Goal: Task Accomplishment & Management: Complete application form

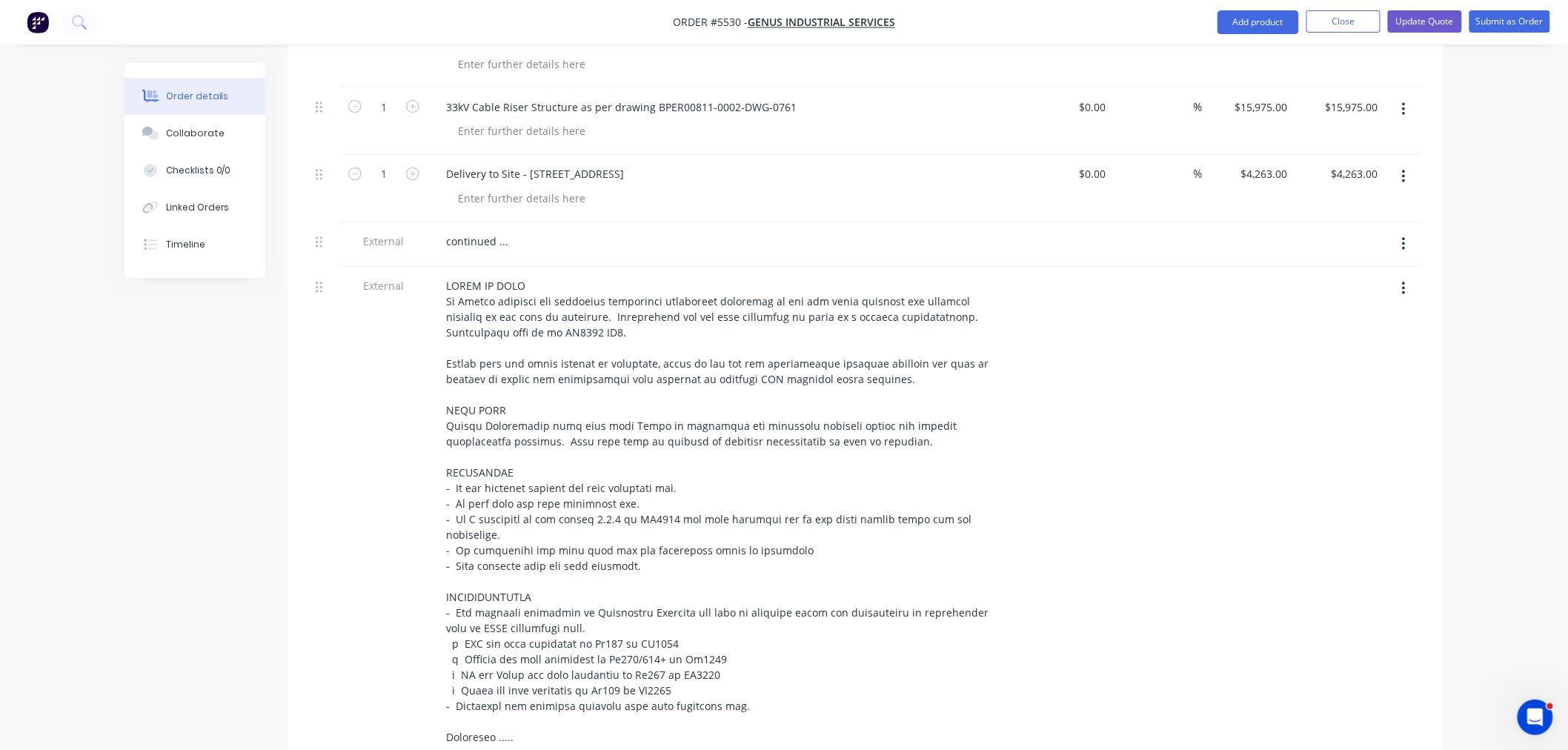
scroll to position [1070, 0]
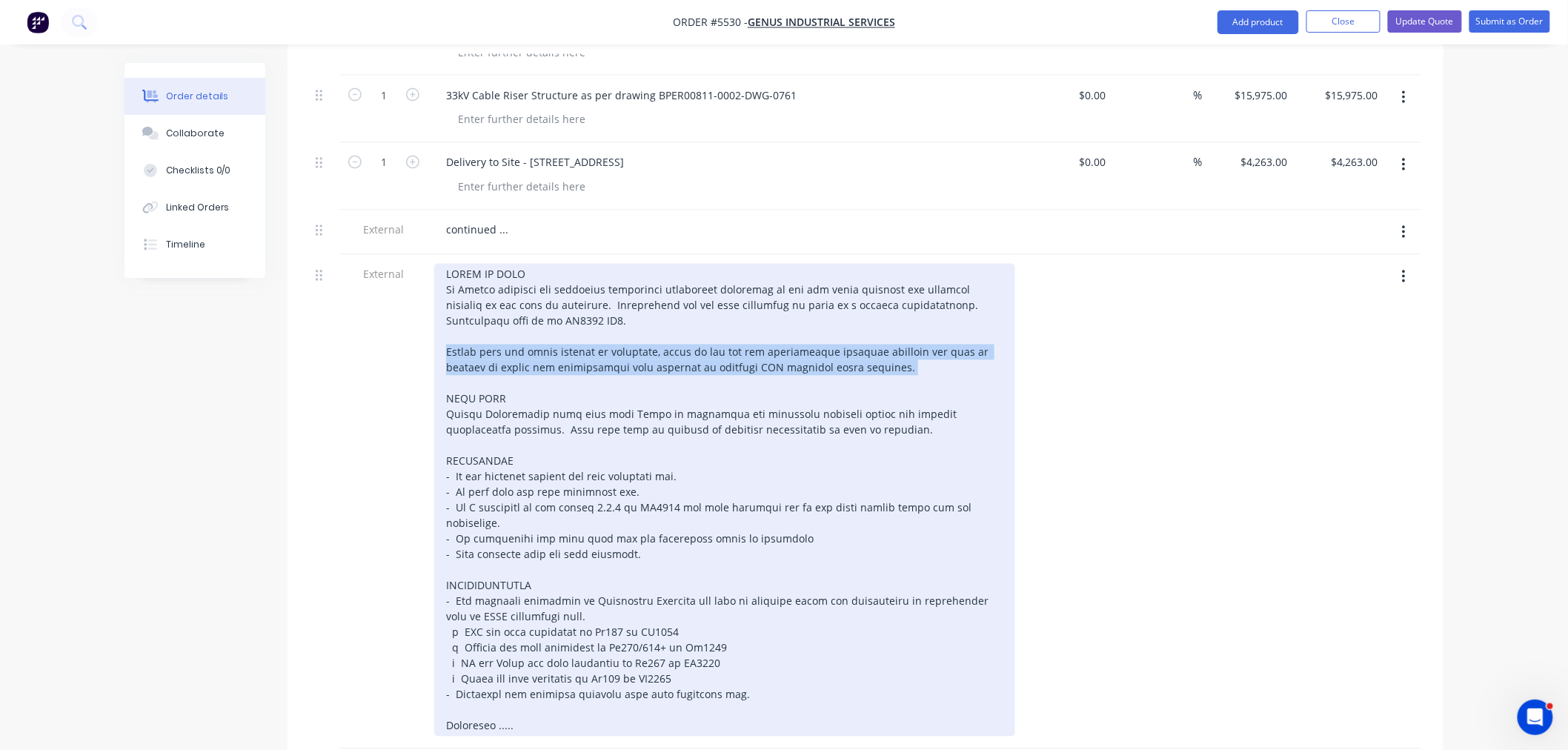
drag, startPoint x: 845, startPoint y: 312, endPoint x: 458, endPoint y: 304, distance: 387.1
click at [440, 299] on div at bounding box center [725, 500] width 581 height 473
copy div "Please note the above pricing is estimated, based on the not for construction d…"
click at [443, 264] on div at bounding box center [725, 500] width 581 height 473
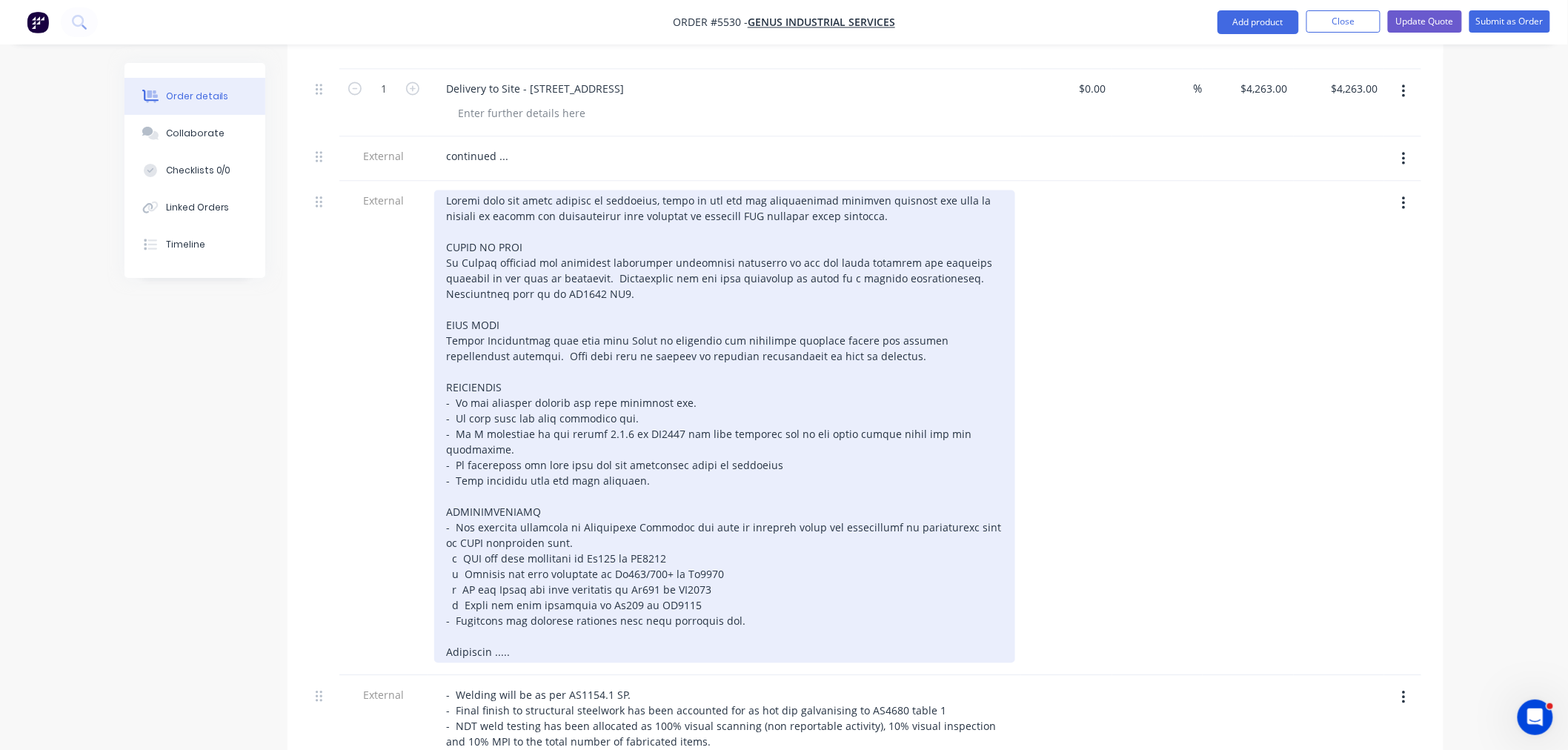
scroll to position [1235, 0]
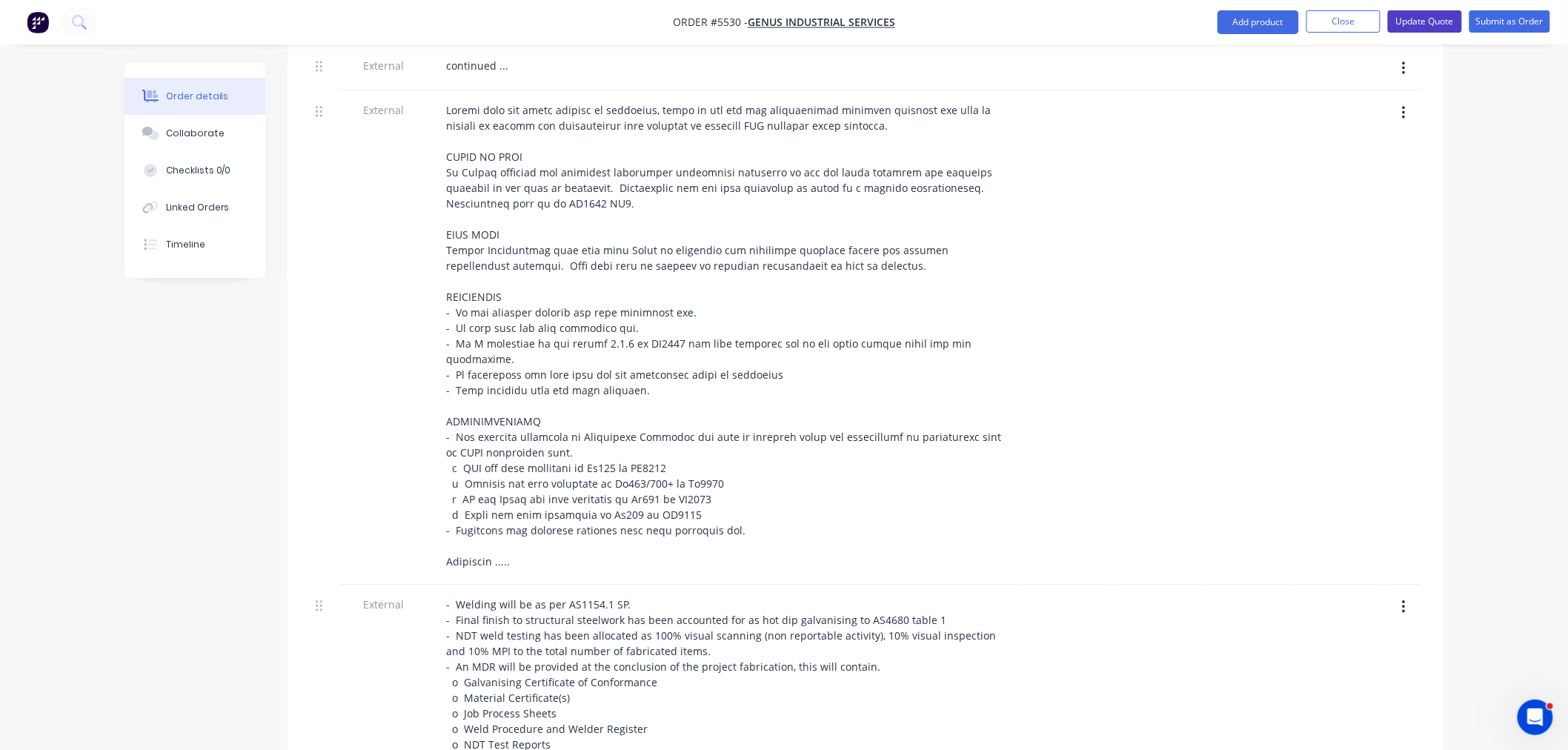
click at [1433, 13] on button "Update Quote" at bounding box center [1425, 22] width 74 height 22
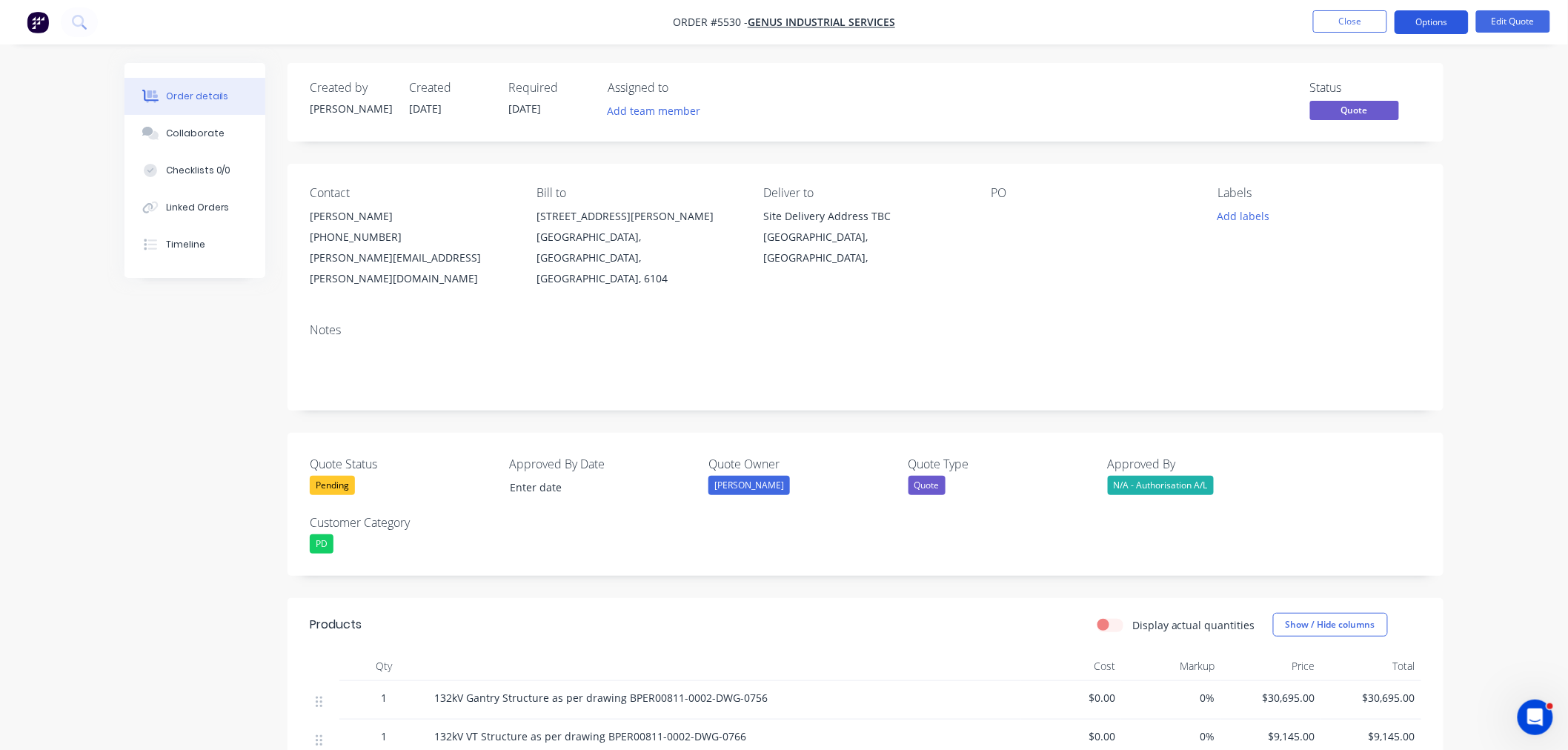
click at [1435, 23] on button "Options" at bounding box center [1431, 22] width 74 height 23
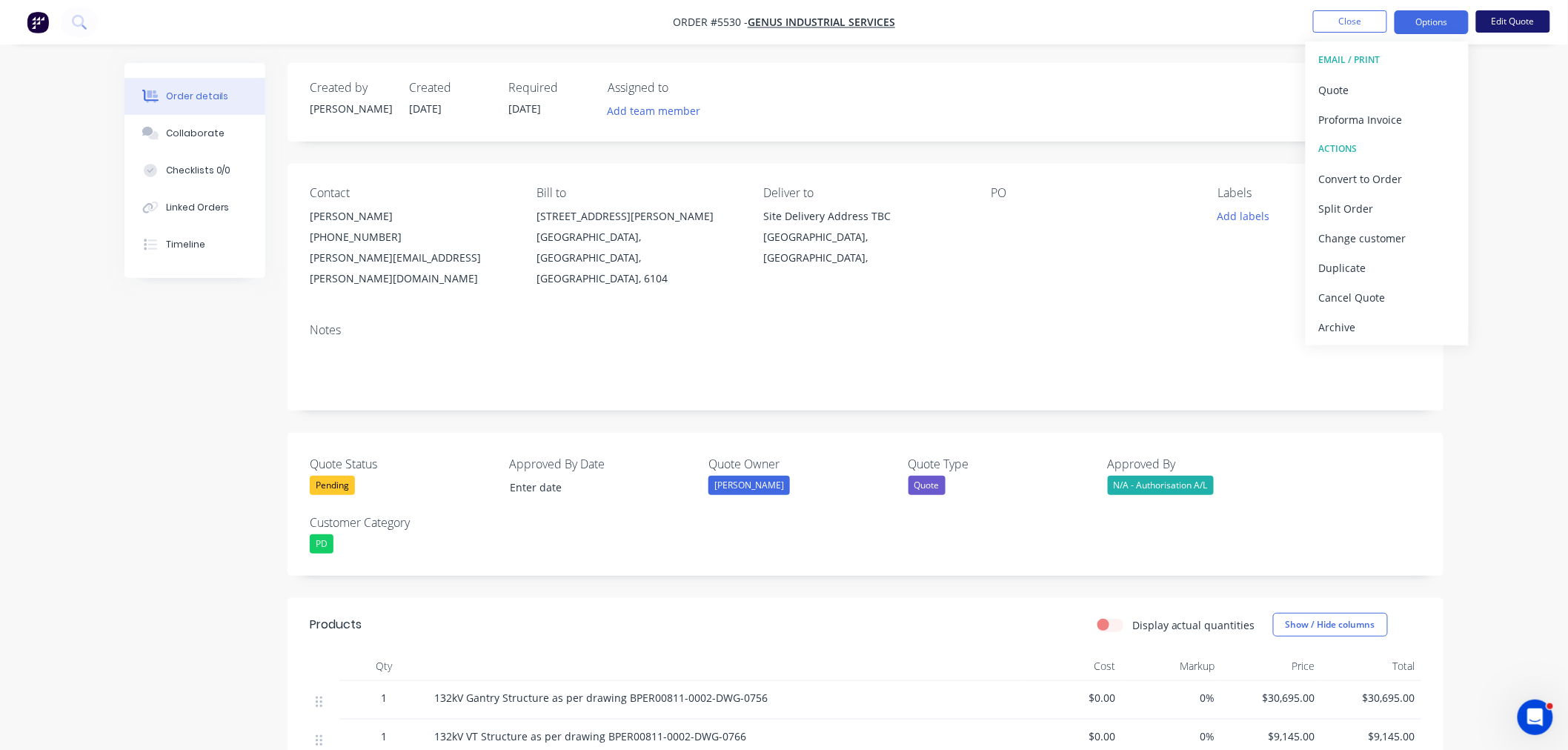
click at [1521, 17] on button "Edit Quote" at bounding box center [1513, 22] width 74 height 22
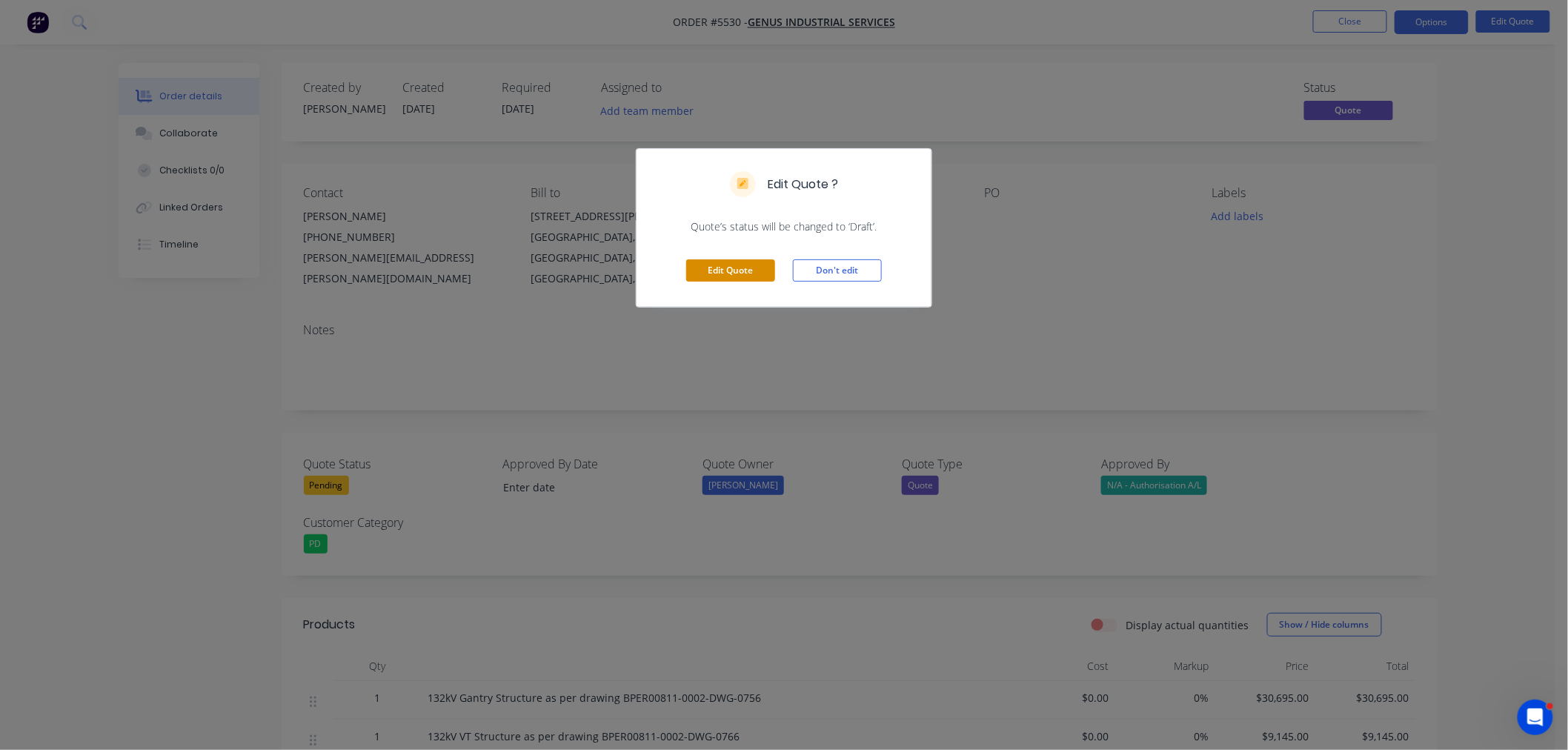
click at [742, 274] on button "Edit Quote" at bounding box center [730, 271] width 89 height 22
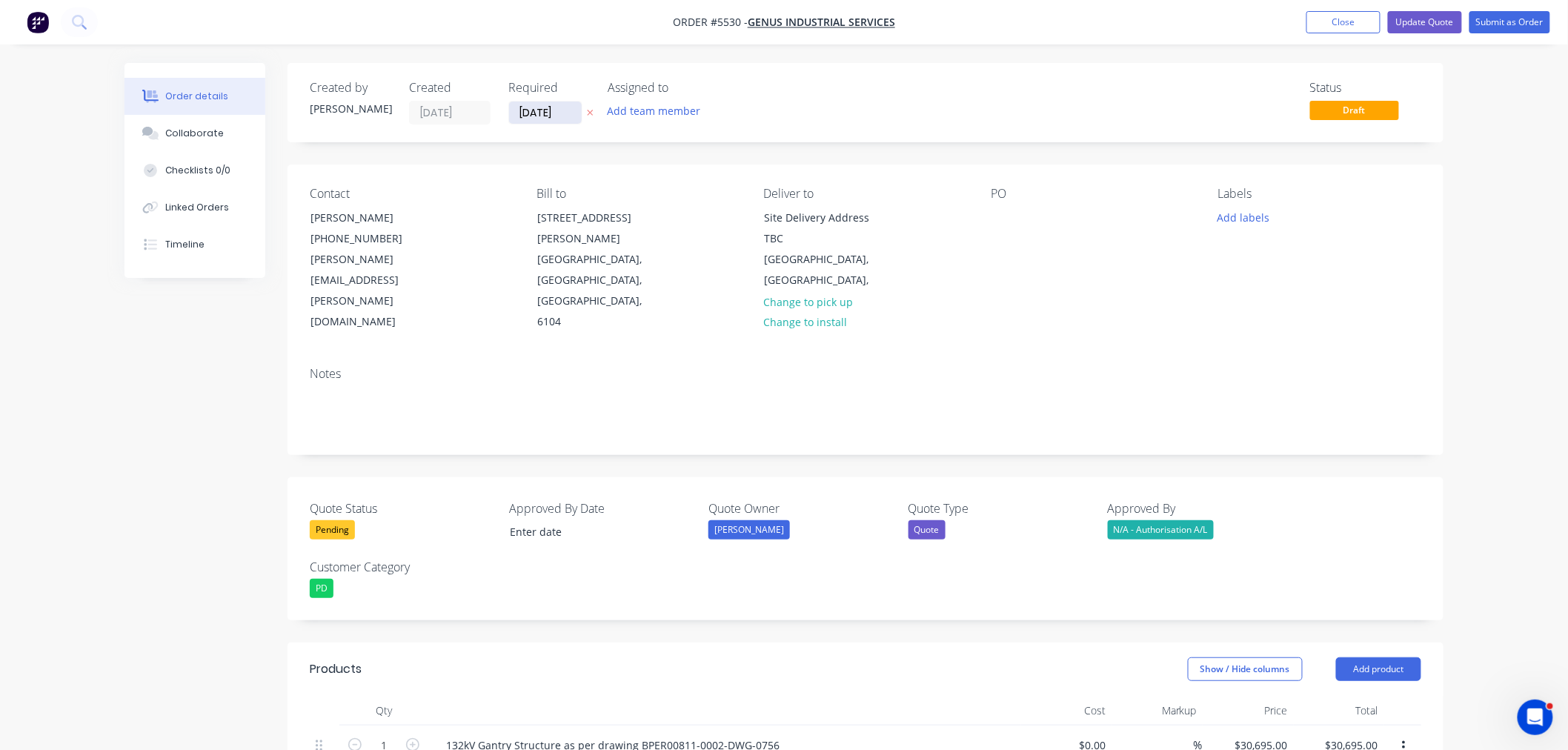
click at [559, 113] on input "[DATE]" at bounding box center [546, 112] width 73 height 22
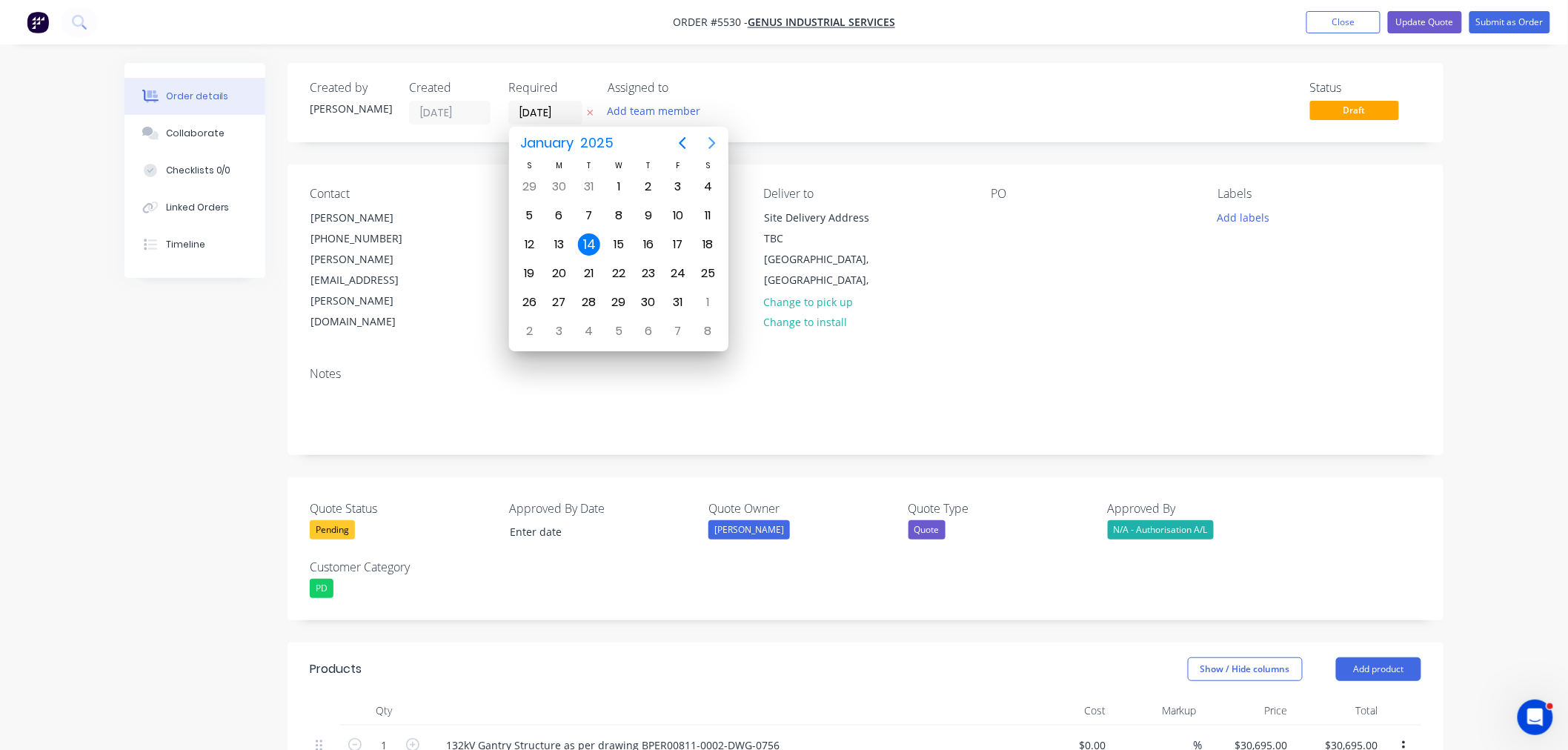
click at [713, 144] on icon "Next page" at bounding box center [712, 142] width 7 height 12
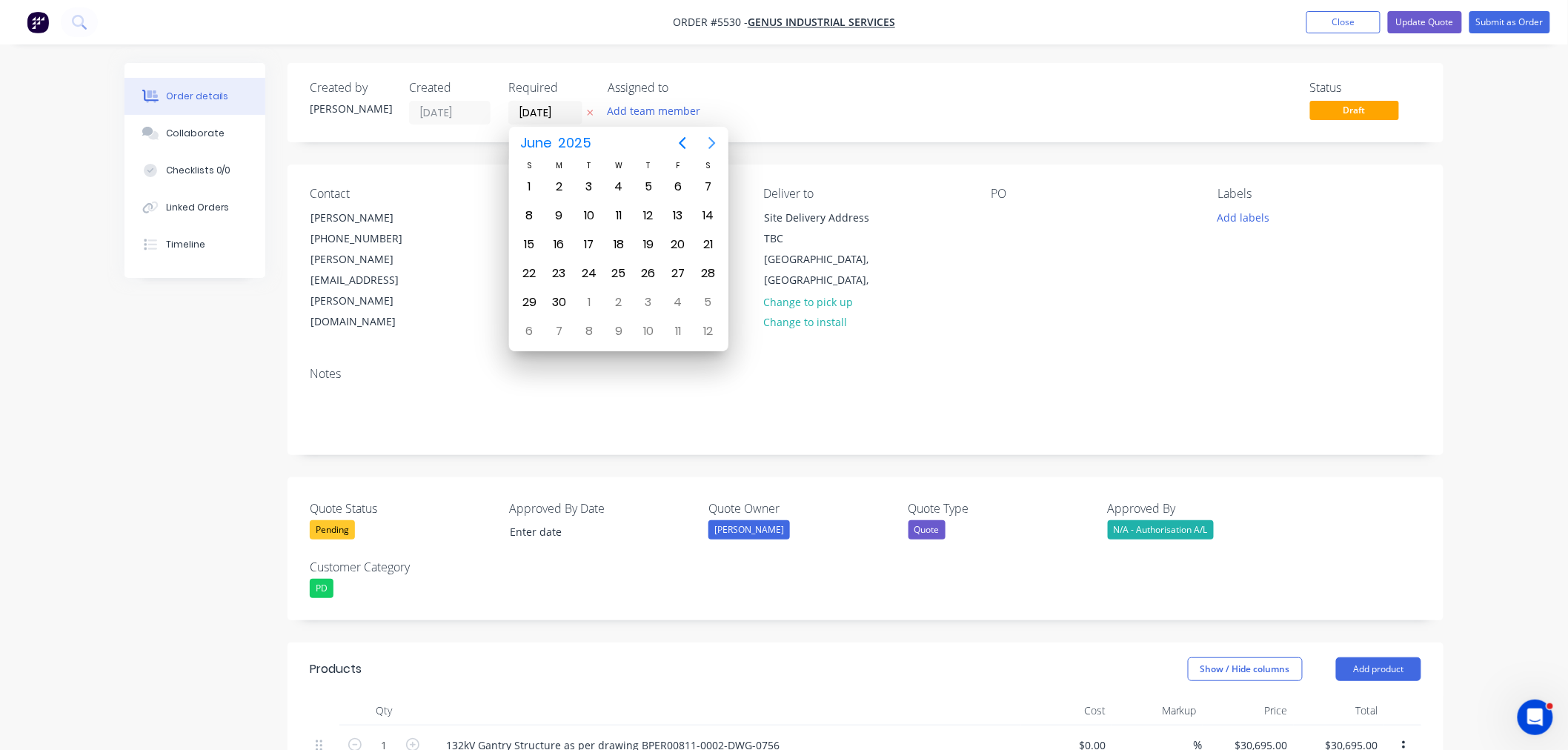
click at [713, 144] on icon "Next page" at bounding box center [712, 142] width 7 height 12
click at [616, 217] on div "10" at bounding box center [619, 216] width 22 height 22
type input "[DATE]"
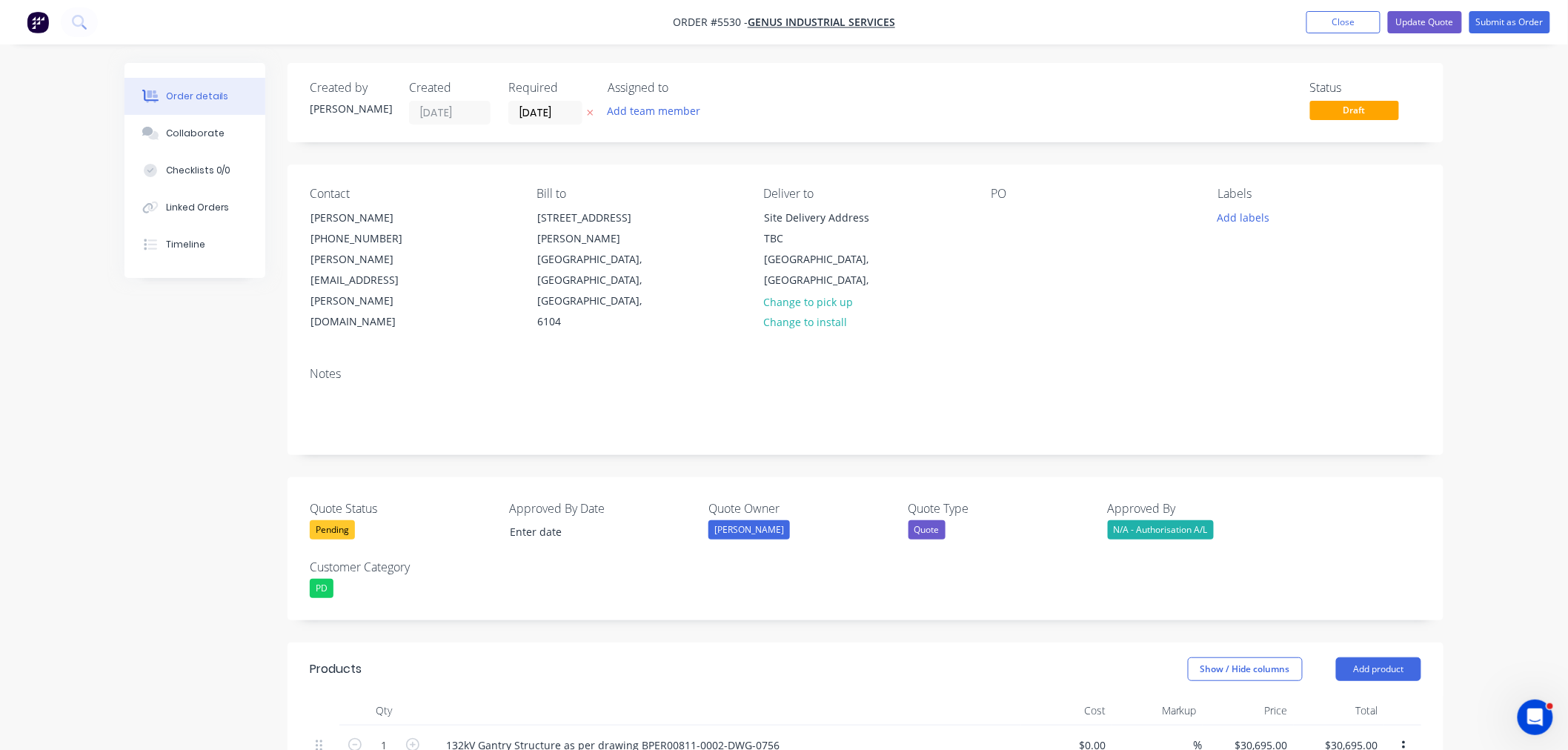
click at [1427, 9] on nav "Order #5530 - Genus Industrial Services Add product Close Update Quote Submit a…" at bounding box center [784, 22] width 1568 height 45
click at [1426, 17] on button "Update Quote" at bounding box center [1425, 22] width 74 height 22
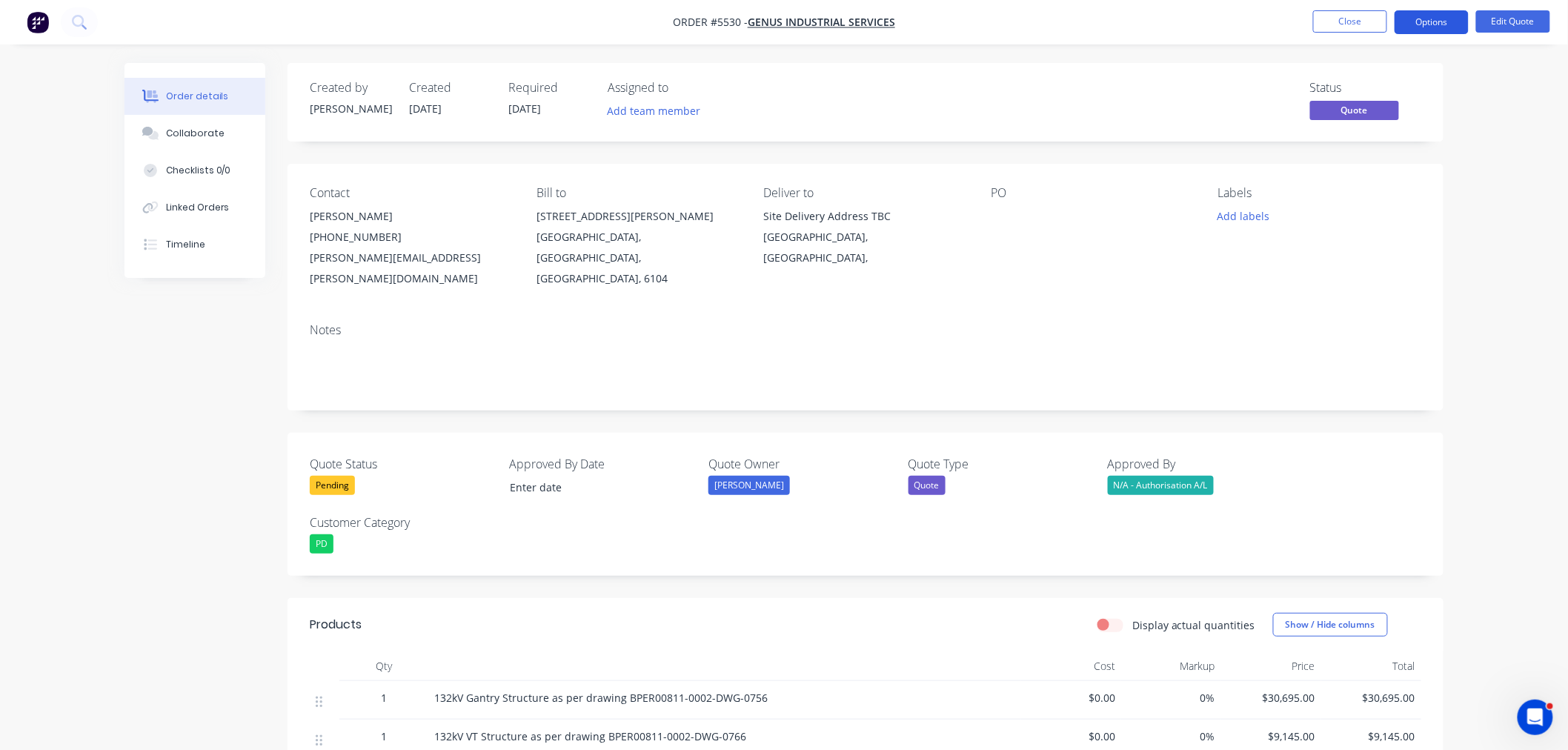
click at [1443, 33] on button "Options" at bounding box center [1431, 22] width 74 height 23
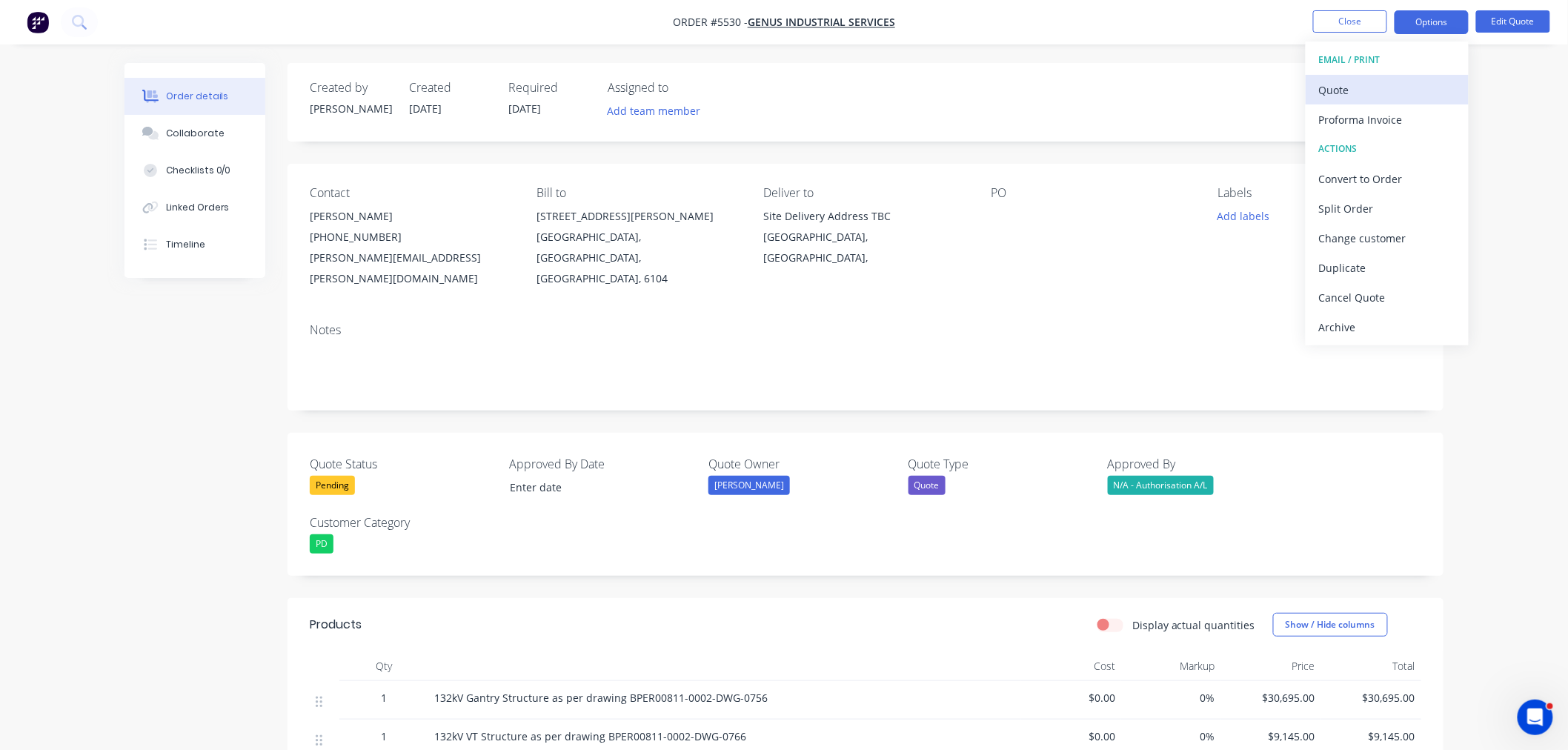
click at [1362, 94] on div "Quote" at bounding box center [1387, 90] width 137 height 22
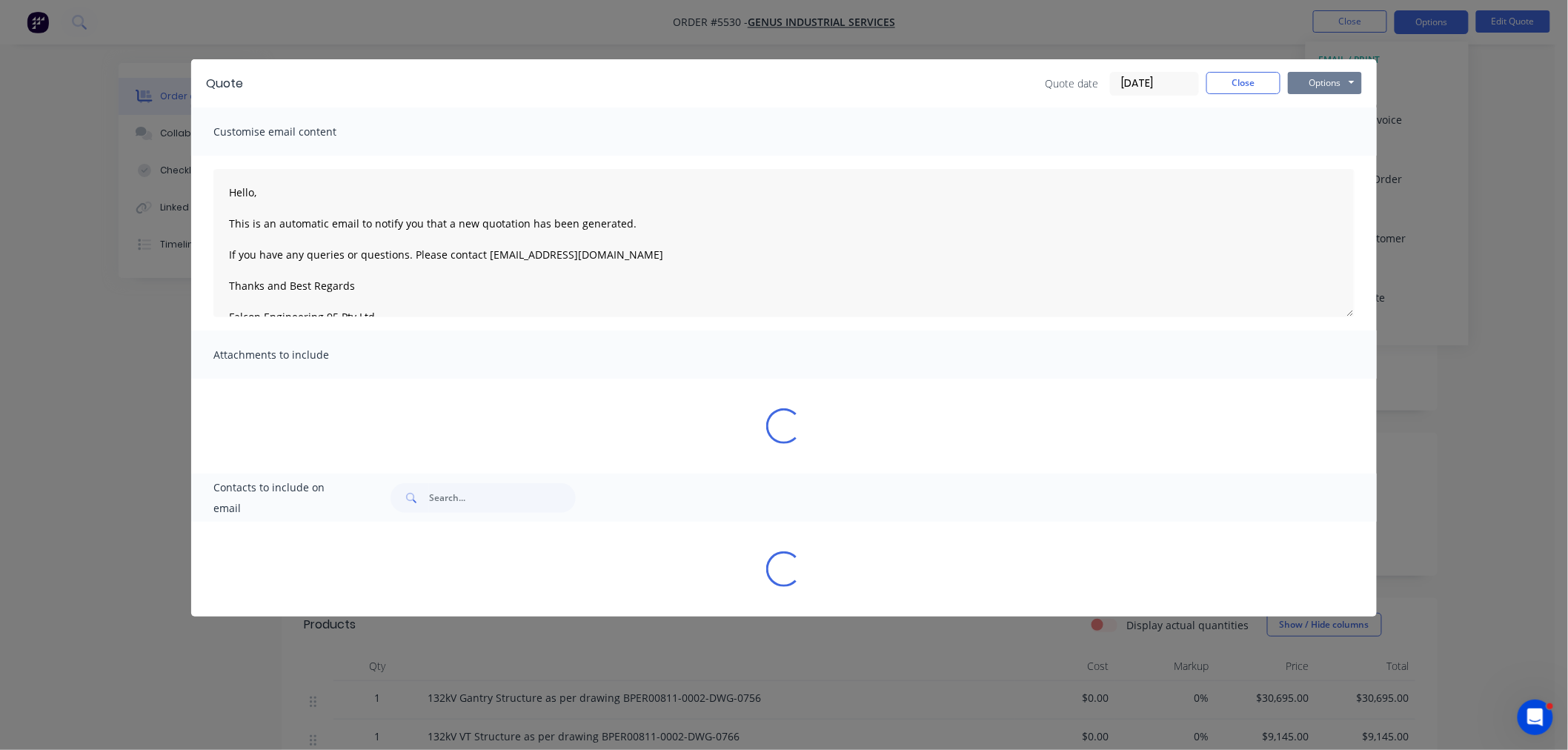
click at [1312, 78] on button "Options" at bounding box center [1325, 83] width 74 height 22
click at [1312, 117] on button "Preview" at bounding box center [1335, 110] width 95 height 24
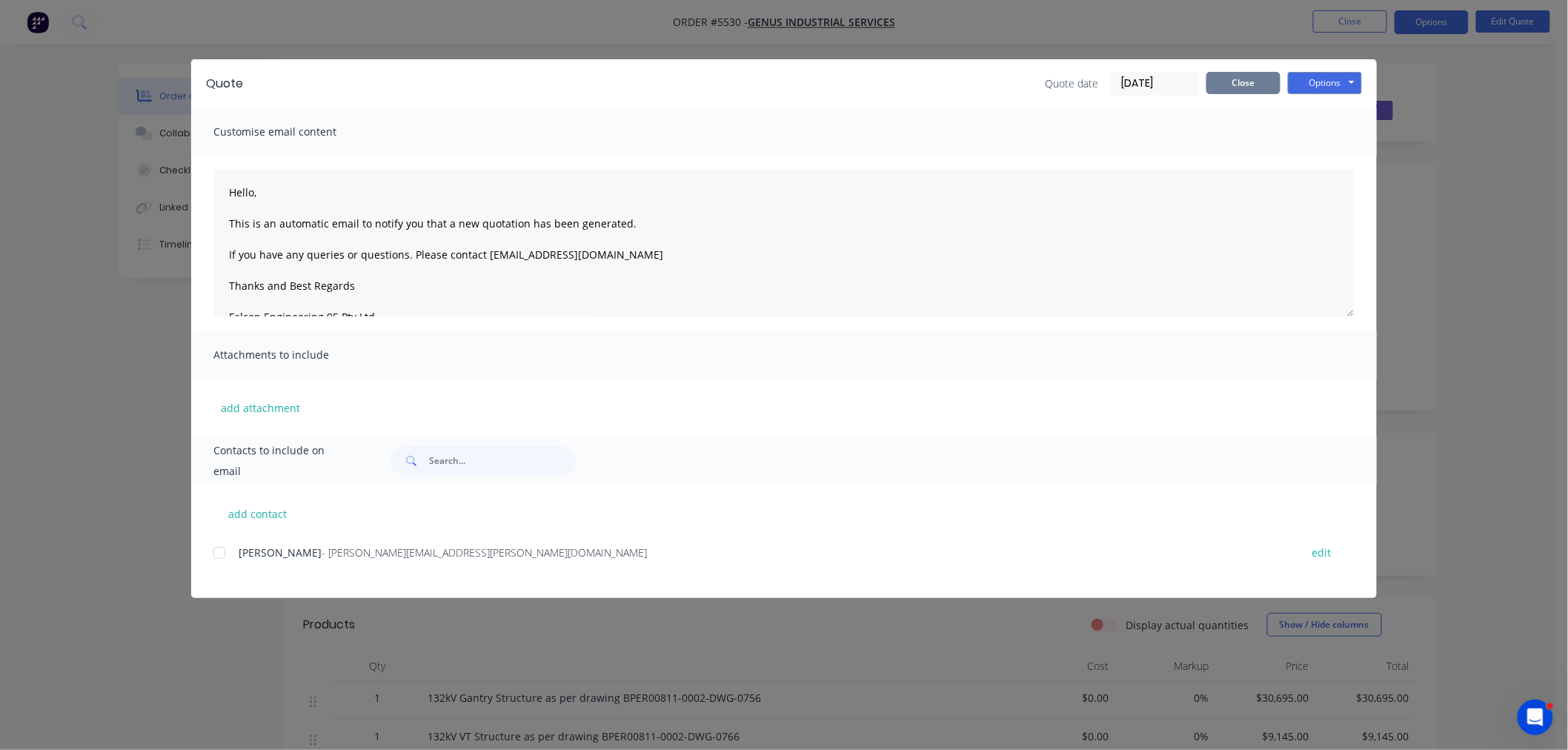
click at [1240, 90] on button "Close" at bounding box center [1243, 83] width 74 height 22
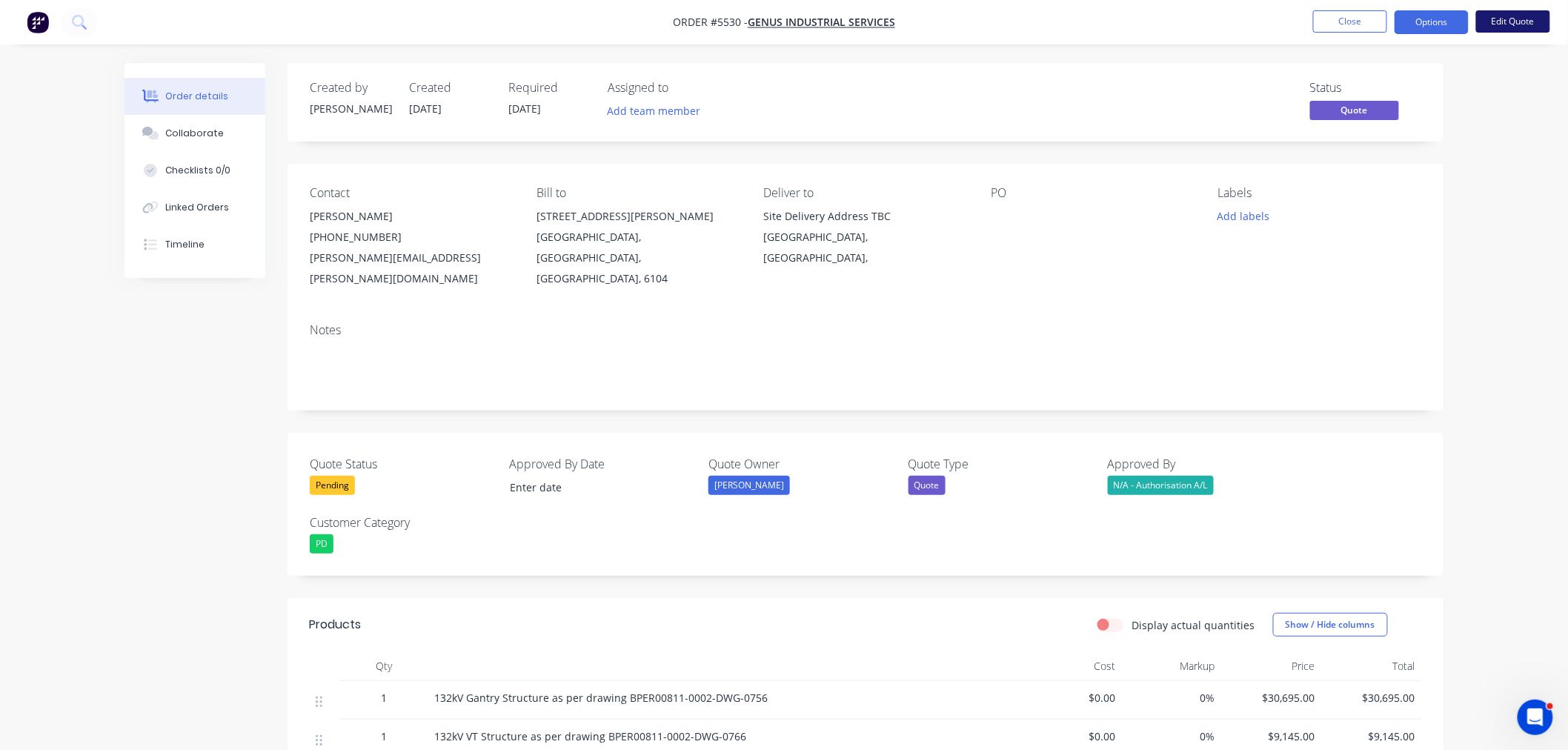
click at [1493, 16] on button "Edit Quote" at bounding box center [1513, 22] width 74 height 22
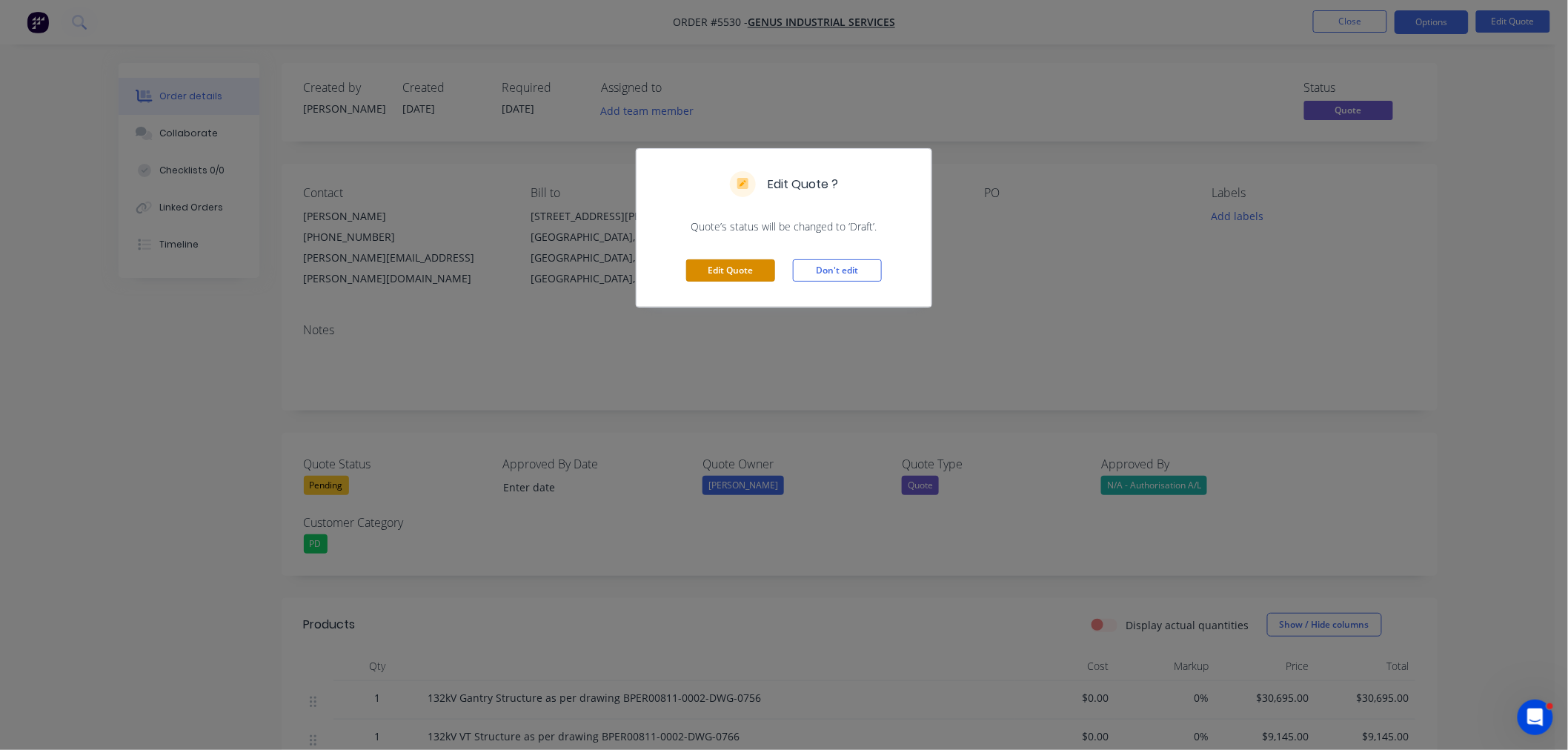
click at [717, 280] on button "Edit Quote" at bounding box center [730, 271] width 89 height 22
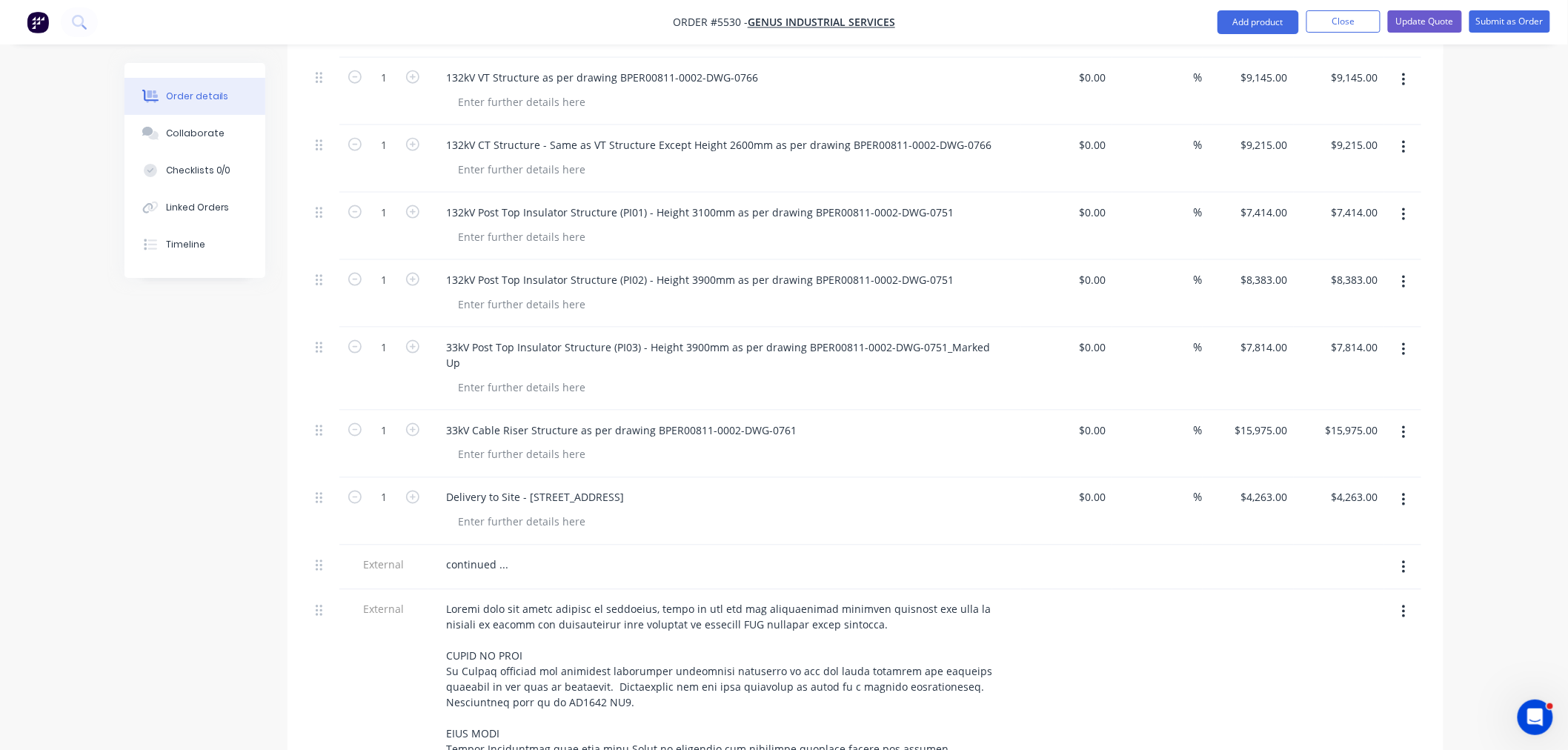
scroll to position [742, 0]
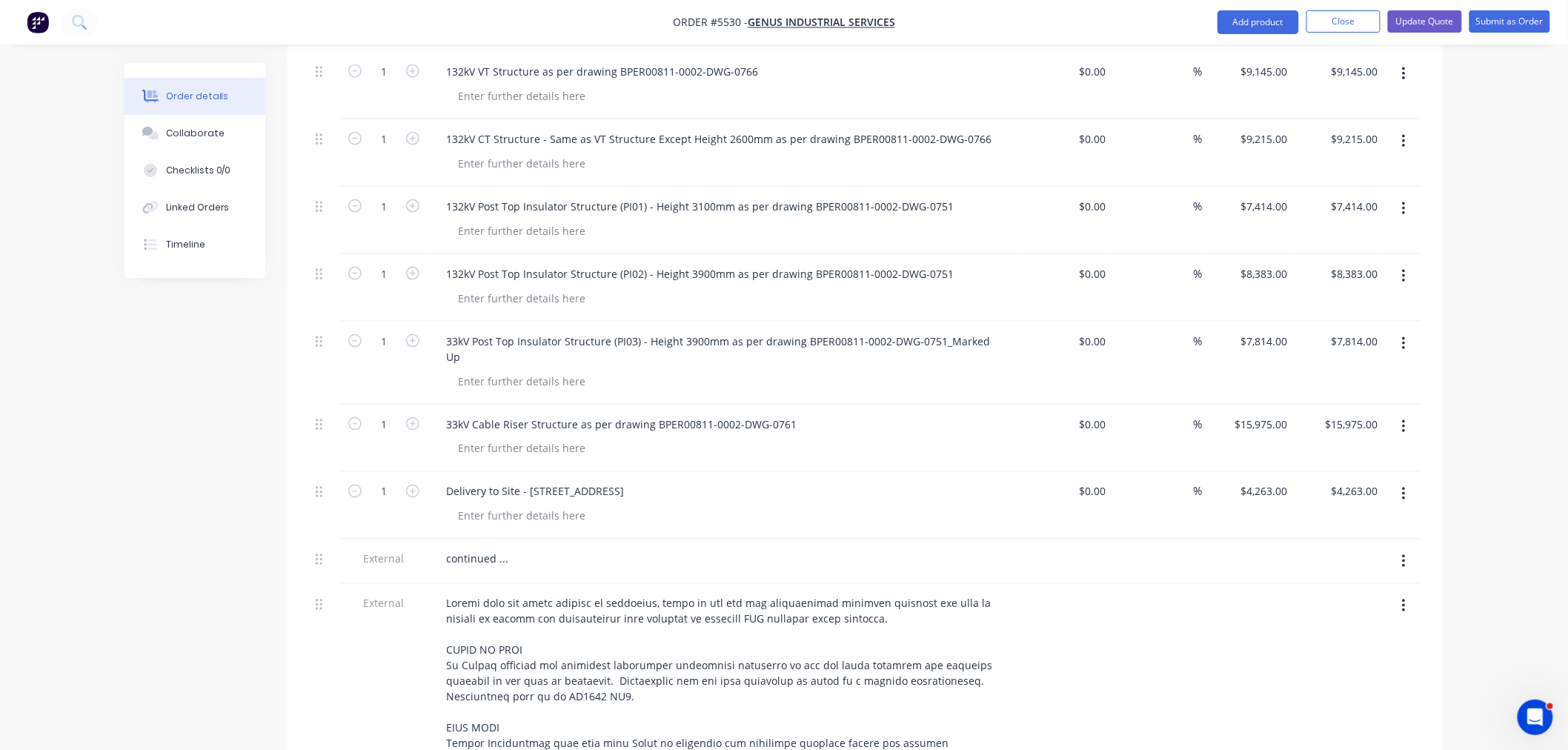
click at [1410, 549] on button "button" at bounding box center [1403, 562] width 35 height 27
click at [1344, 620] on div "Delete" at bounding box center [1351, 630] width 114 height 22
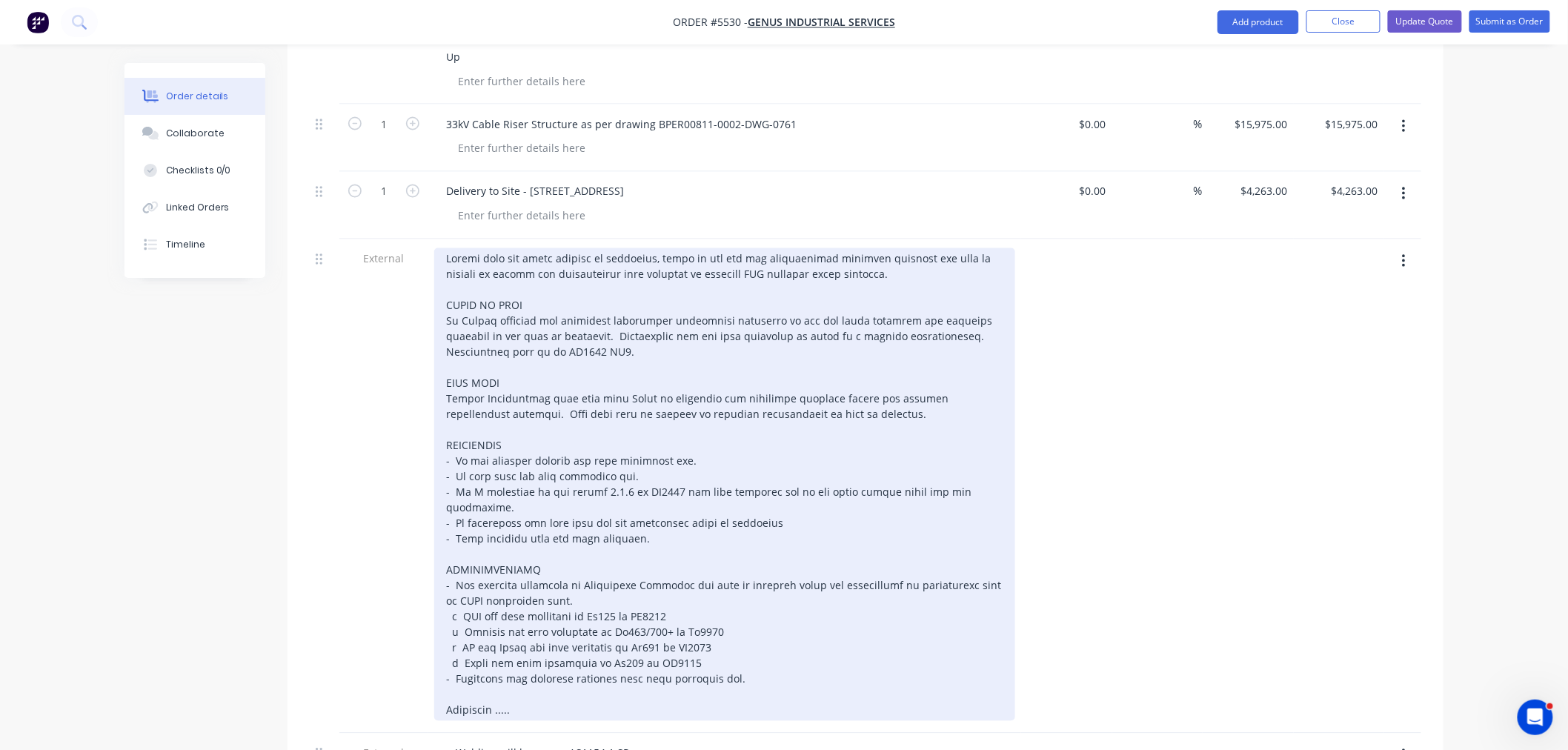
scroll to position [1070, 0]
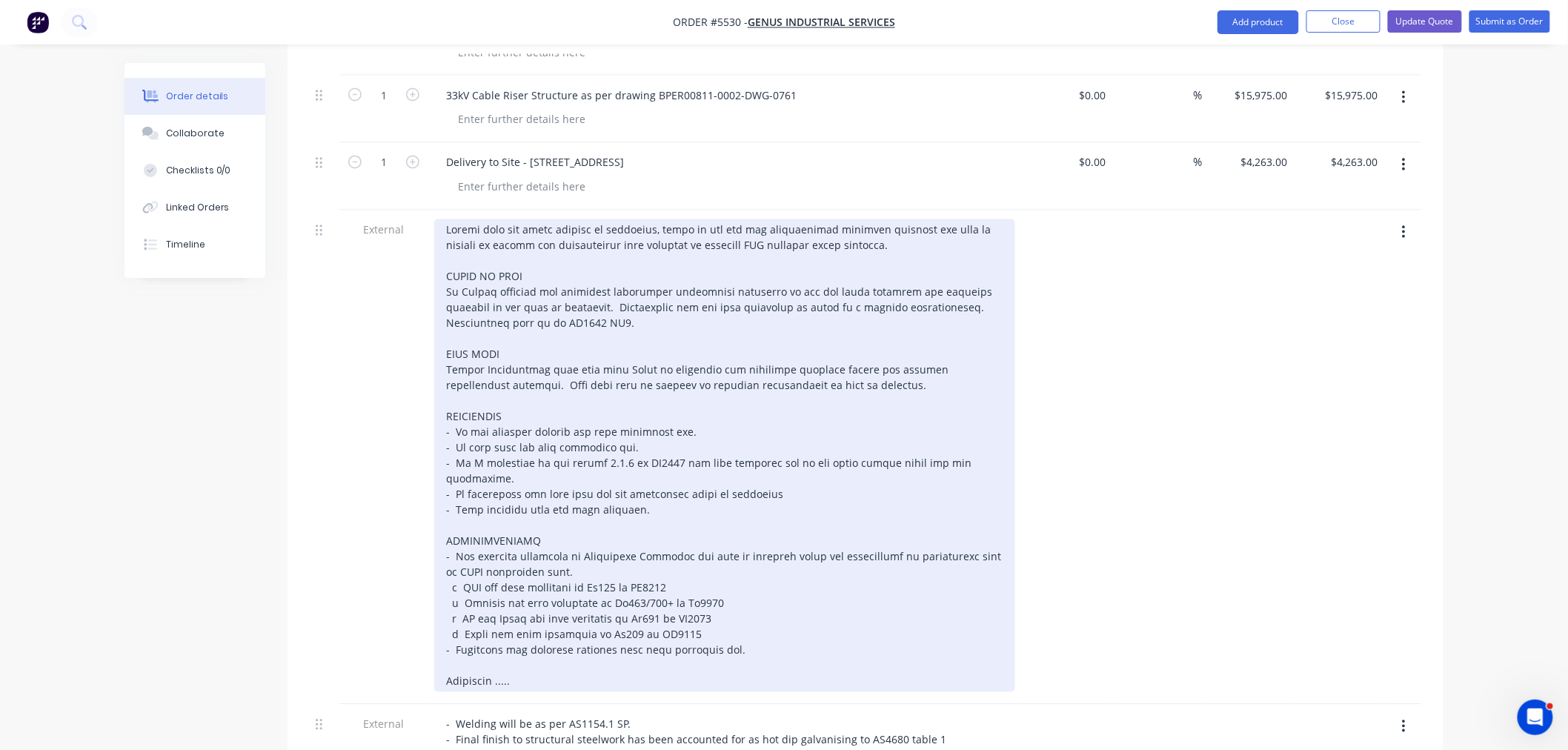
click at [458, 338] on div at bounding box center [725, 455] width 581 height 473
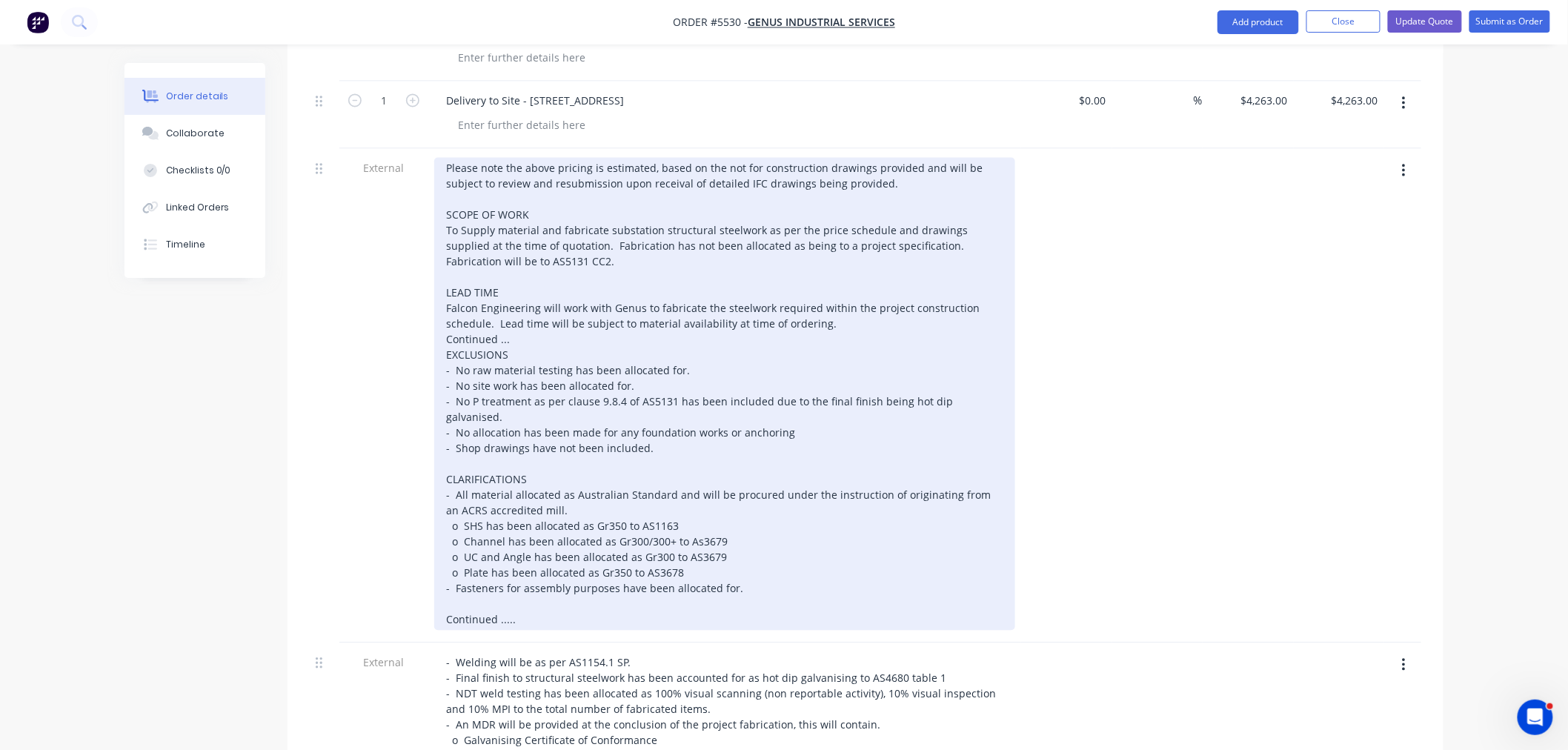
scroll to position [1317, 0]
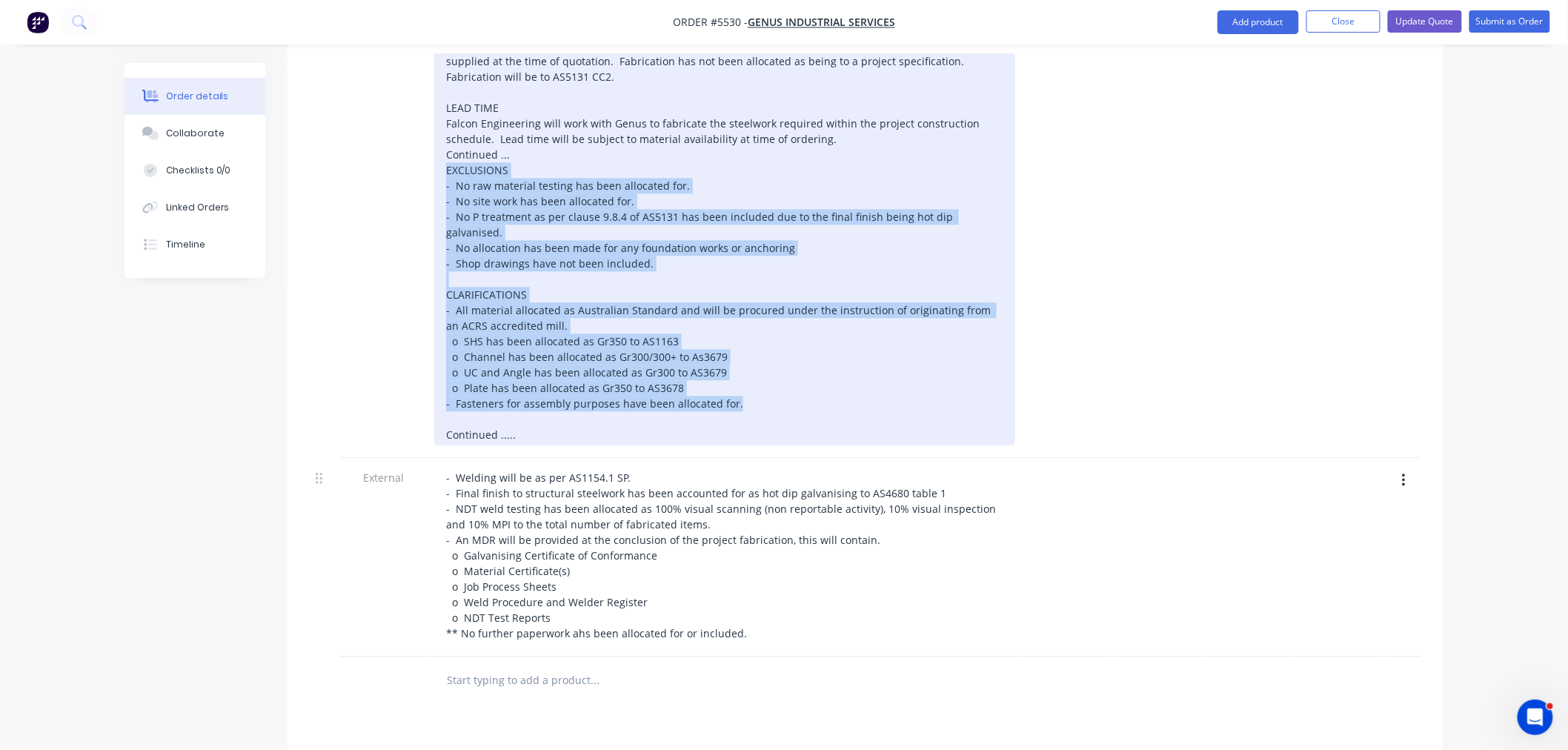
drag, startPoint x: 442, startPoint y: 127, endPoint x: 751, endPoint y: 346, distance: 378.7
click at [751, 346] on div "Please note the above pricing is estimated, based on the not for construction d…" at bounding box center [725, 209] width 581 height 473
copy div "EXCLUSIONS - No raw material testing has been allocated for. - No site work has…"
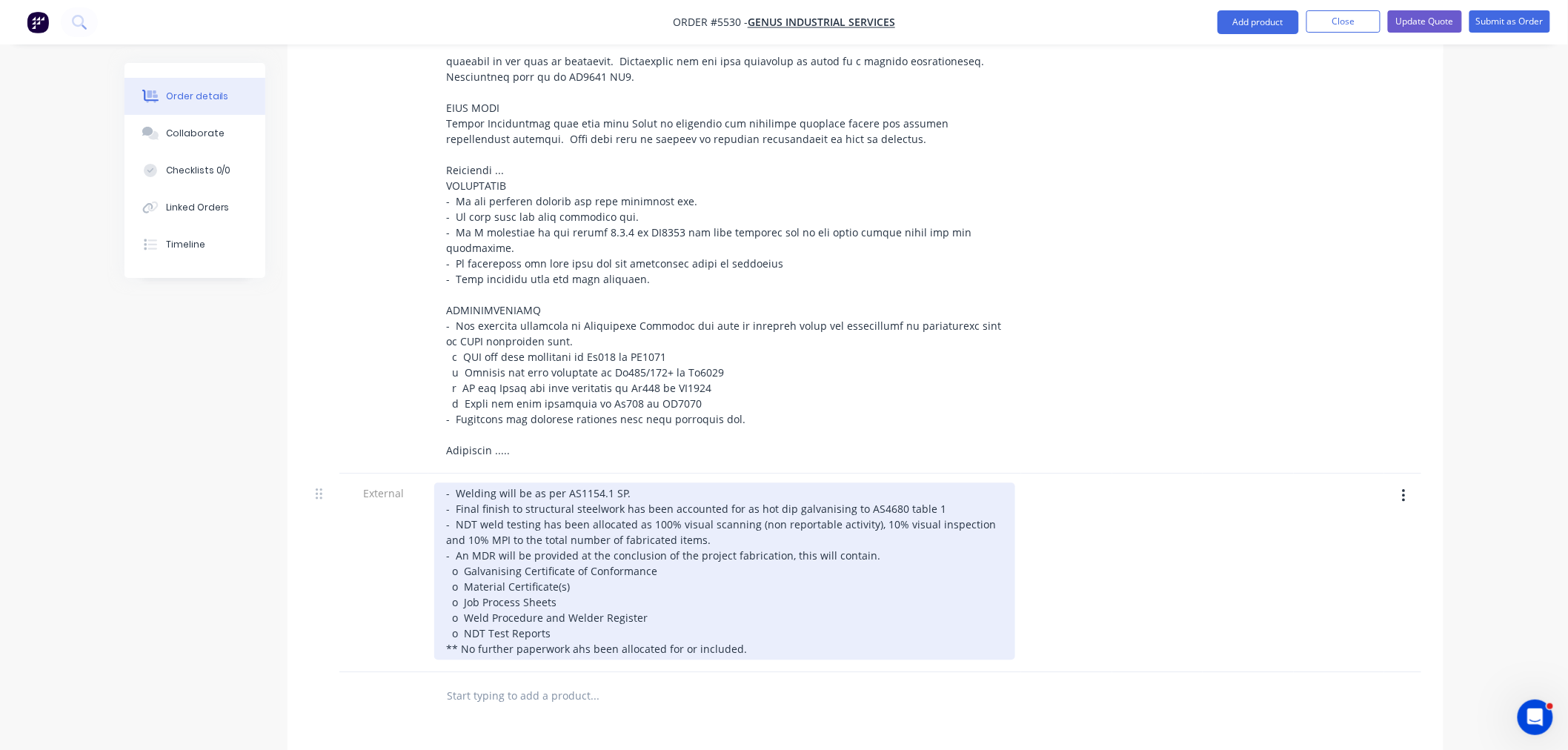
click at [443, 482] on div "- Welding will be as per AS1154.1 SP. - Final finish to structural steelwork ha…" at bounding box center [725, 570] width 581 height 177
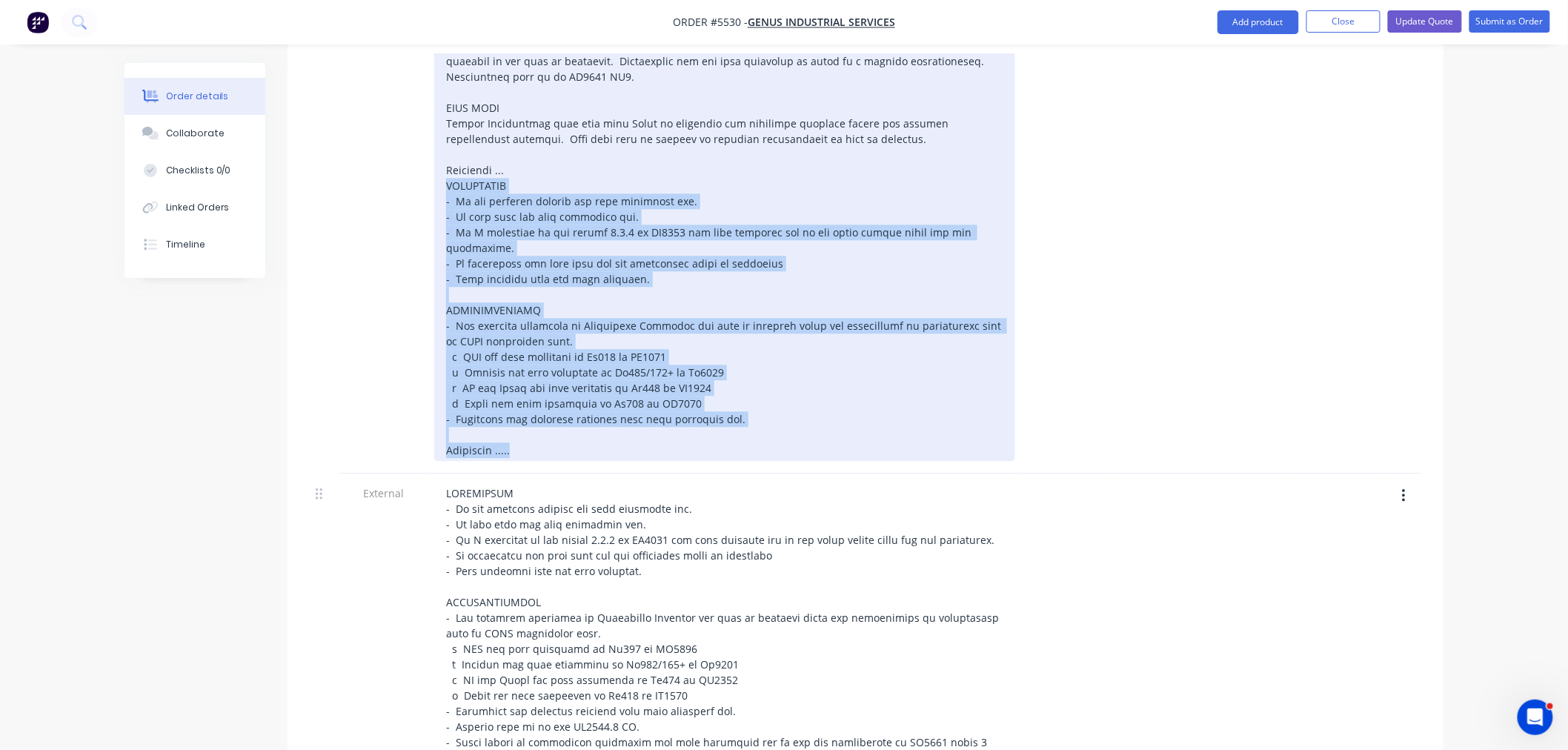
drag, startPoint x: 523, startPoint y: 378, endPoint x: 423, endPoint y: 138, distance: 260.0
click at [424, 134] on div "External" at bounding box center [866, 218] width 1112 height 510
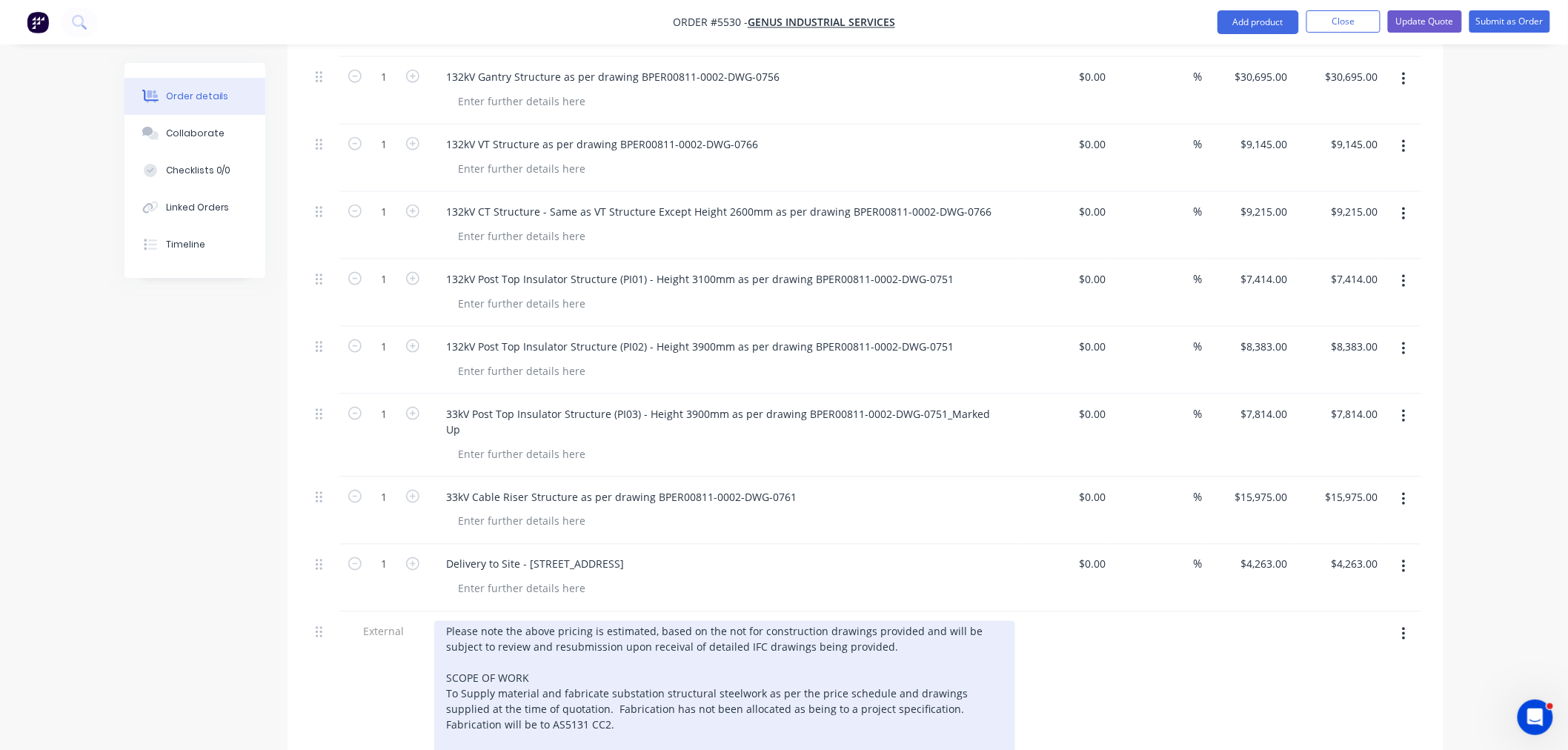
scroll to position [658, 0]
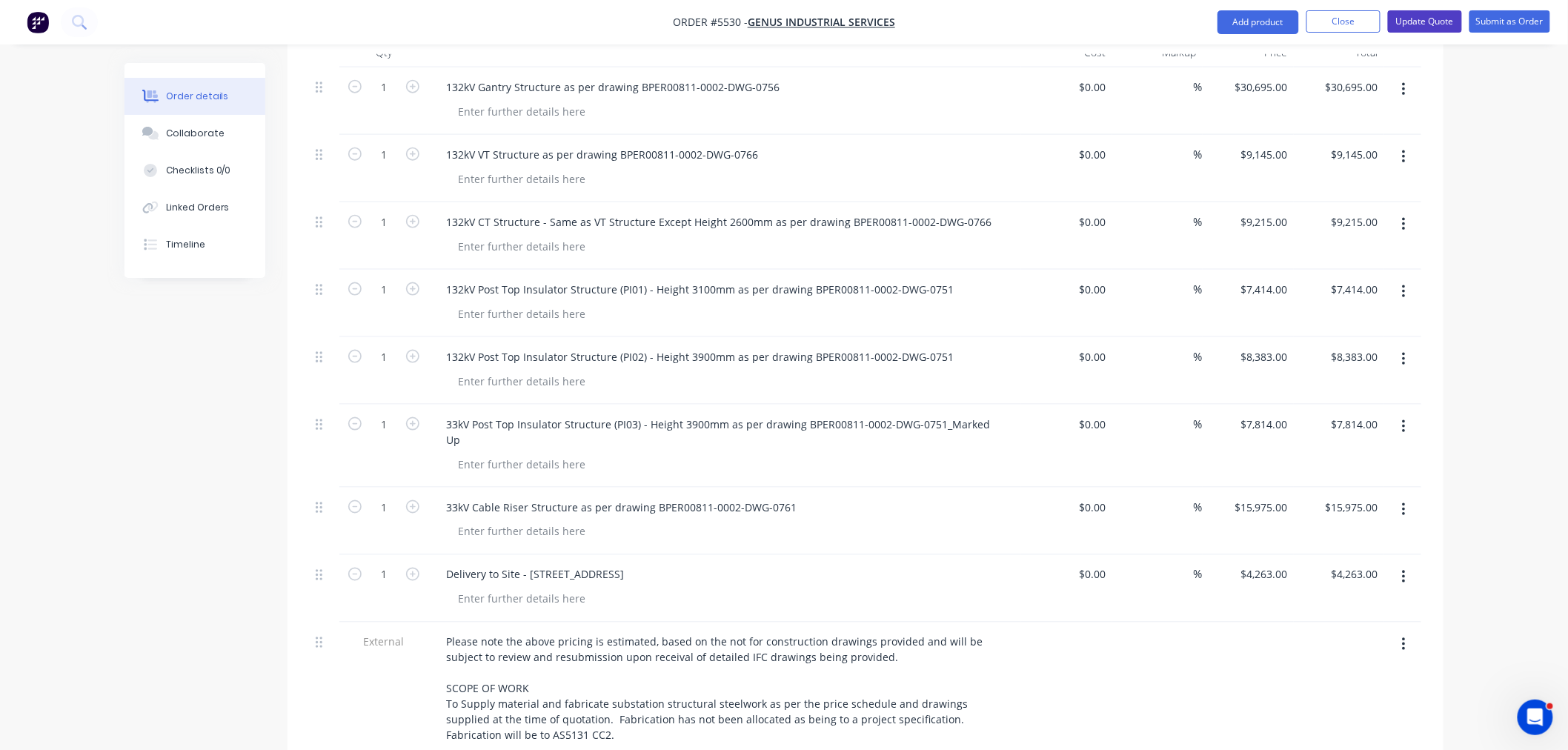
click at [1427, 19] on button "Update Quote" at bounding box center [1425, 22] width 74 height 22
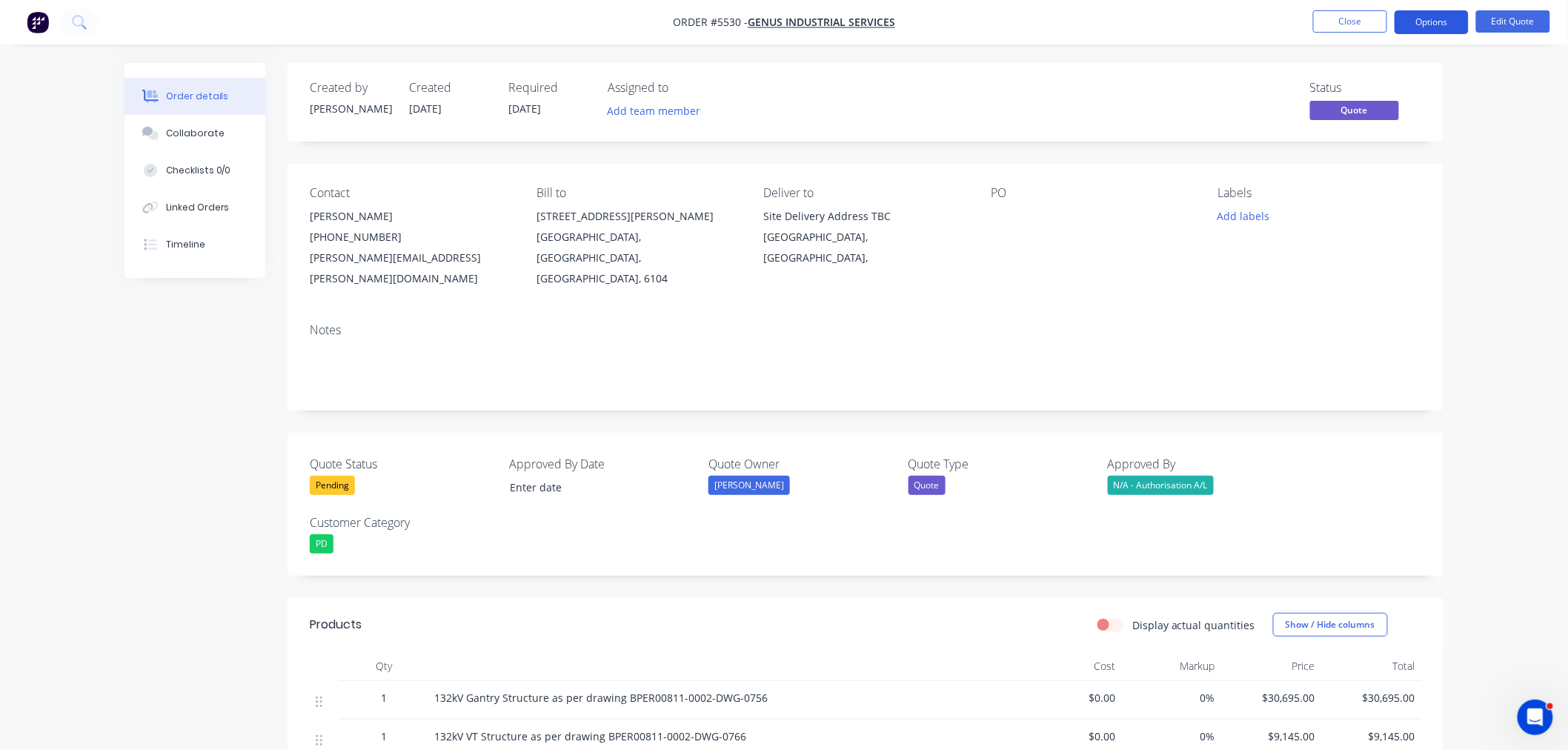
click at [1429, 33] on nav "Order #5530 - Genus Industrial Services Close Options Edit Quote" at bounding box center [784, 22] width 1568 height 45
click at [1414, 25] on button "Options" at bounding box center [1431, 22] width 74 height 23
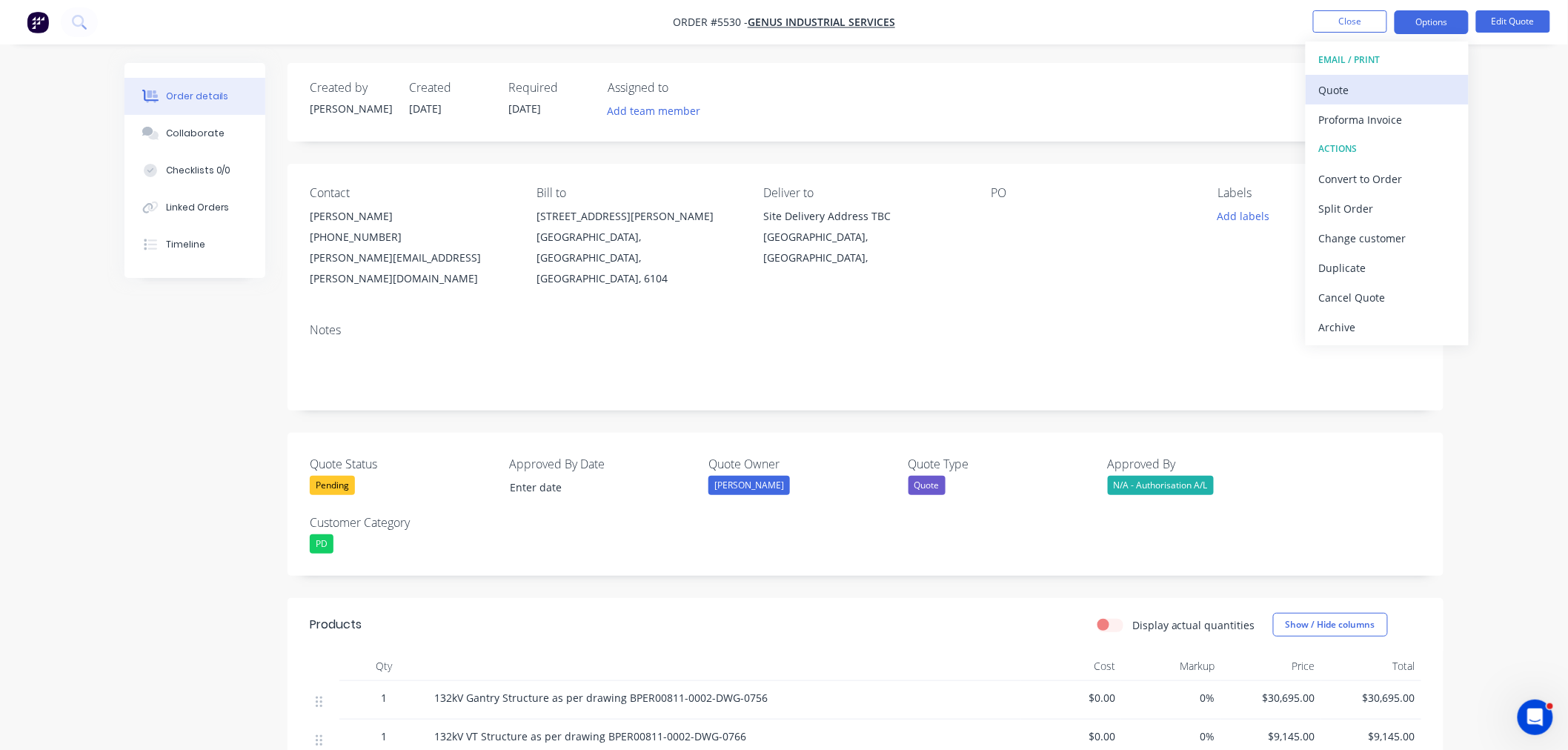
click at [1362, 85] on div "Quote" at bounding box center [1387, 90] width 137 height 22
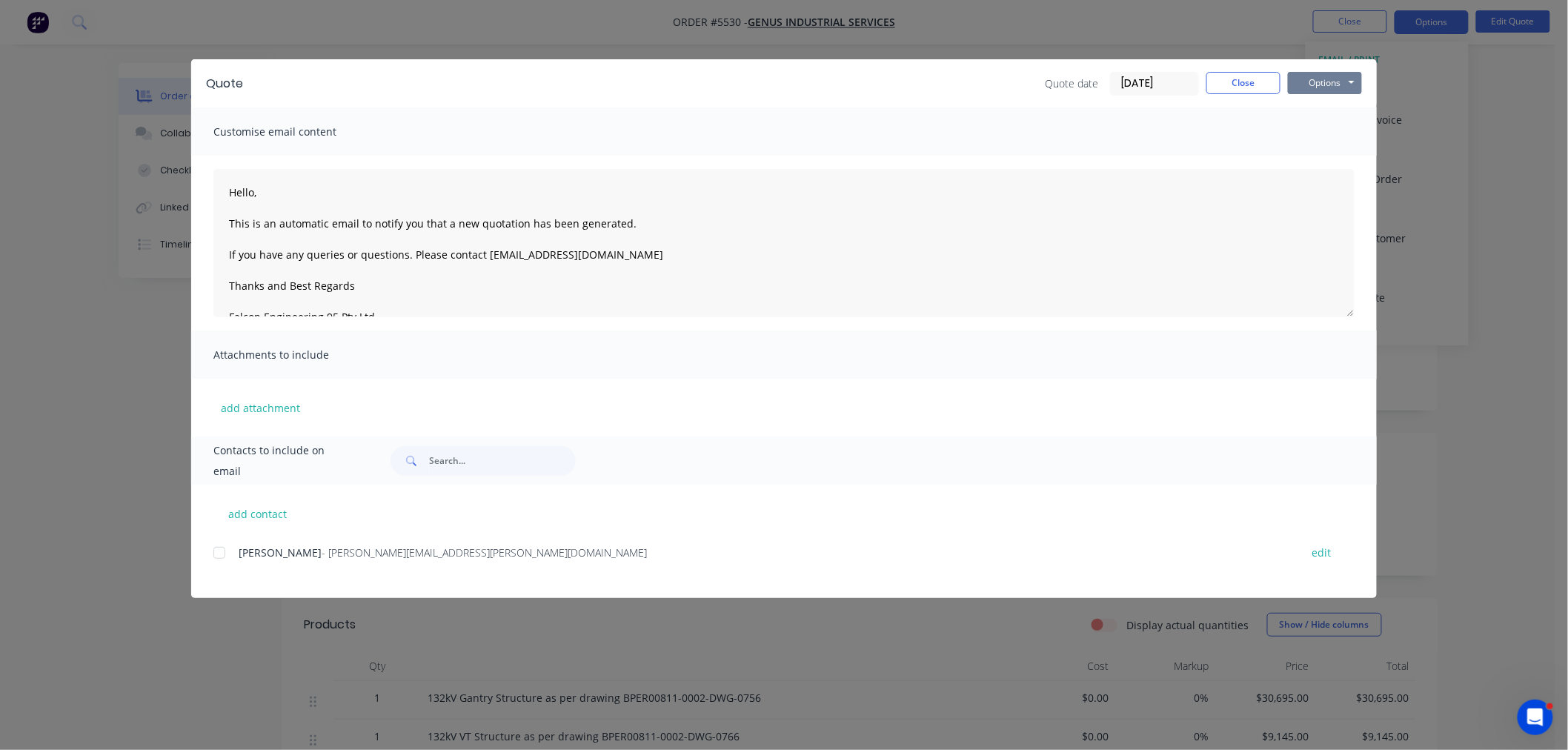
click at [1317, 74] on button "Options" at bounding box center [1325, 83] width 74 height 22
click at [1312, 107] on button "Preview" at bounding box center [1335, 110] width 95 height 24
click at [1249, 81] on button "Close" at bounding box center [1243, 83] width 74 height 22
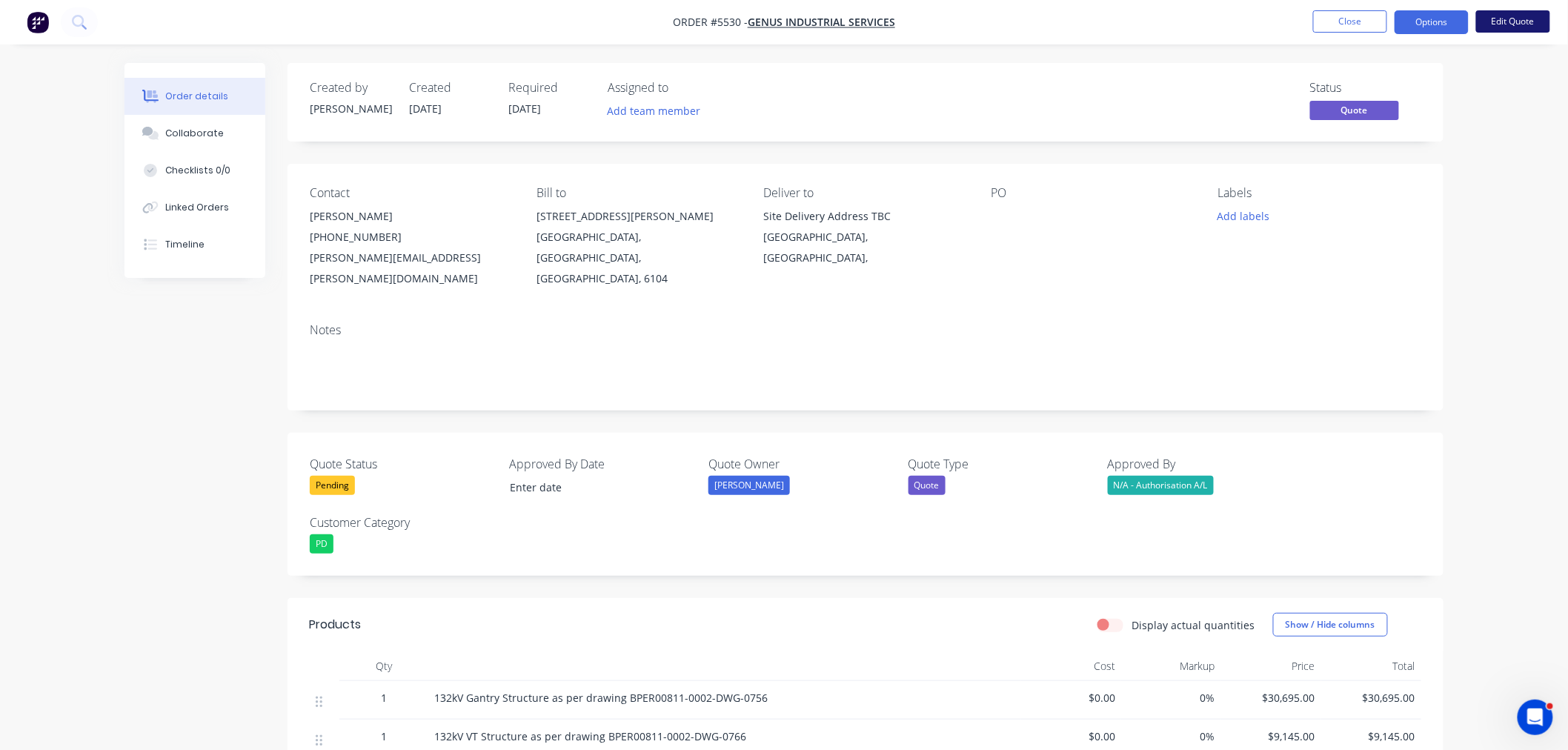
click at [1497, 20] on button "Edit Quote" at bounding box center [1513, 22] width 74 height 22
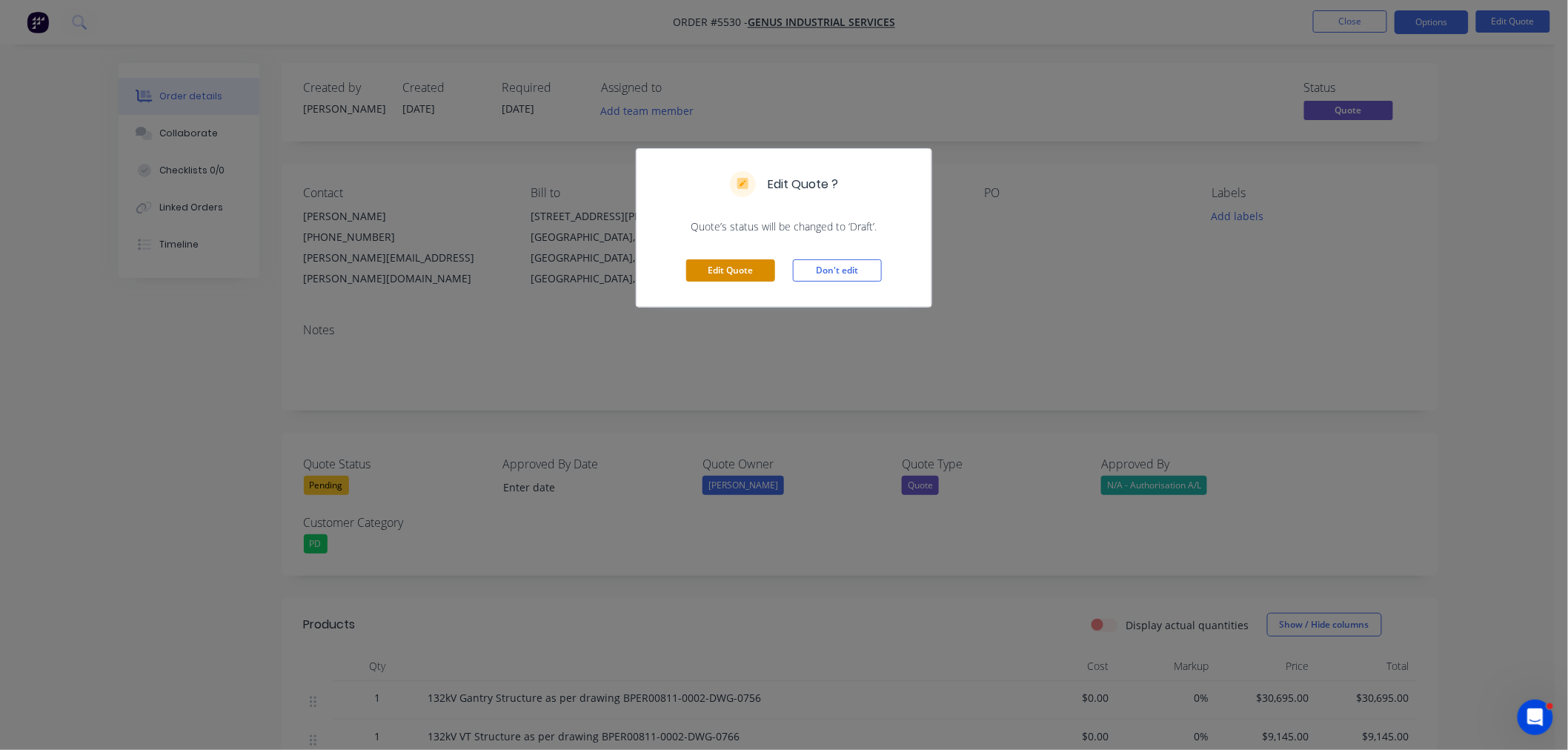
click at [749, 269] on button "Edit Quote" at bounding box center [730, 271] width 89 height 22
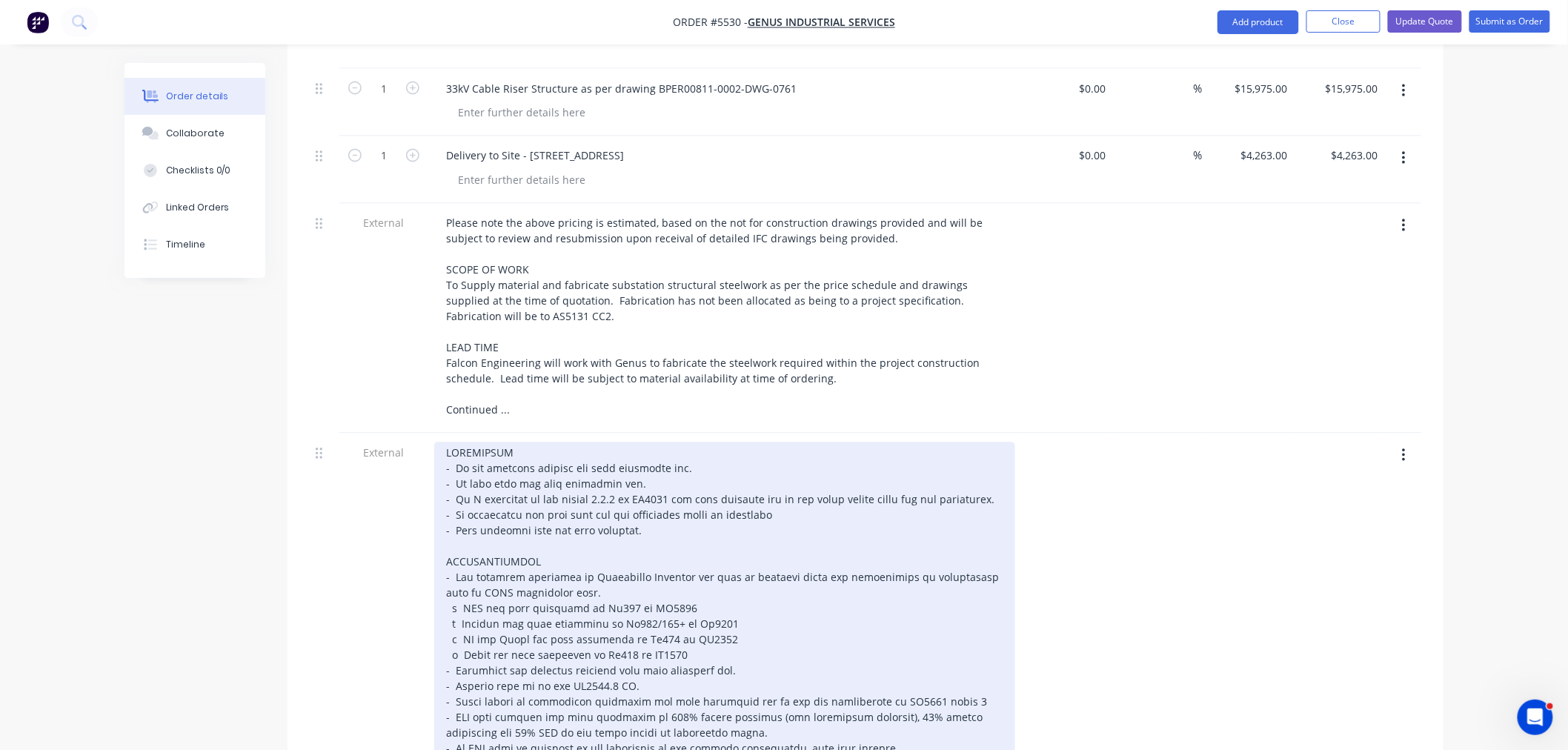
scroll to position [1070, 0]
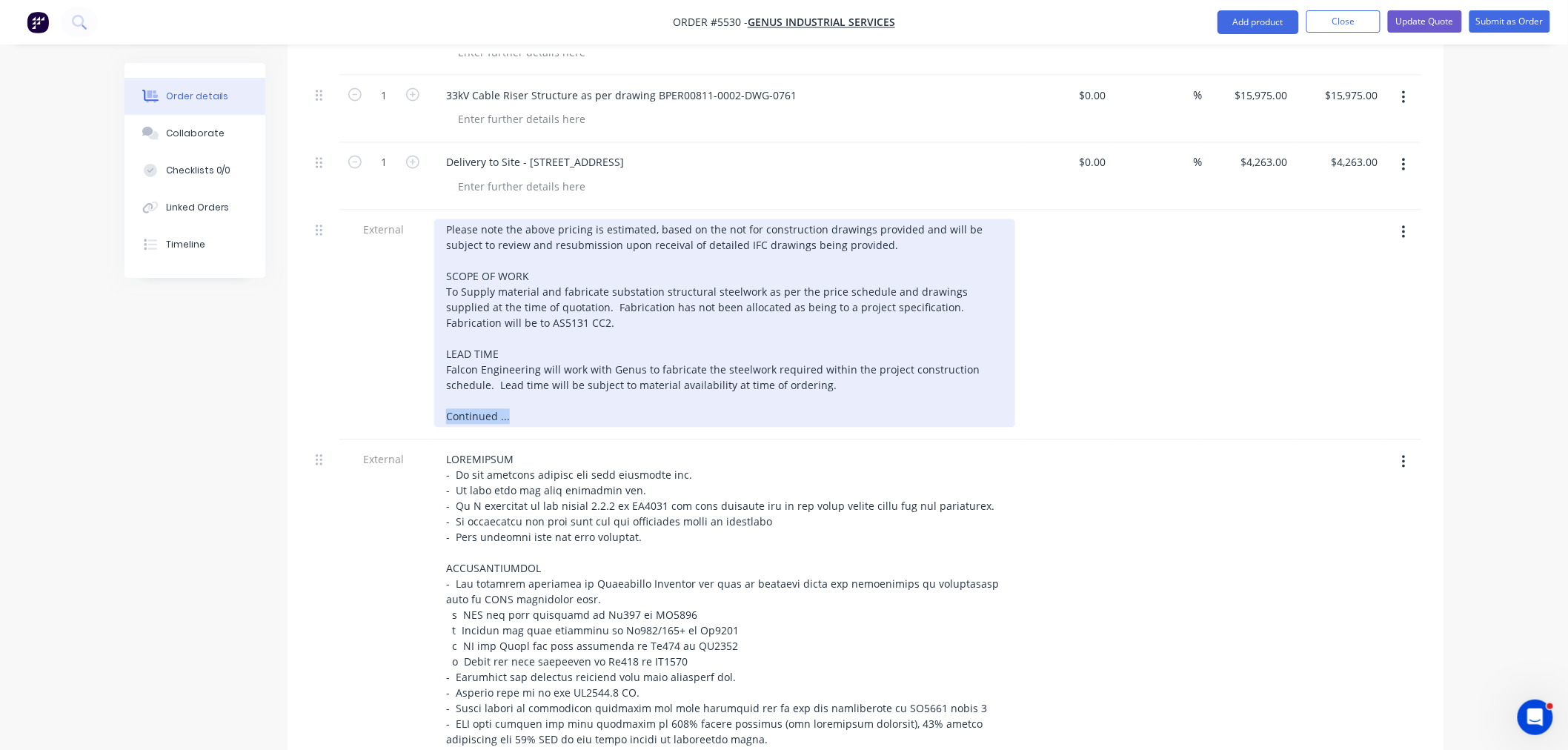
drag, startPoint x: 526, startPoint y: 354, endPoint x: 369, endPoint y: 361, distance: 157.2
click at [369, 361] on div "External Please note the above pricing is estimated, based on the not for const…" at bounding box center [866, 325] width 1112 height 229
copy div "Continued ..."
click at [454, 280] on div "Please note the above pricing is estimated, based on the not for construction d…" at bounding box center [725, 323] width 581 height 208
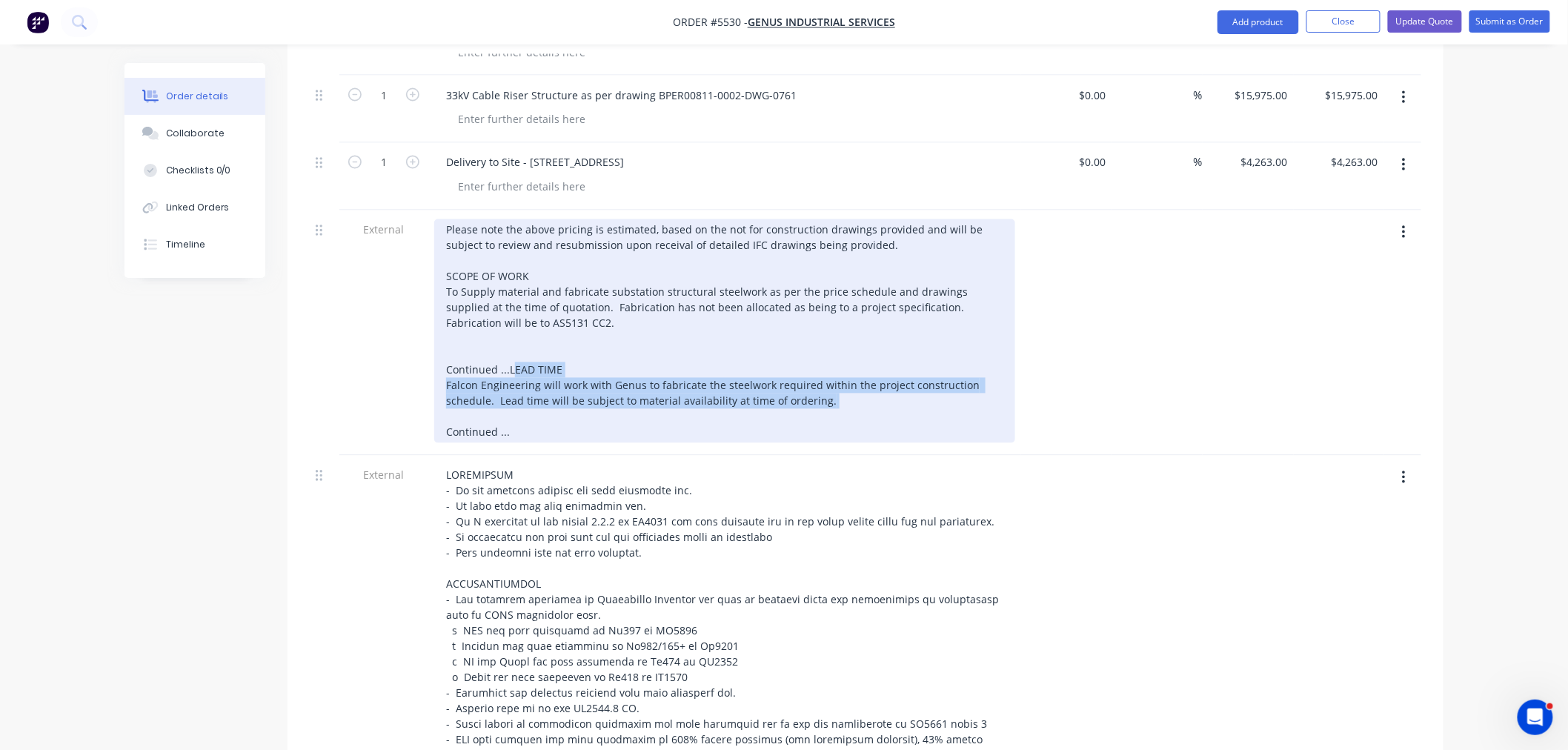
drag, startPoint x: 796, startPoint y: 375, endPoint x: 431, endPoint y: 344, distance: 366.3
click at [431, 344] on div "Please note the above pricing is estimated, based on the not for construction d…" at bounding box center [725, 333] width 593 height 245
copy div "LEAD TIME Falcon Engineering will work with Genus to fabricate the steelwork re…"
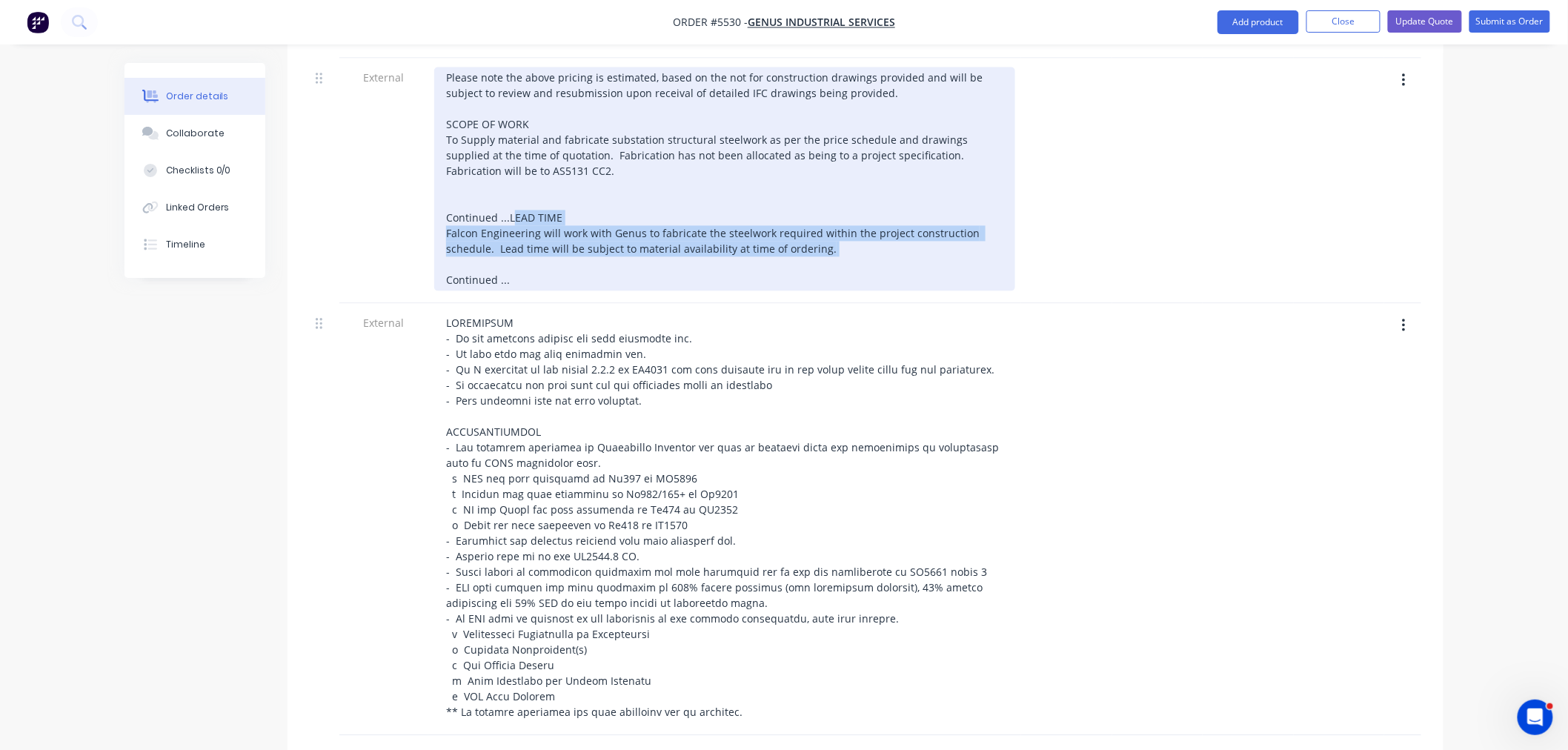
scroll to position [1235, 0]
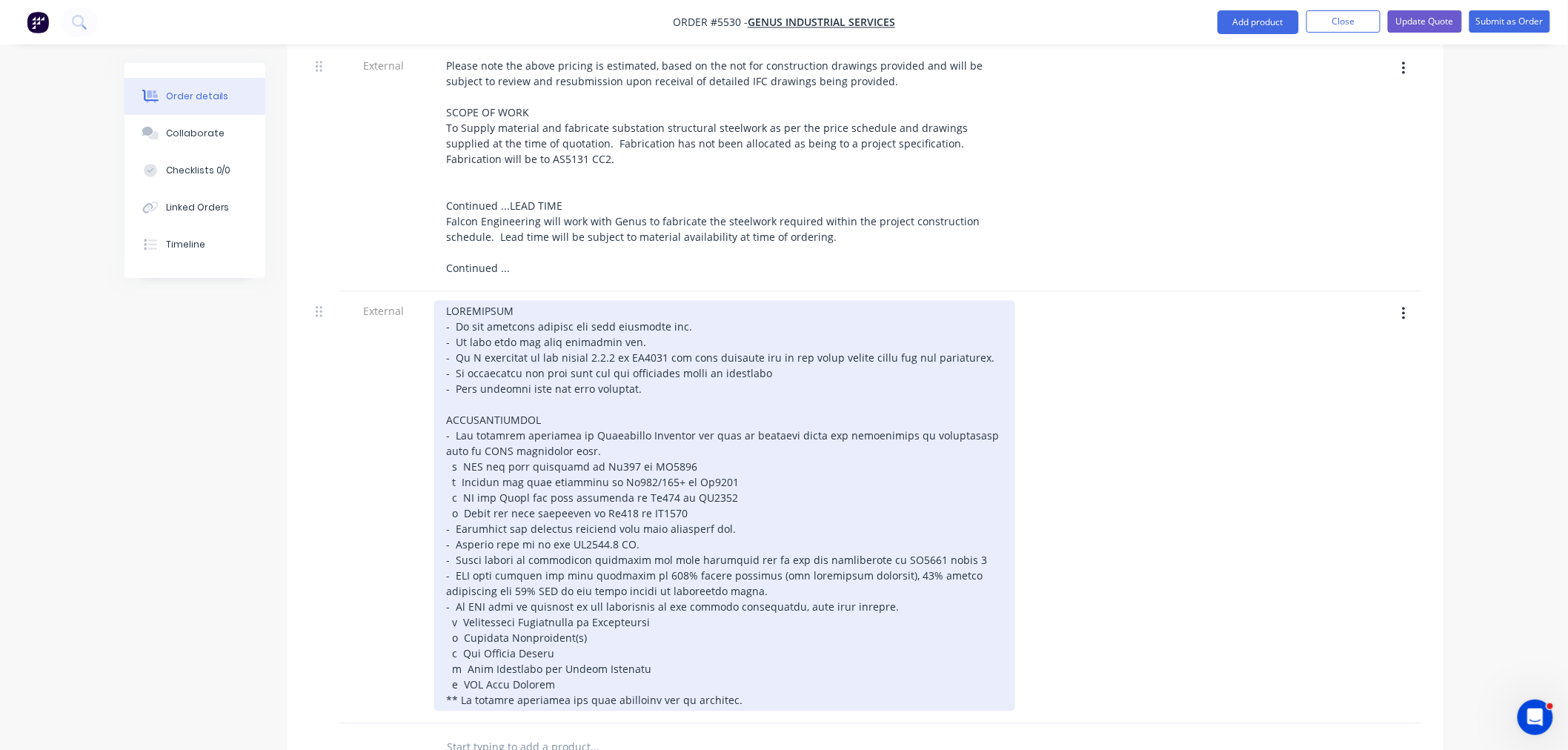
drag, startPoint x: 447, startPoint y: 283, endPoint x: 440, endPoint y: 324, distance: 41.6
click at [447, 301] on div at bounding box center [725, 506] width 581 height 411
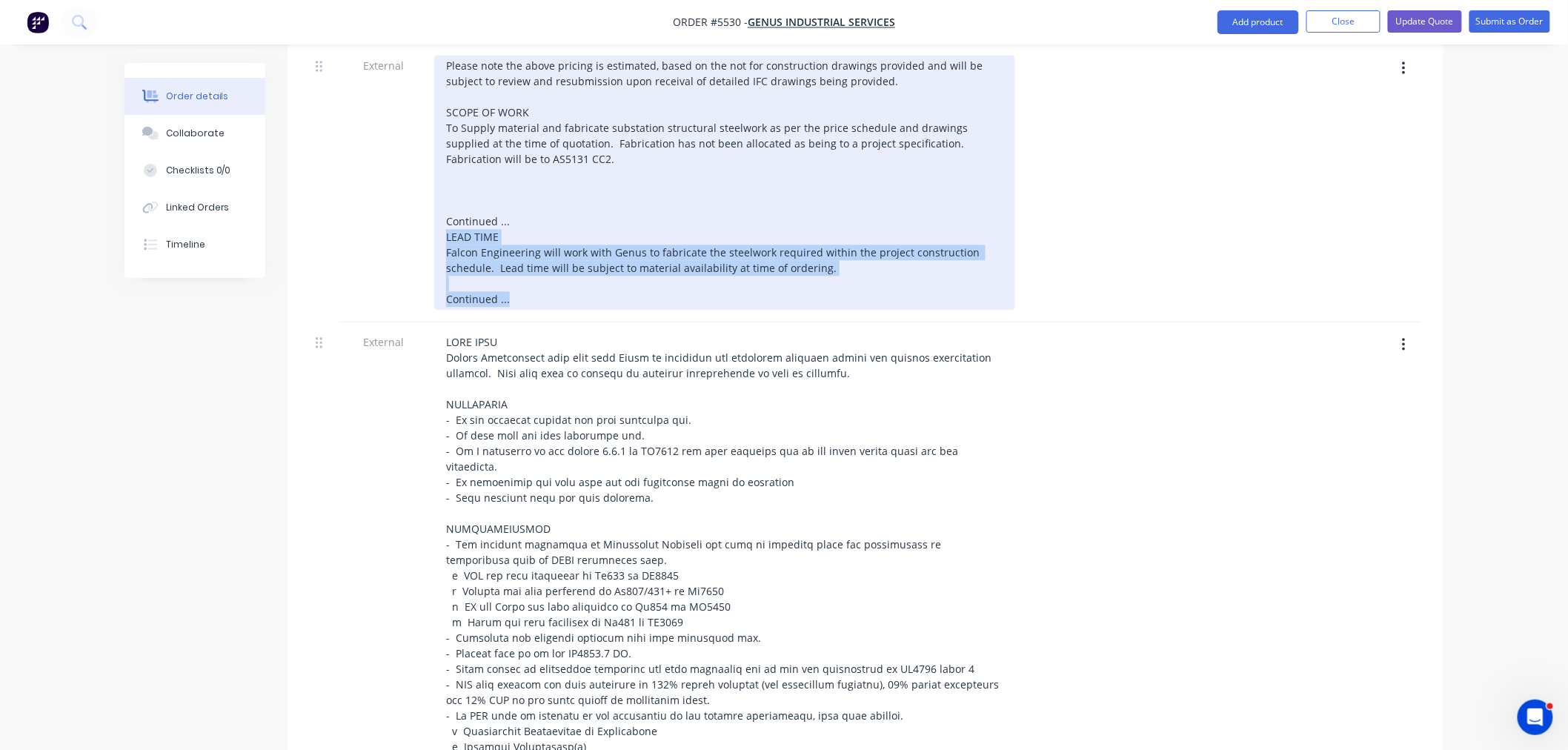
drag, startPoint x: 539, startPoint y: 247, endPoint x: 430, endPoint y: 184, distance: 125.9
click at [430, 184] on div "Please note the above pricing is estimated, based on the not for construction d…" at bounding box center [725, 184] width 593 height 276
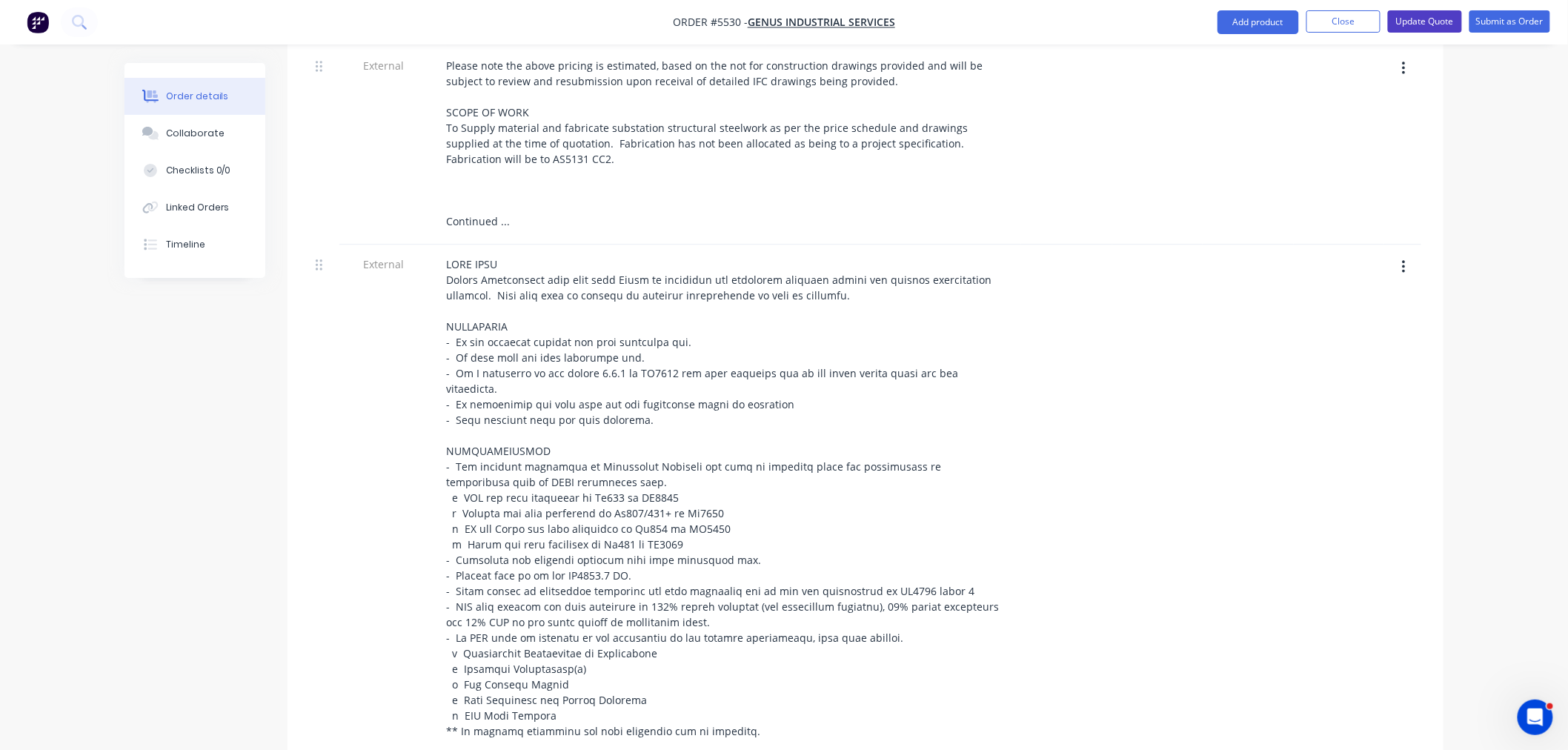
click at [1427, 16] on button "Update Quote" at bounding box center [1425, 22] width 74 height 22
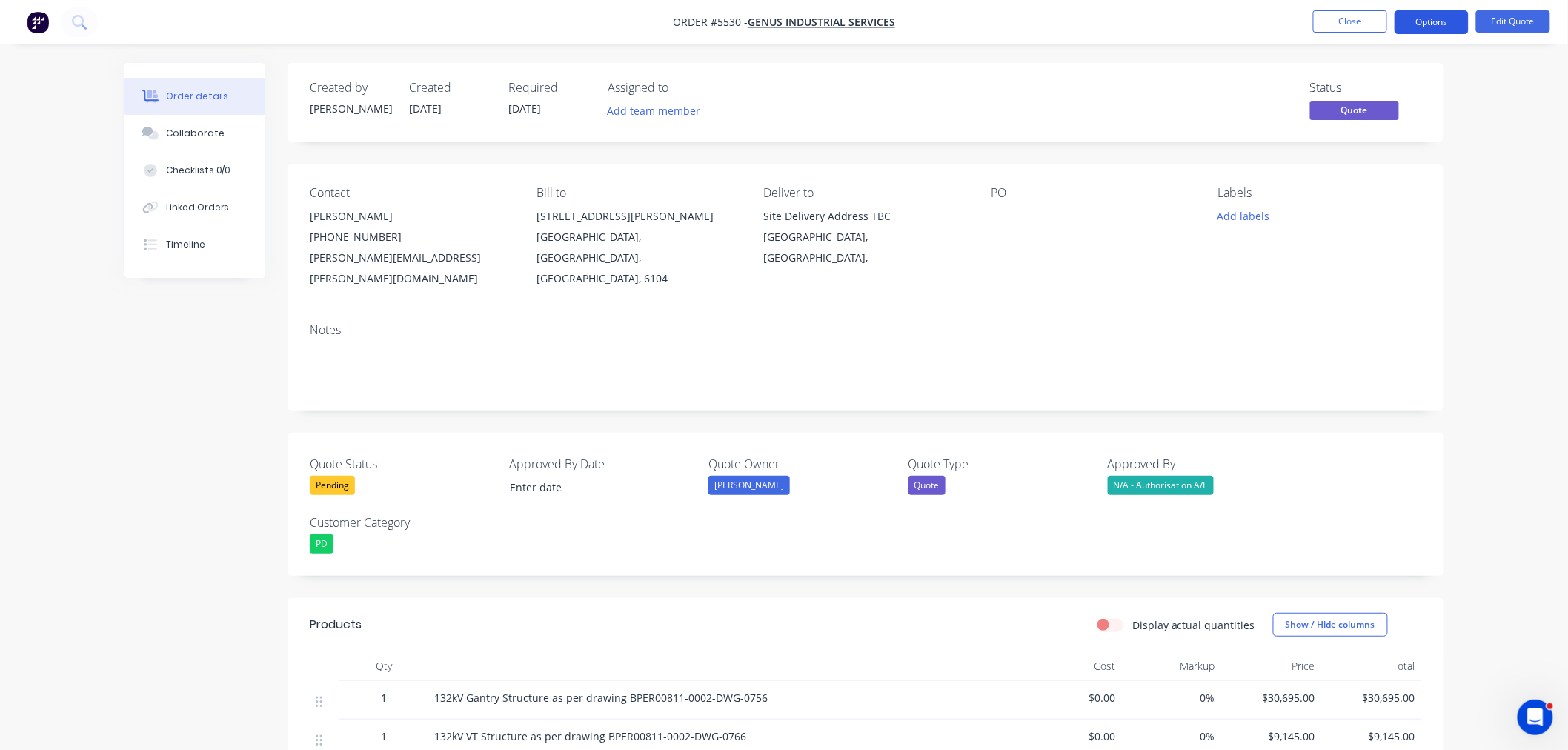
click at [1419, 22] on button "Options" at bounding box center [1431, 22] width 74 height 23
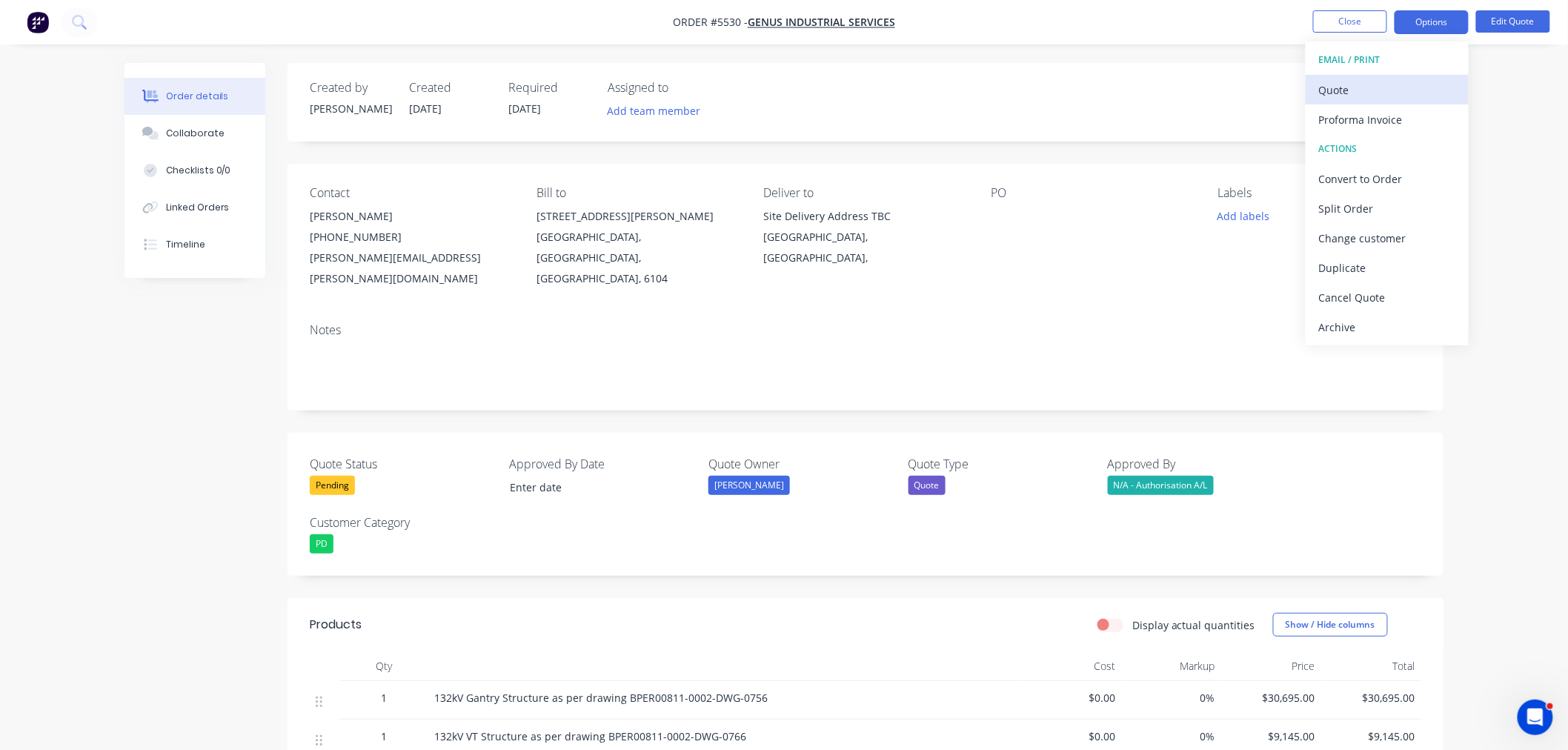
click at [1371, 85] on div "Quote" at bounding box center [1387, 90] width 137 height 22
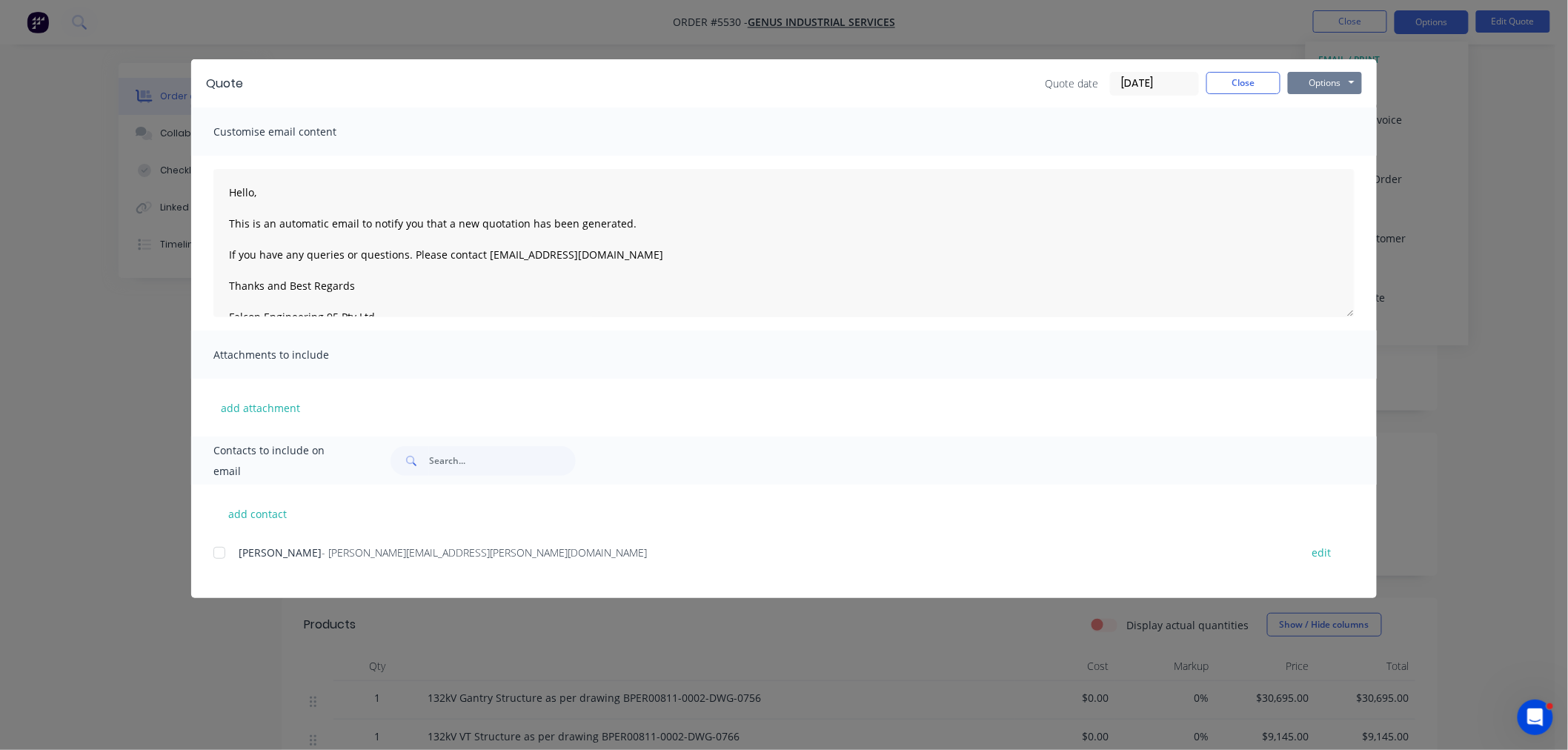
click at [1330, 81] on button "Options" at bounding box center [1325, 83] width 74 height 22
click at [1326, 97] on button "Preview" at bounding box center [1335, 110] width 95 height 24
click at [1254, 83] on button "Close" at bounding box center [1243, 83] width 74 height 22
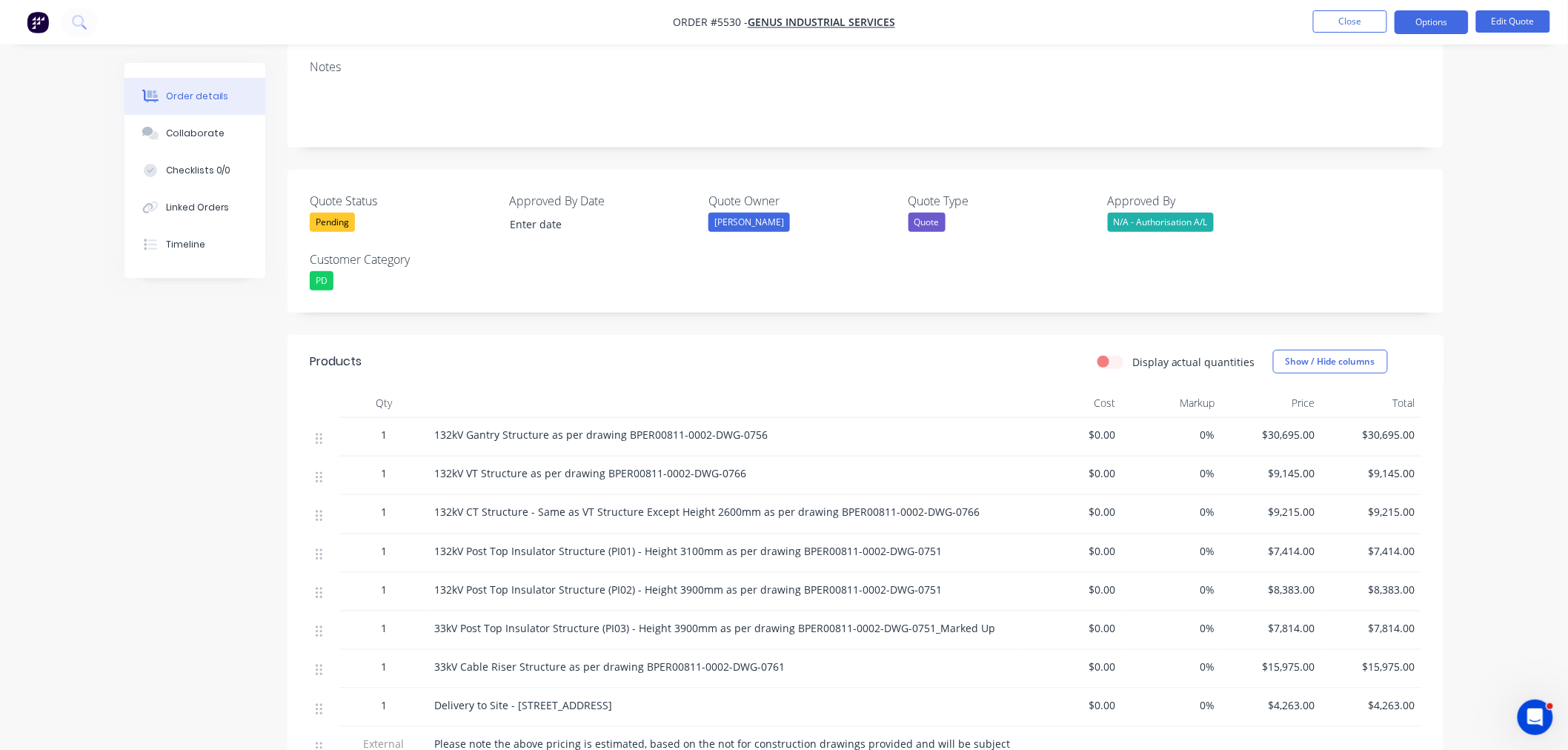
scroll to position [247, 0]
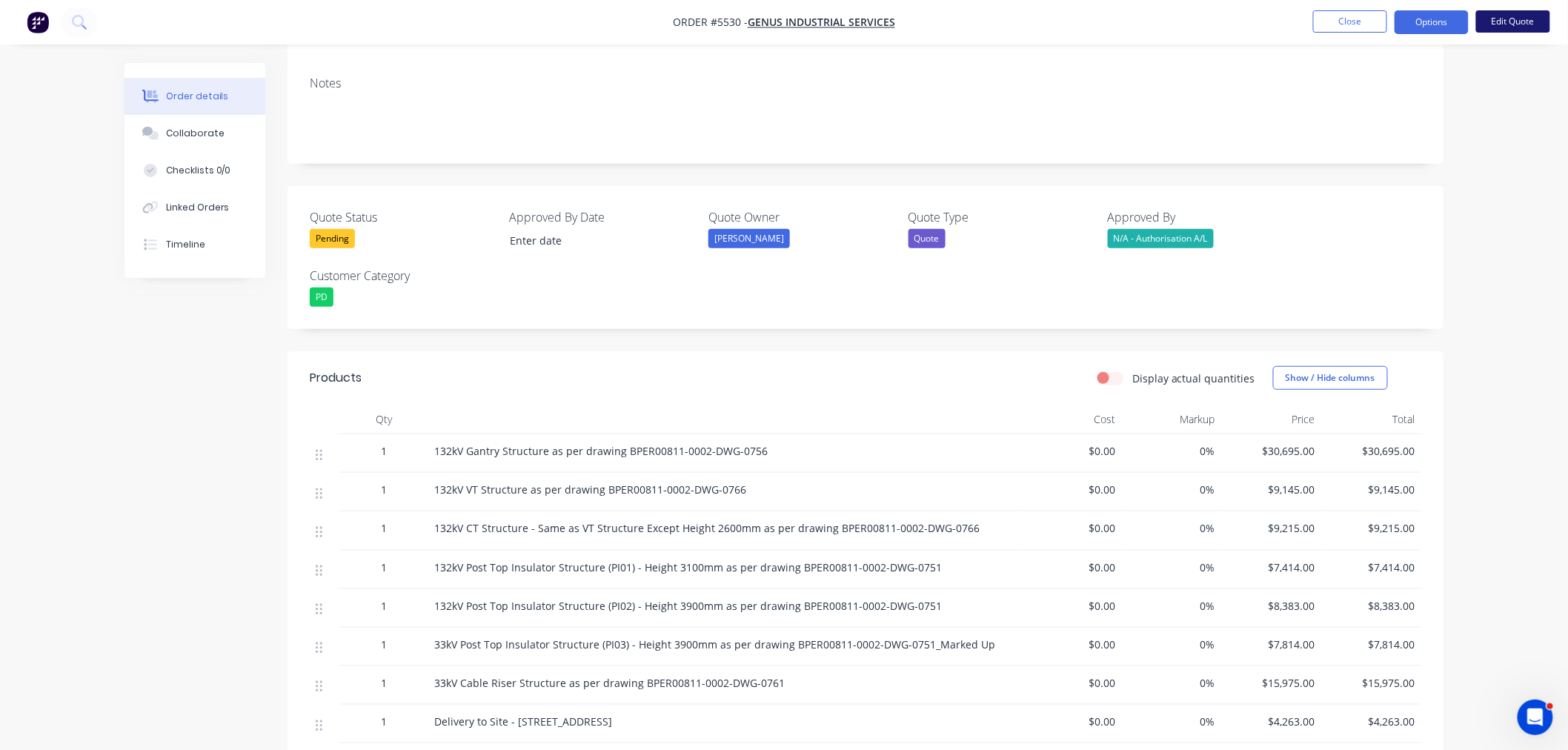
click at [1531, 20] on button "Edit Quote" at bounding box center [1513, 22] width 74 height 22
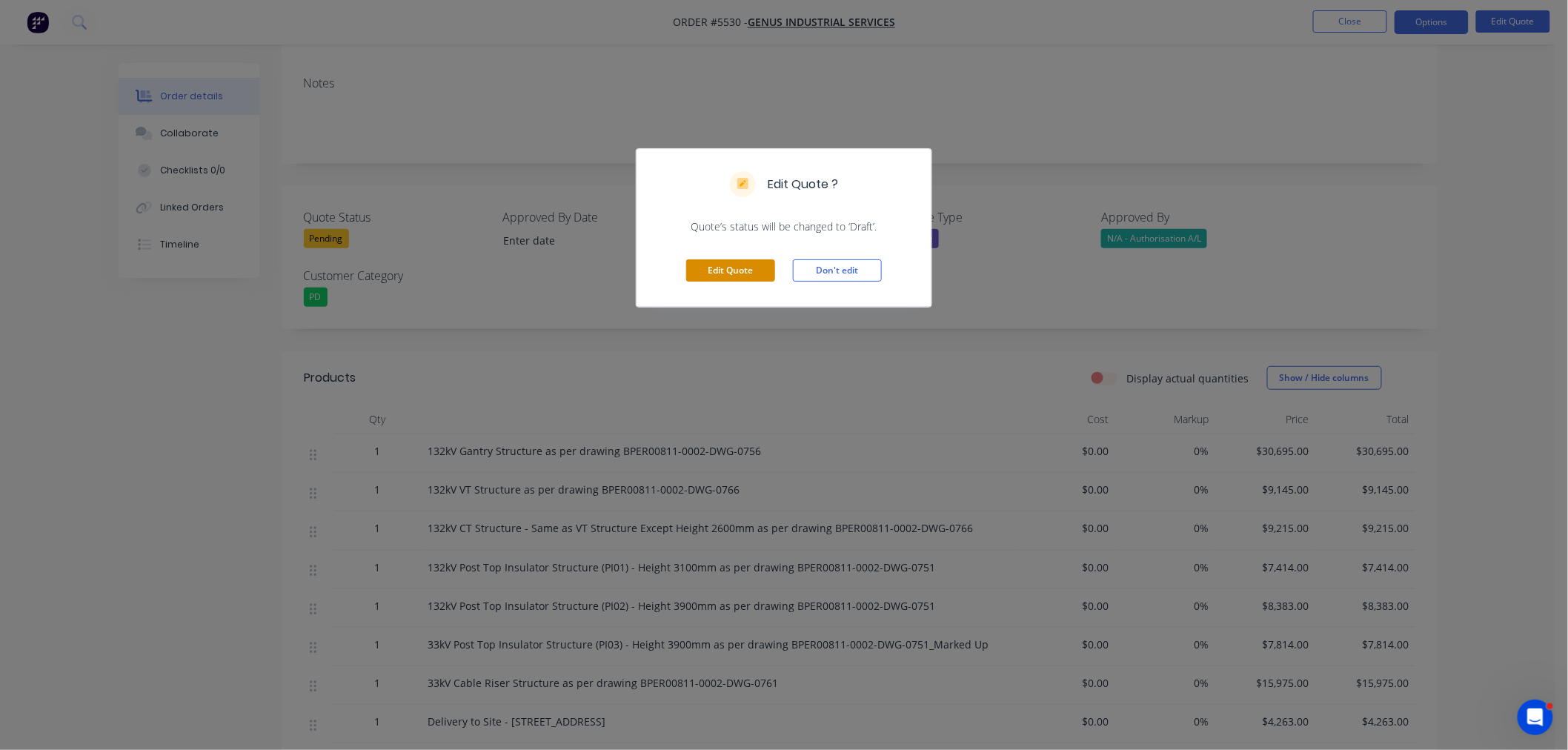
click at [721, 279] on button "Edit Quote" at bounding box center [730, 271] width 89 height 22
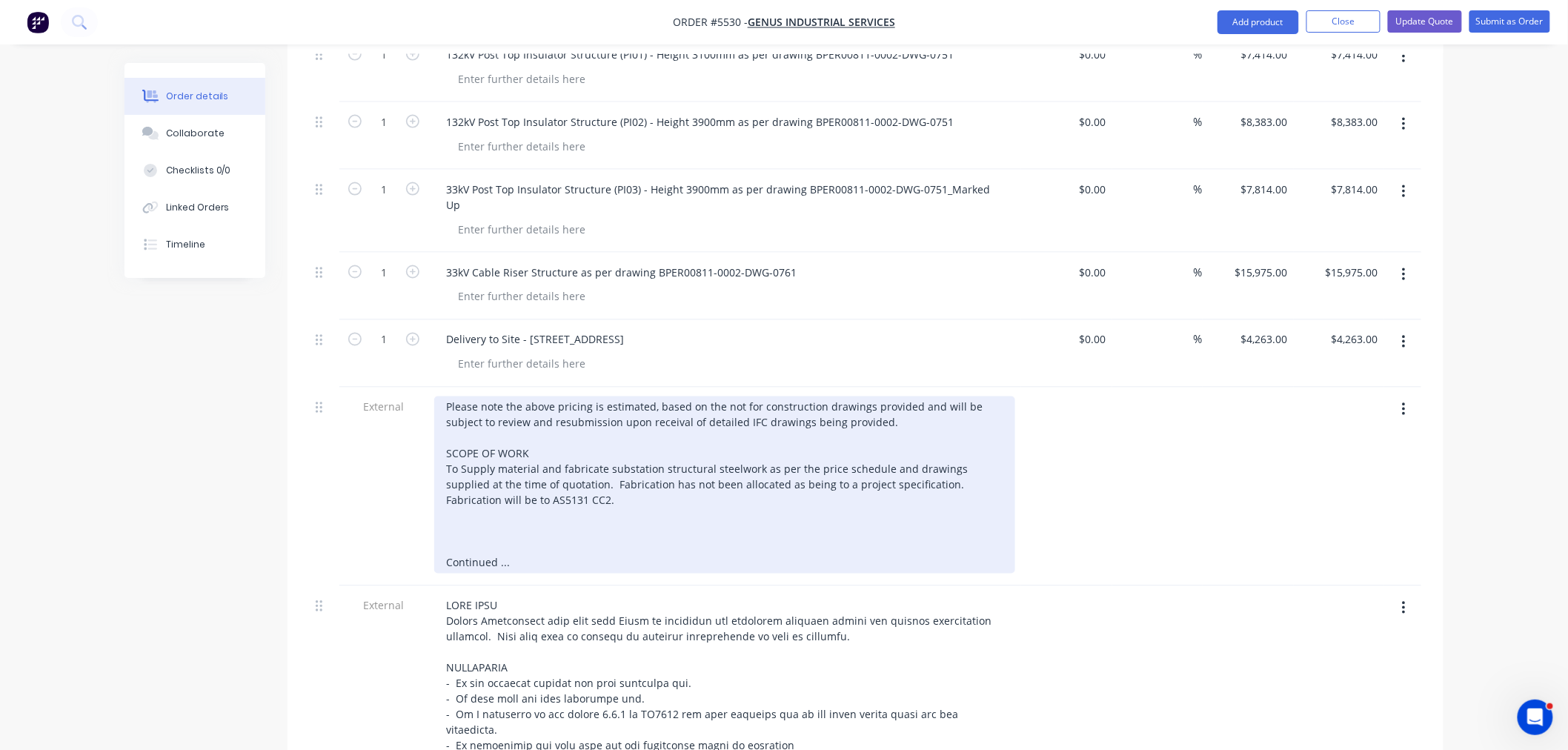
scroll to position [906, 0]
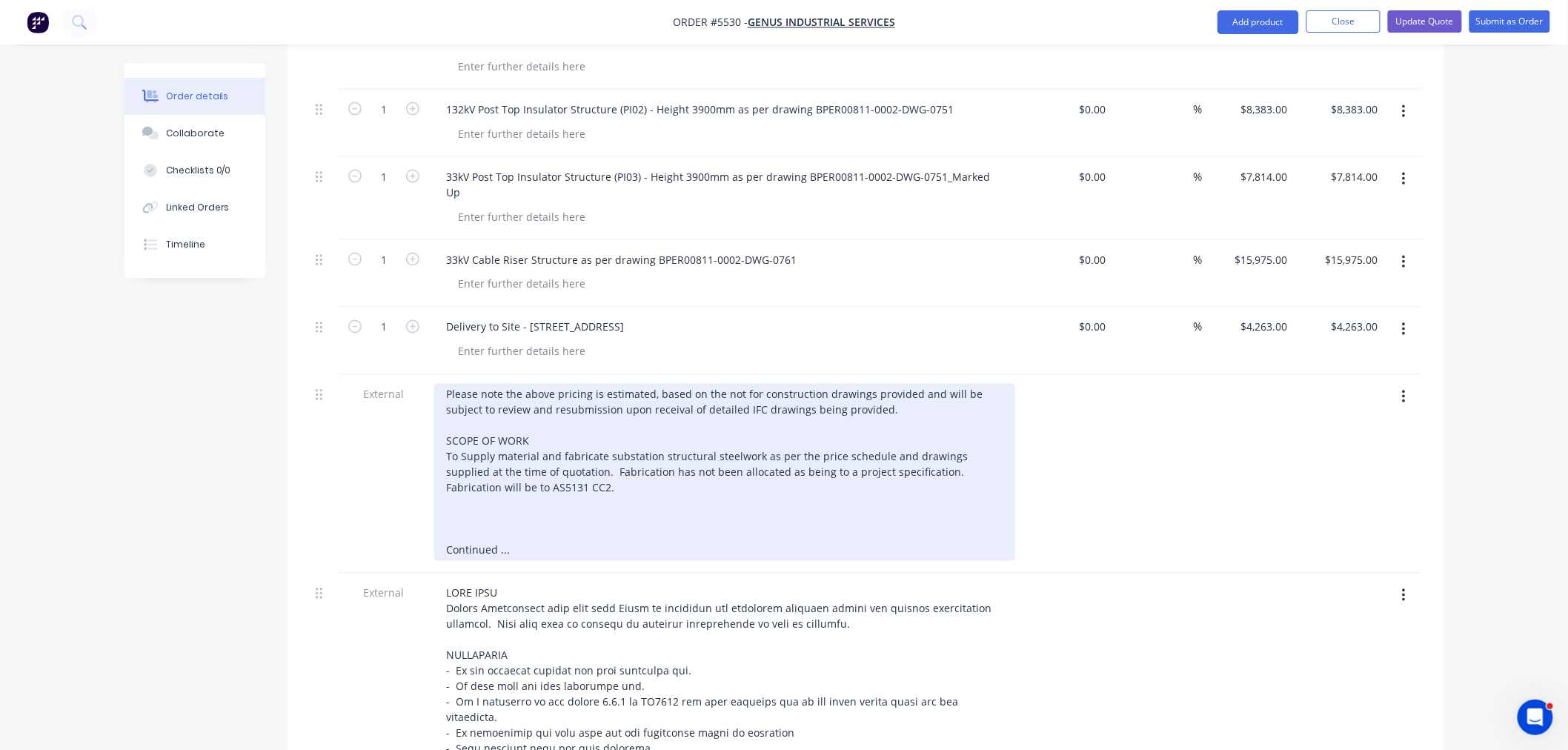
click at [512, 471] on div "Please note the above pricing is estimated, based on the not for construction d…" at bounding box center [725, 472] width 581 height 177
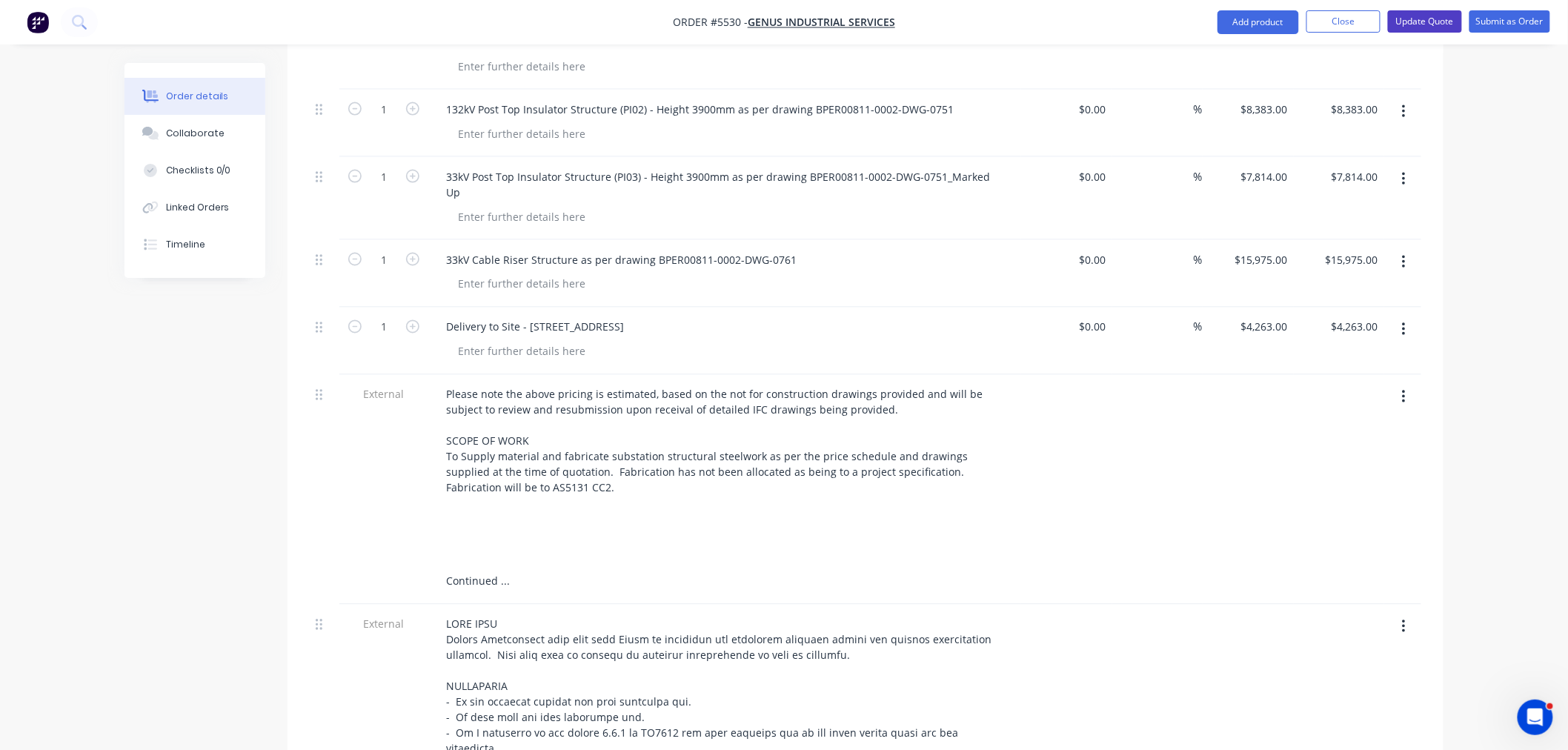
click at [1417, 18] on button "Update Quote" at bounding box center [1425, 22] width 74 height 22
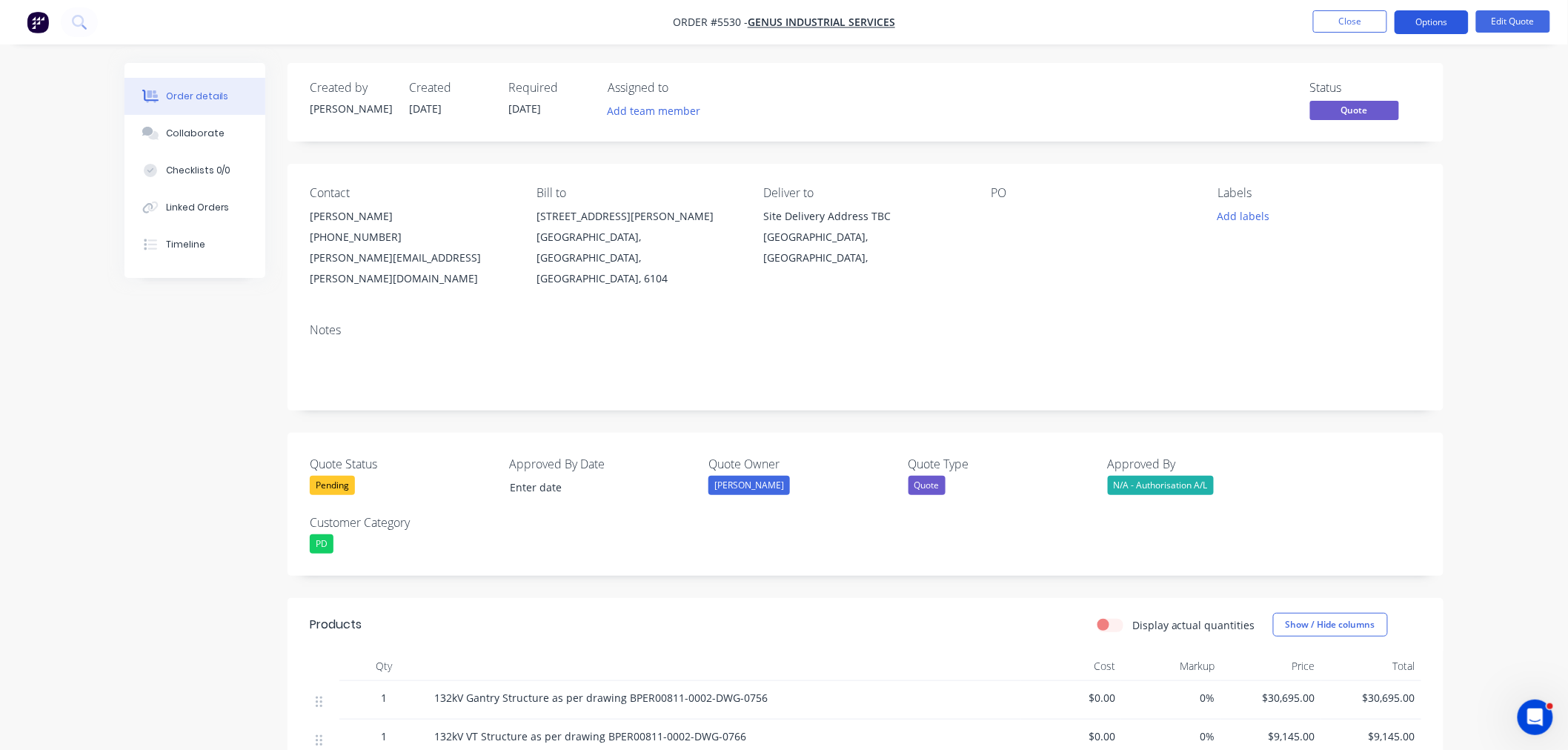
drag, startPoint x: 1441, startPoint y: 23, endPoint x: 1440, endPoint y: 30, distance: 7.1
click at [1441, 22] on button "Options" at bounding box center [1431, 22] width 74 height 23
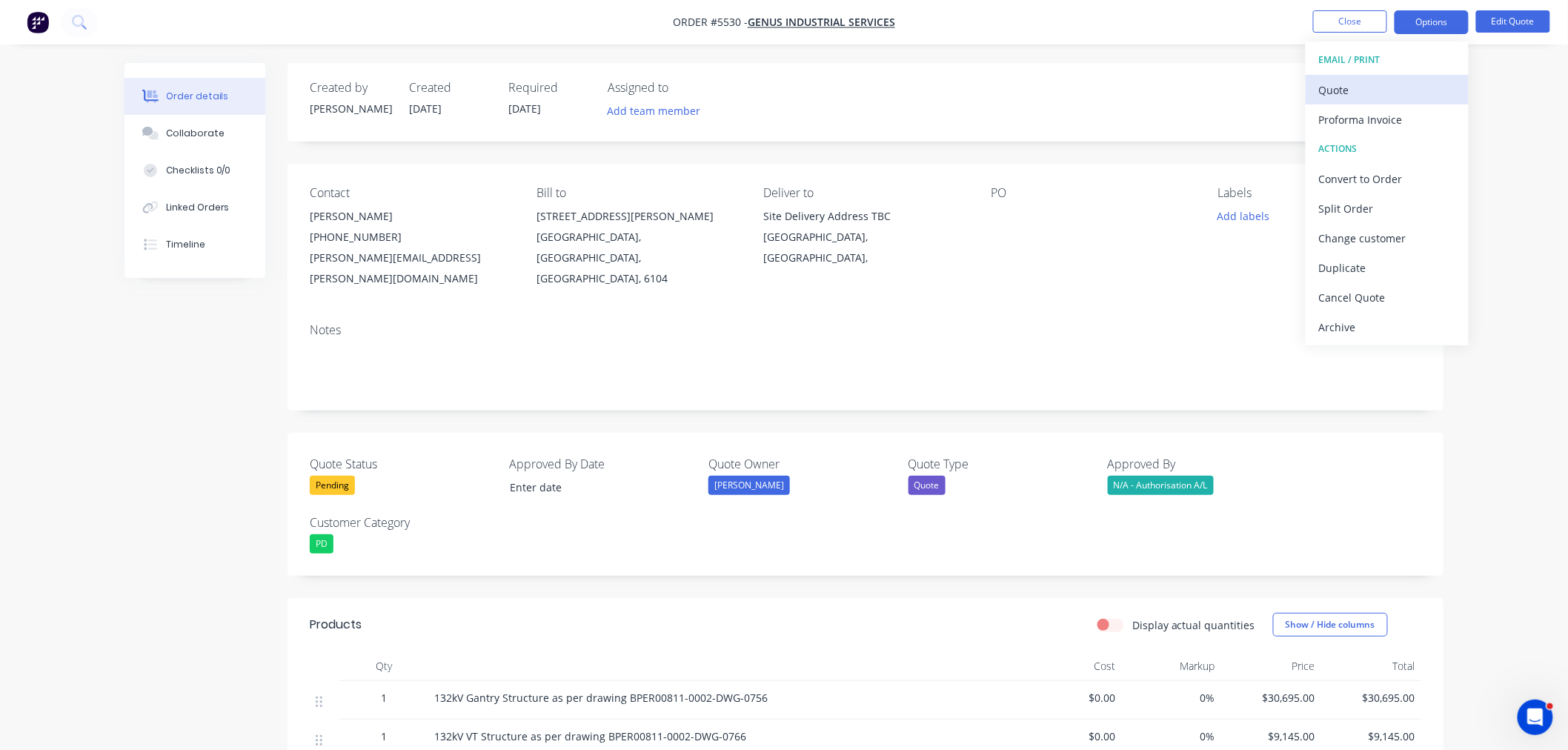
click at [1366, 85] on div "Quote" at bounding box center [1387, 90] width 137 height 22
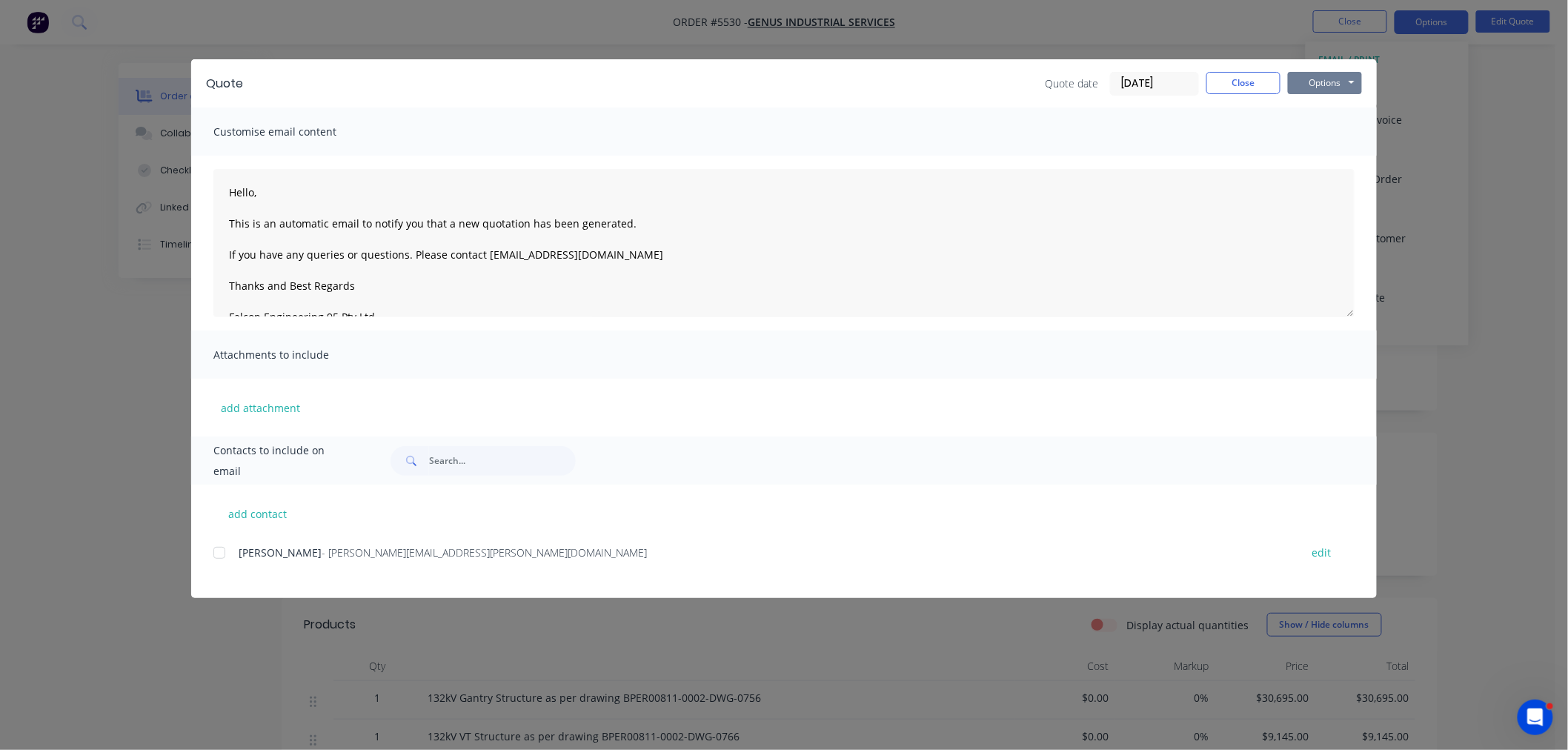
click at [1292, 78] on button "Options" at bounding box center [1325, 83] width 74 height 22
click at [1309, 104] on button "Preview" at bounding box center [1335, 110] width 95 height 24
click at [1253, 73] on button "Close" at bounding box center [1243, 83] width 74 height 22
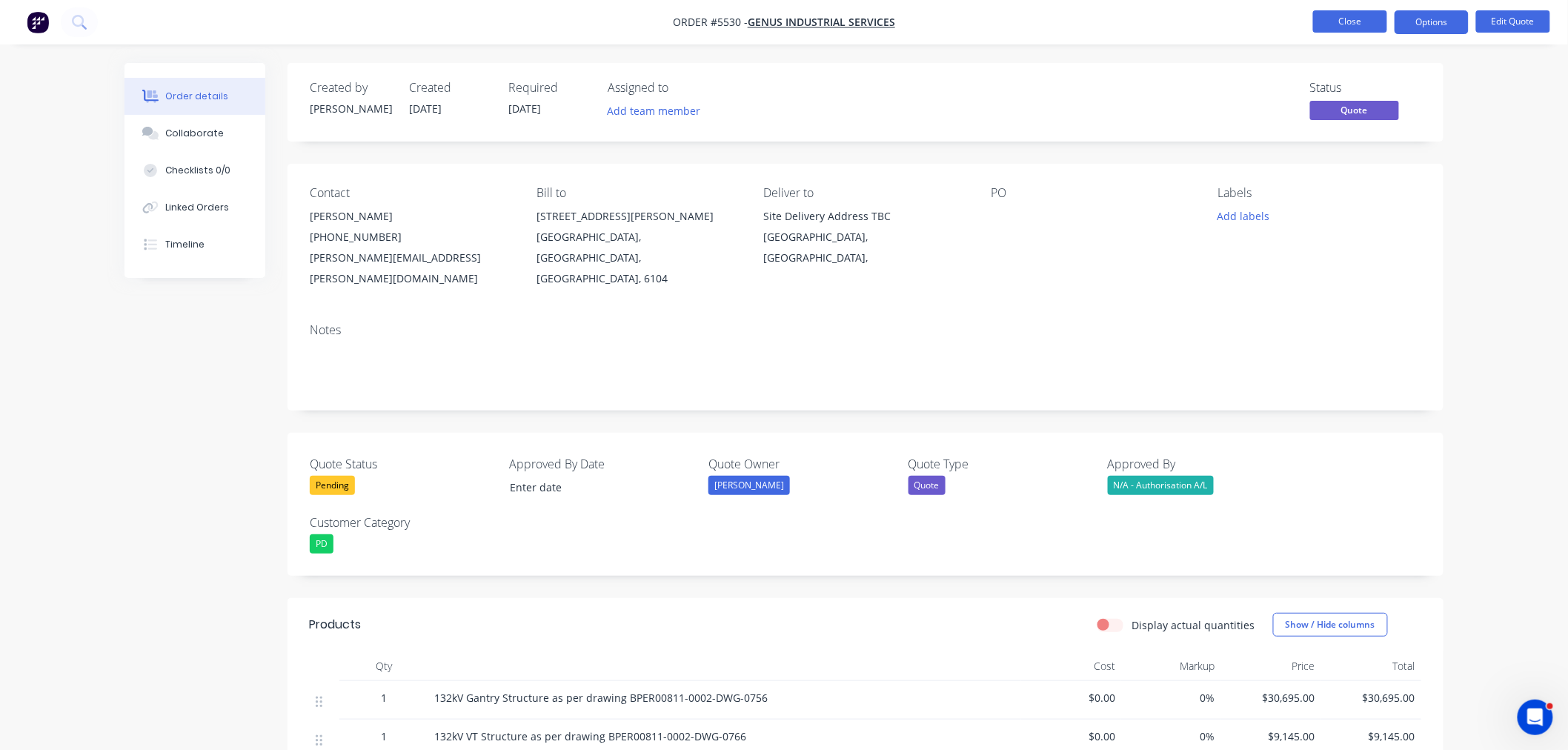
click at [1332, 25] on button "Close" at bounding box center [1350, 22] width 74 height 22
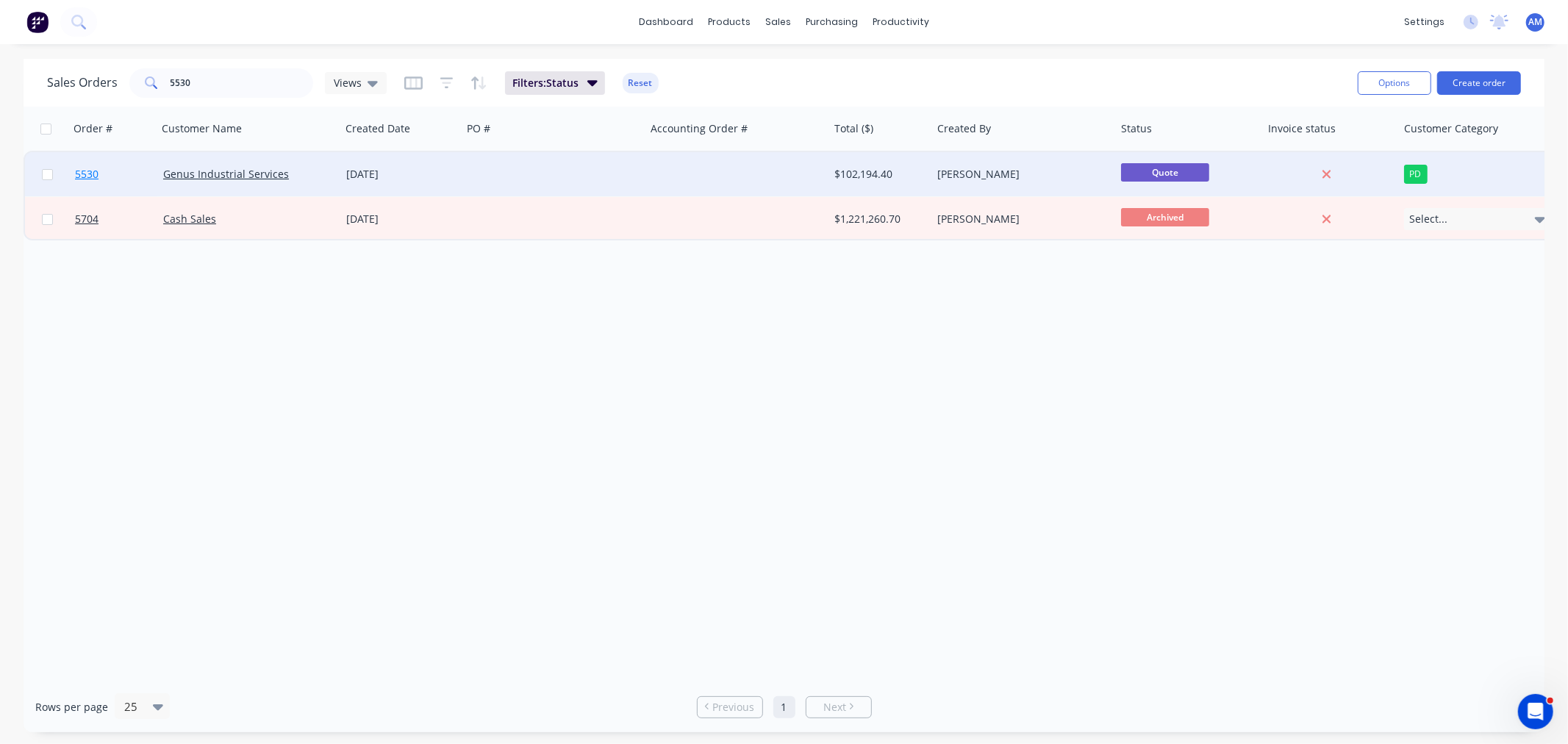
click at [111, 171] on link "5530" at bounding box center [119, 175] width 88 height 45
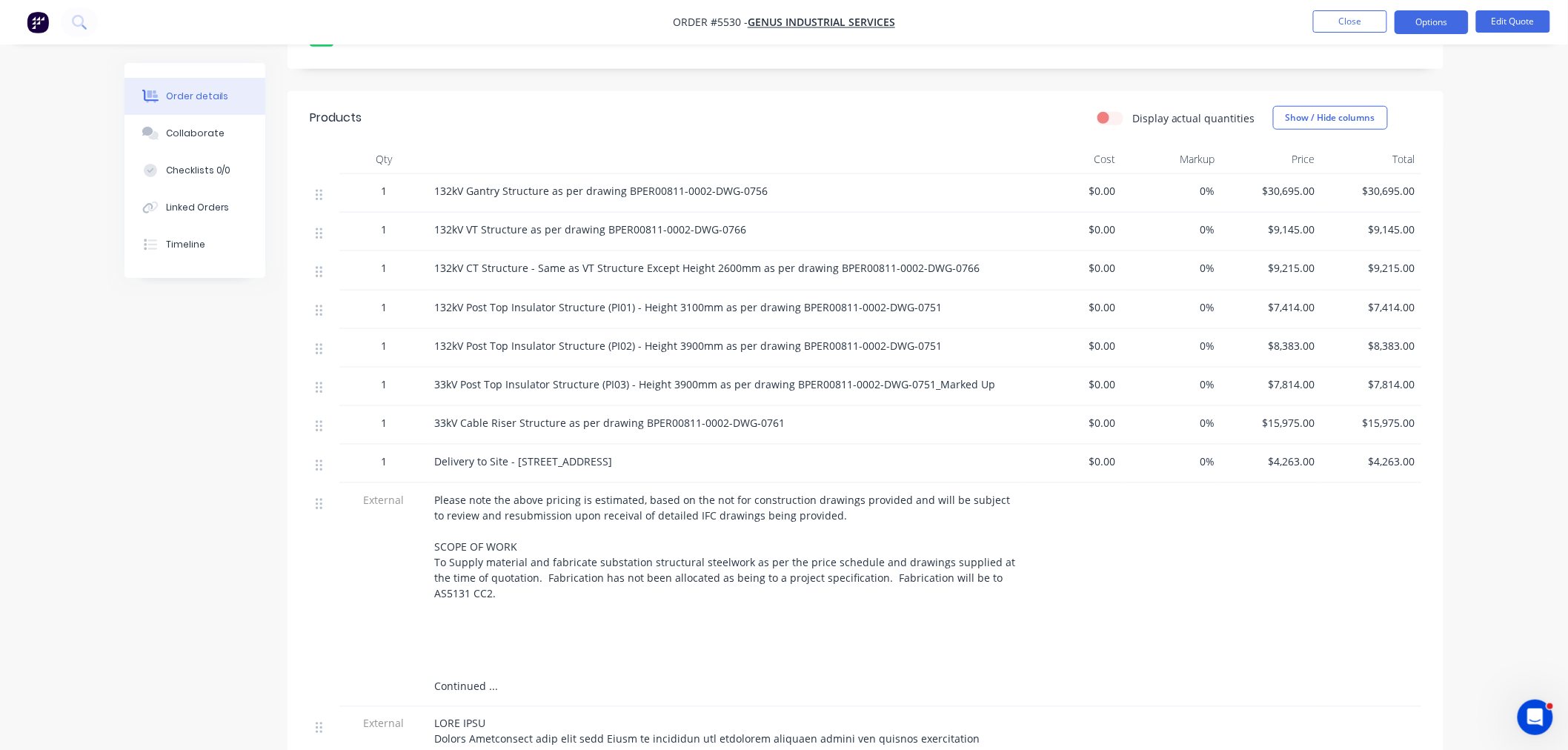
scroll to position [576, 0]
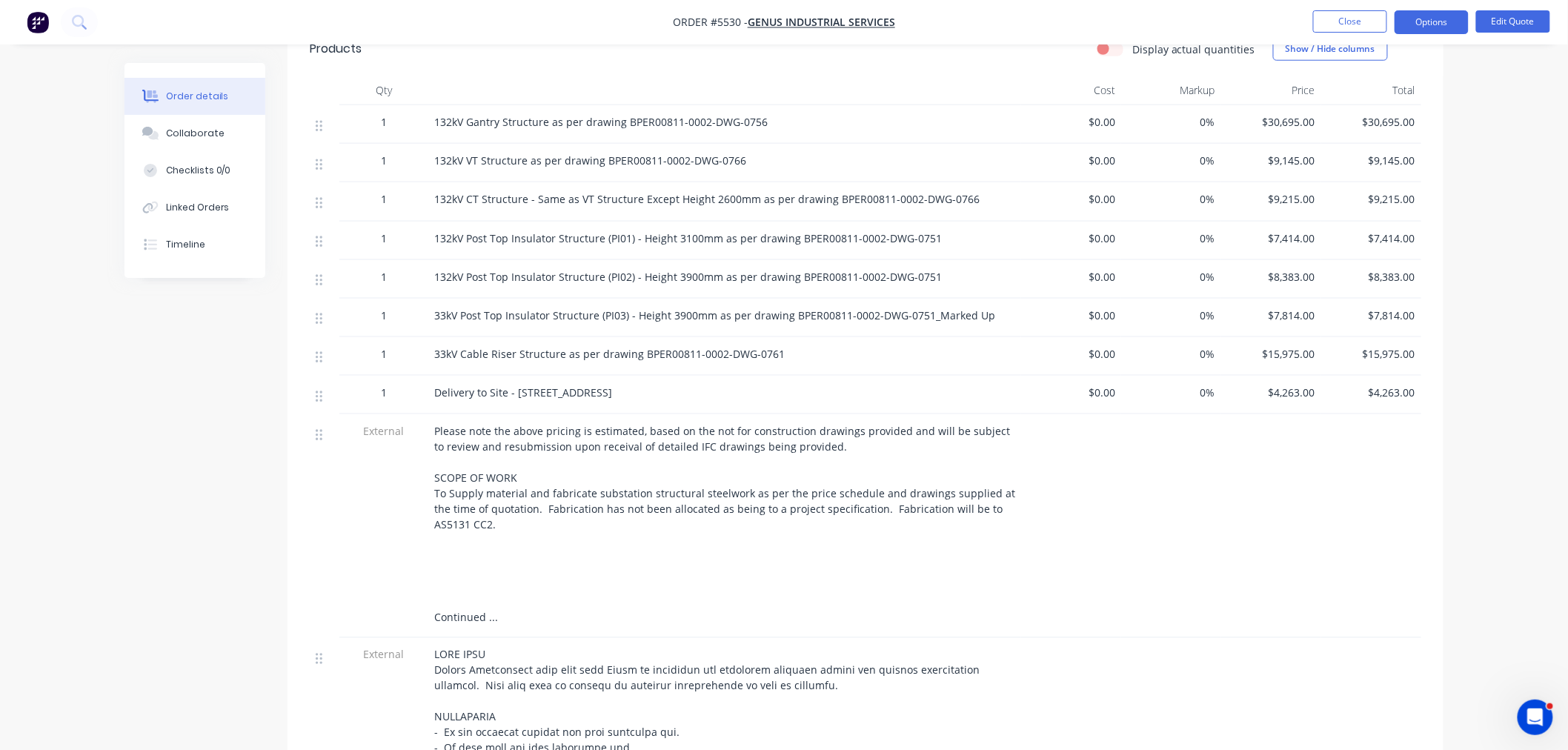
click at [495, 453] on div "Please note the above pricing is estimated, based on the not for construction d…" at bounding box center [725, 524] width 581 height 202
click at [483, 448] on div "Please note the above pricing is estimated, based on the not for construction d…" at bounding box center [725, 524] width 581 height 202
click at [458, 450] on div "Please note the above pricing is estimated, based on the not for construction d…" at bounding box center [725, 524] width 581 height 202
click at [1502, 19] on button "Edit Quote" at bounding box center [1513, 22] width 74 height 22
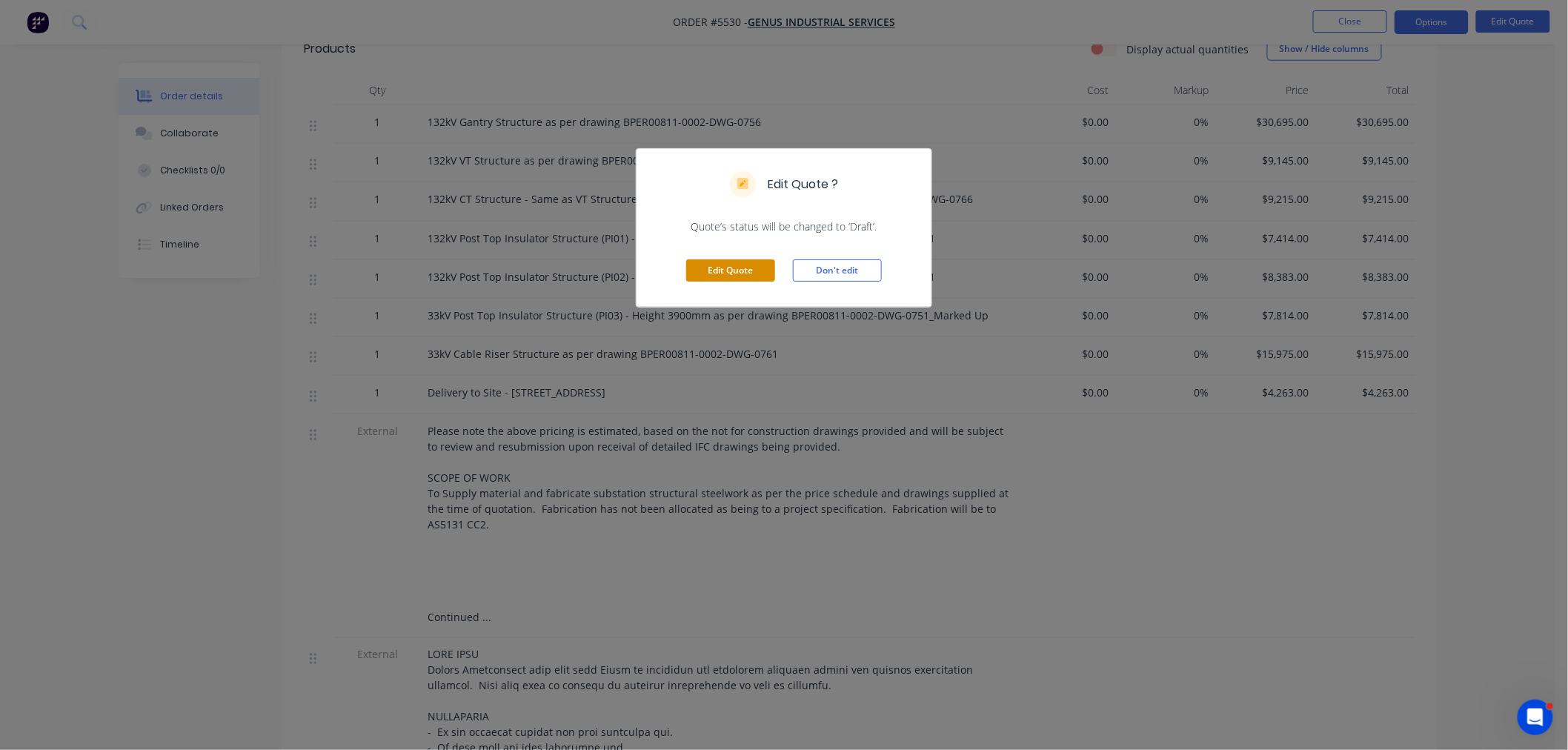
click at [725, 271] on button "Edit Quote" at bounding box center [730, 271] width 89 height 22
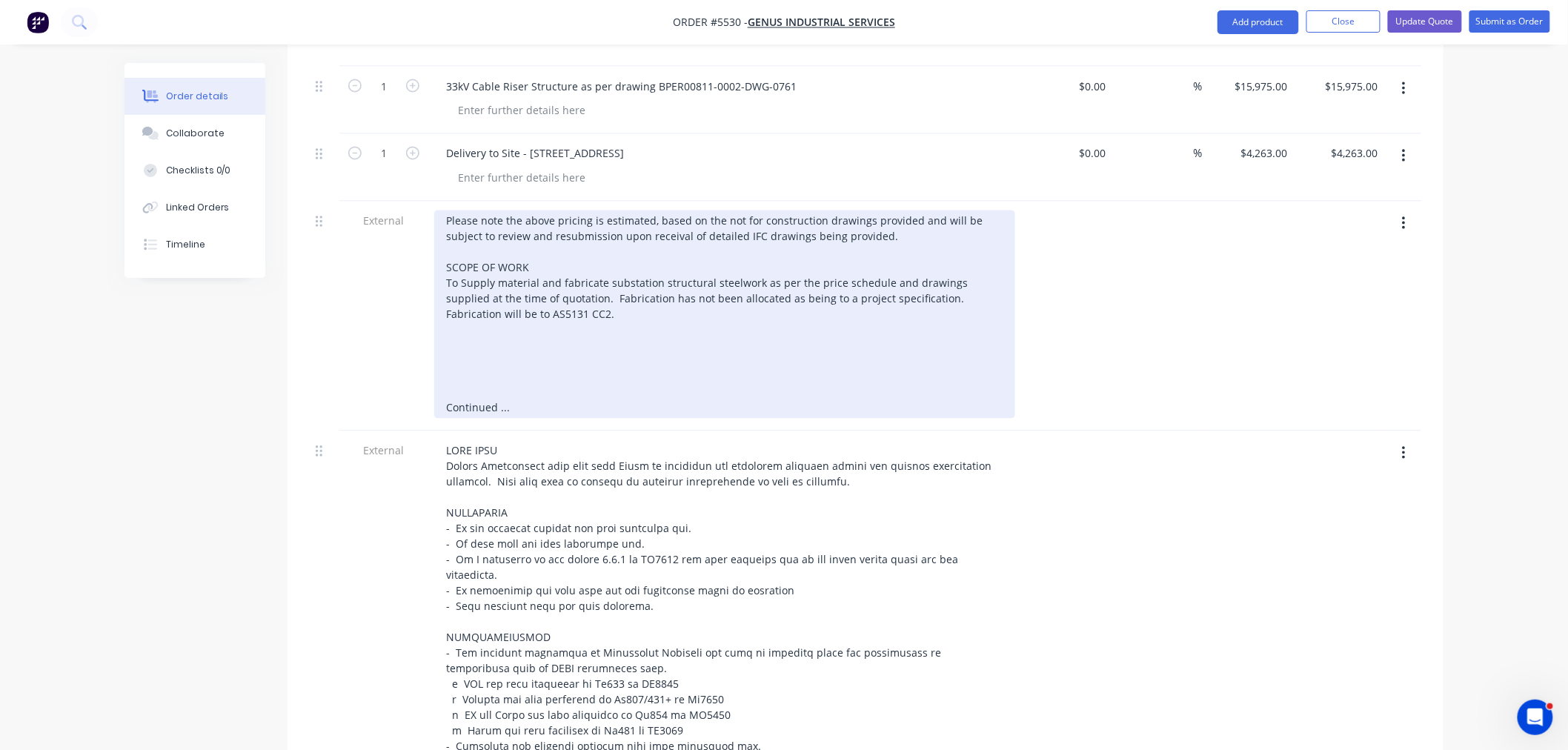
scroll to position [988, 0]
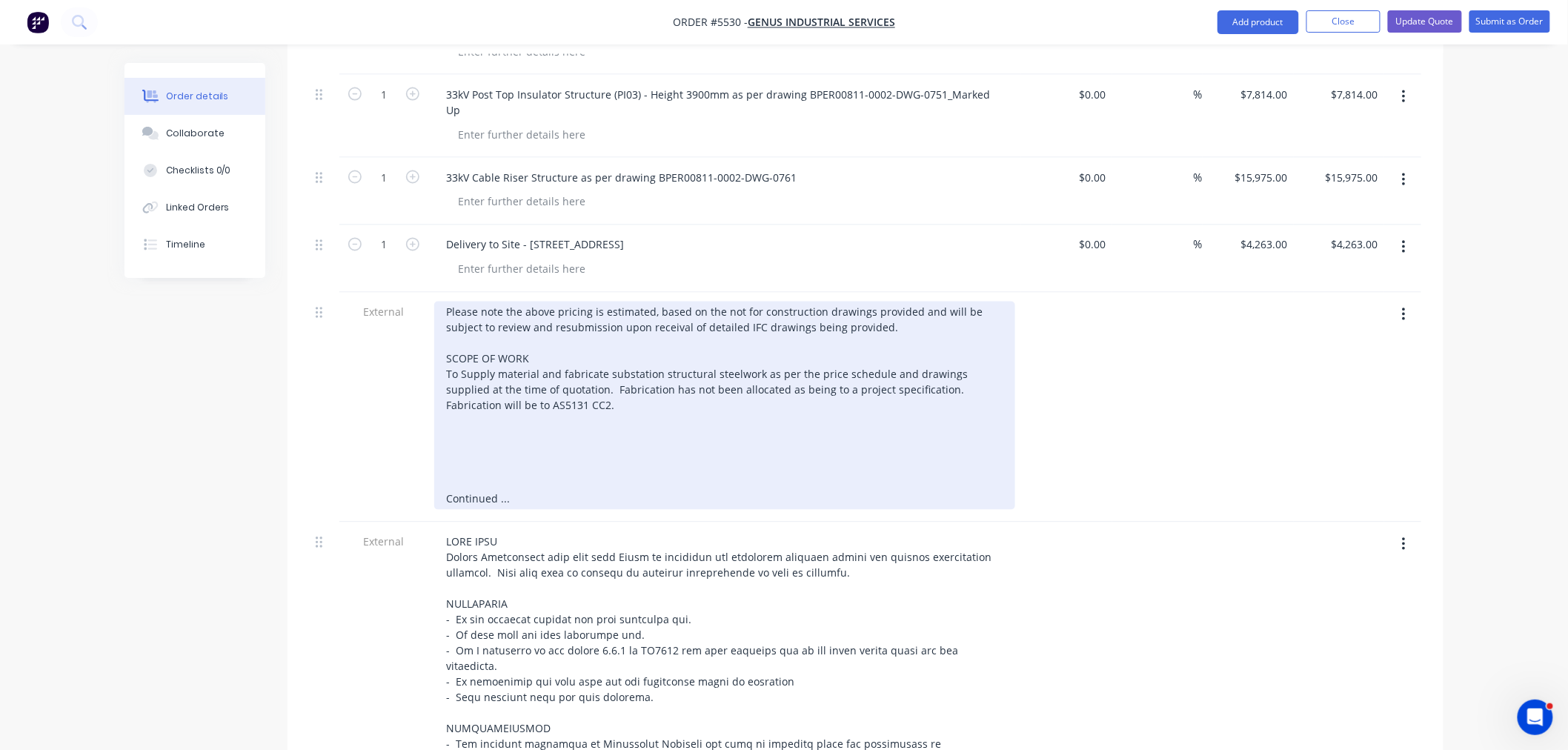
click at [461, 301] on div "Please note the above pricing is estimated, based on the not for construction d…" at bounding box center [725, 405] width 581 height 208
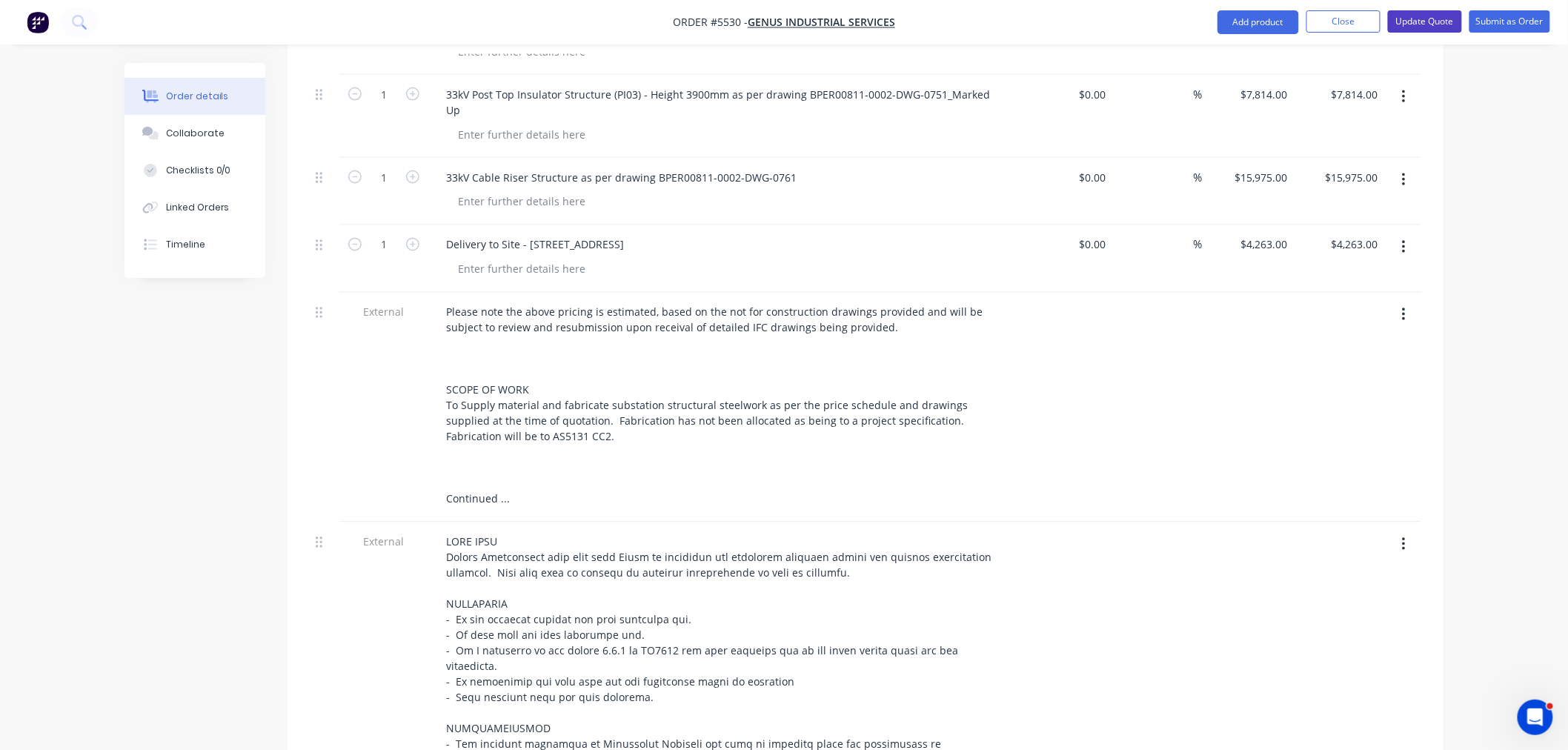
click at [1433, 16] on button "Update Quote" at bounding box center [1425, 22] width 74 height 22
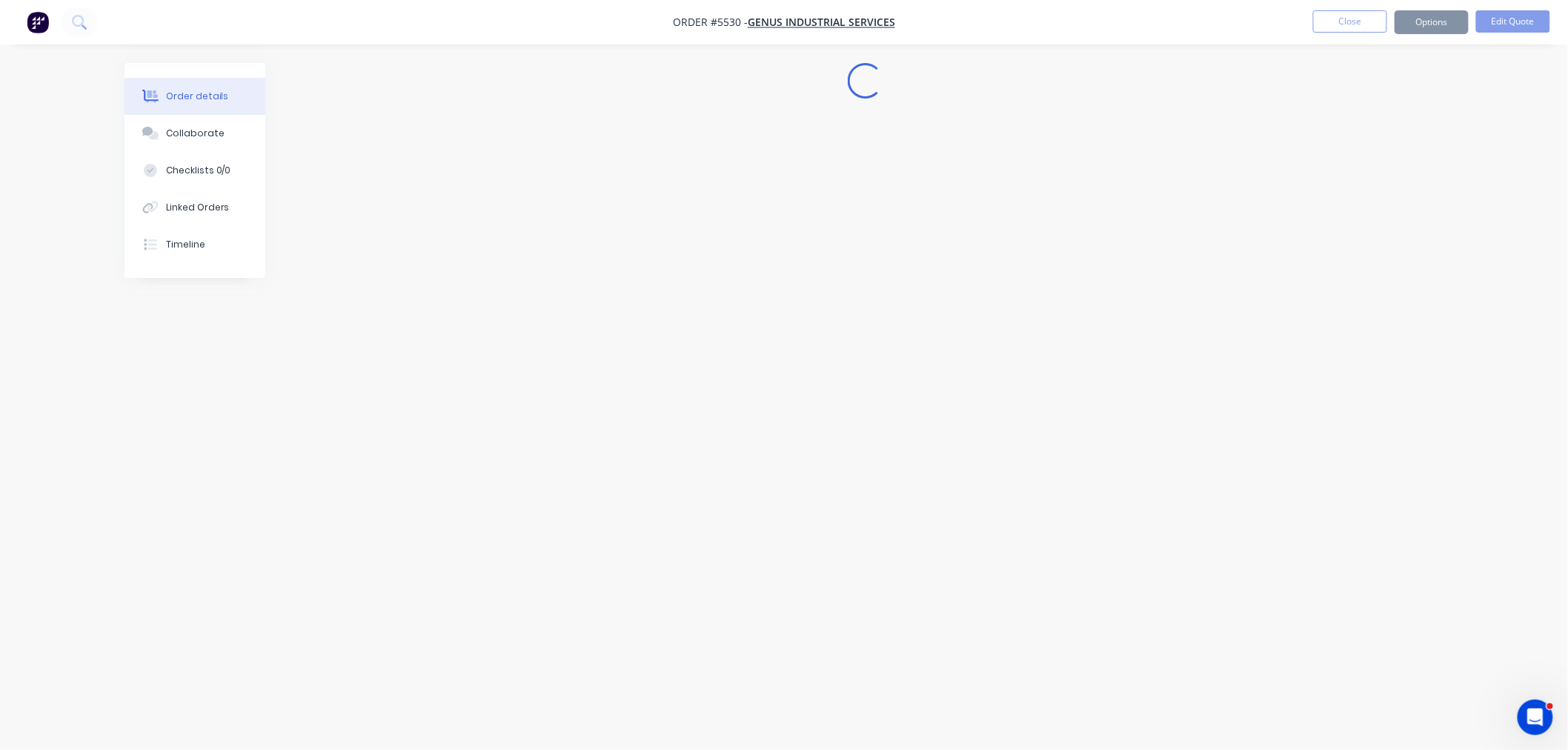
scroll to position [0, 0]
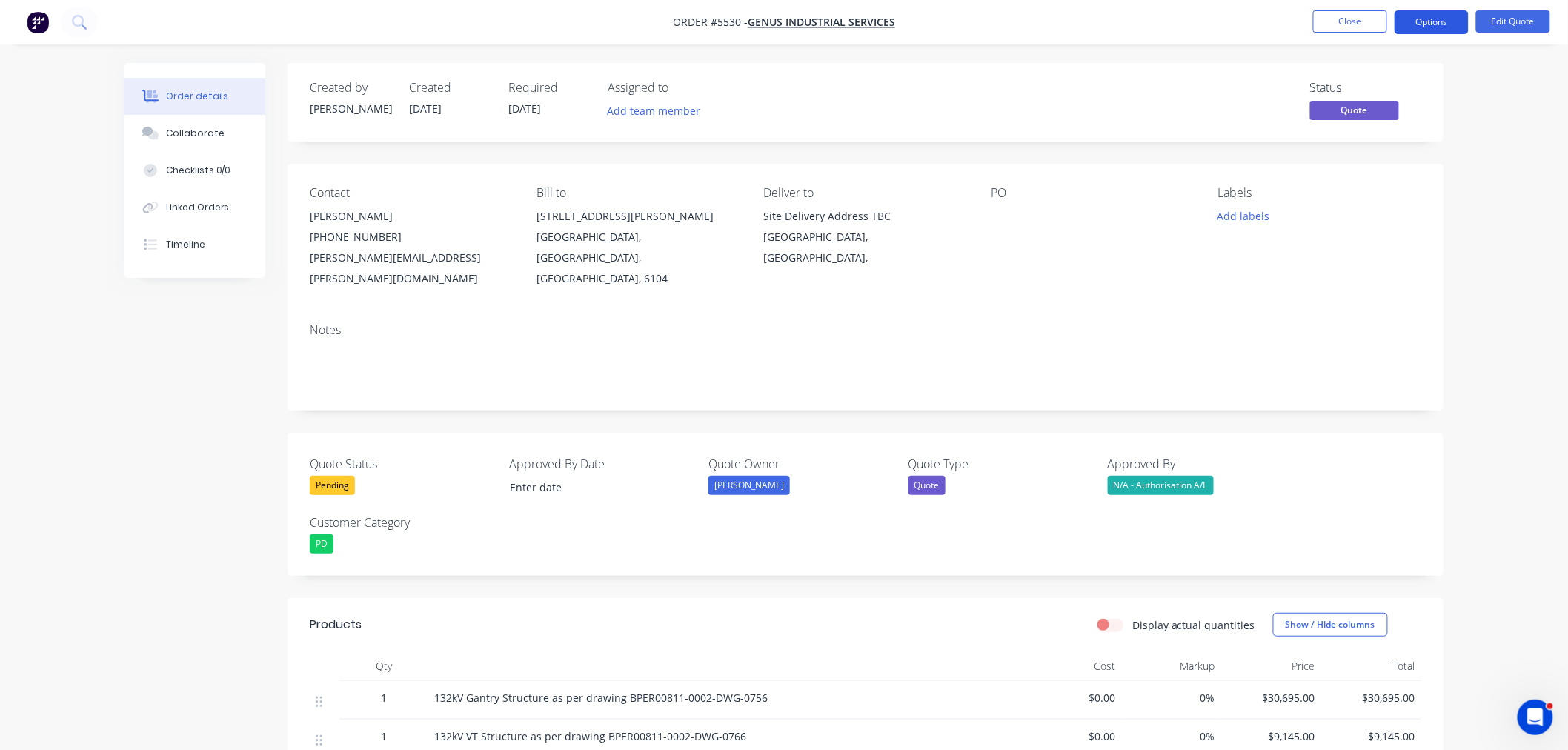
drag, startPoint x: 1434, startPoint y: 18, endPoint x: 1426, endPoint y: 40, distance: 23.4
click at [1434, 19] on button "Options" at bounding box center [1431, 22] width 74 height 23
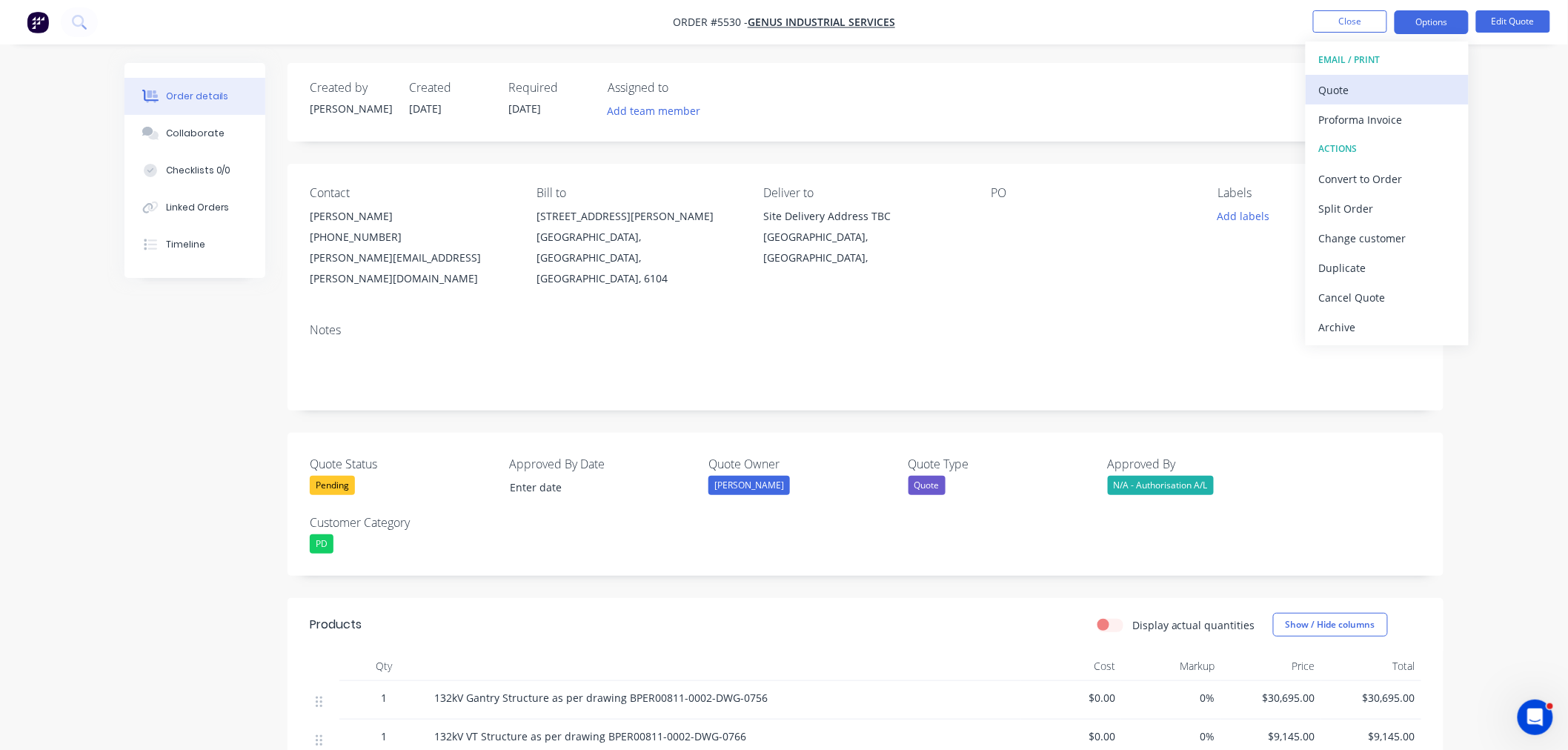
click at [1358, 84] on div "Quote" at bounding box center [1387, 90] width 137 height 22
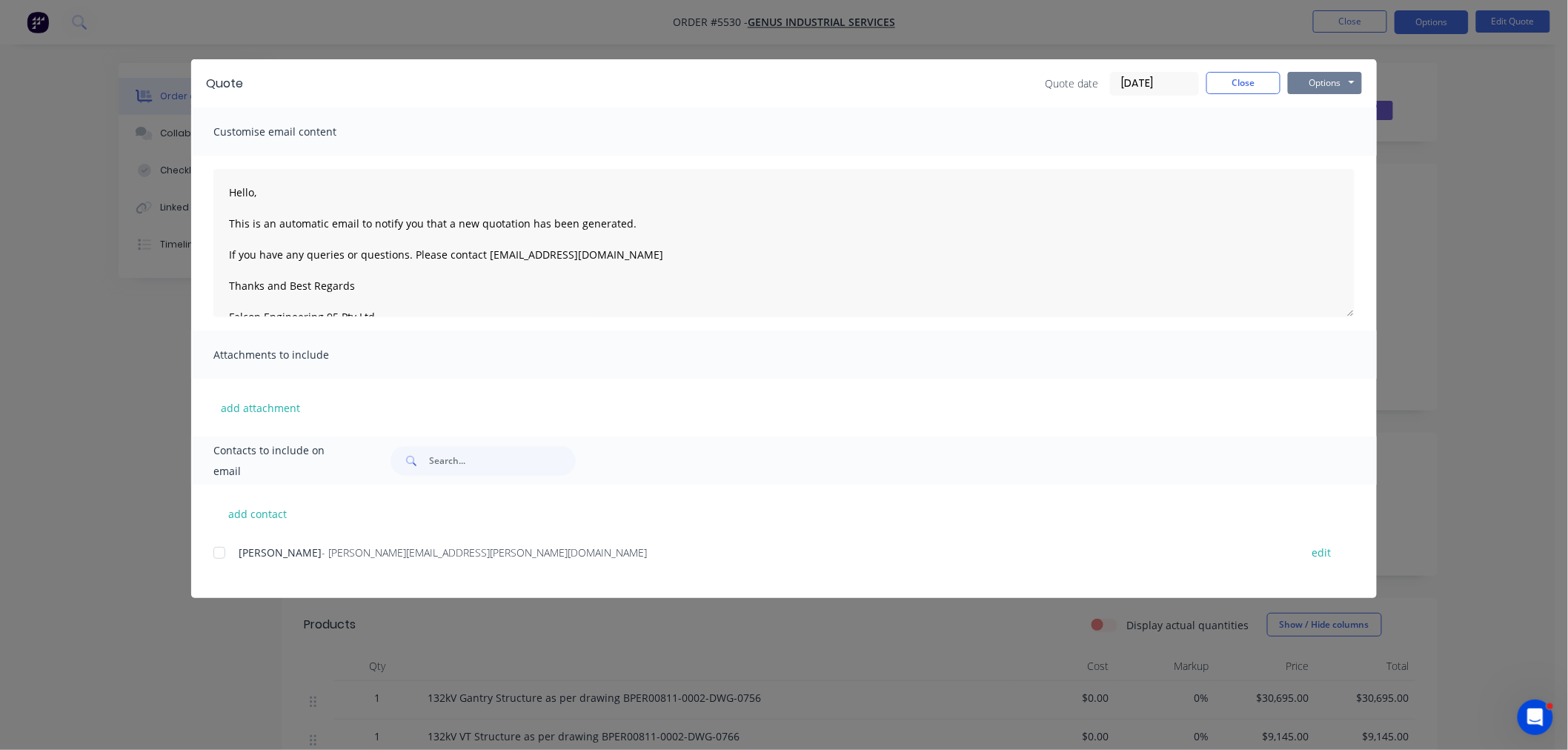
drag, startPoint x: 1334, startPoint y: 79, endPoint x: 1329, endPoint y: 91, distance: 13.0
click at [1334, 78] on button "Options" at bounding box center [1325, 83] width 74 height 22
click at [1325, 109] on button "Preview" at bounding box center [1335, 110] width 95 height 24
click at [1213, 78] on button "Close" at bounding box center [1243, 83] width 74 height 22
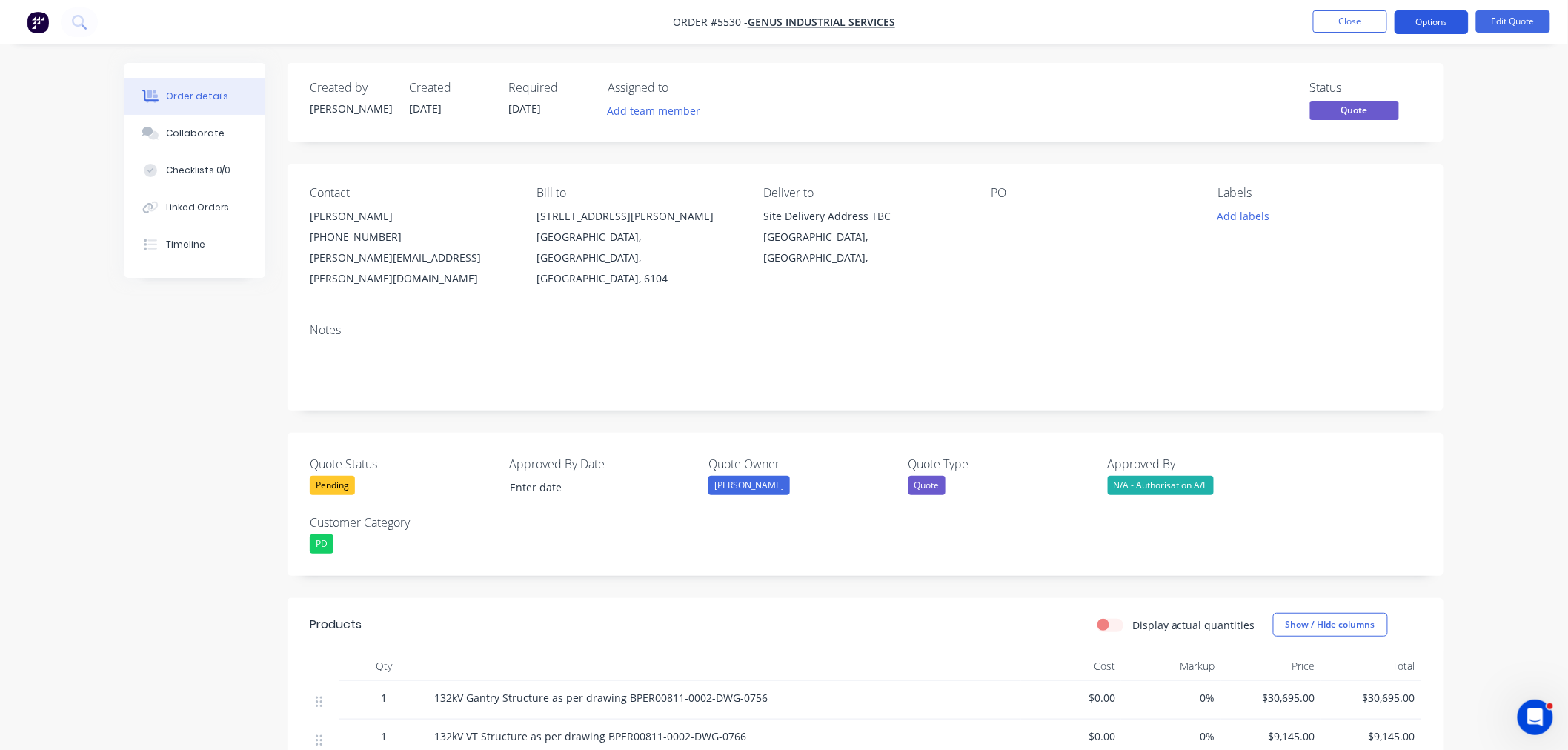
click at [1428, 19] on button "Options" at bounding box center [1431, 22] width 74 height 23
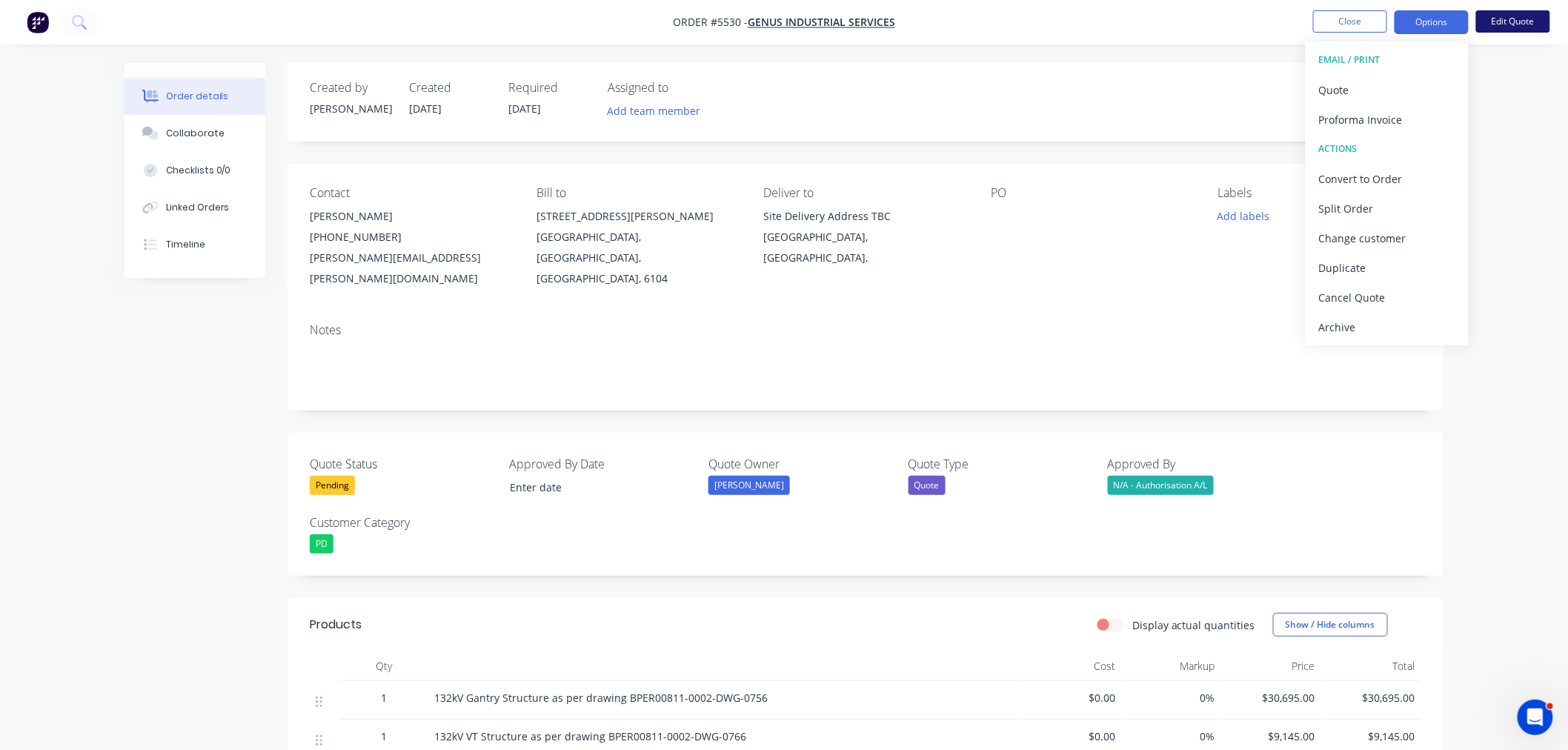
click at [1523, 26] on button "Edit Quote" at bounding box center [1513, 22] width 74 height 22
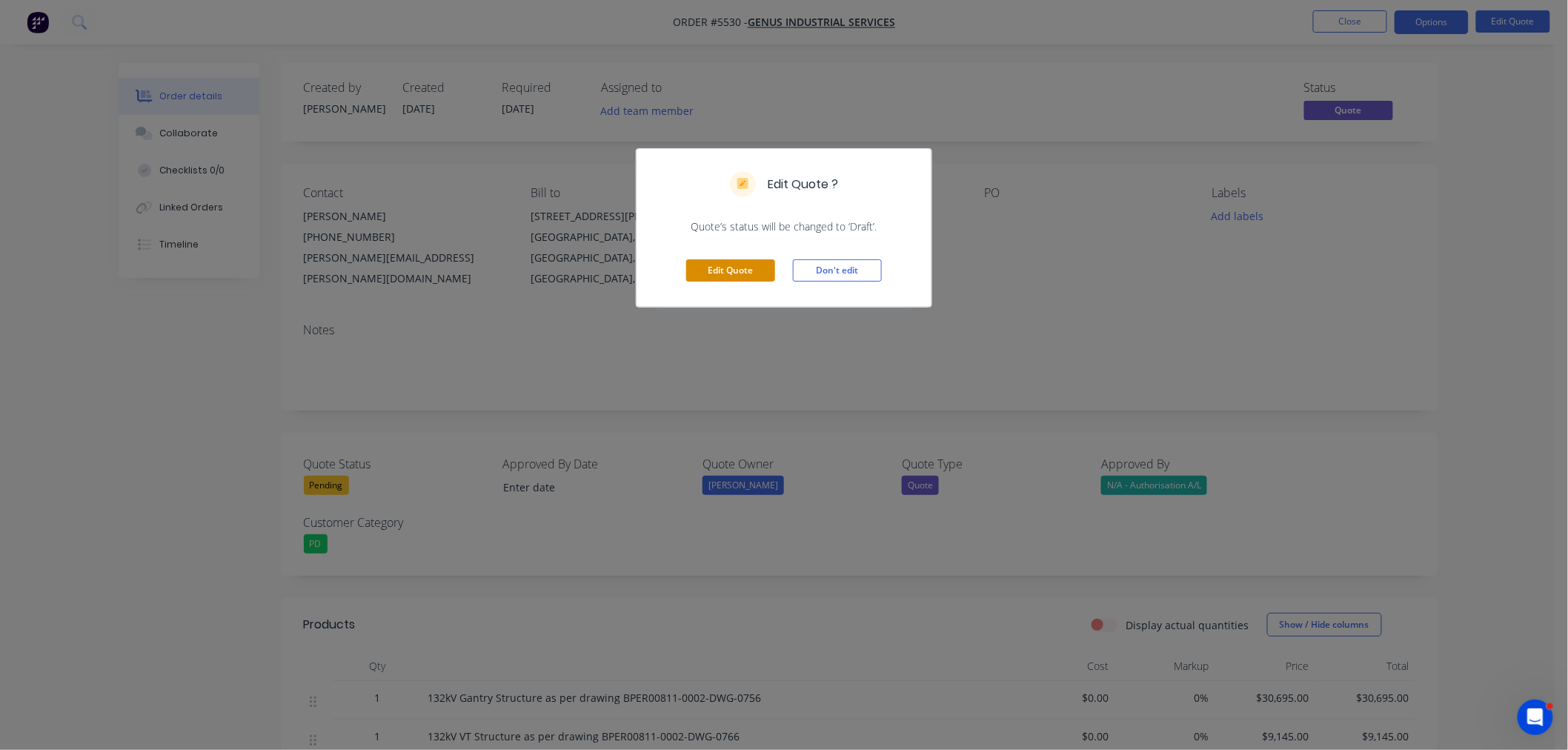
click at [737, 274] on button "Edit Quote" at bounding box center [730, 271] width 89 height 22
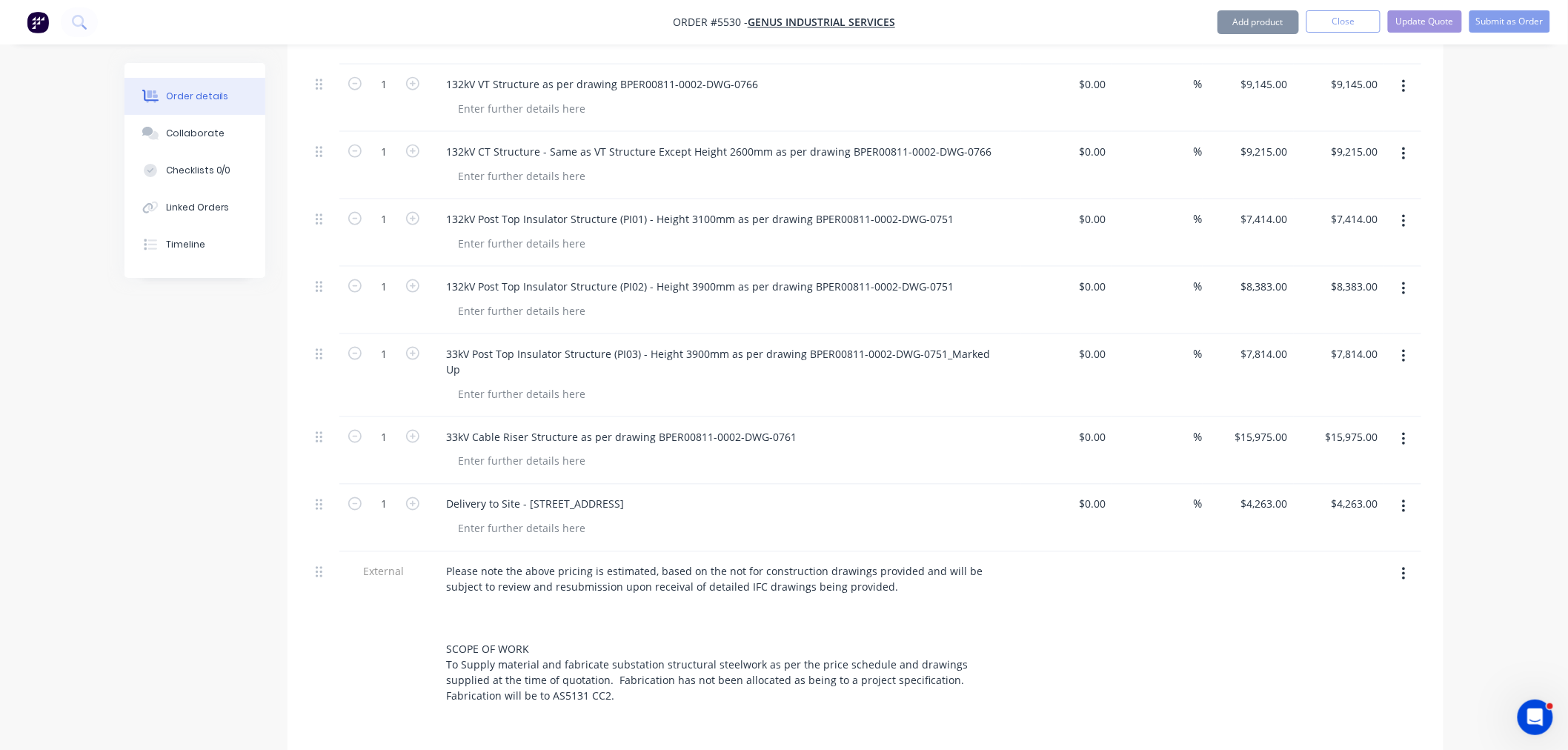
scroll to position [824, 0]
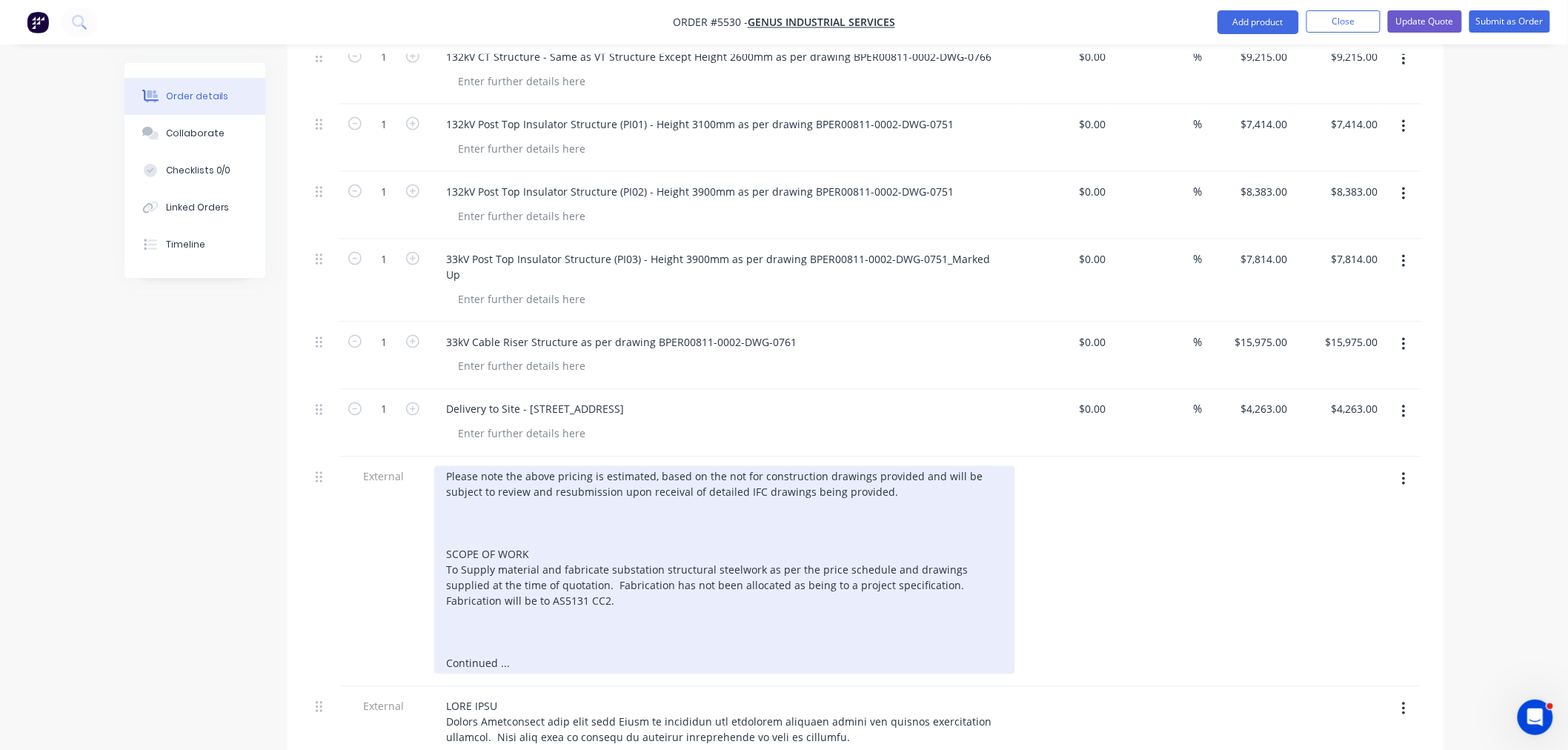
drag, startPoint x: 445, startPoint y: 419, endPoint x: 447, endPoint y: 431, distance: 12.2
click at [445, 466] on div "Please note the above pricing is estimated, based on the not for construction d…" at bounding box center [725, 570] width 581 height 208
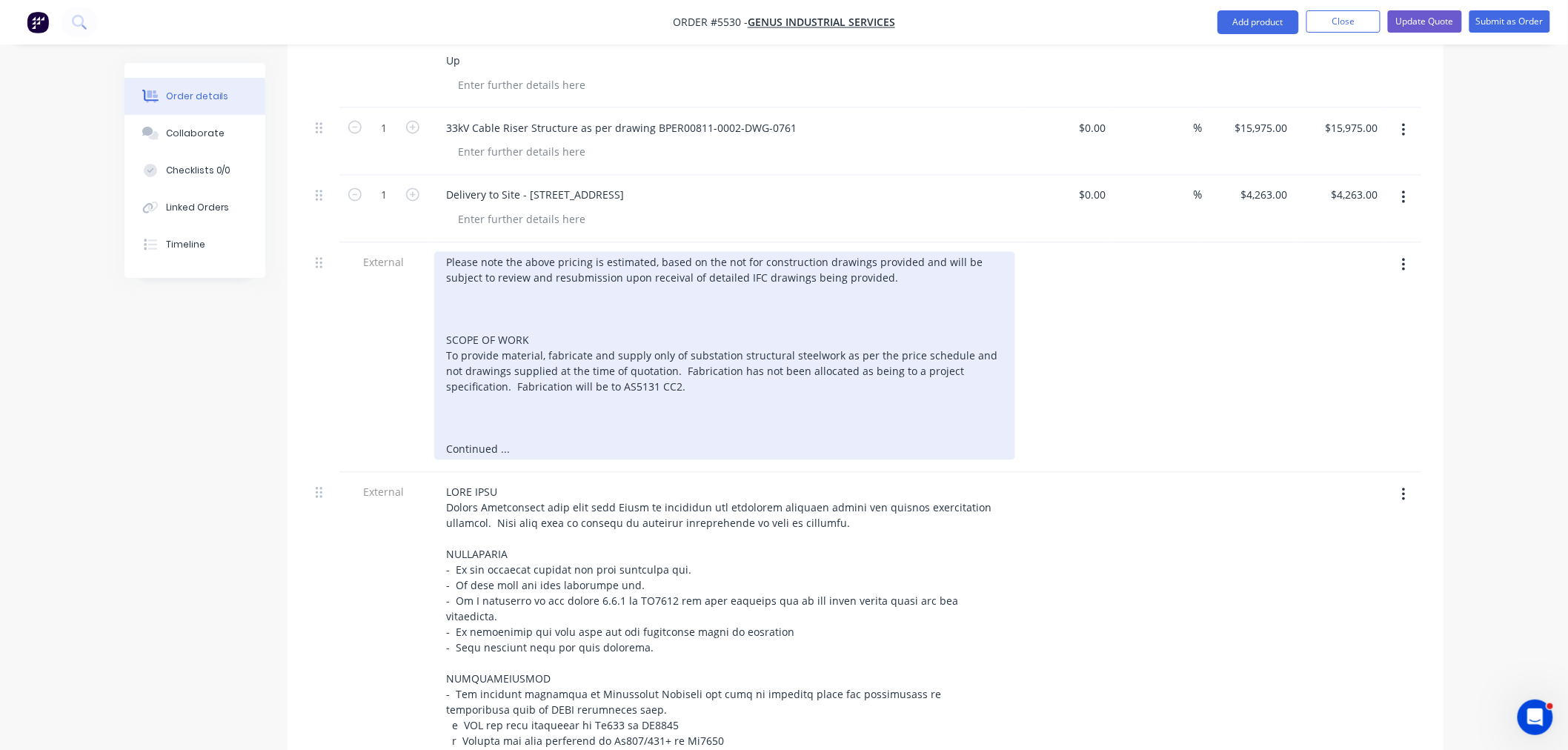
scroll to position [1070, 0]
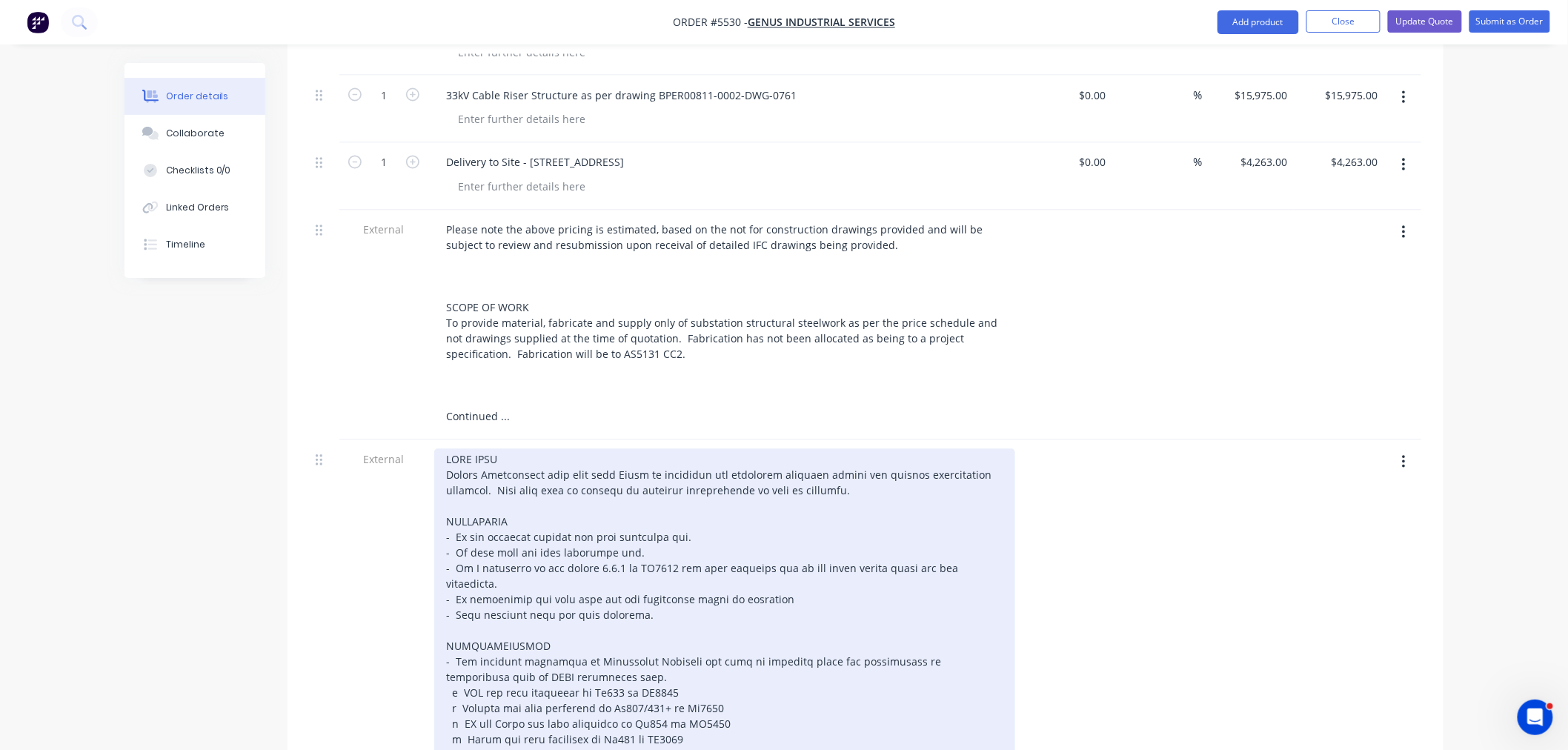
click at [471, 494] on div at bounding box center [725, 694] width 581 height 489
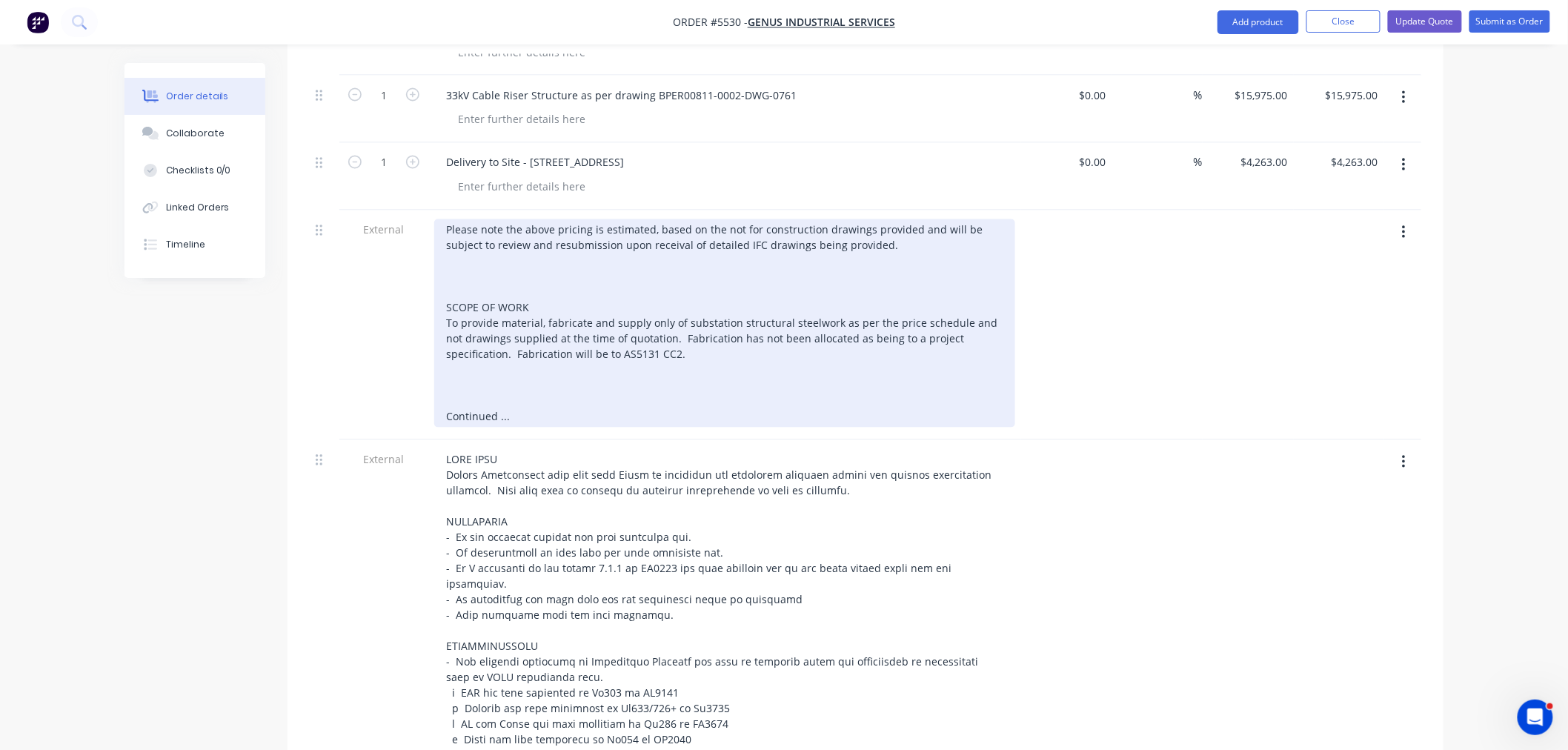
click at [443, 283] on div "Please note the above pricing is estimated, based on the not for construction d…" at bounding box center [725, 323] width 581 height 208
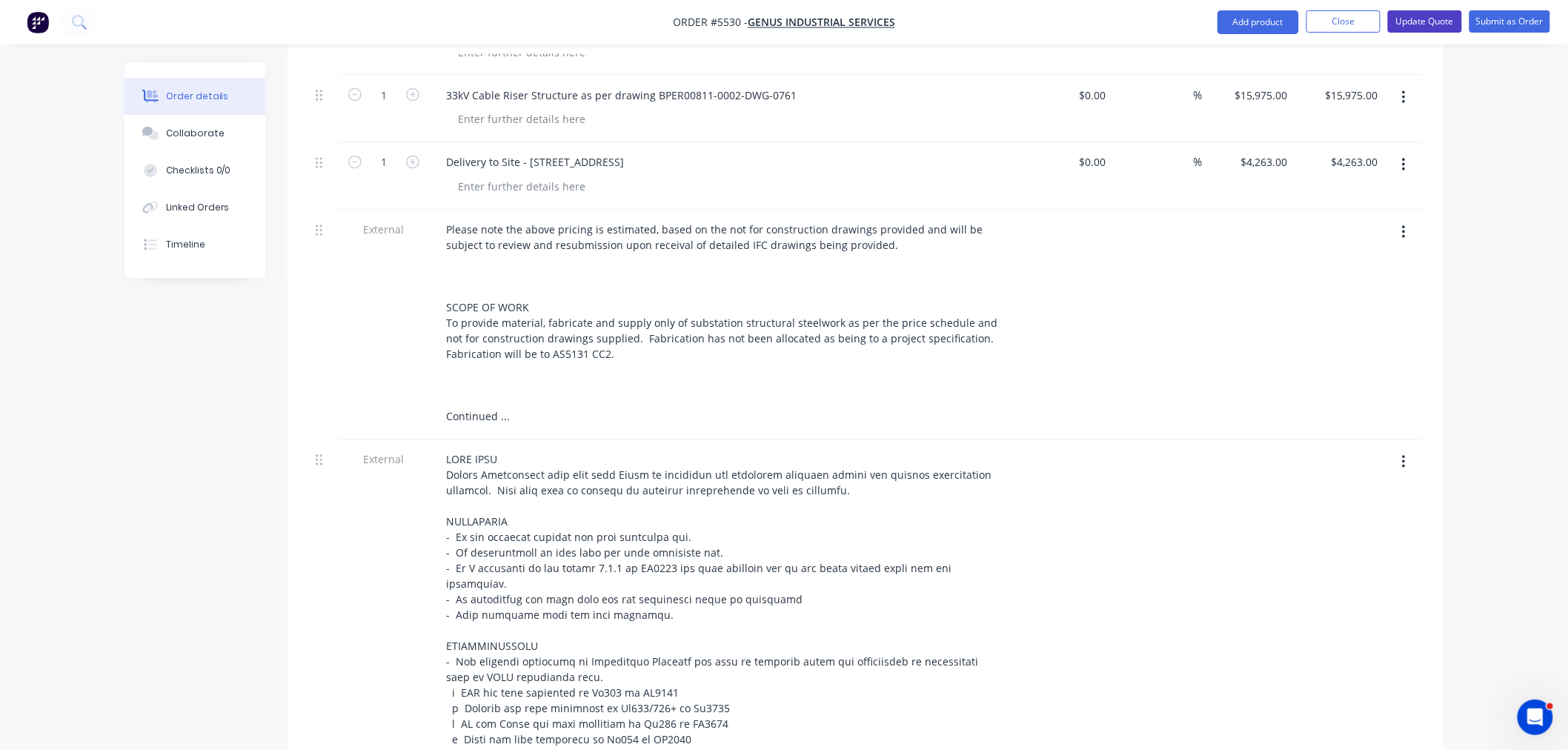
click at [1428, 22] on button "Update Quote" at bounding box center [1425, 22] width 74 height 22
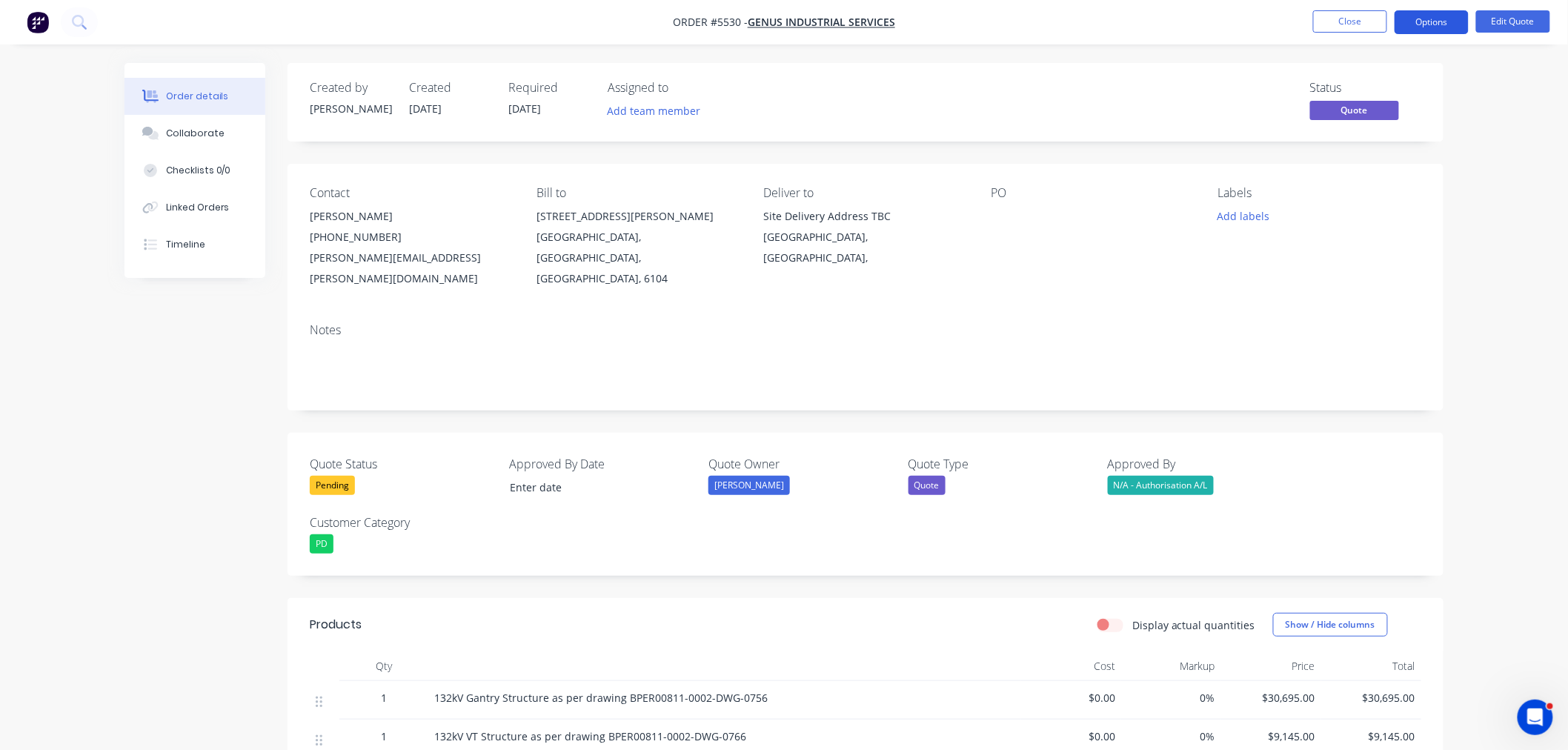
click at [1426, 22] on button "Options" at bounding box center [1431, 22] width 74 height 23
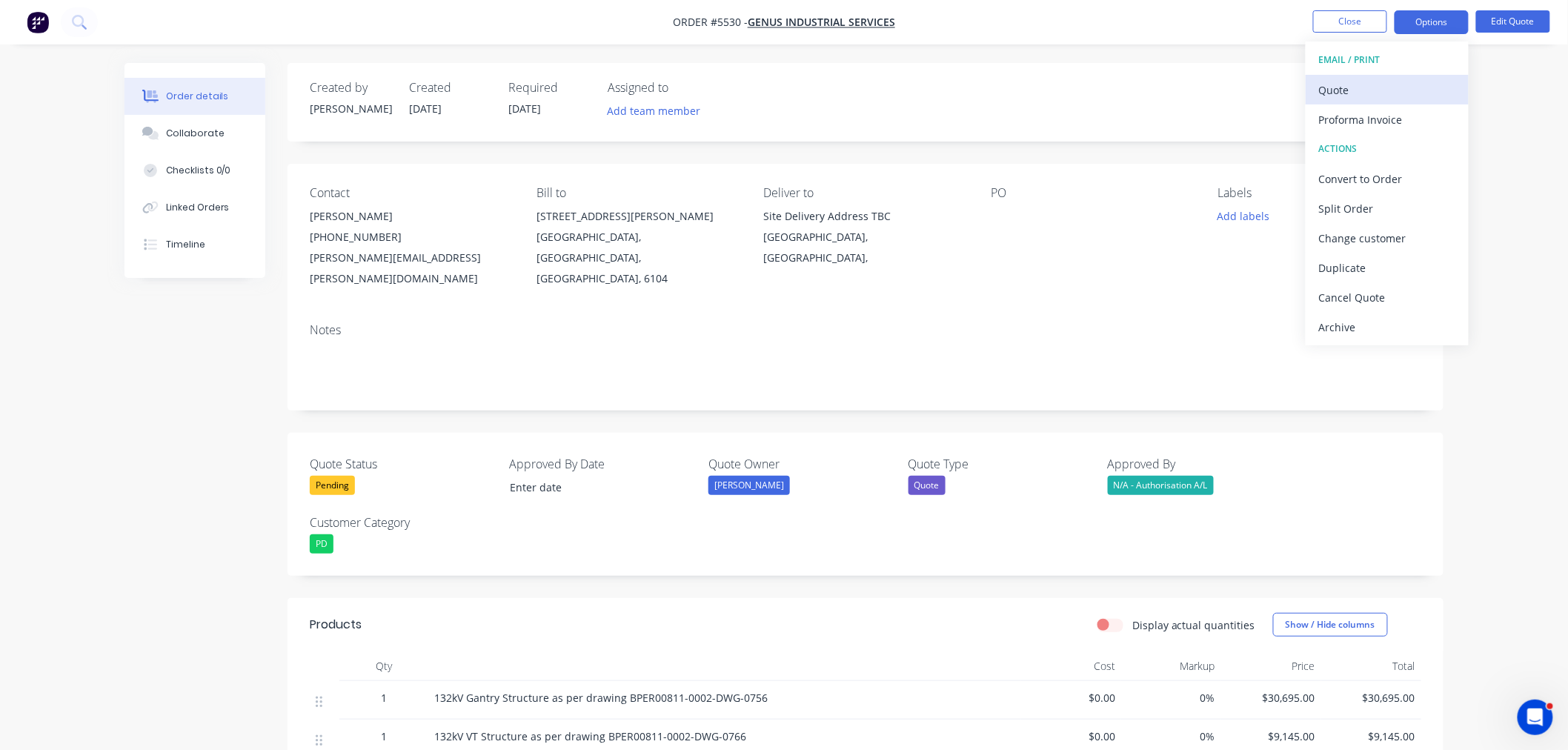
click at [1342, 91] on div "Quote" at bounding box center [1387, 90] width 137 height 22
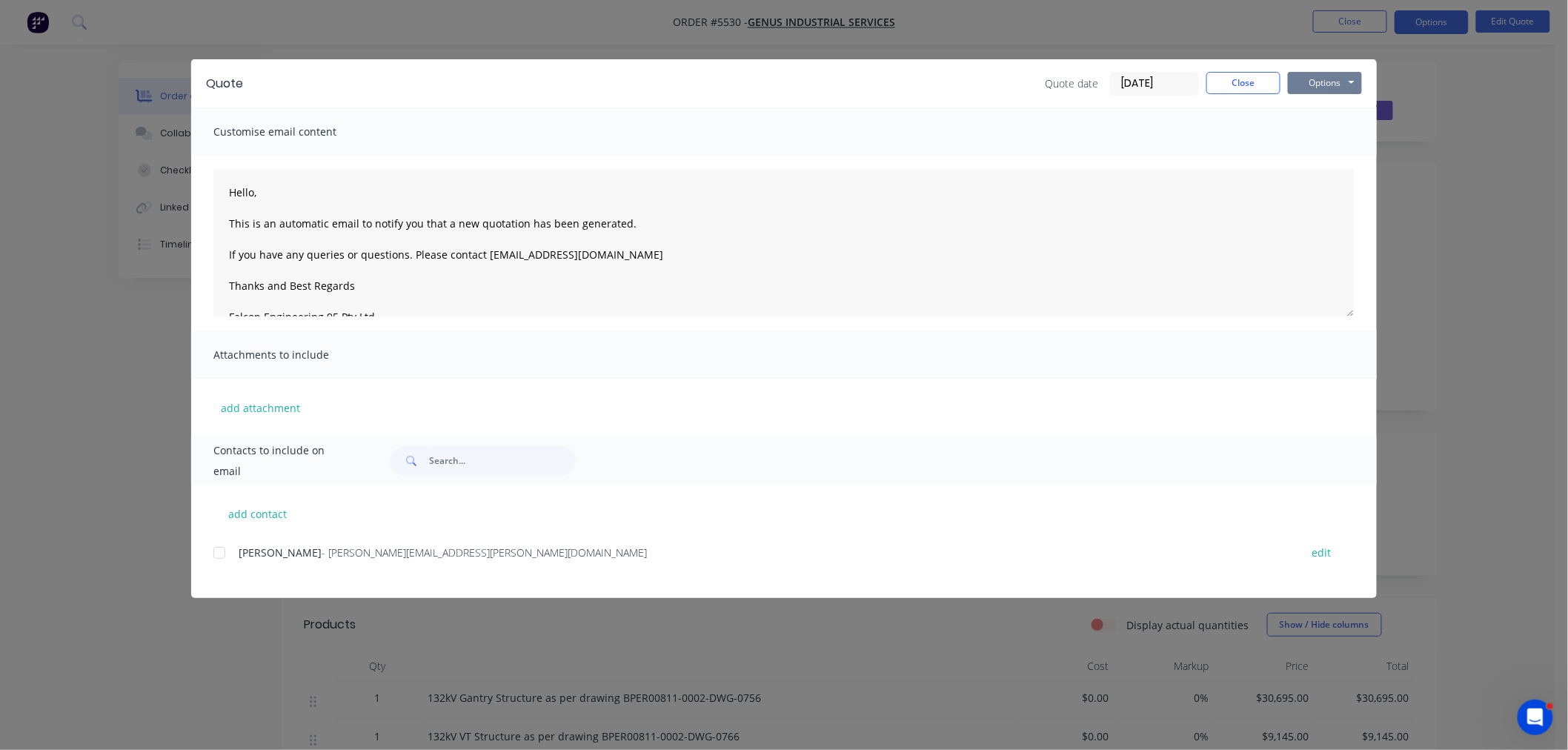
click at [1295, 79] on button "Options" at bounding box center [1325, 83] width 74 height 22
click at [1306, 111] on button "Preview" at bounding box center [1335, 110] width 95 height 24
drag, startPoint x: 1257, startPoint y: 84, endPoint x: 1287, endPoint y: 66, distance: 35.0
click at [1257, 82] on button "Close" at bounding box center [1243, 83] width 74 height 22
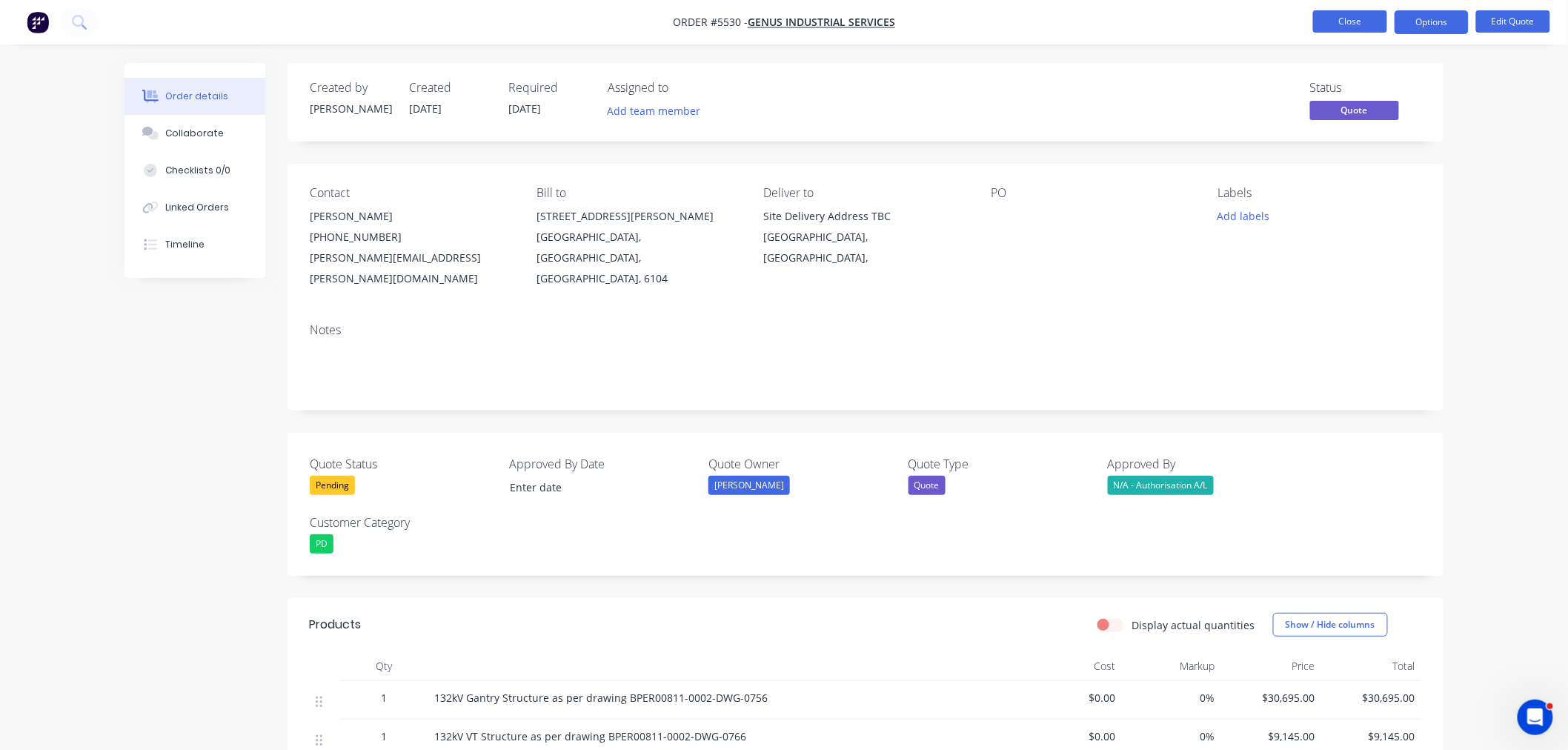
click at [1339, 20] on button "Close" at bounding box center [1350, 22] width 74 height 22
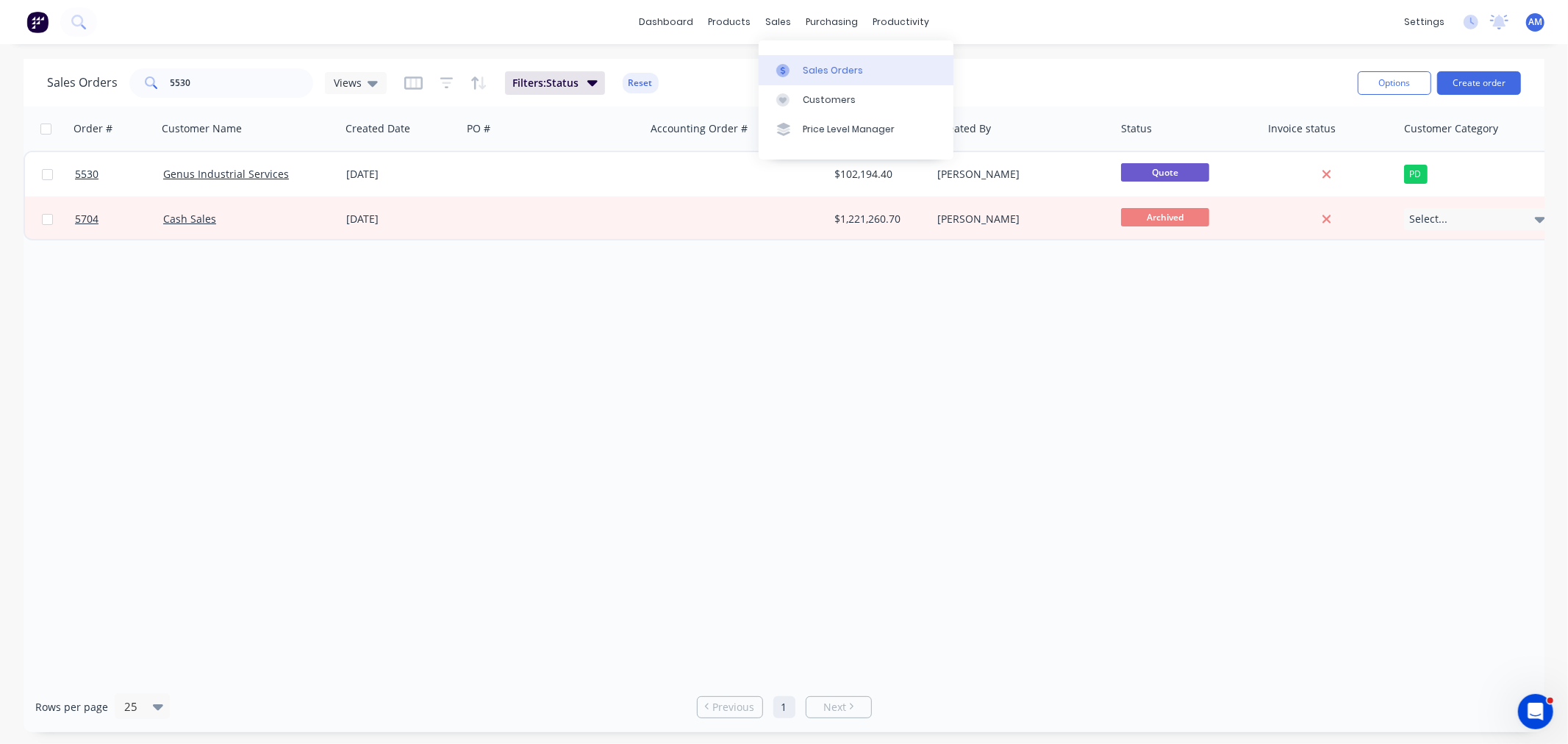
click at [824, 68] on div "Sales Orders" at bounding box center [833, 71] width 60 height 13
click at [797, 64] on div at bounding box center [787, 71] width 22 height 13
click at [180, 90] on input "5530" at bounding box center [242, 84] width 143 height 30
drag, startPoint x: 192, startPoint y: 89, endPoint x: 204, endPoint y: 85, distance: 12.6
click at [189, 89] on input "5530" at bounding box center [242, 84] width 143 height 30
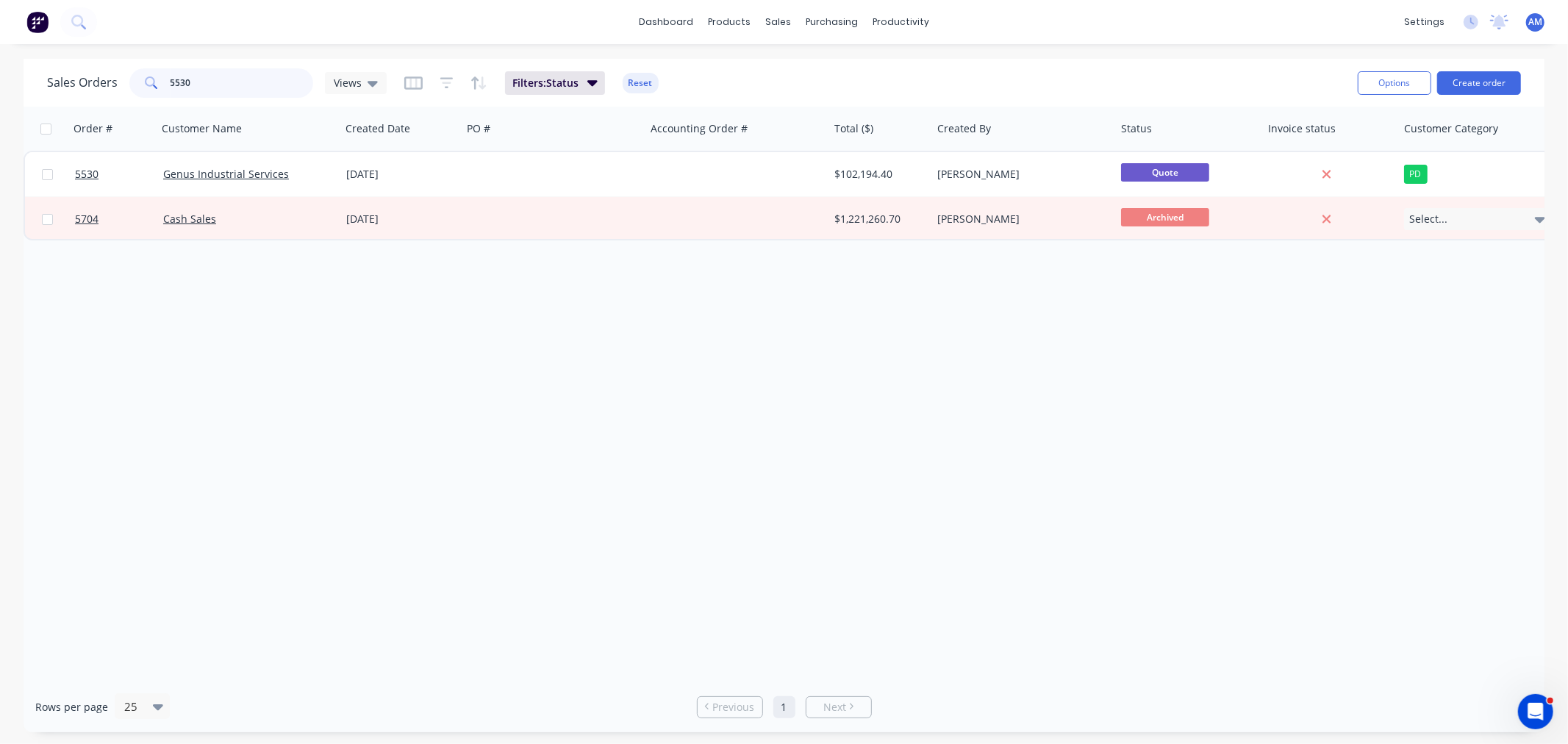
drag, startPoint x: 164, startPoint y: 85, endPoint x: 103, endPoint y: 93, distance: 61.5
click at [103, 92] on div "Sales Orders 5530 Views" at bounding box center [217, 84] width 340 height 30
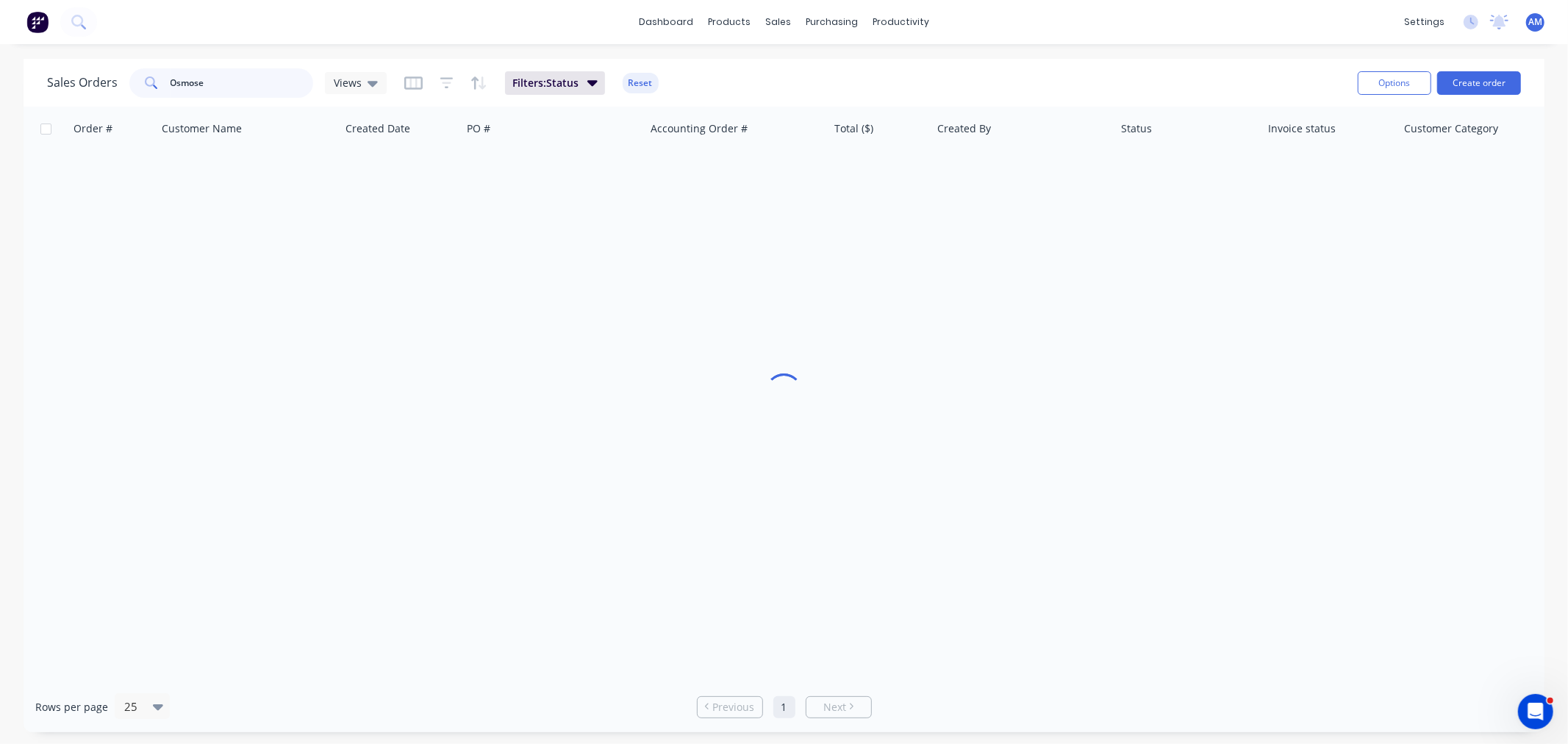
drag, startPoint x: 207, startPoint y: 82, endPoint x: 233, endPoint y: 85, distance: 26.2
click at [207, 85] on input "Osmose" at bounding box center [242, 84] width 143 height 30
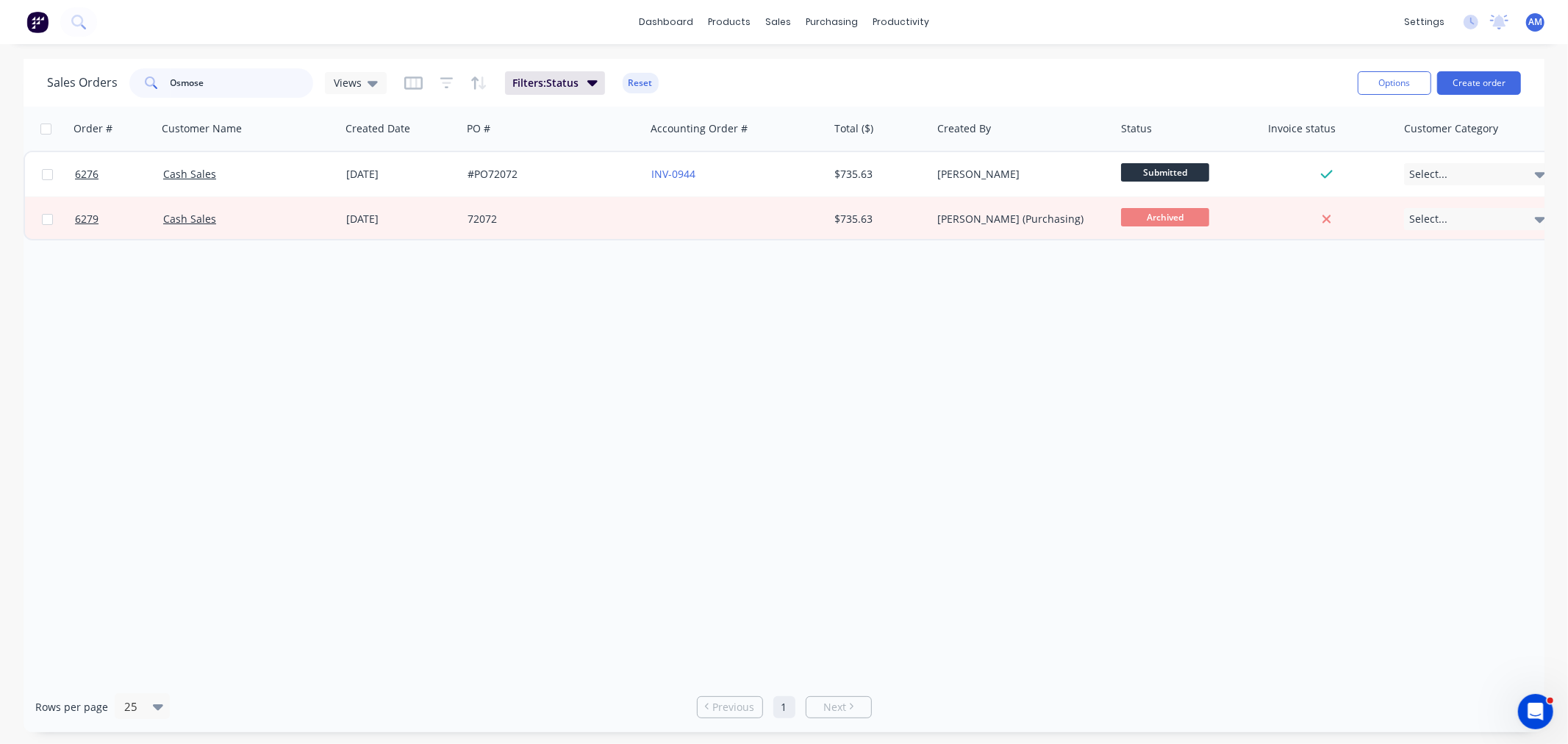
click at [55, 94] on div "Sales Orders Osmose Views" at bounding box center [217, 84] width 340 height 30
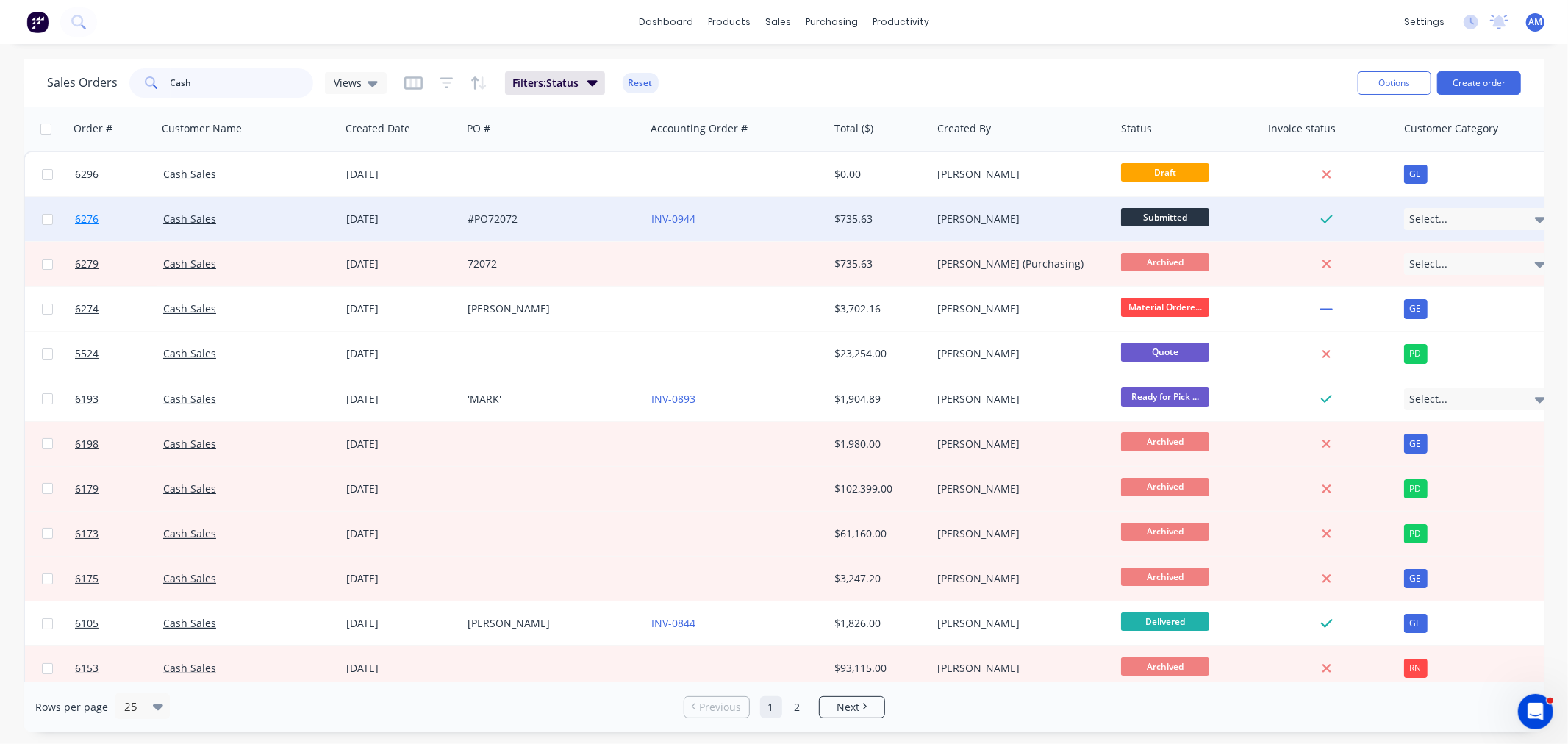
type input "Cash"
click at [136, 210] on link "6276" at bounding box center [119, 219] width 88 height 45
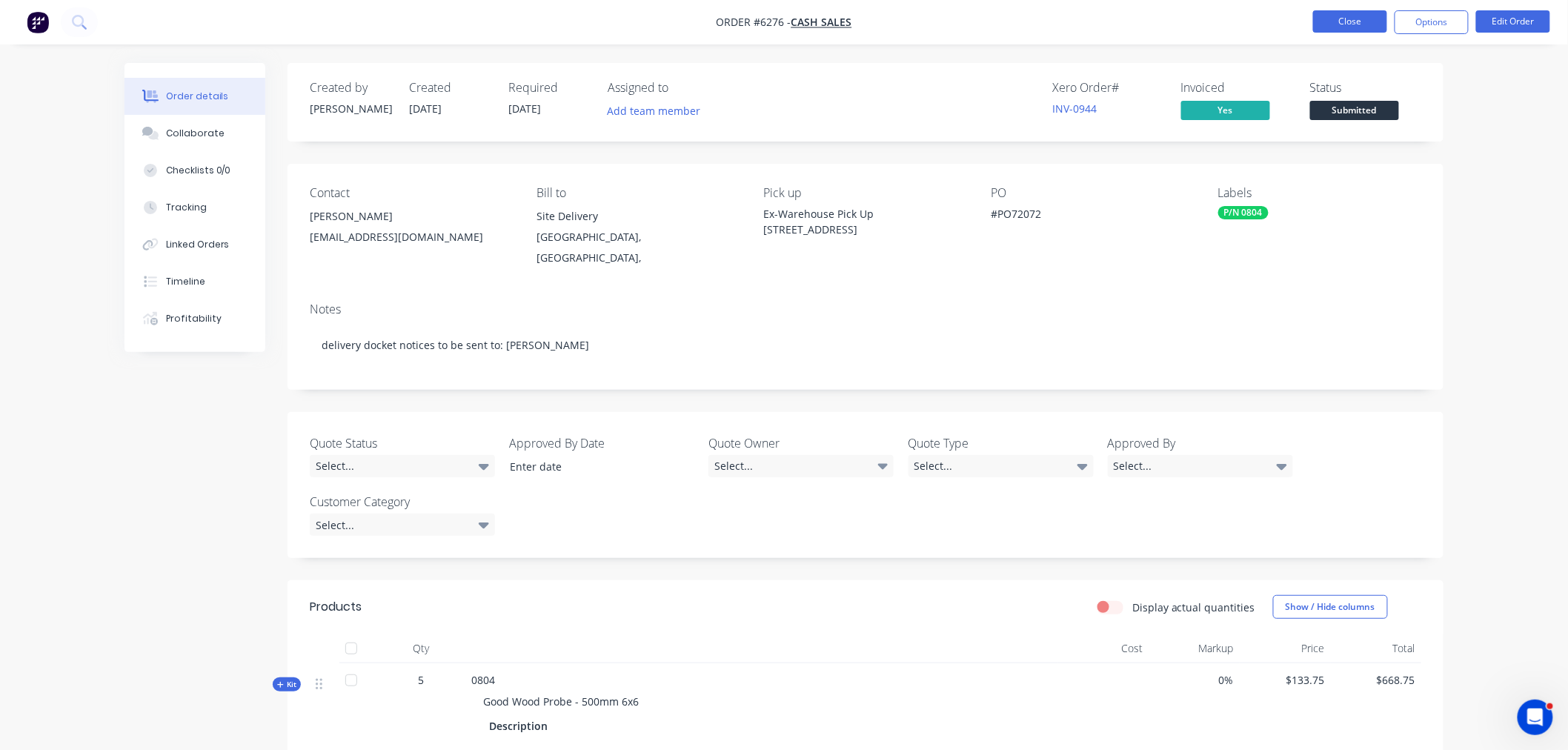
click at [1334, 17] on button "Close" at bounding box center [1350, 22] width 74 height 22
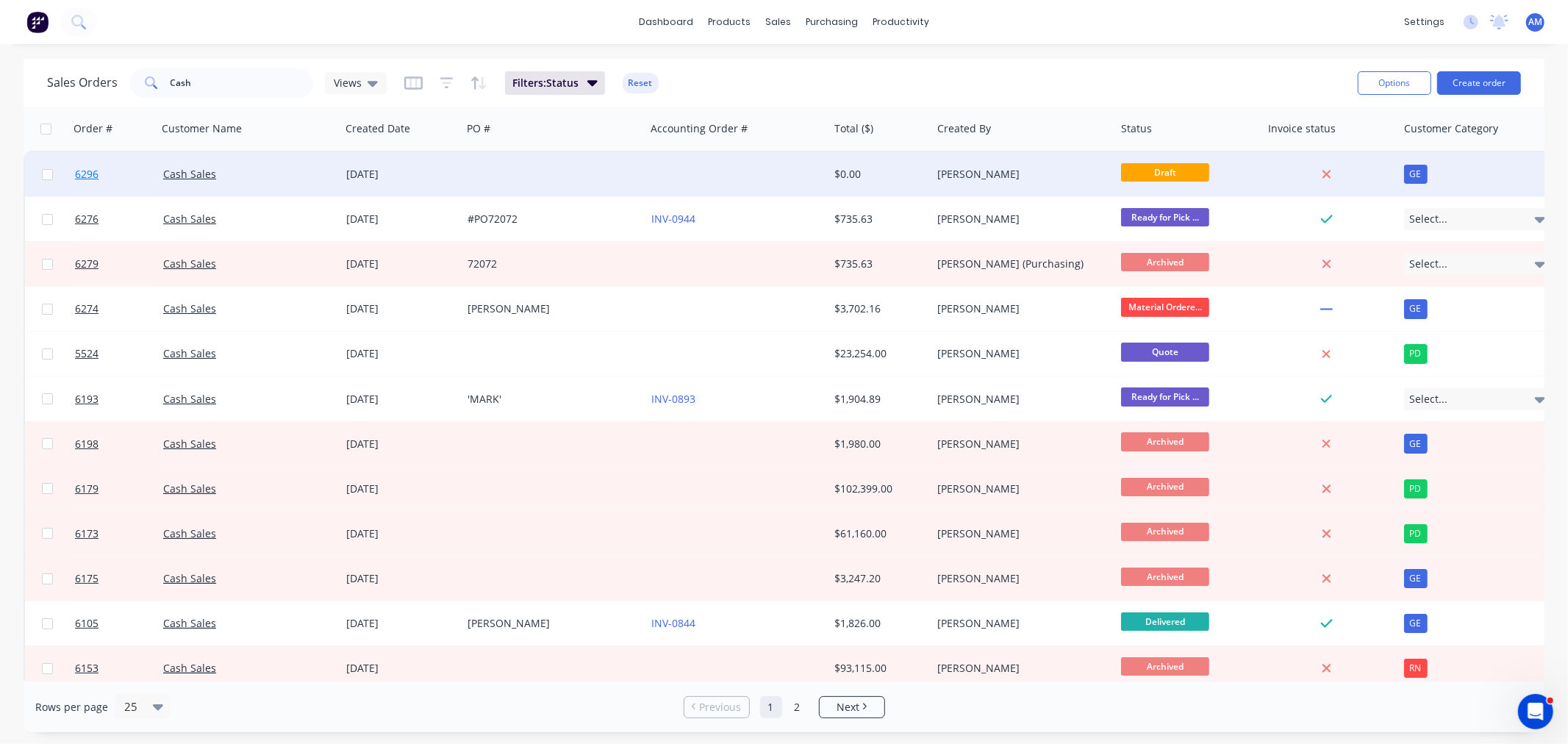
click at [136, 181] on link "6296" at bounding box center [119, 175] width 88 height 45
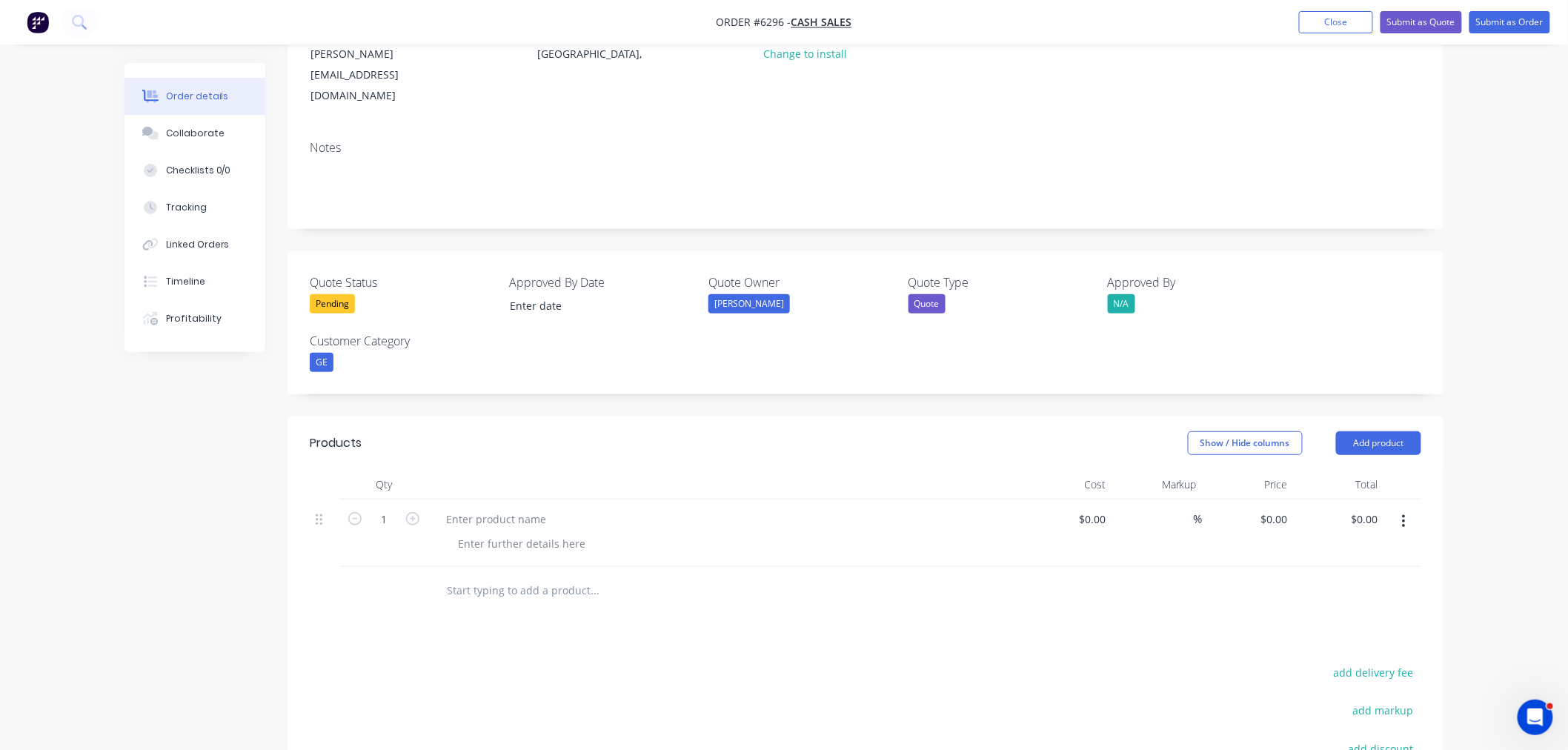
scroll to position [247, 0]
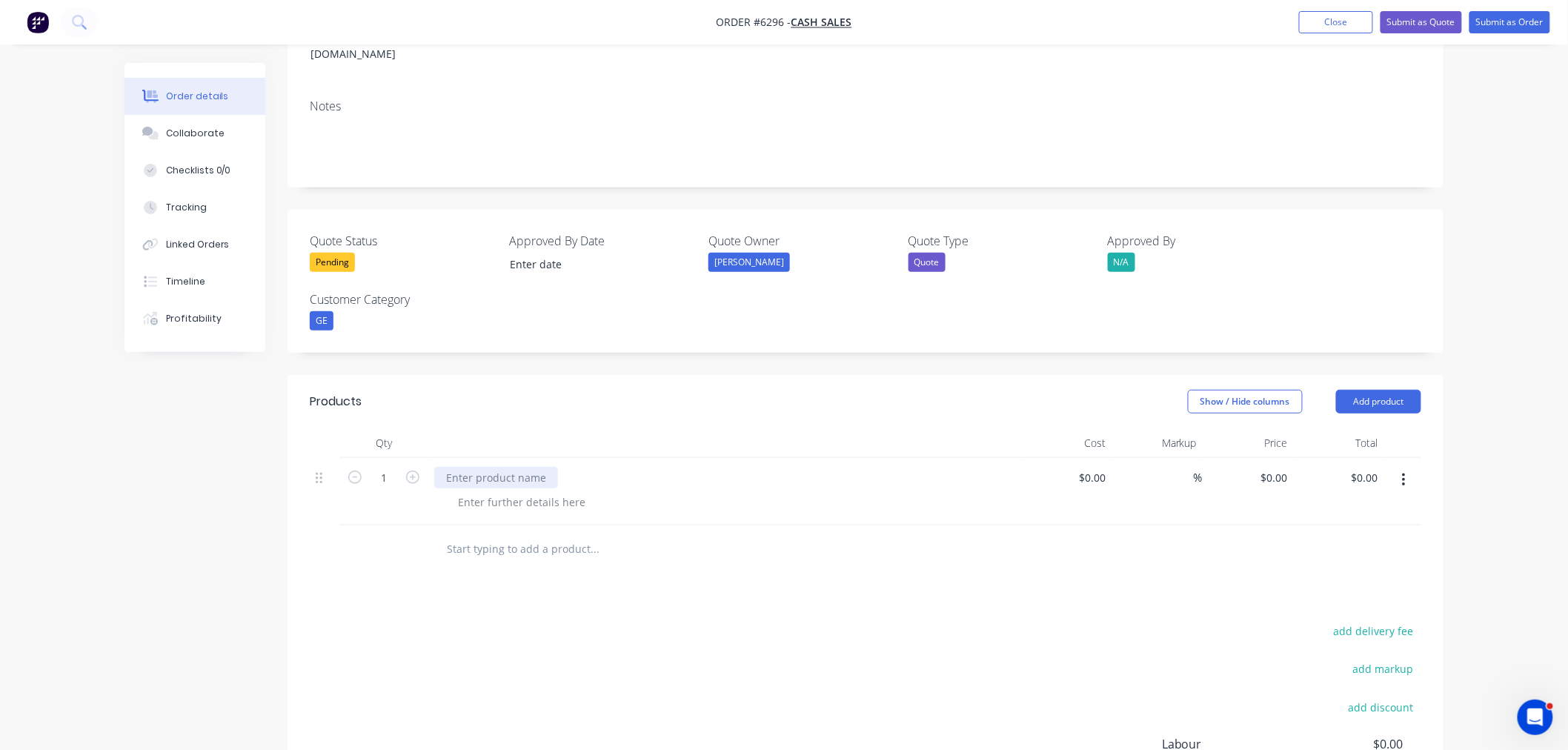
click at [500, 467] on div at bounding box center [496, 478] width 124 height 22
click at [464, 467] on div at bounding box center [496, 478] width 124 height 22
click at [471, 467] on div at bounding box center [496, 478] width 124 height 22
click at [406, 471] on icon "button" at bounding box center [413, 478] width 13 height 13
type input "2"
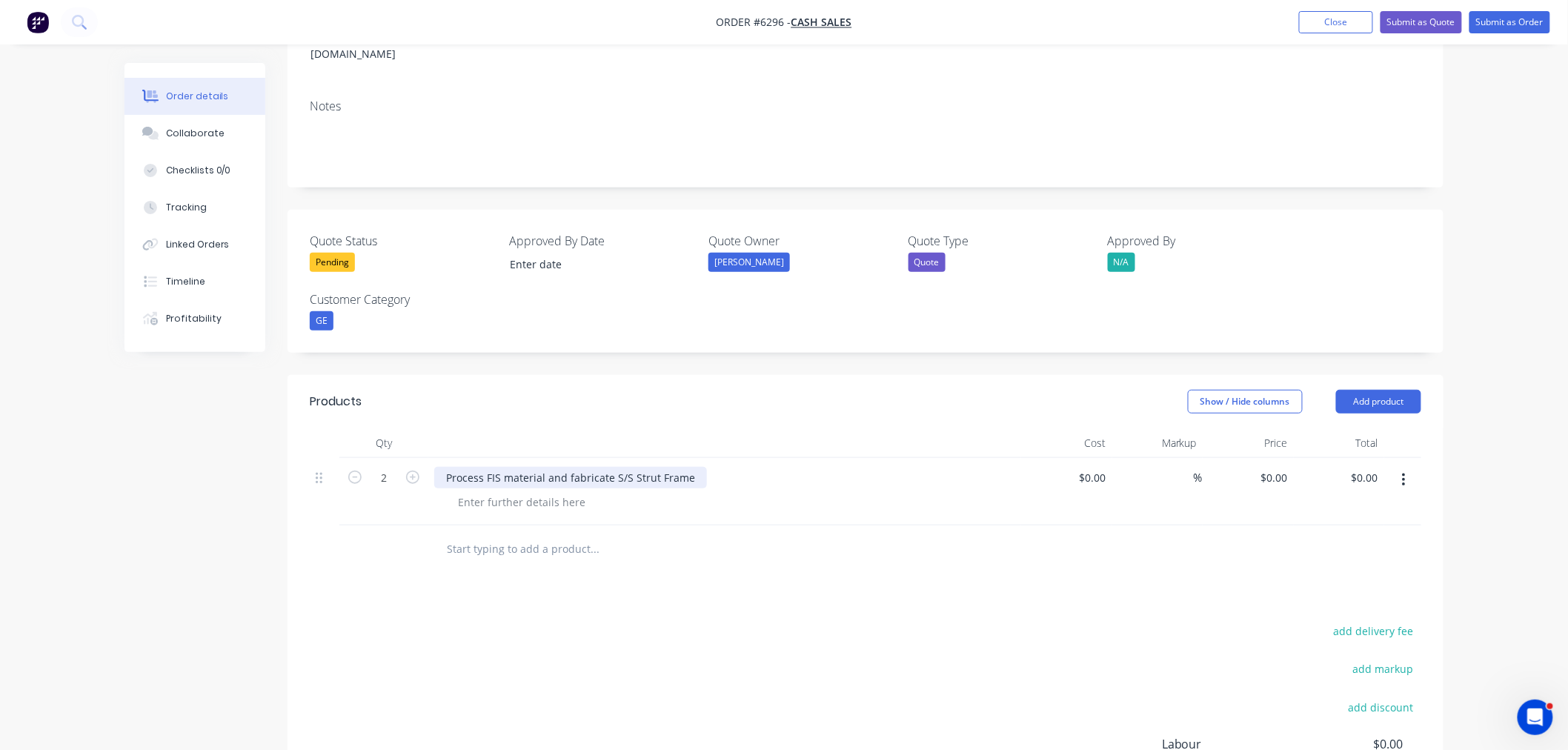
click at [692, 467] on div "Process FIS material and fabricate S/S Strut Frame" at bounding box center [570, 478] width 272 height 22
click at [1280, 467] on input "0" at bounding box center [1277, 478] width 34 height 22
type input "$1,580.00"
type input "$3,160.00"
click at [1399, 390] on button "Add product" at bounding box center [1379, 401] width 85 height 23
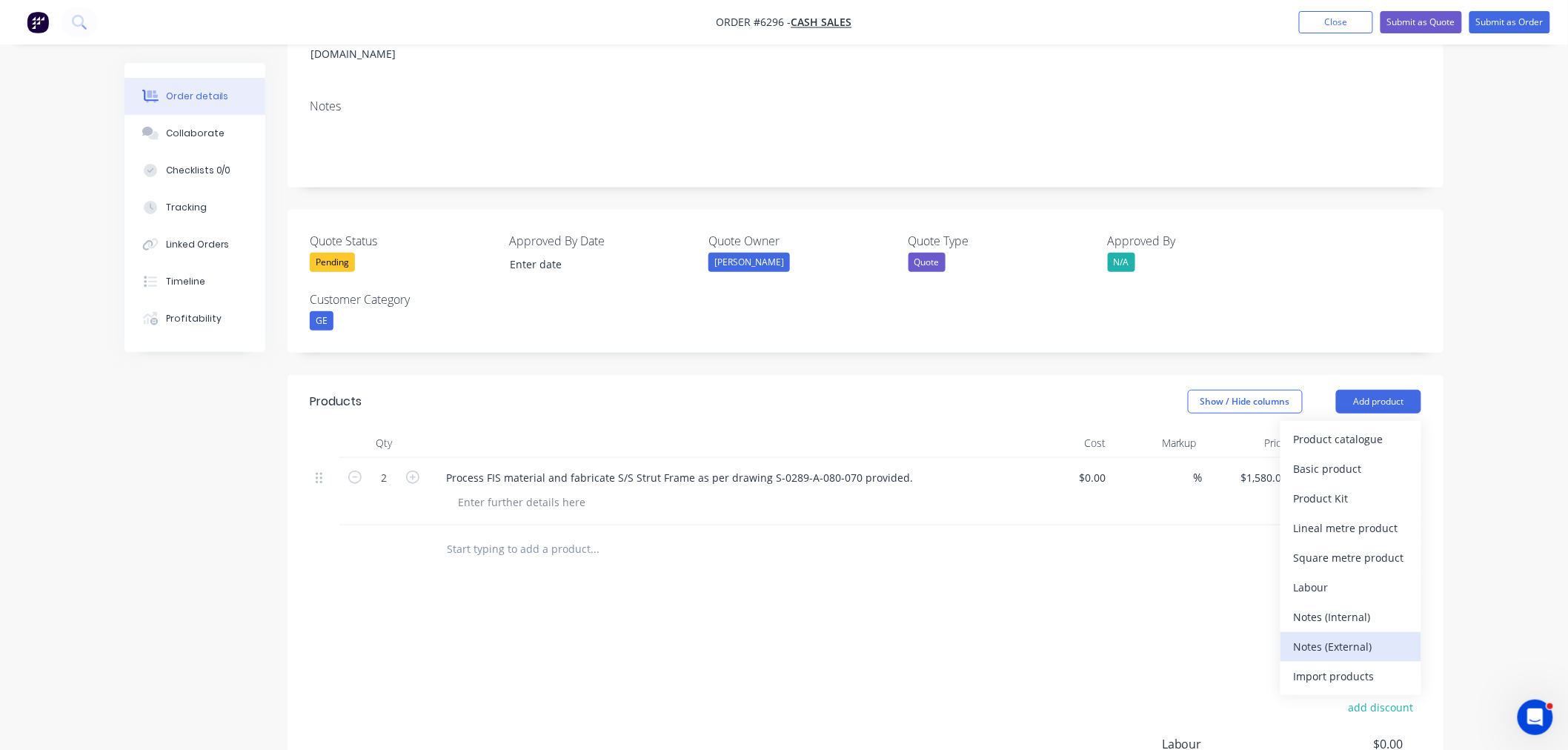
click at [1321, 636] on div "Notes (External)" at bounding box center [1351, 646] width 114 height 22
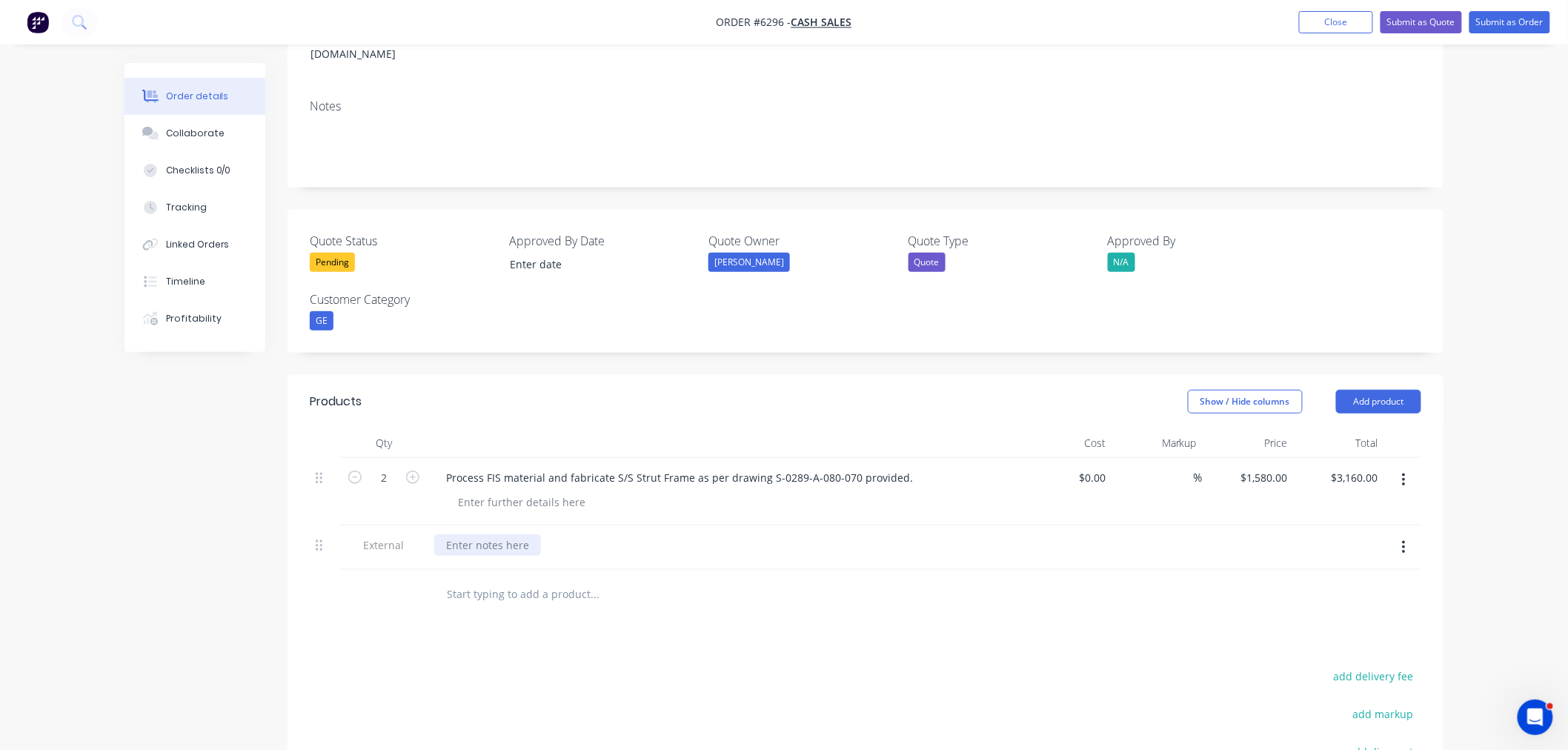
click at [494, 535] on div at bounding box center [488, 545] width 107 height 22
click at [604, 535] on div "SCOPE OF WORK To process free issued materials" at bounding box center [527, 553] width 185 height 37
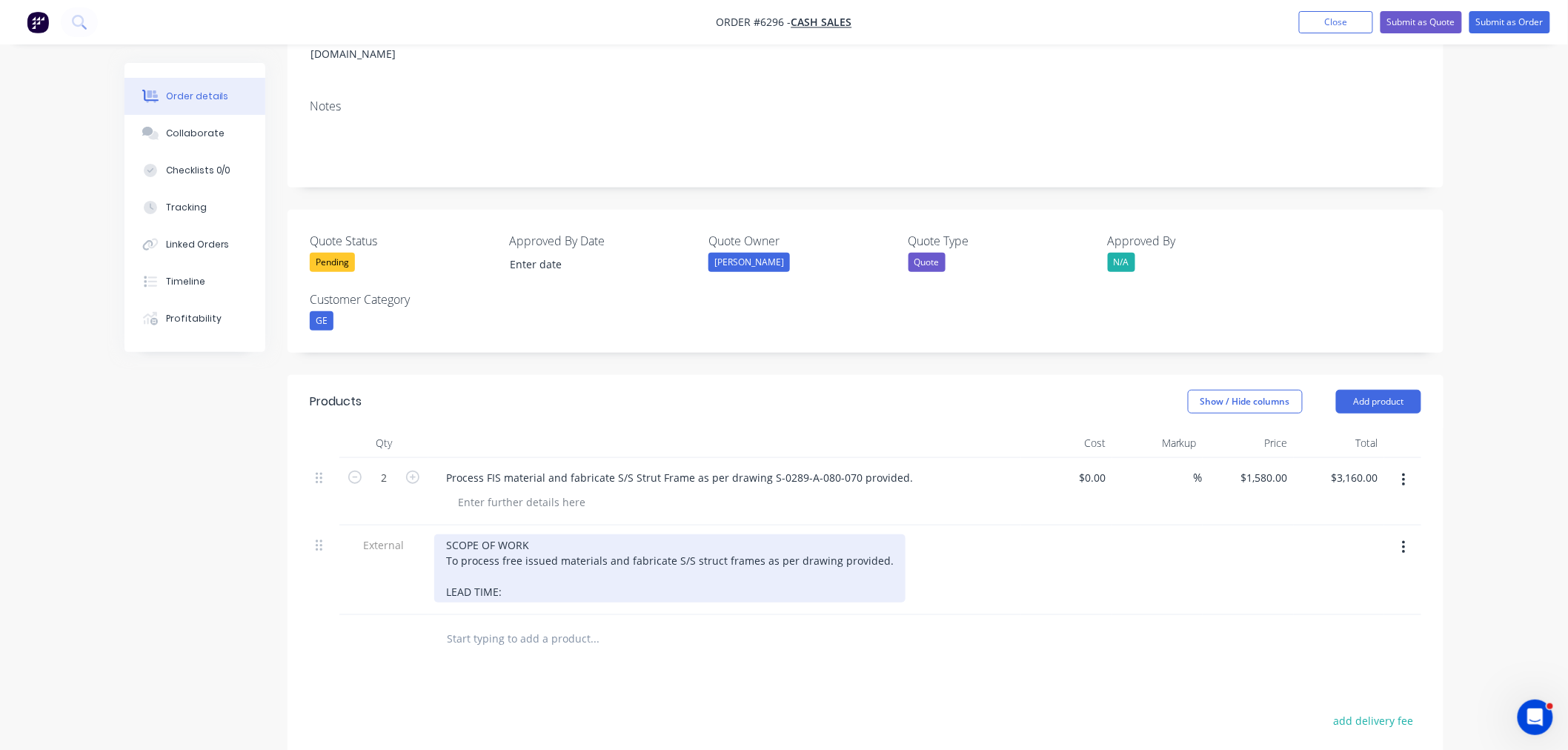
click at [604, 553] on div "SCOPE OF WORK To process free issued materials and fabricate S/S struct frames …" at bounding box center [670, 568] width 472 height 68
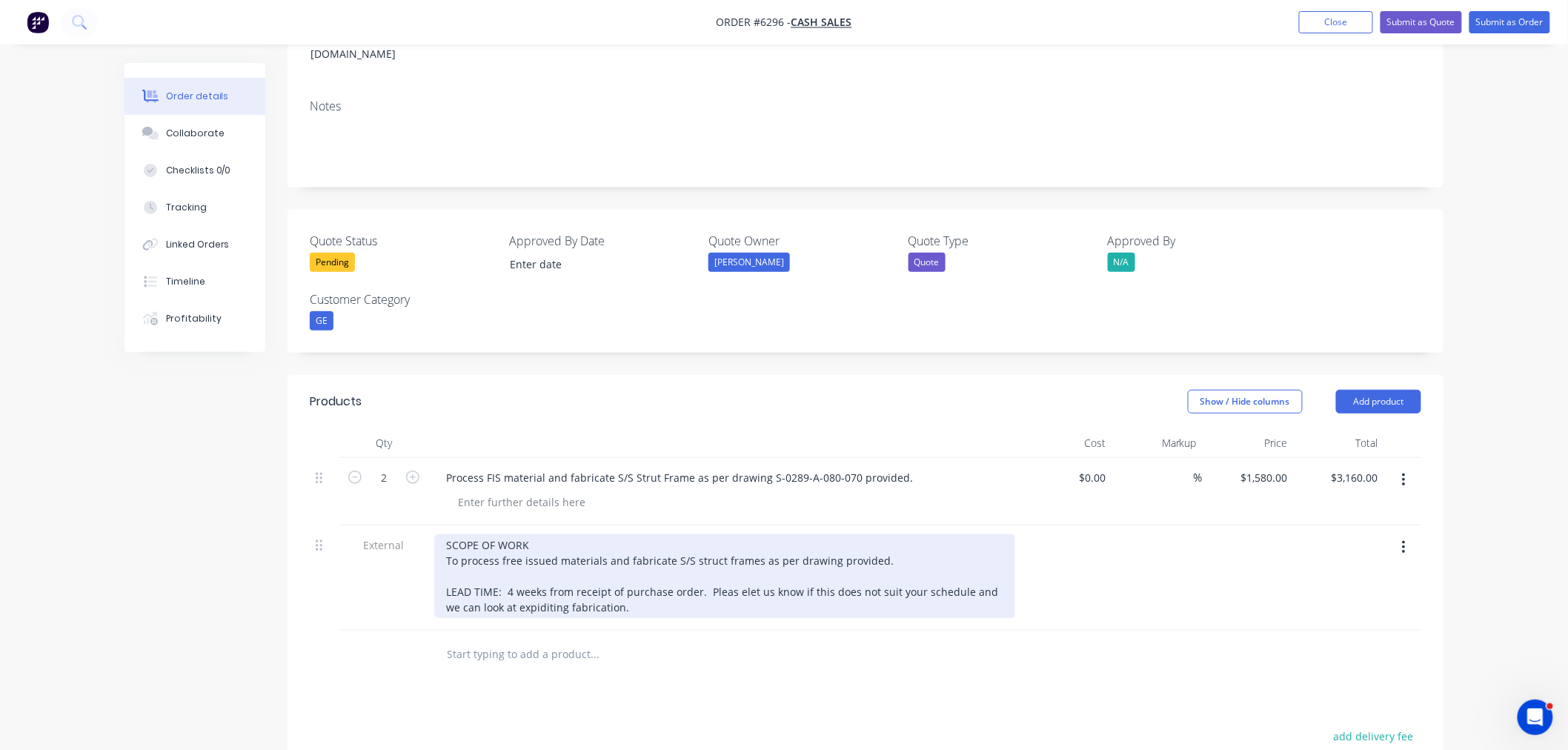
drag, startPoint x: 521, startPoint y: 564, endPoint x: 521, endPoint y: 577, distance: 13.0
click at [521, 565] on div "SCOPE OF WORK To process free issued materials and fabricate S/S struct frames …" at bounding box center [725, 576] width 581 height 83
click at [550, 566] on div "SCOPE OF WORK To process free issued materials and fabricate S/S struct frames …" at bounding box center [725, 576] width 581 height 83
click at [550, 566] on div "SCOPE OF WORK To process free issued materials and fabricate S/S struct frames …" at bounding box center [725, 576] width 581 height 83
click at [730, 551] on div "SCOPE OF WORK To process free issued materials and fabricate S/S struct frames …" at bounding box center [725, 576] width 581 height 83
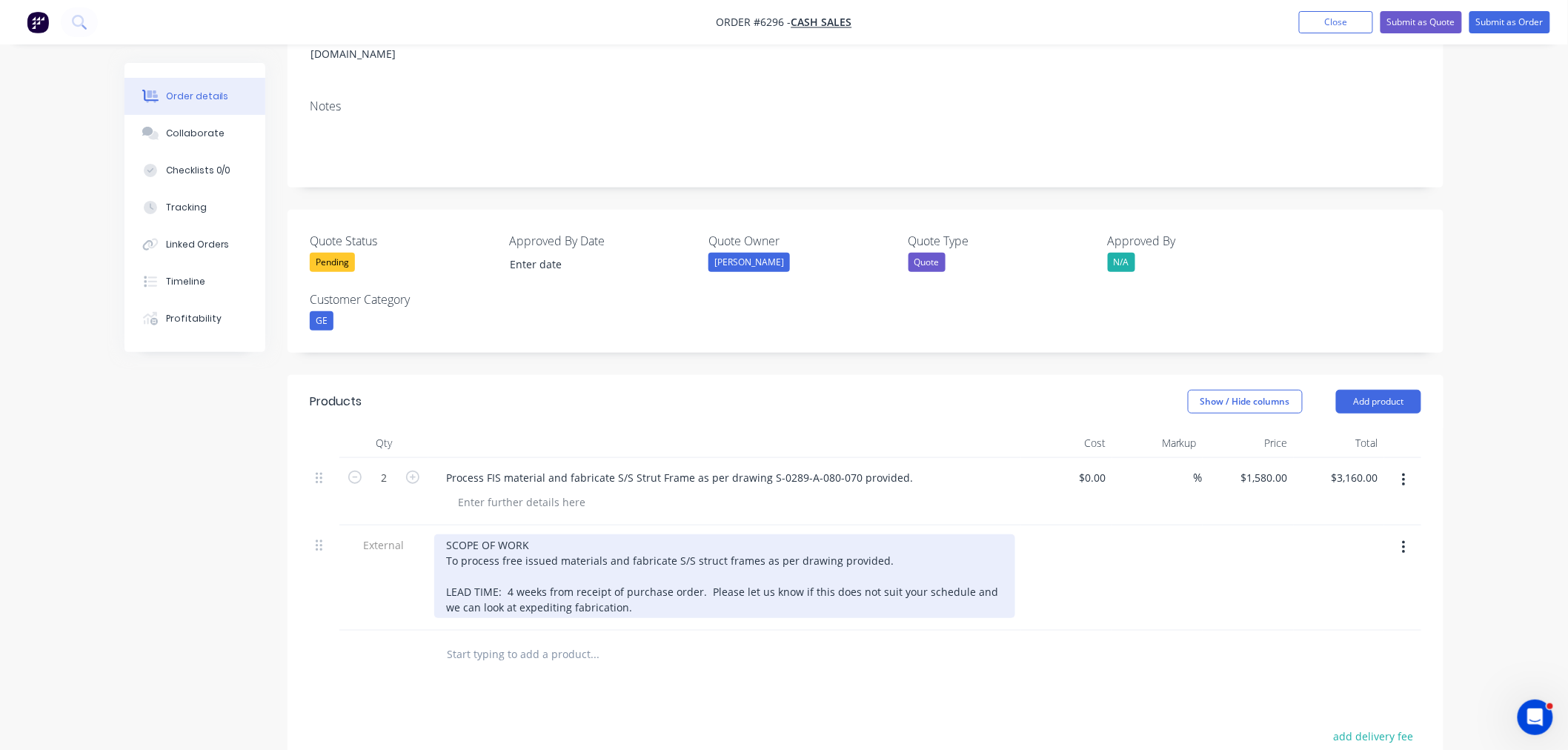
click at [721, 566] on div "SCOPE OF WORK To process free issued materials and fabricate S/S struct frames …" at bounding box center [725, 576] width 581 height 83
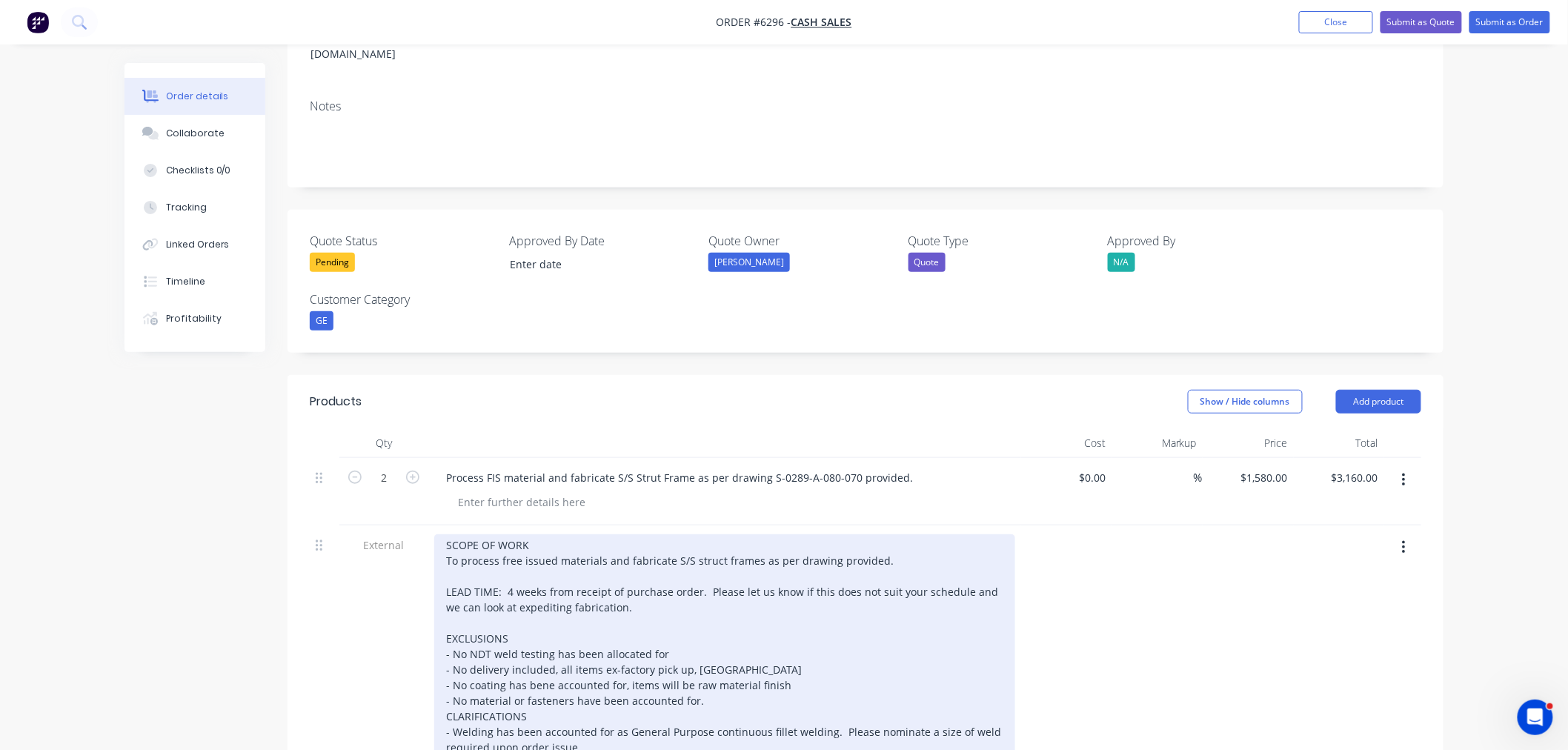
drag, startPoint x: 705, startPoint y: 701, endPoint x: 707, endPoint y: 739, distance: 38.1
click at [705, 702] on div "SCOPE OF WORK To process free issued materials and fabricate S/S struct frames …" at bounding box center [725, 654] width 581 height 240
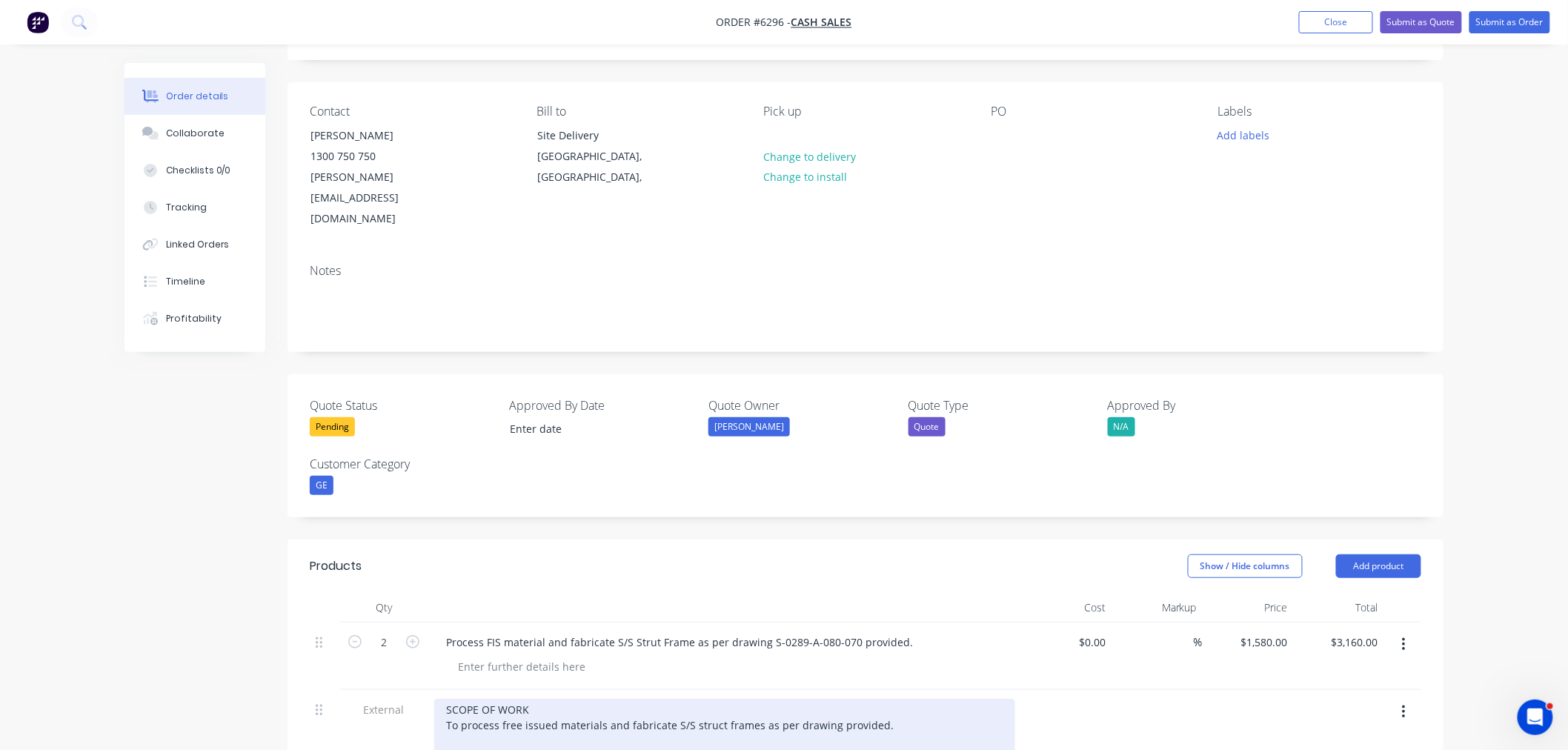
scroll to position [0, 0]
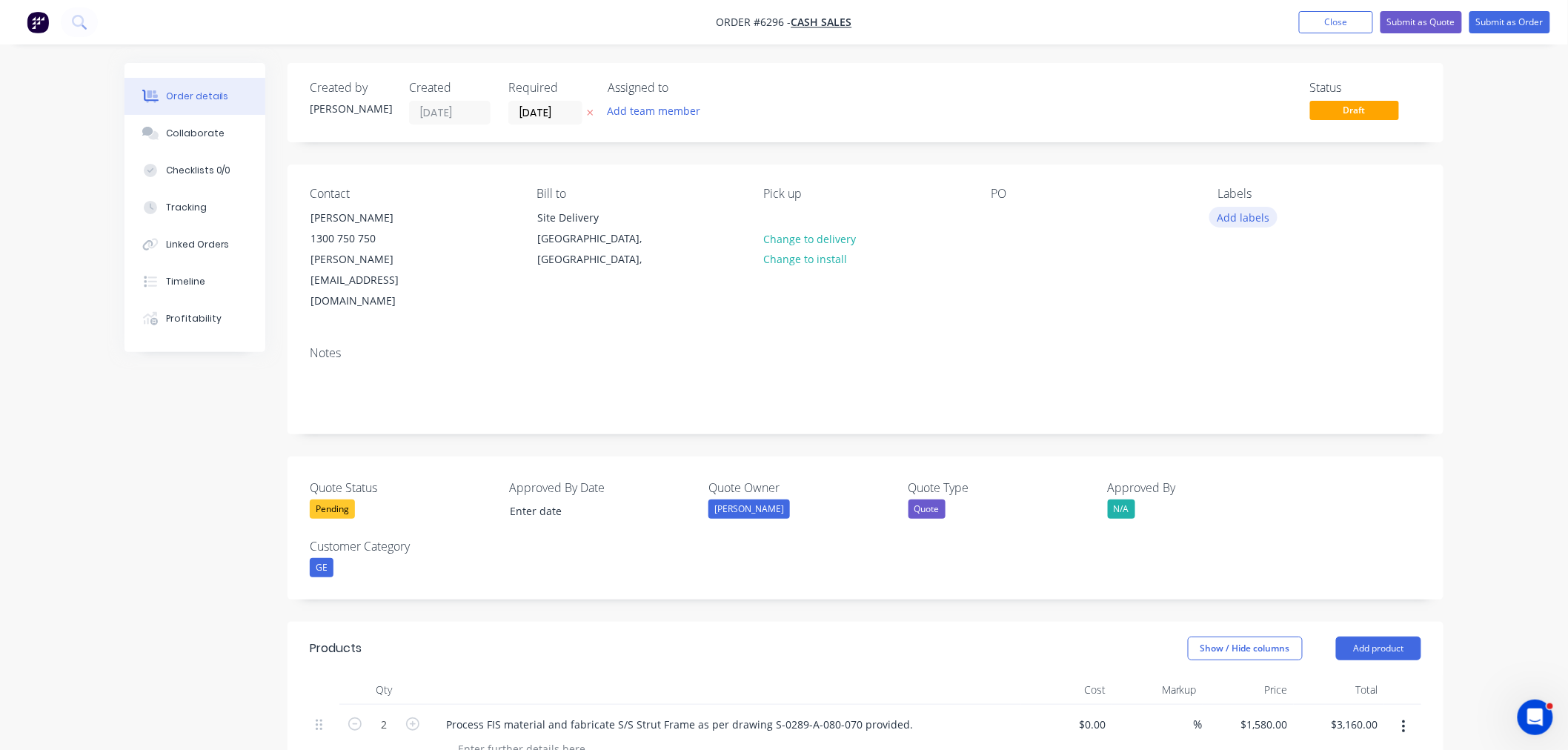
click at [1247, 220] on button "Add labels" at bounding box center [1243, 216] width 68 height 20
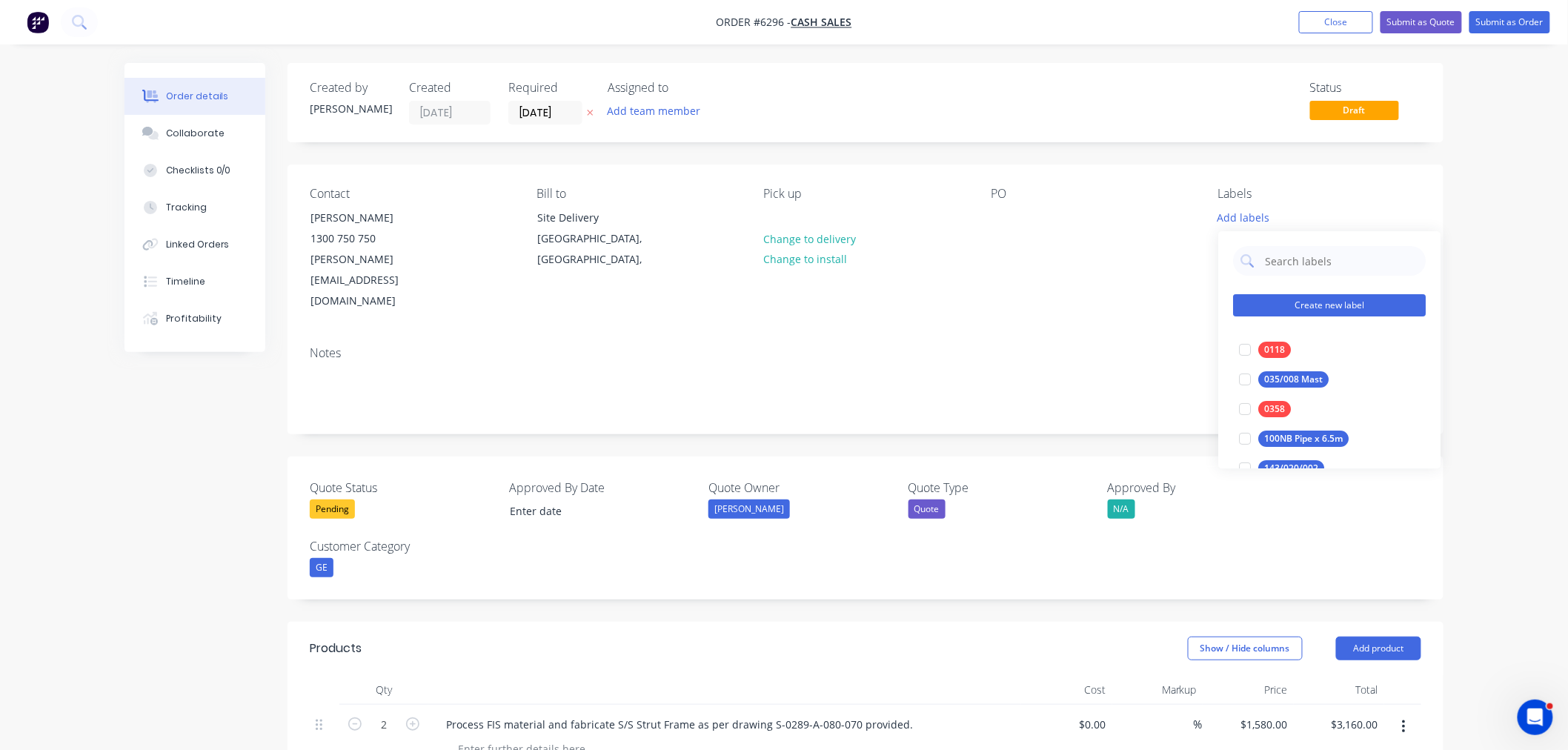
click at [1266, 307] on button "Create new label" at bounding box center [1330, 305] width 193 height 22
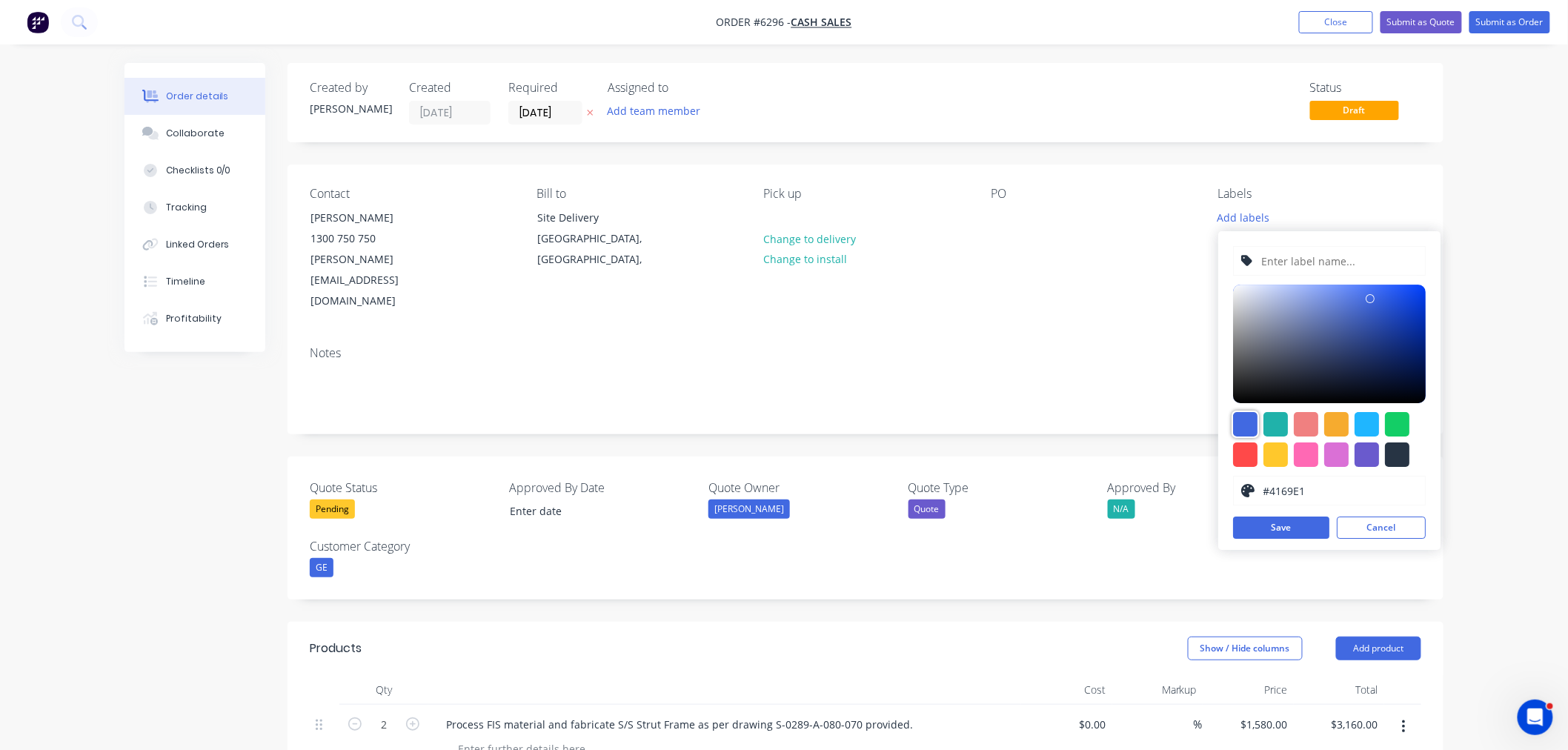
click at [1253, 424] on div at bounding box center [1246, 424] width 24 height 24
click at [1284, 256] on input "text" at bounding box center [1340, 261] width 158 height 28
type input "S/S Strut Frame"
click at [1306, 535] on button "Save" at bounding box center [1282, 528] width 96 height 22
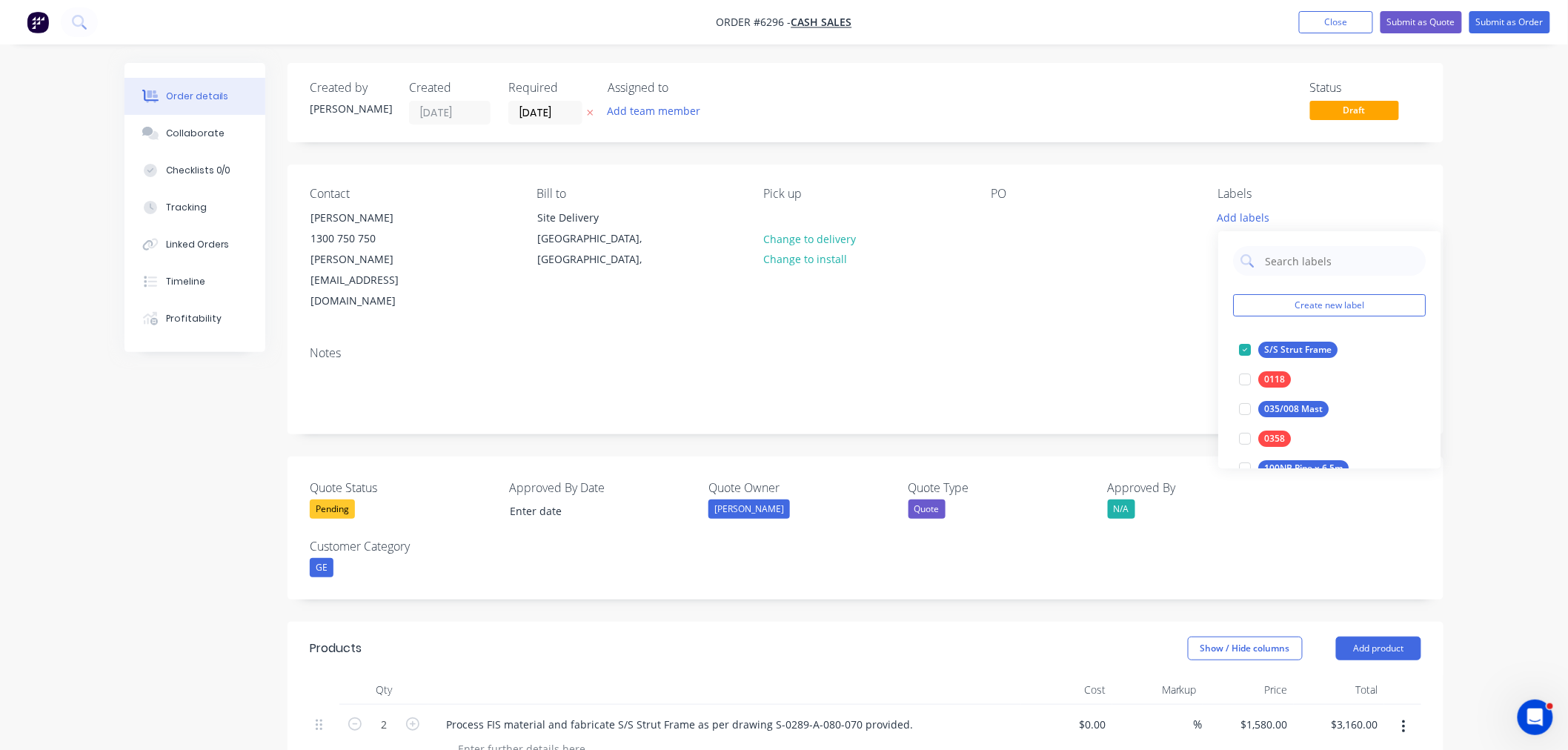
click at [1155, 334] on div "Notes" at bounding box center [865, 384] width 1156 height 99
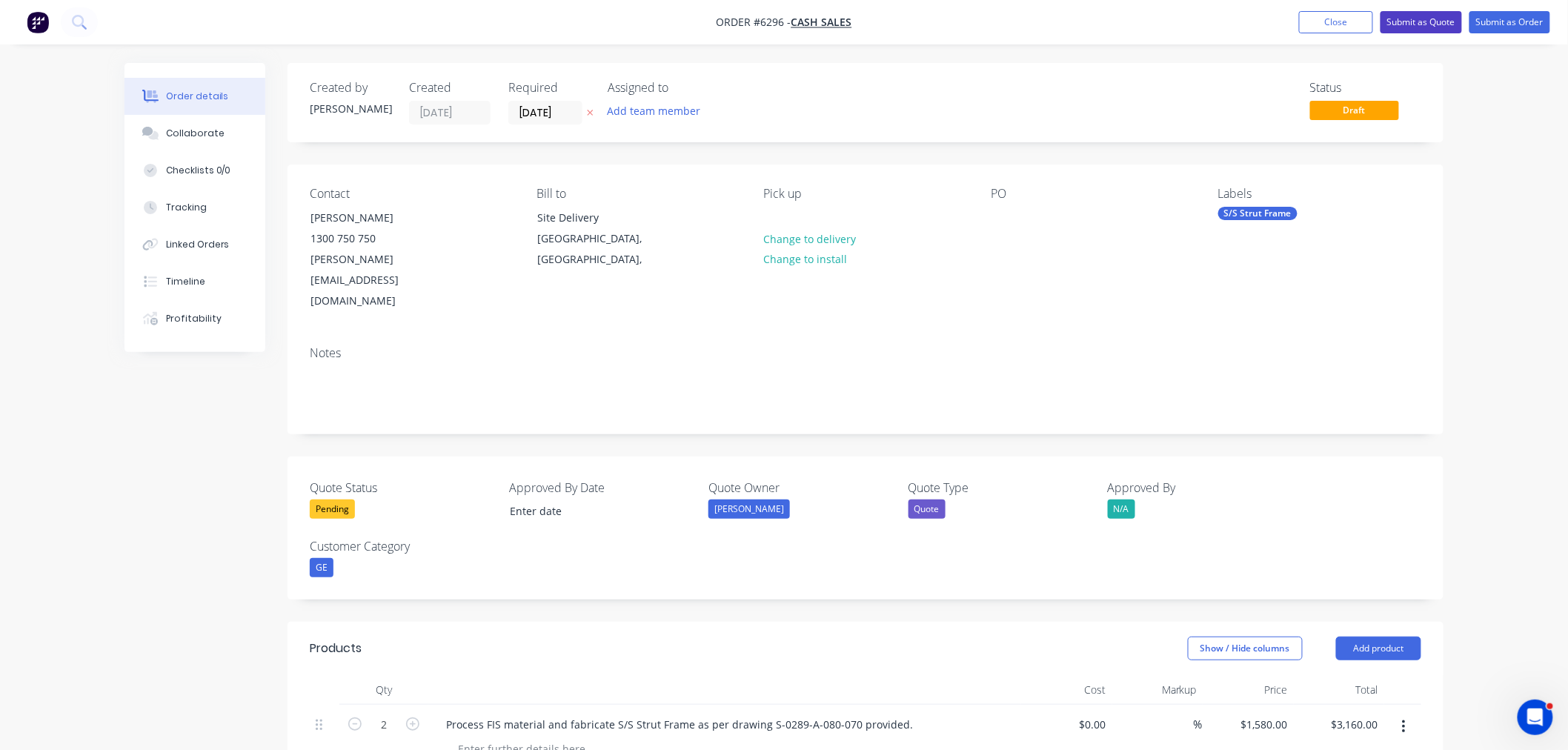
click at [1408, 22] on button "Submit as Quote" at bounding box center [1421, 22] width 81 height 22
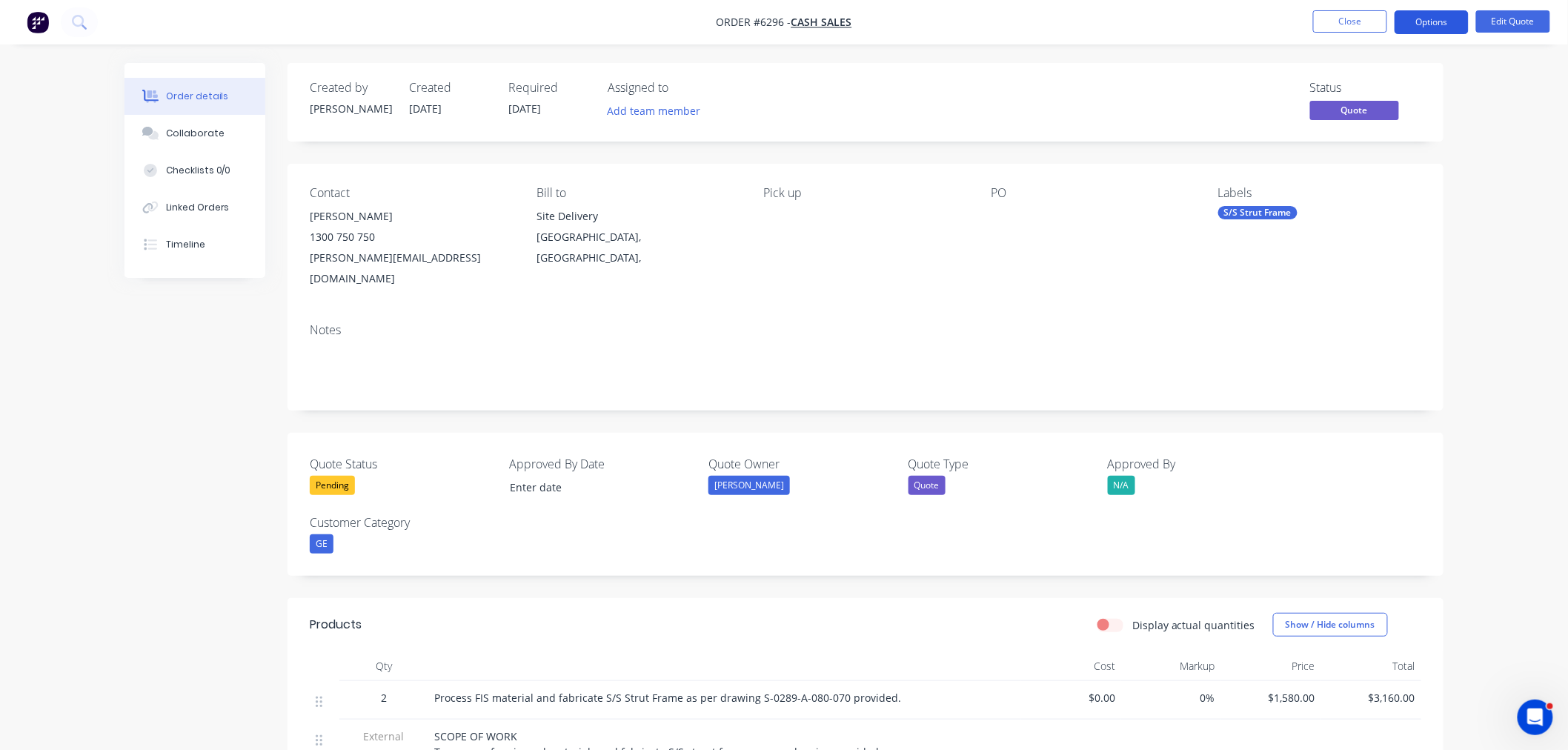
click at [1426, 21] on button "Options" at bounding box center [1431, 22] width 74 height 23
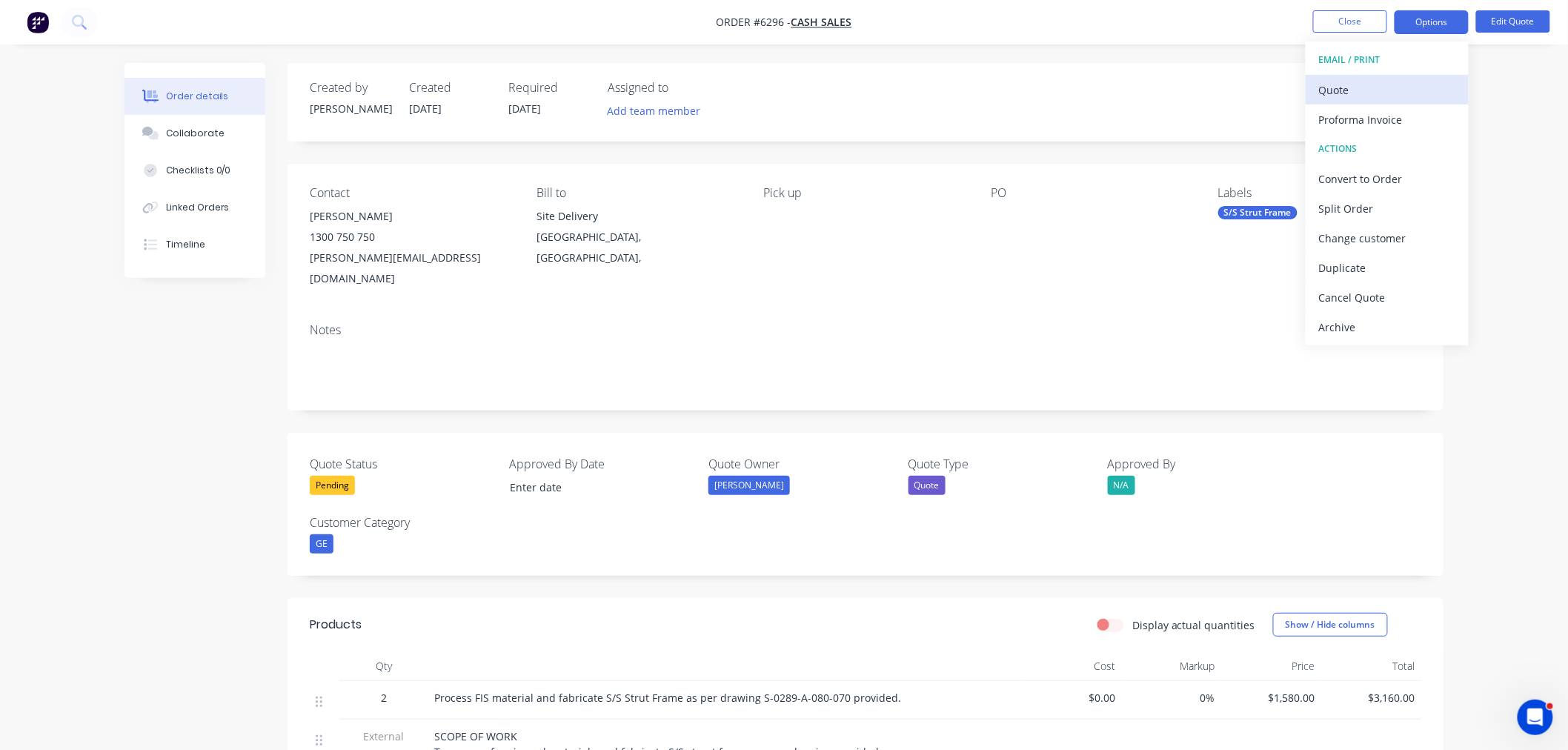
click at [1349, 87] on div "Quote" at bounding box center [1387, 90] width 137 height 22
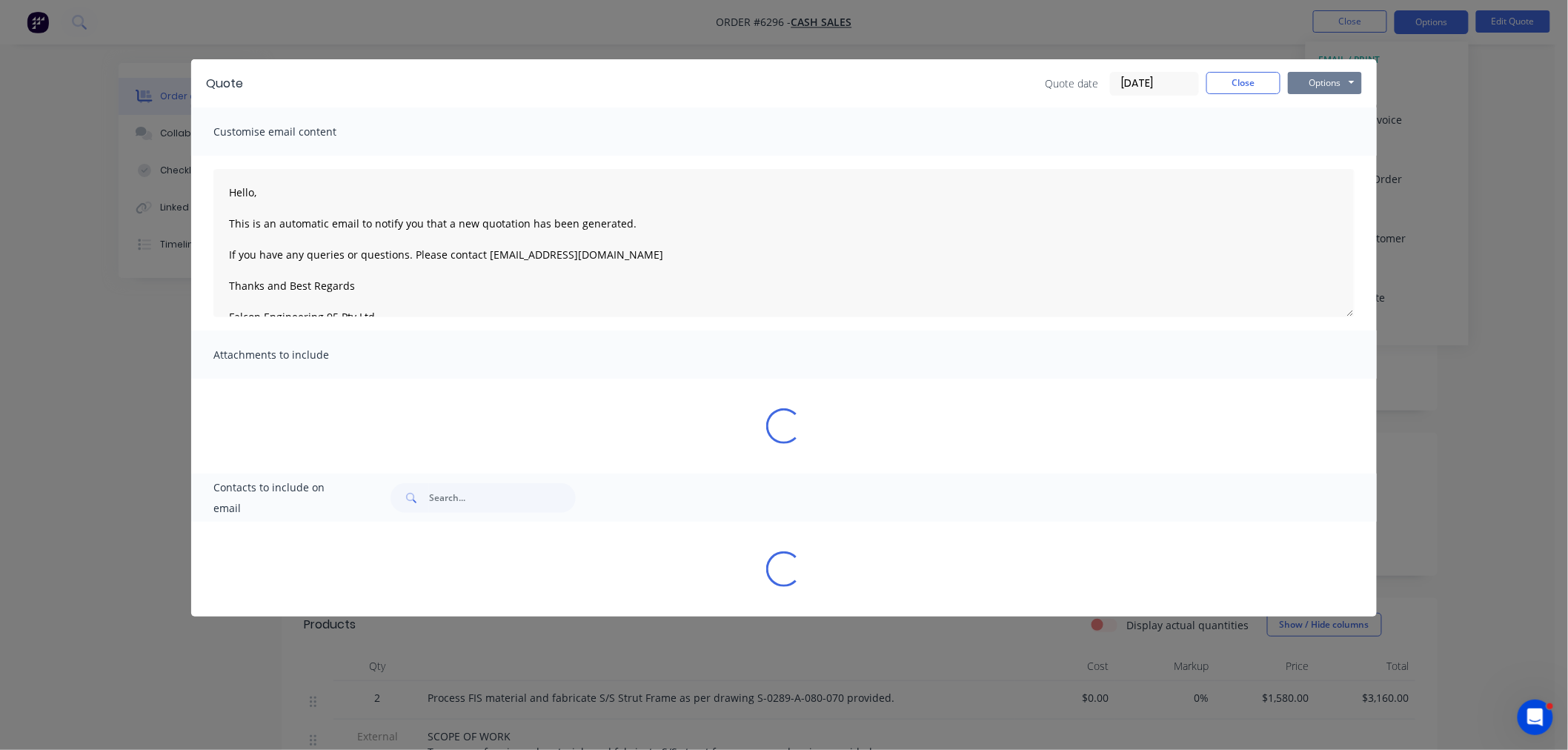
click at [1318, 81] on button "Options" at bounding box center [1325, 83] width 74 height 22
click at [1314, 114] on button "Preview" at bounding box center [1335, 110] width 95 height 24
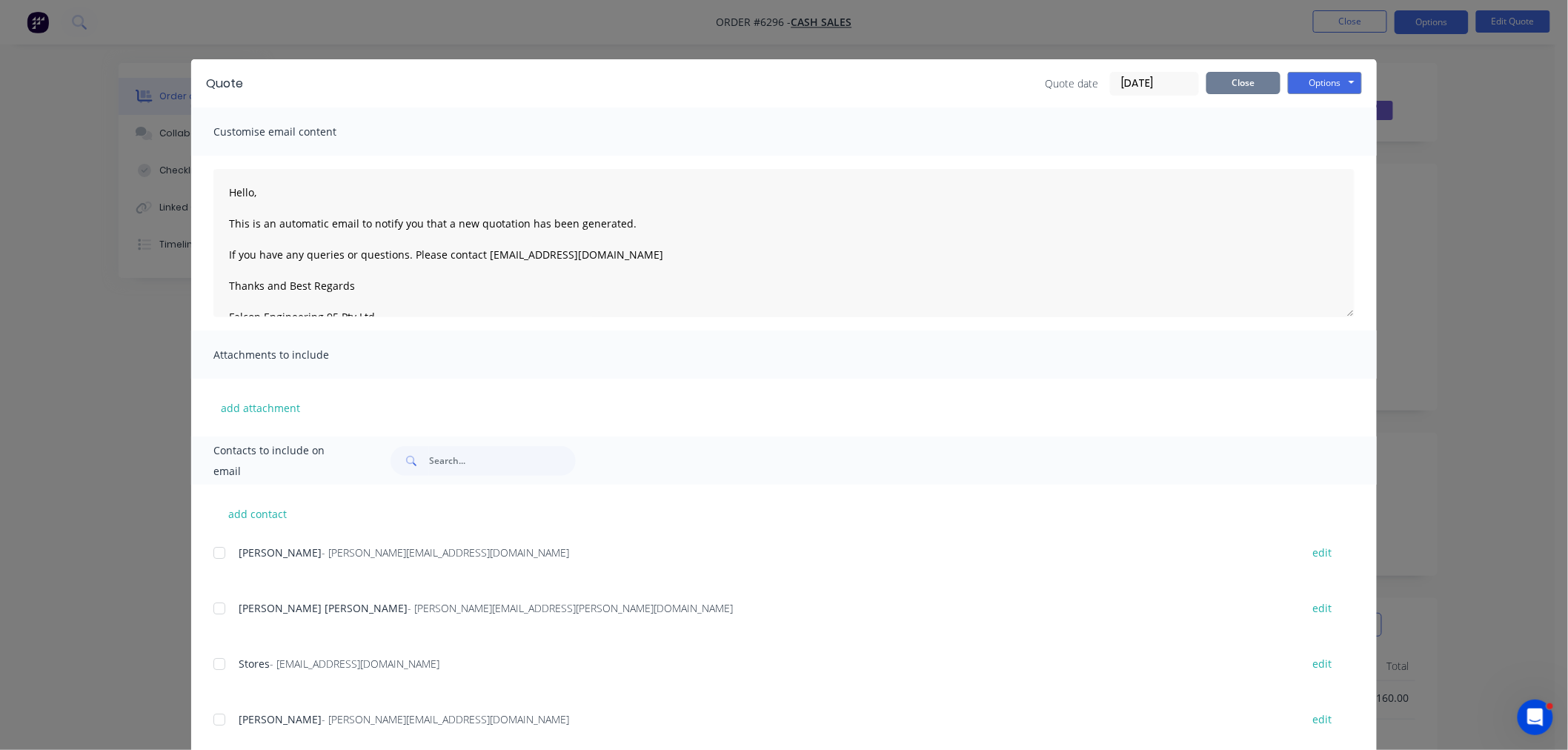
click at [1226, 78] on button "Close" at bounding box center [1243, 83] width 74 height 22
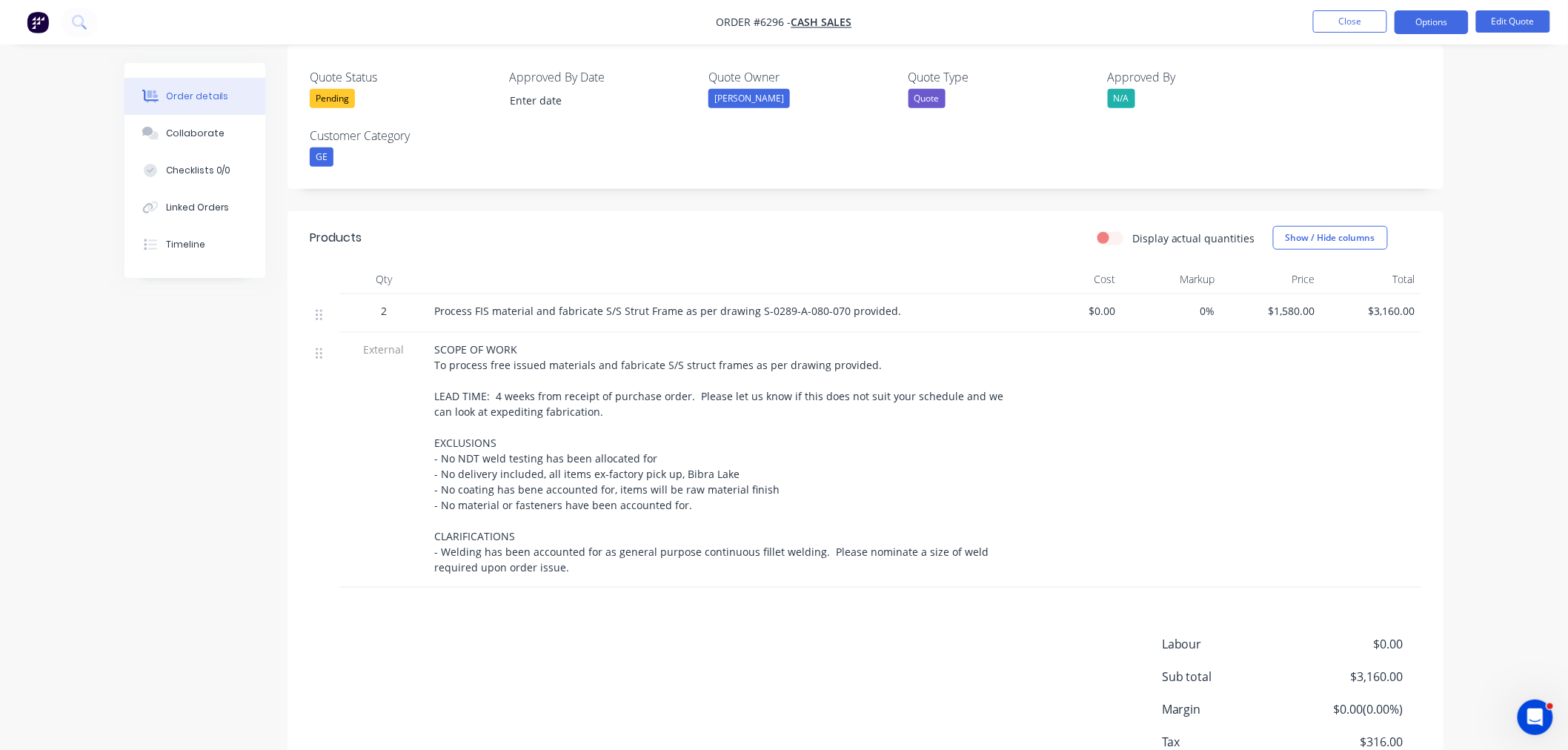
scroll to position [411, 0]
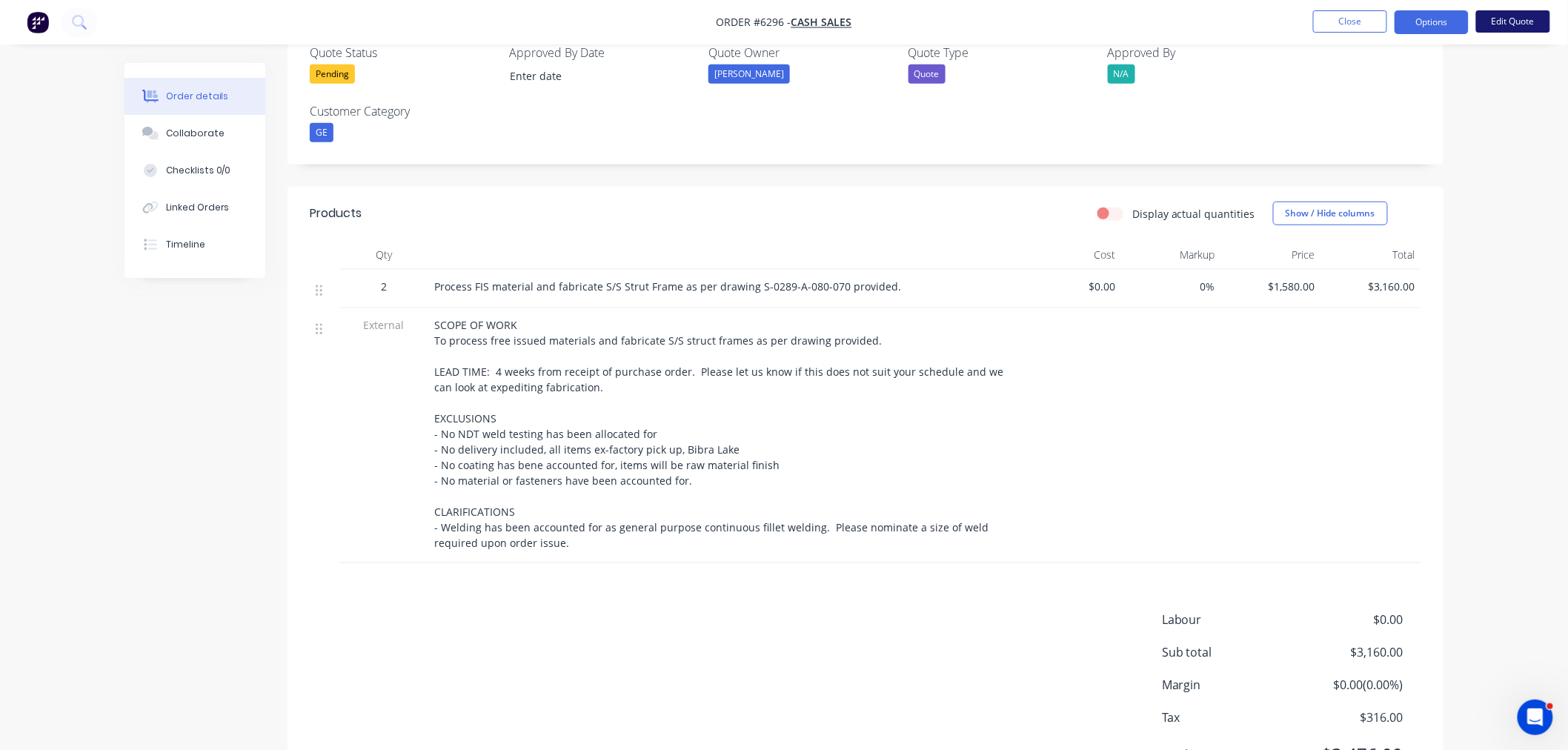
click at [1528, 21] on button "Edit Quote" at bounding box center [1513, 22] width 74 height 22
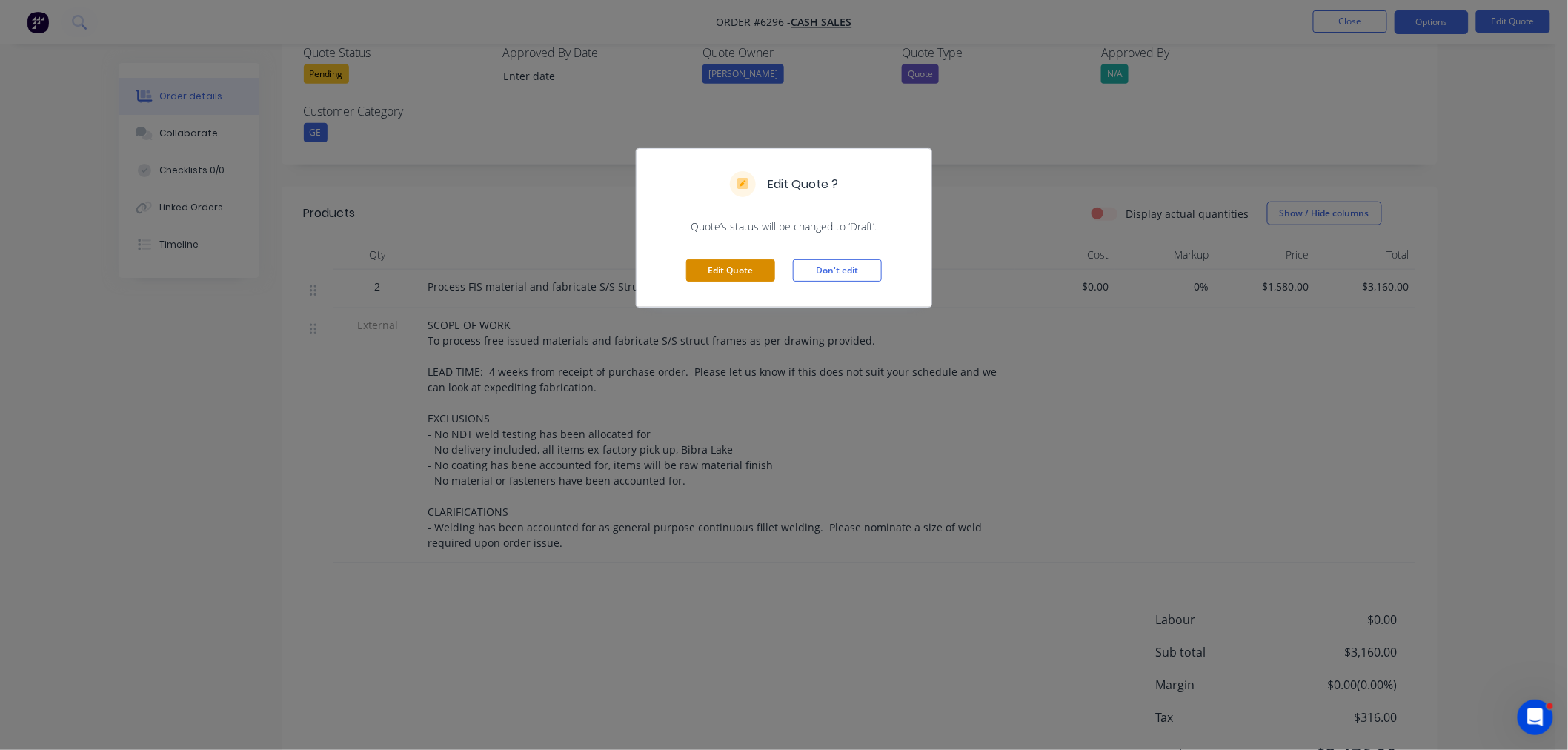
click at [739, 272] on button "Edit Quote" at bounding box center [730, 271] width 89 height 22
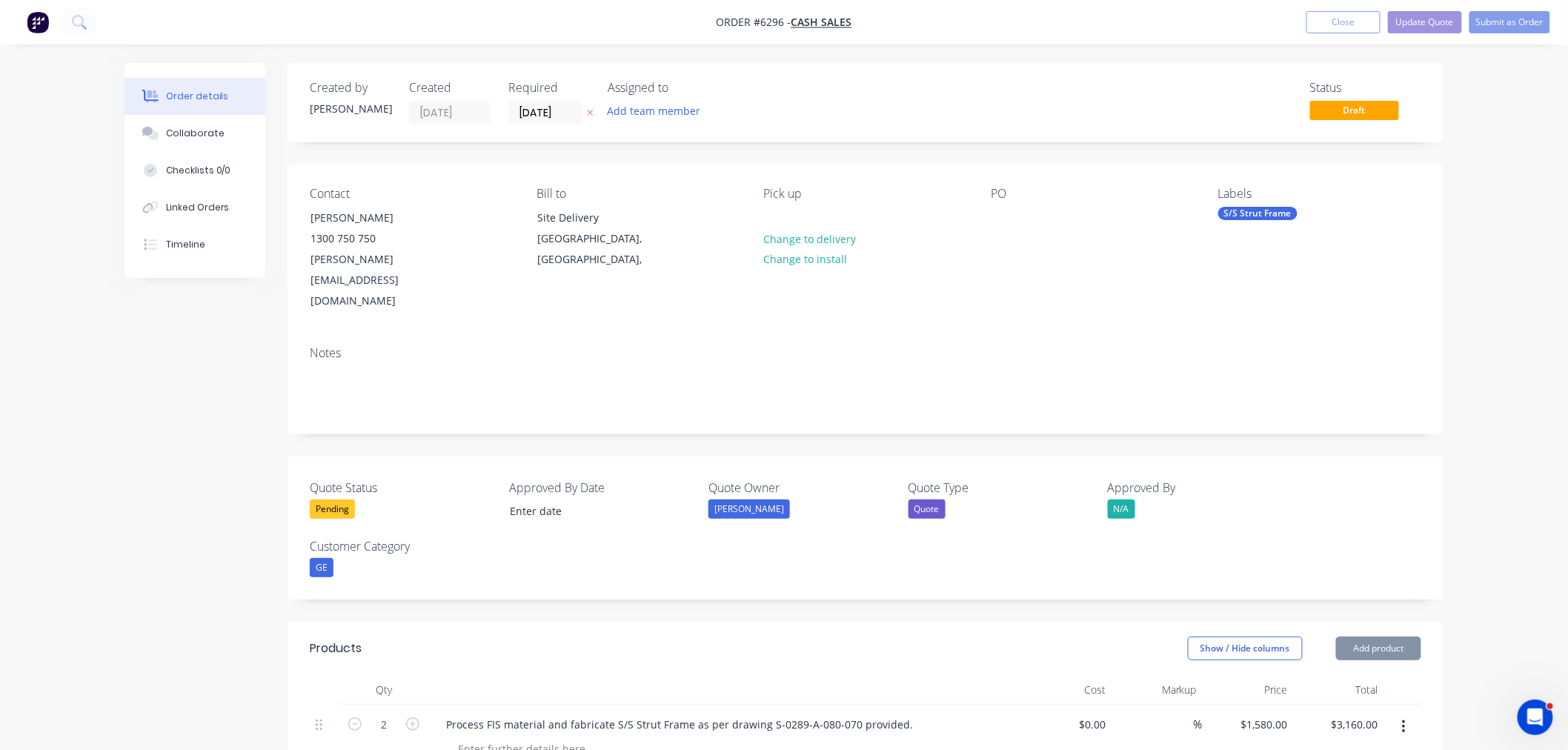
scroll to position [247, 0]
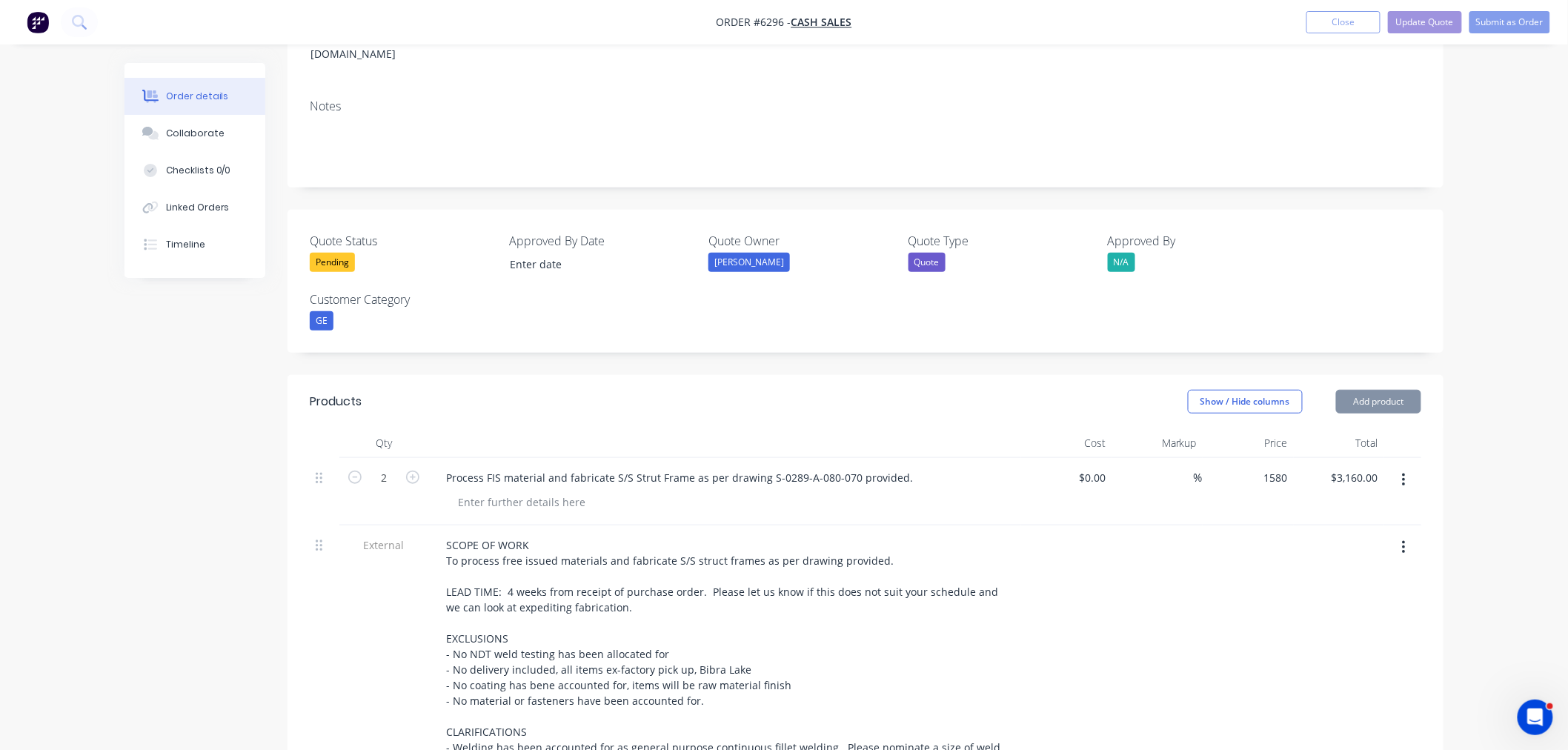
click at [1243, 458] on div "1580 $1,580.00" at bounding box center [1248, 492] width 91 height 67
type input "0"
type input "$1,335.00"
type input "$2,670.00"
click at [1434, 23] on button "Update Quote" at bounding box center [1425, 22] width 74 height 22
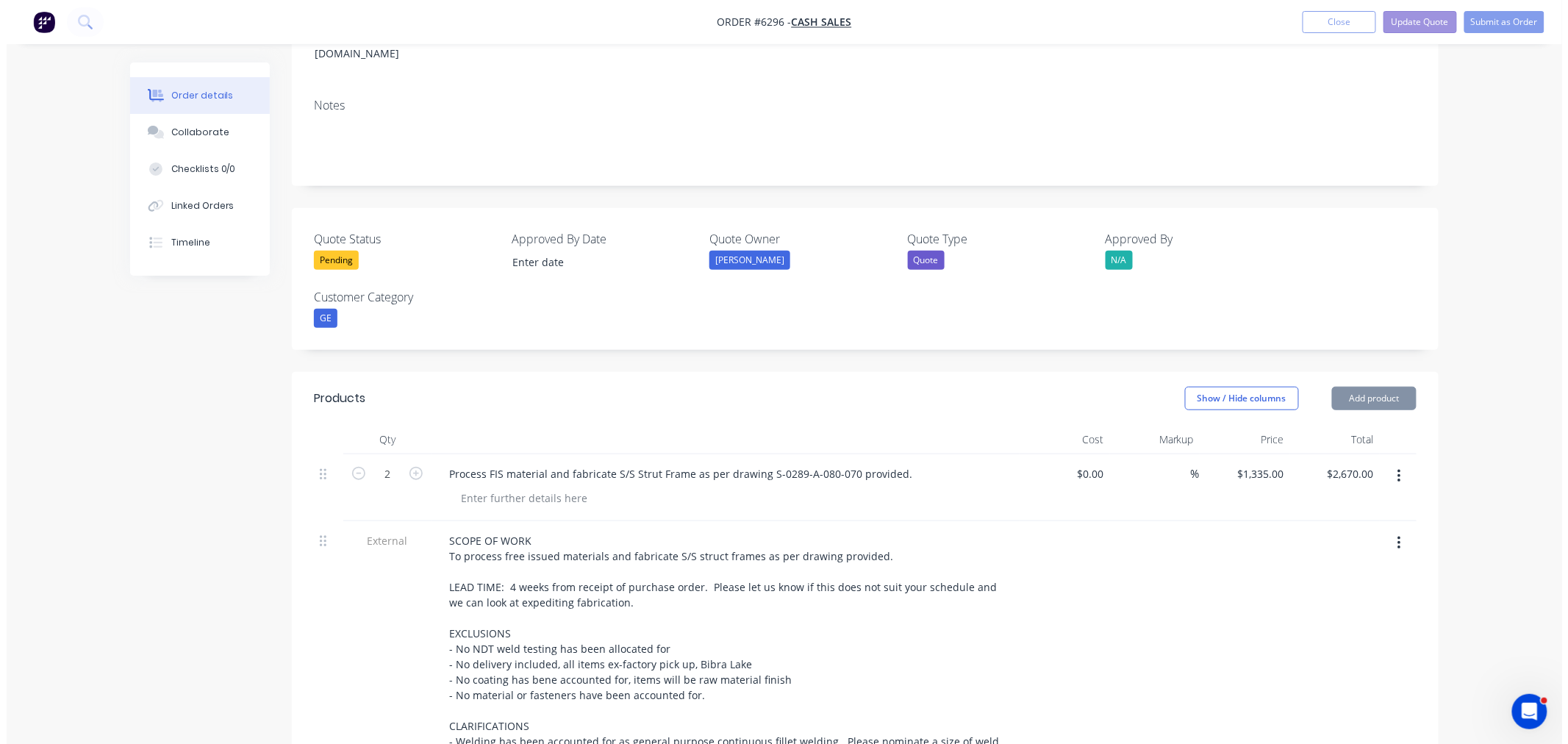
scroll to position [0, 0]
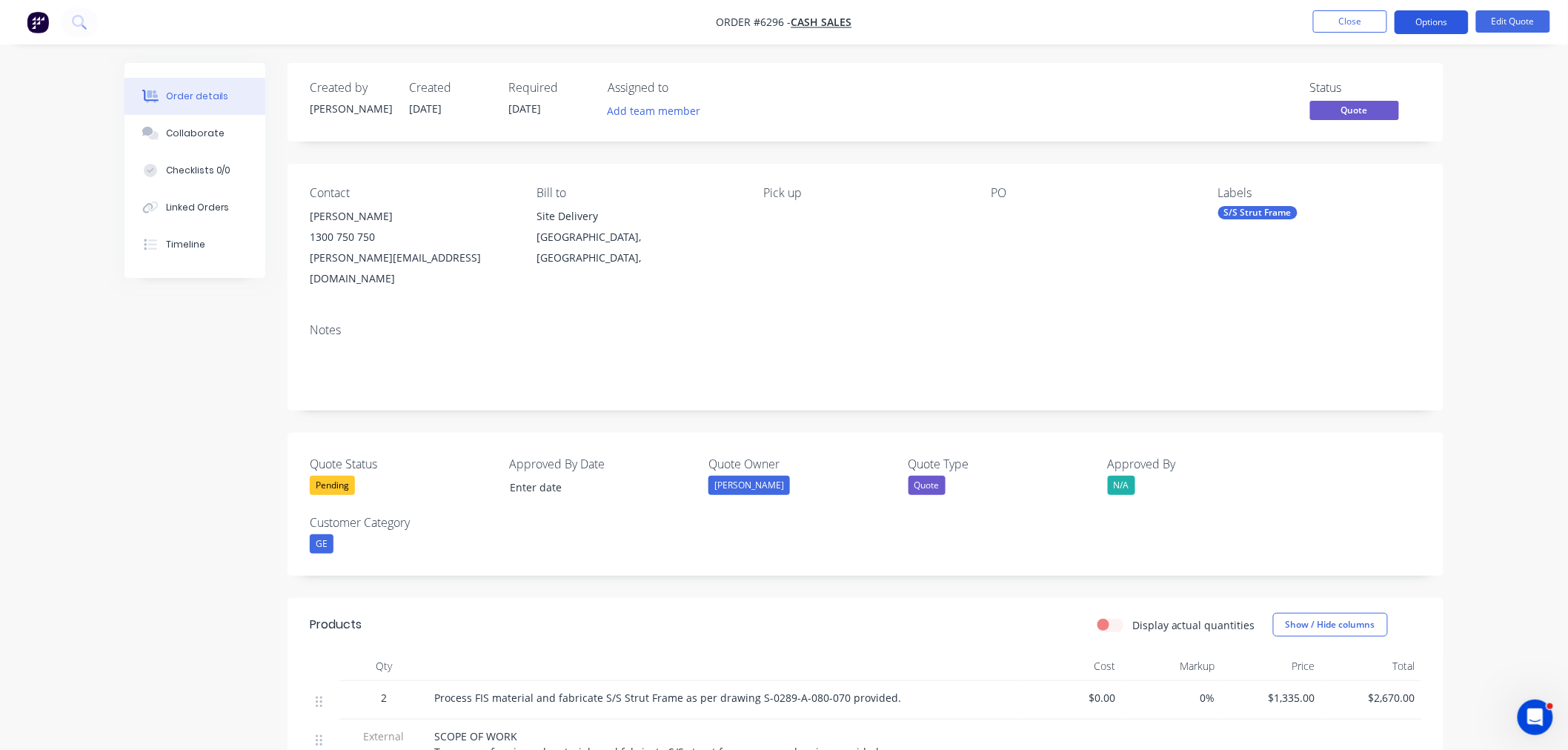
click at [1420, 23] on button "Options" at bounding box center [1431, 22] width 74 height 23
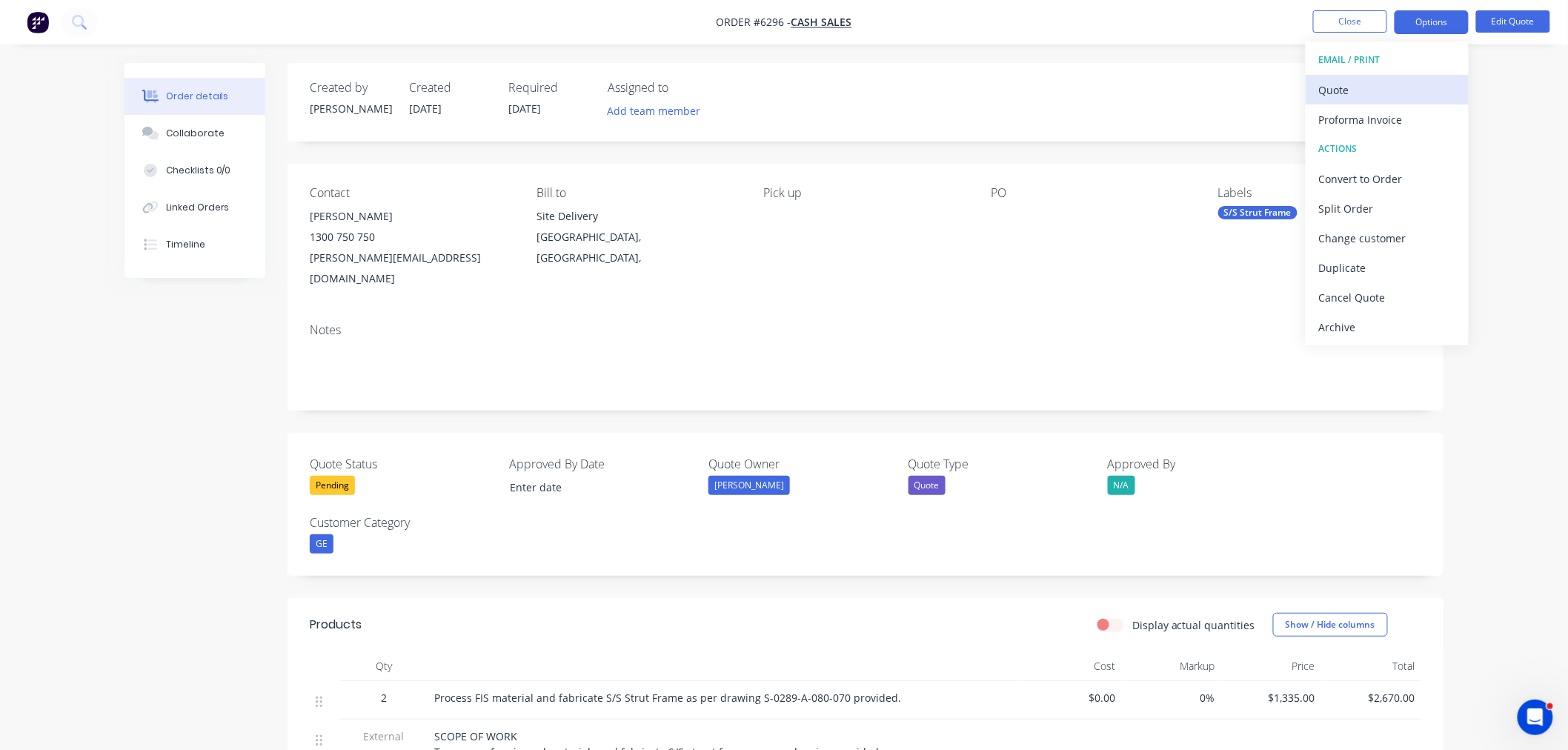
click at [1380, 86] on div "Quote" at bounding box center [1387, 90] width 137 height 22
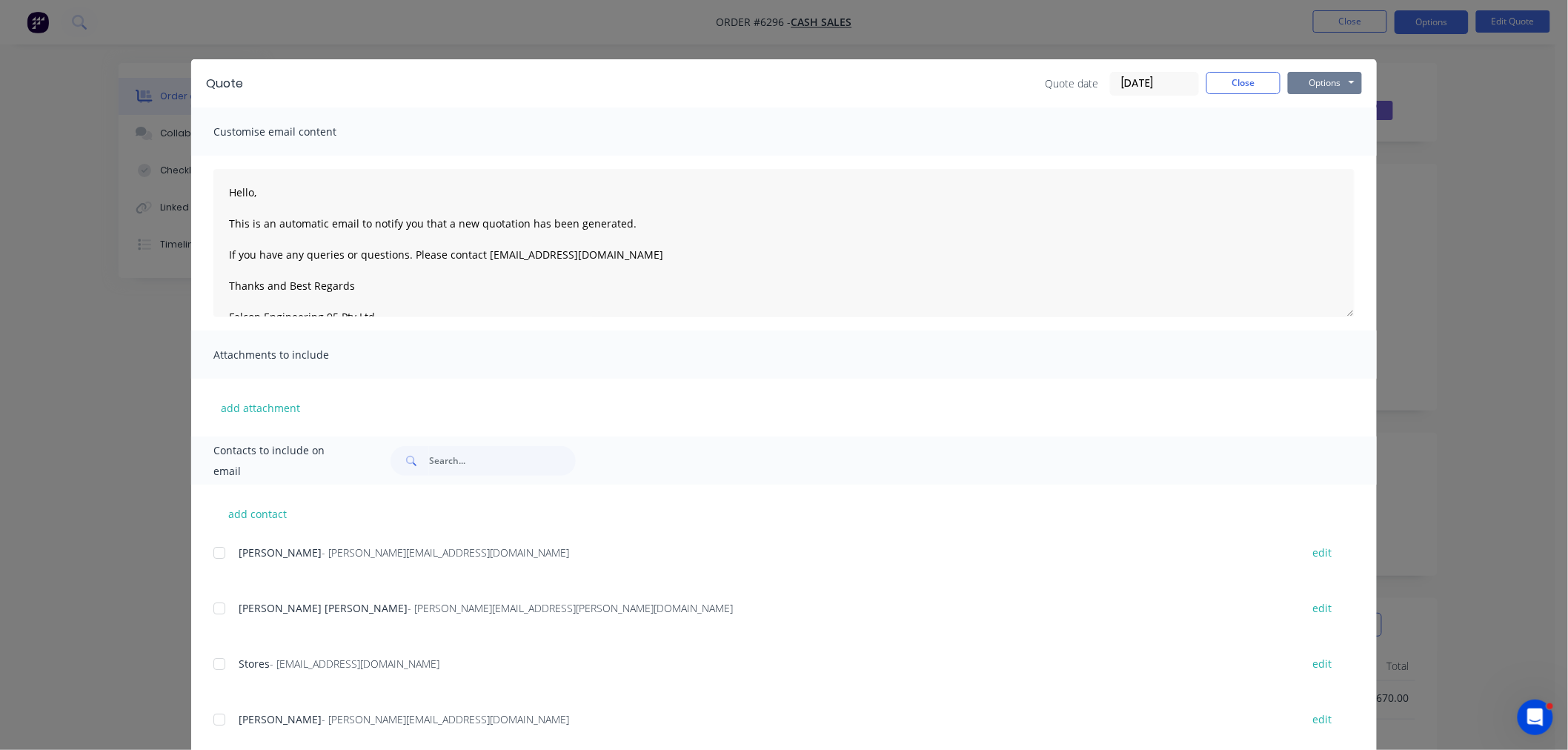
click at [1319, 81] on button "Options" at bounding box center [1325, 83] width 74 height 22
click at [1314, 117] on button "Preview" at bounding box center [1335, 110] width 95 height 24
click at [1257, 89] on button "Close" at bounding box center [1243, 83] width 74 height 22
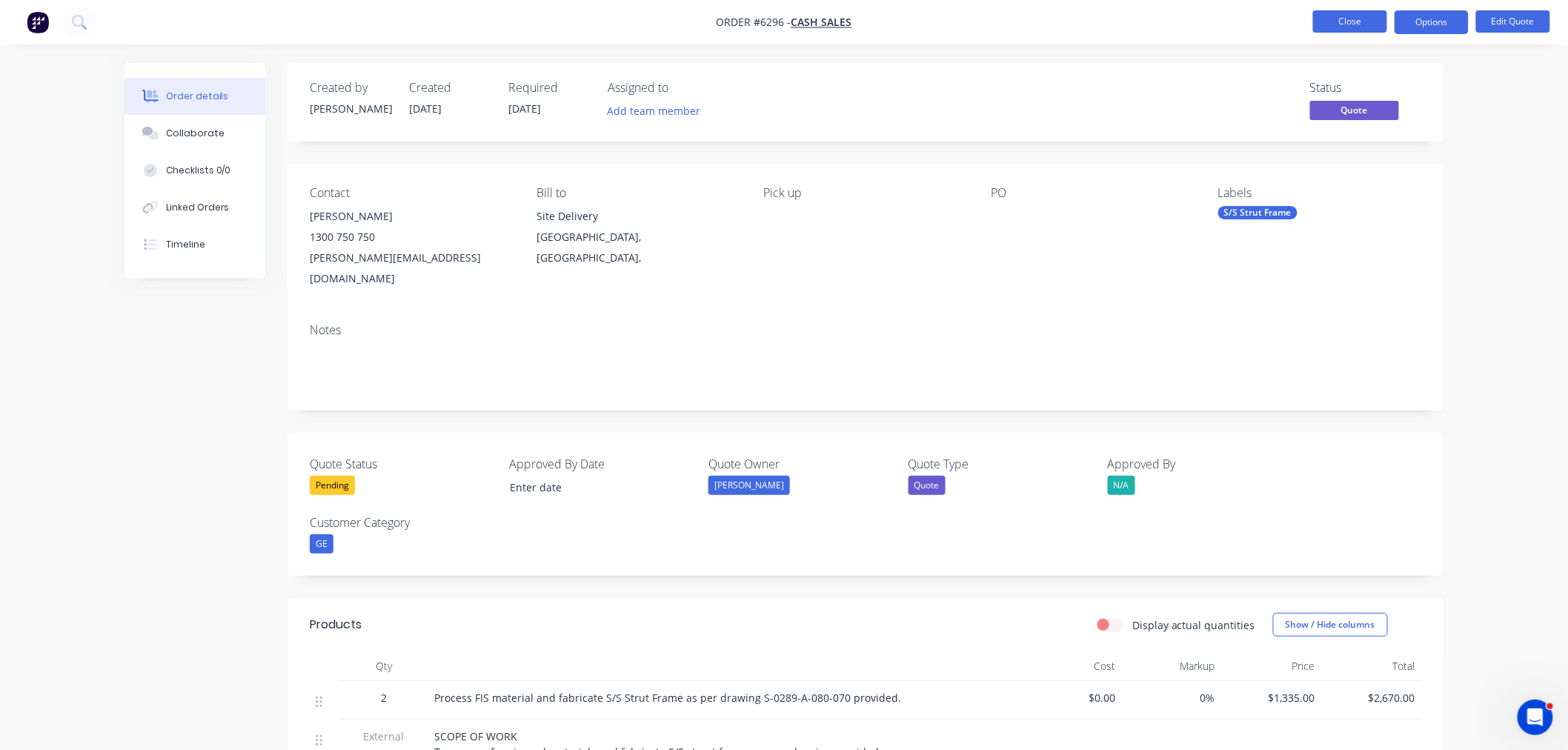
click at [1341, 30] on button "Close" at bounding box center [1350, 22] width 74 height 22
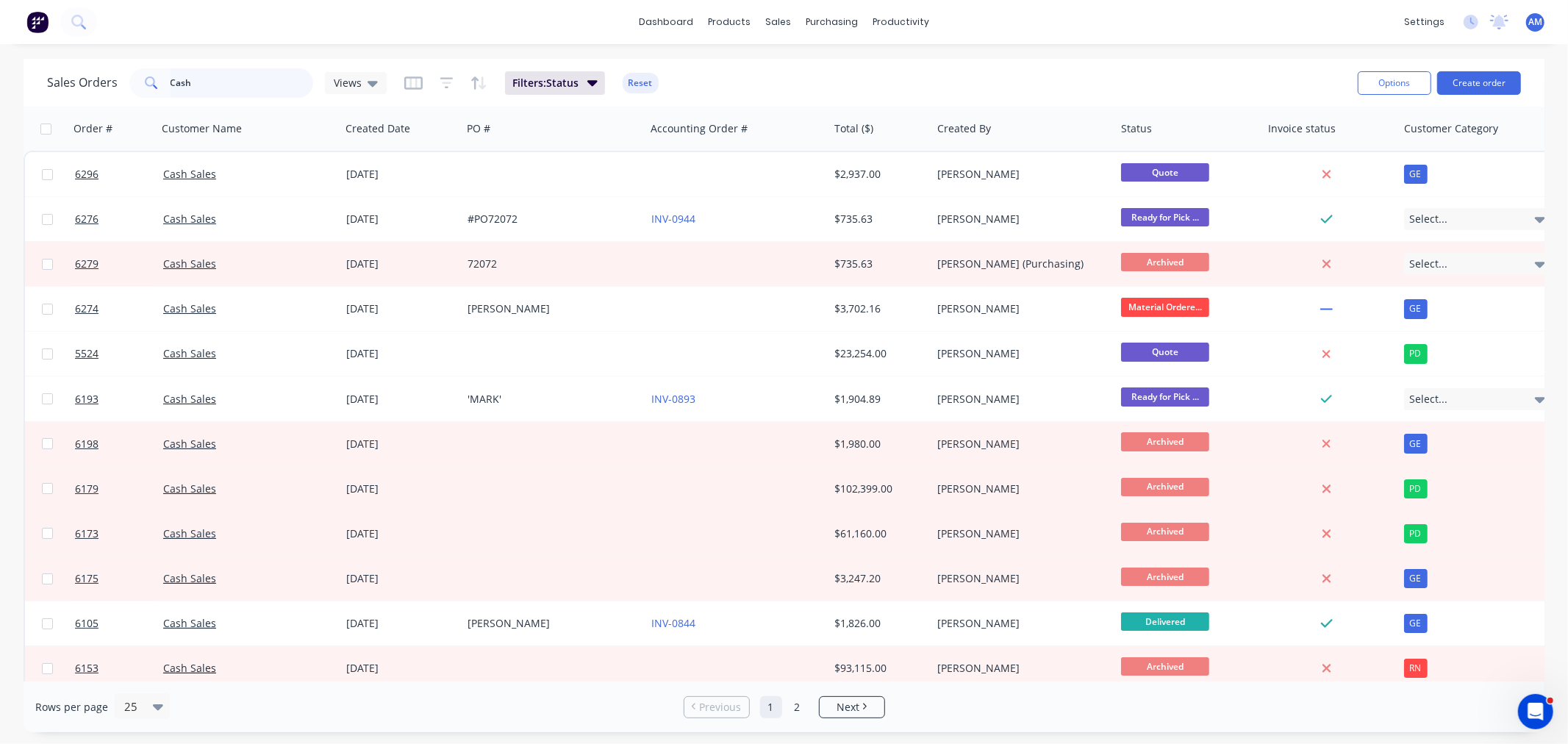
click at [195, 81] on input "Cash" at bounding box center [242, 84] width 143 height 30
drag, startPoint x: 104, startPoint y: 85, endPoint x: 97, endPoint y: 106, distance: 22.1
click at [97, 90] on div "Sales Orders Cash Views" at bounding box center [217, 84] width 340 height 30
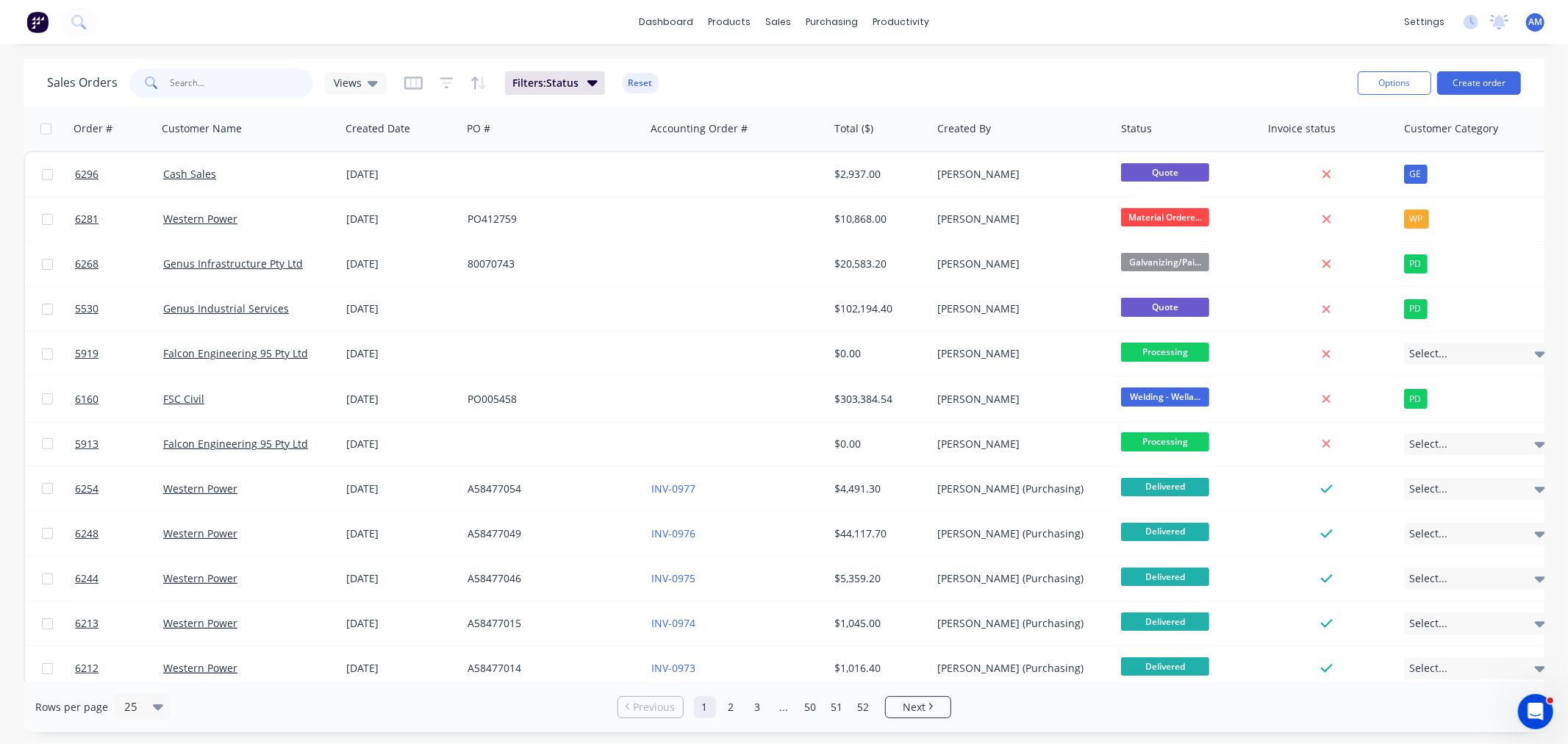
click at [176, 81] on input "text" at bounding box center [242, 84] width 143 height 30
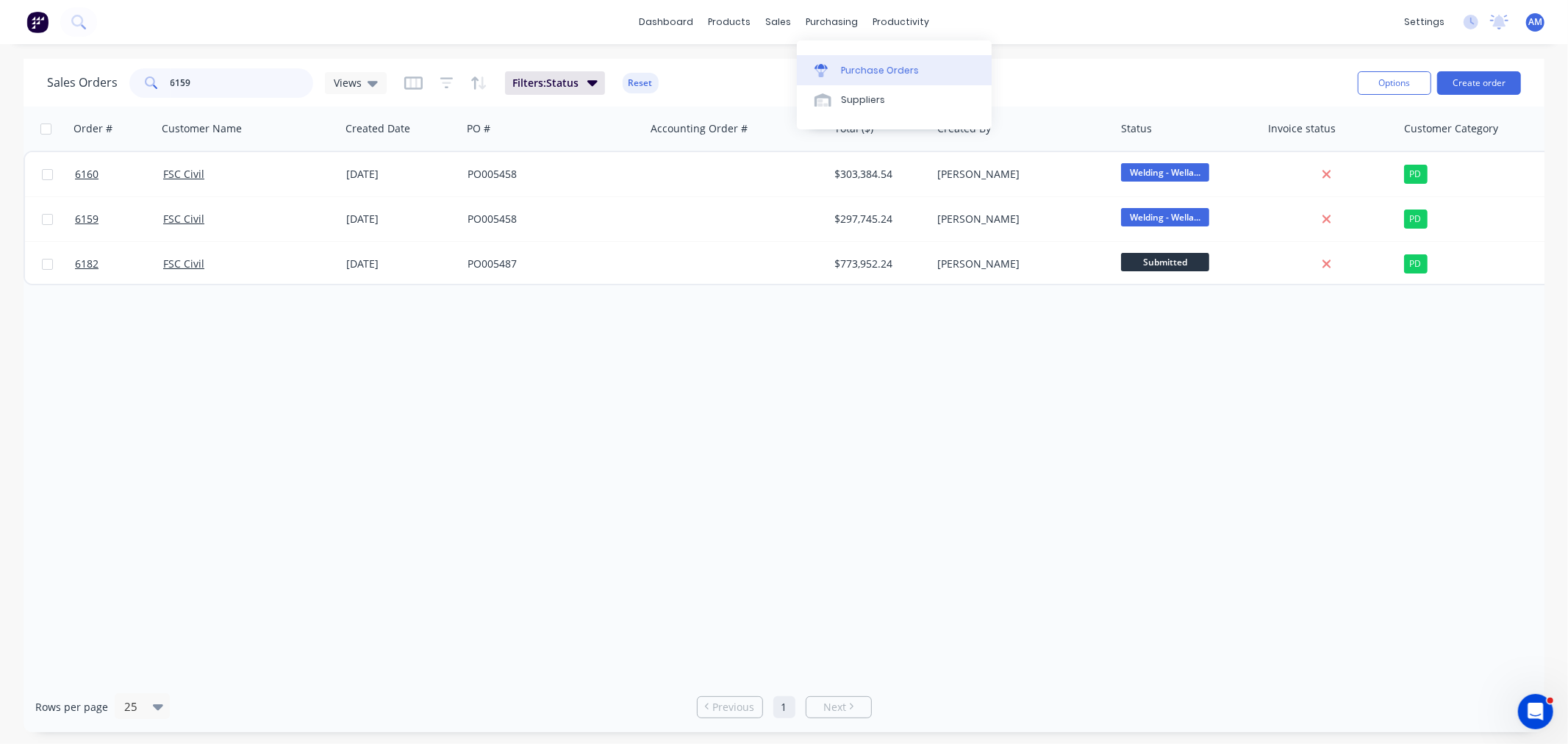
type input "6159"
click at [847, 60] on link "Purchase Orders" at bounding box center [894, 70] width 195 height 30
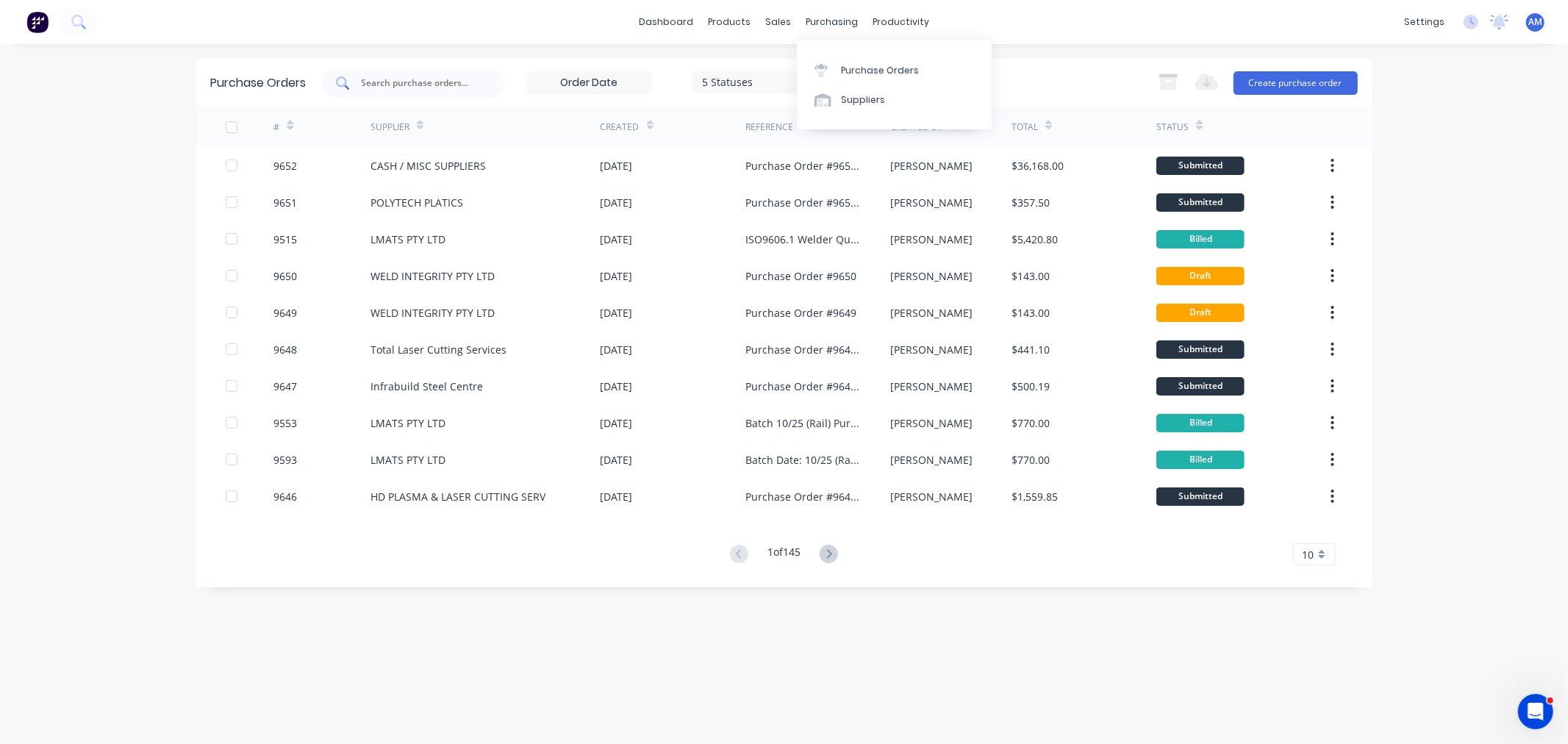
click at [406, 94] on div at bounding box center [413, 84] width 184 height 30
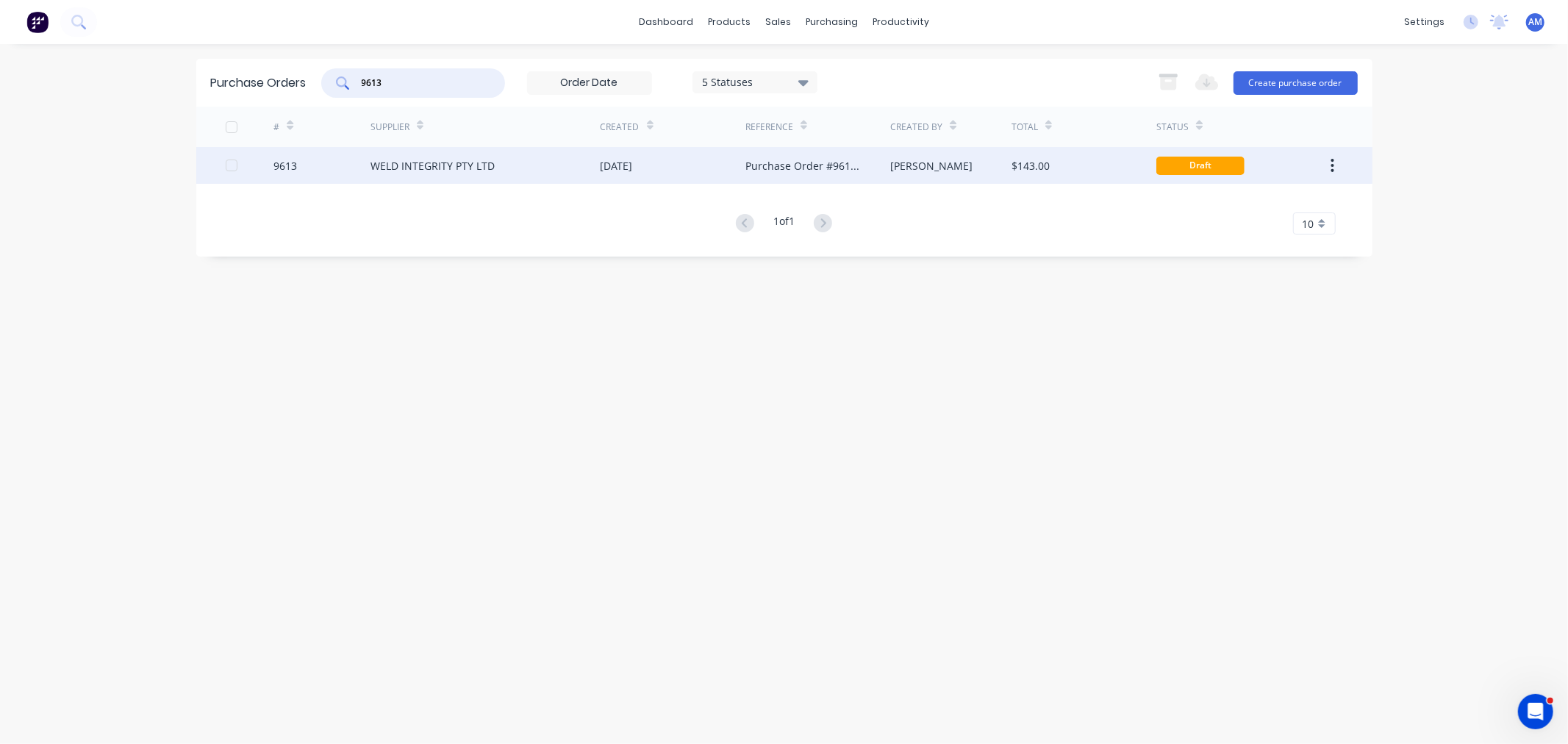
type input "9613"
click at [305, 163] on div "9613" at bounding box center [322, 165] width 97 height 37
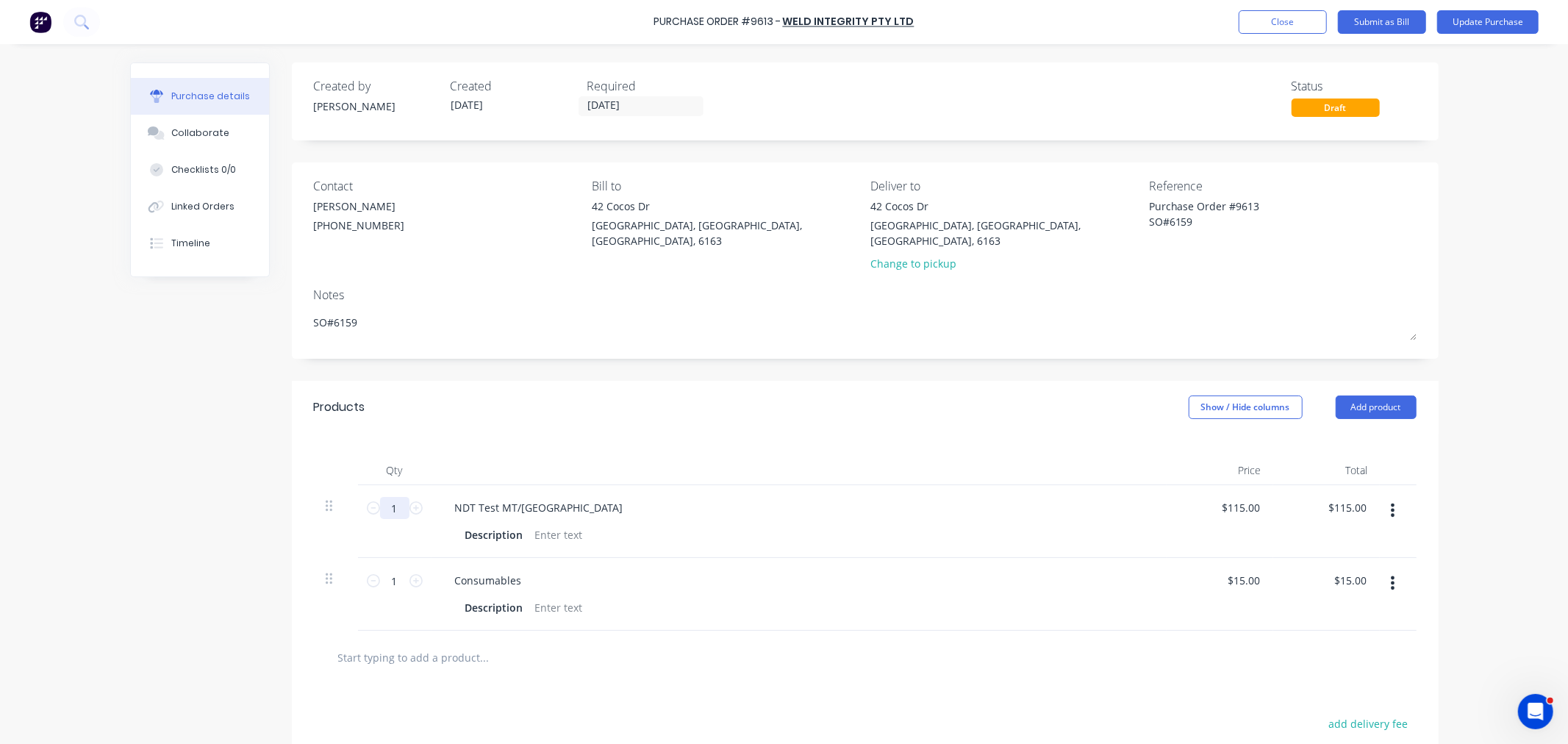
click at [395, 497] on input "1" at bounding box center [395, 508] width 30 height 22
type textarea "x"
type input "2"
type input "$230.00"
type textarea "x"
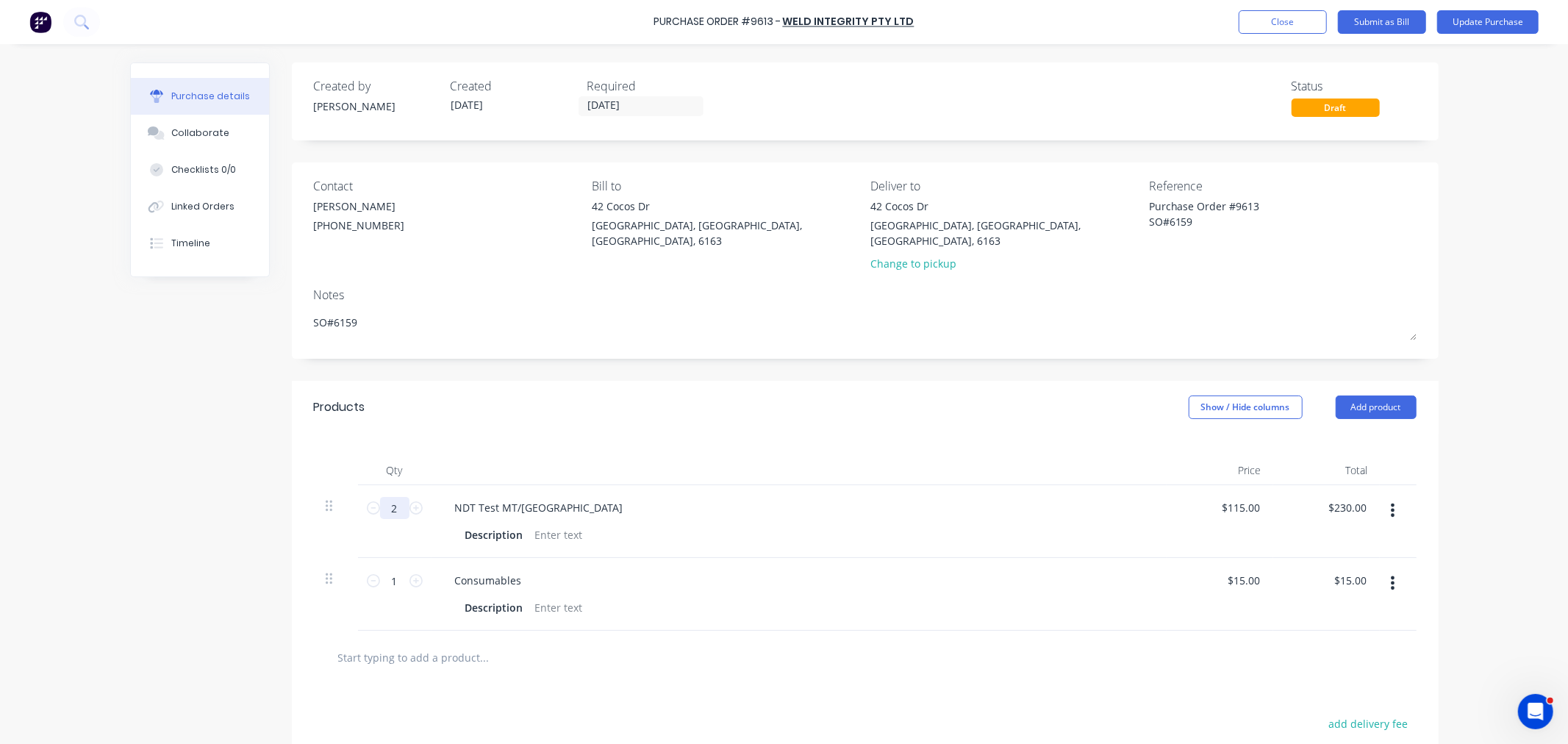
type input "2."
type textarea "x"
type input "2.2"
type input "$253.00"
type textarea "x"
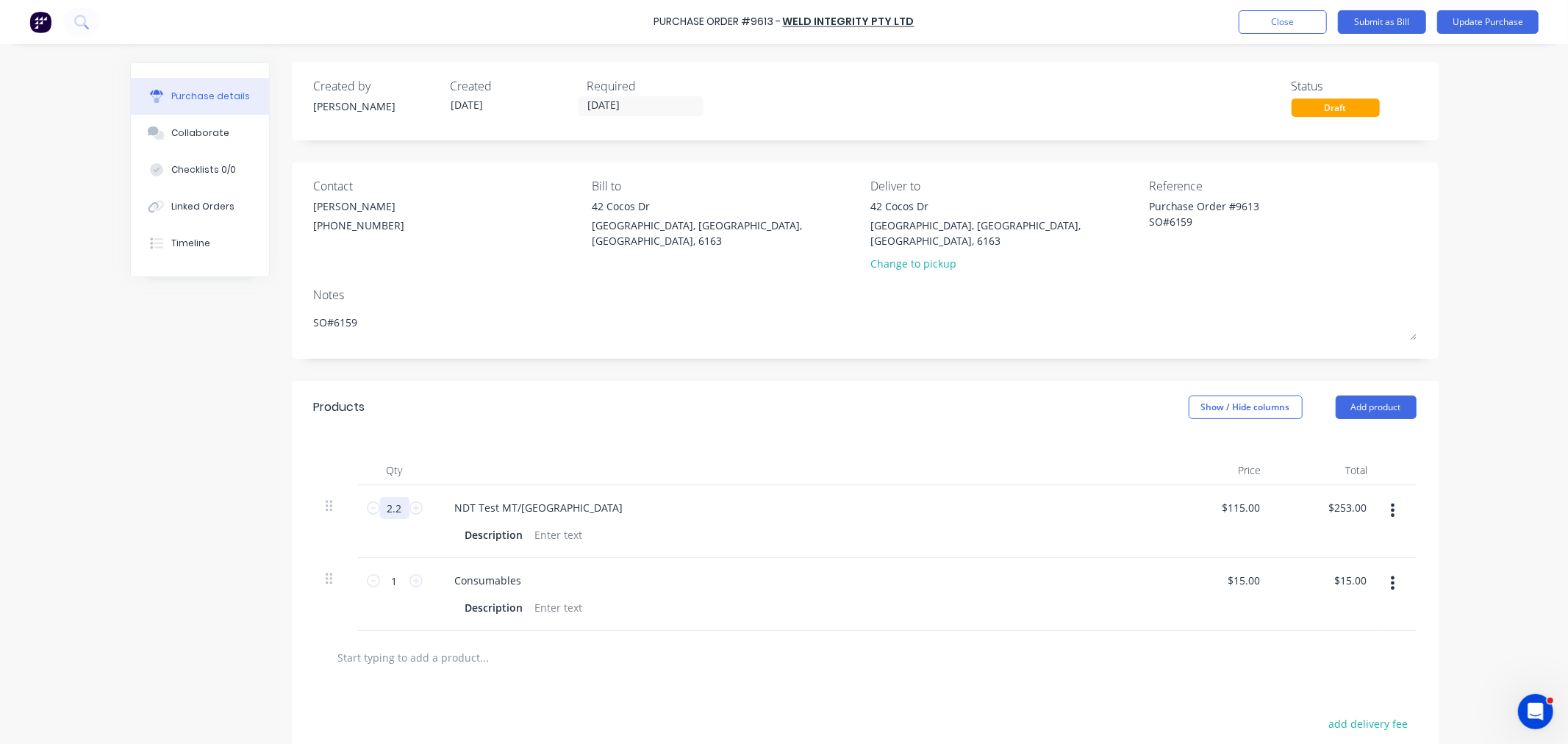
type input "2.25"
type input "$258.75"
type textarea "x"
type input "2.25"
click at [409, 574] on icon at bounding box center [416, 581] width 13 height 13
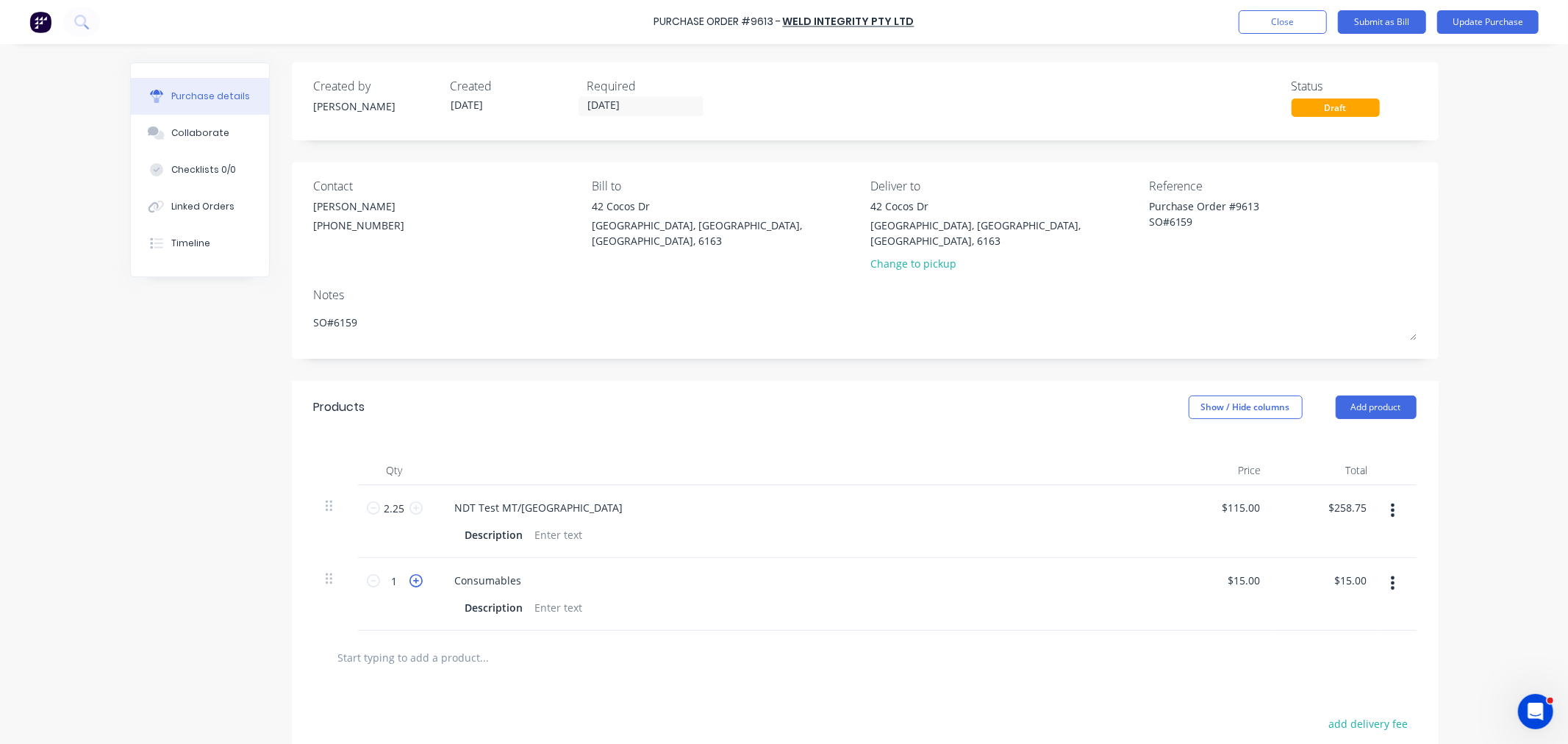
type textarea "x"
type input "2"
type input "$30.00"
click at [212, 211] on div "Linked Orders" at bounding box center [202, 206] width 63 height 13
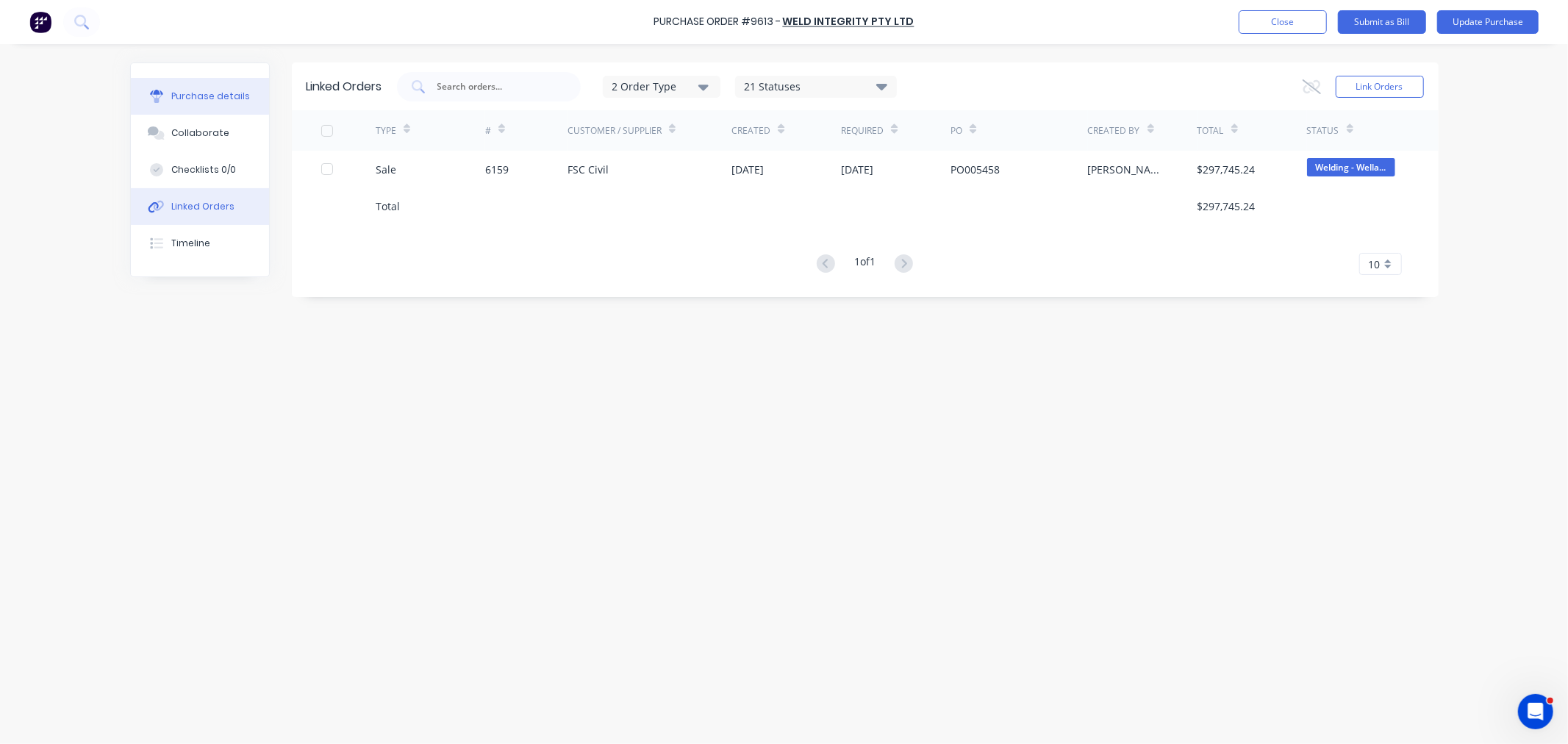
click at [197, 98] on div "Purchase details" at bounding box center [210, 97] width 79 height 13
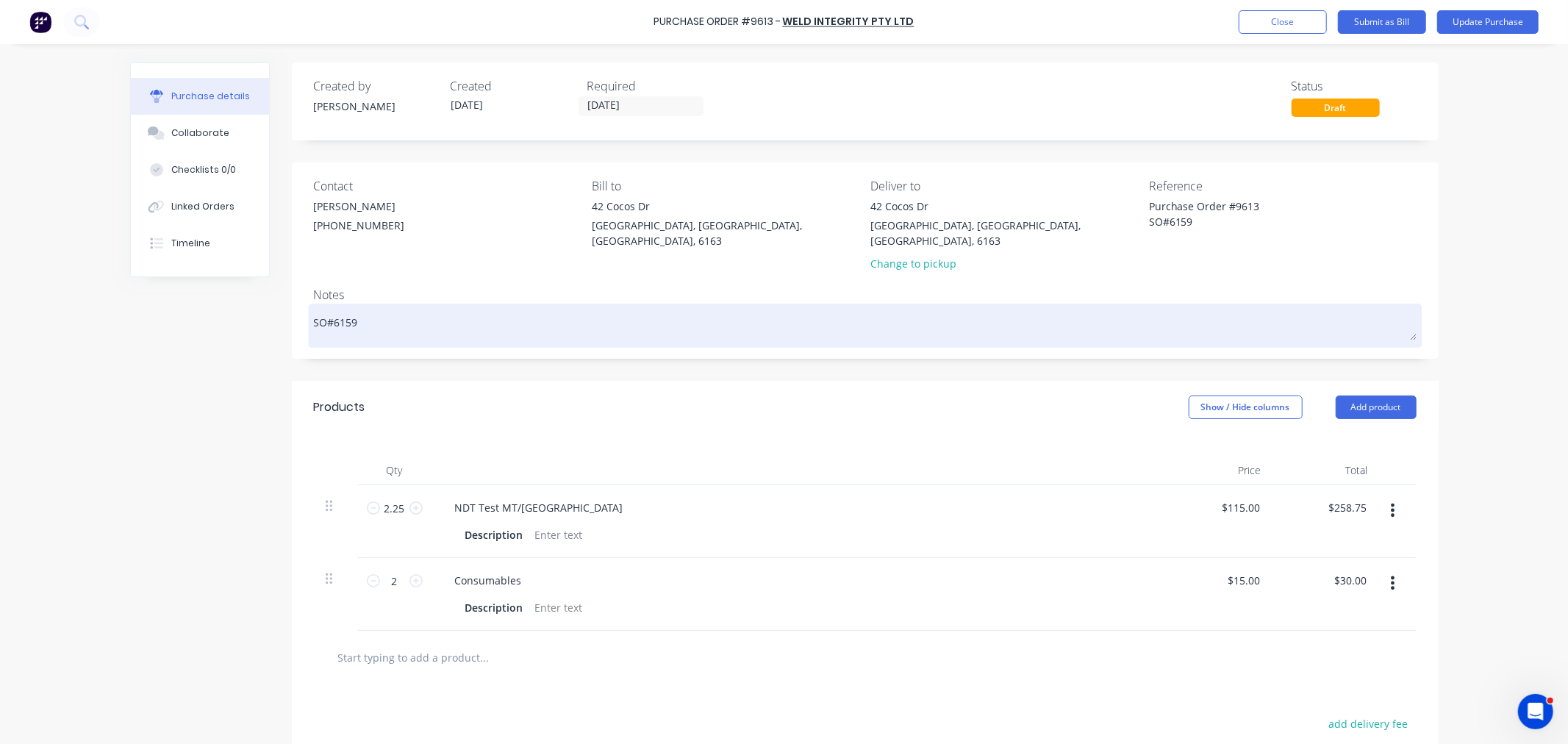
click at [373, 307] on textarea "SO#6159" at bounding box center [865, 324] width 1103 height 33
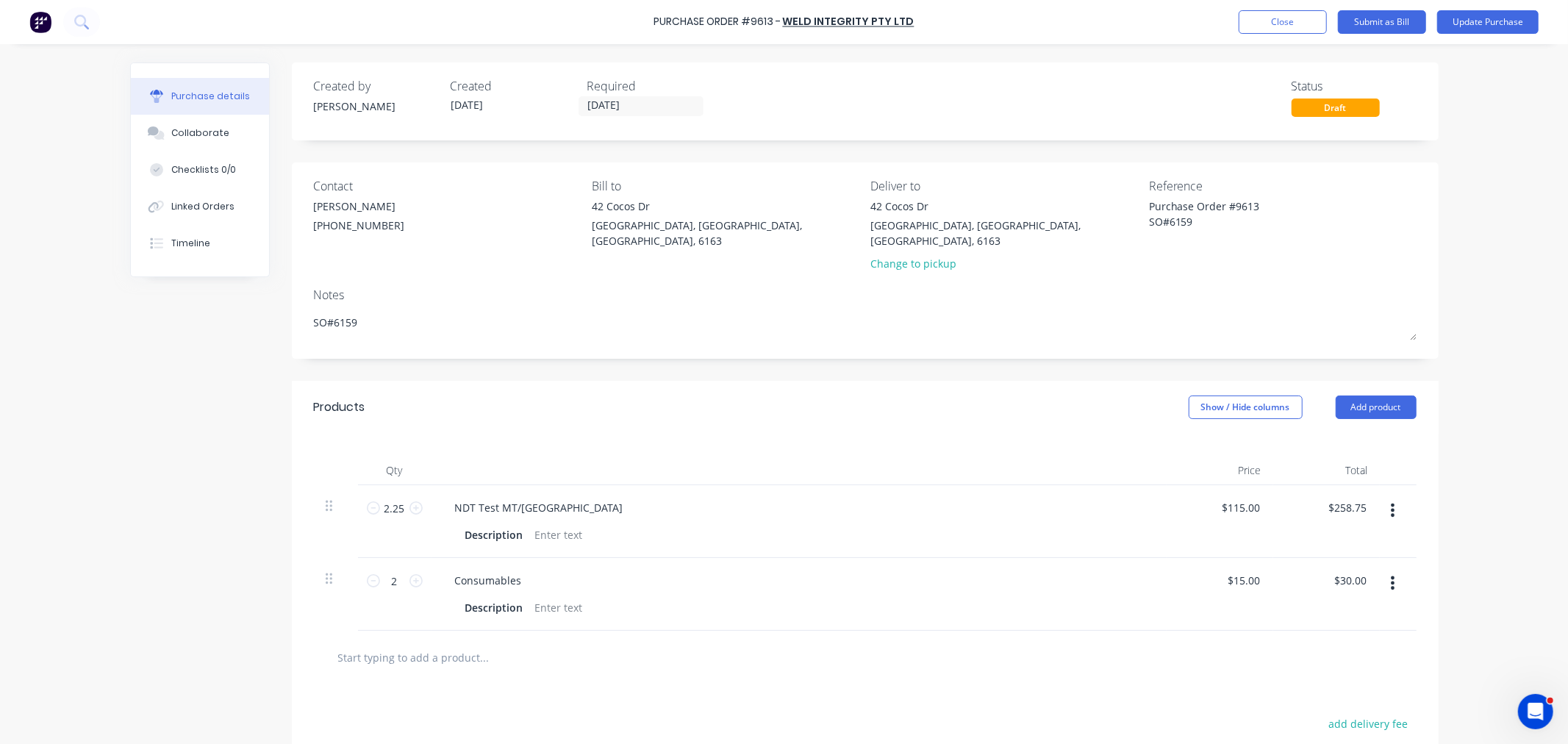
type textarea "x"
type textarea "SO#6159"
type textarea "x"
type textarea "SO#6159 -"
type textarea "x"
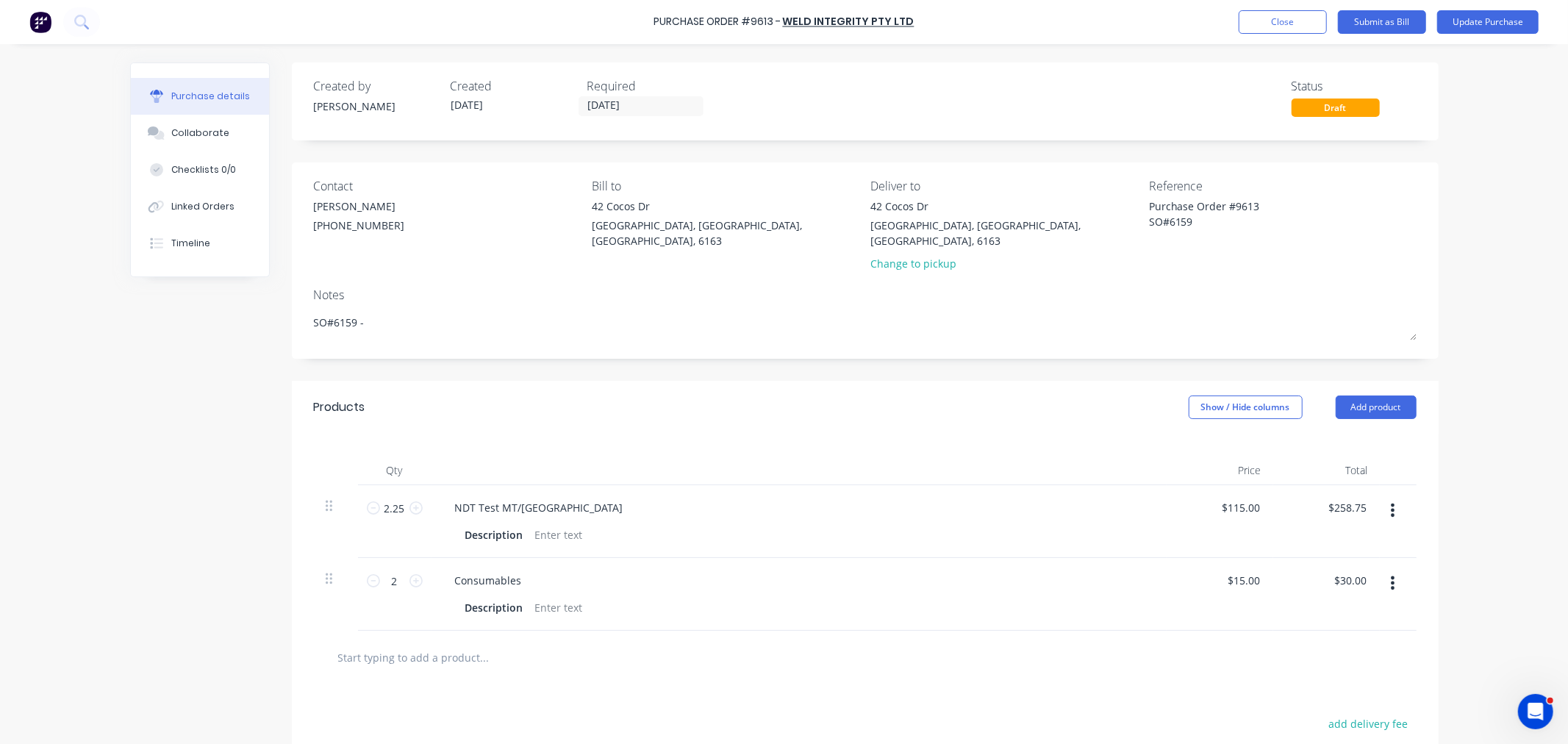
type textarea "SO#6159 -"
type textarea "x"
type textarea "SO#6159 - r"
type textarea "x"
type textarea "SO#6159 - re"
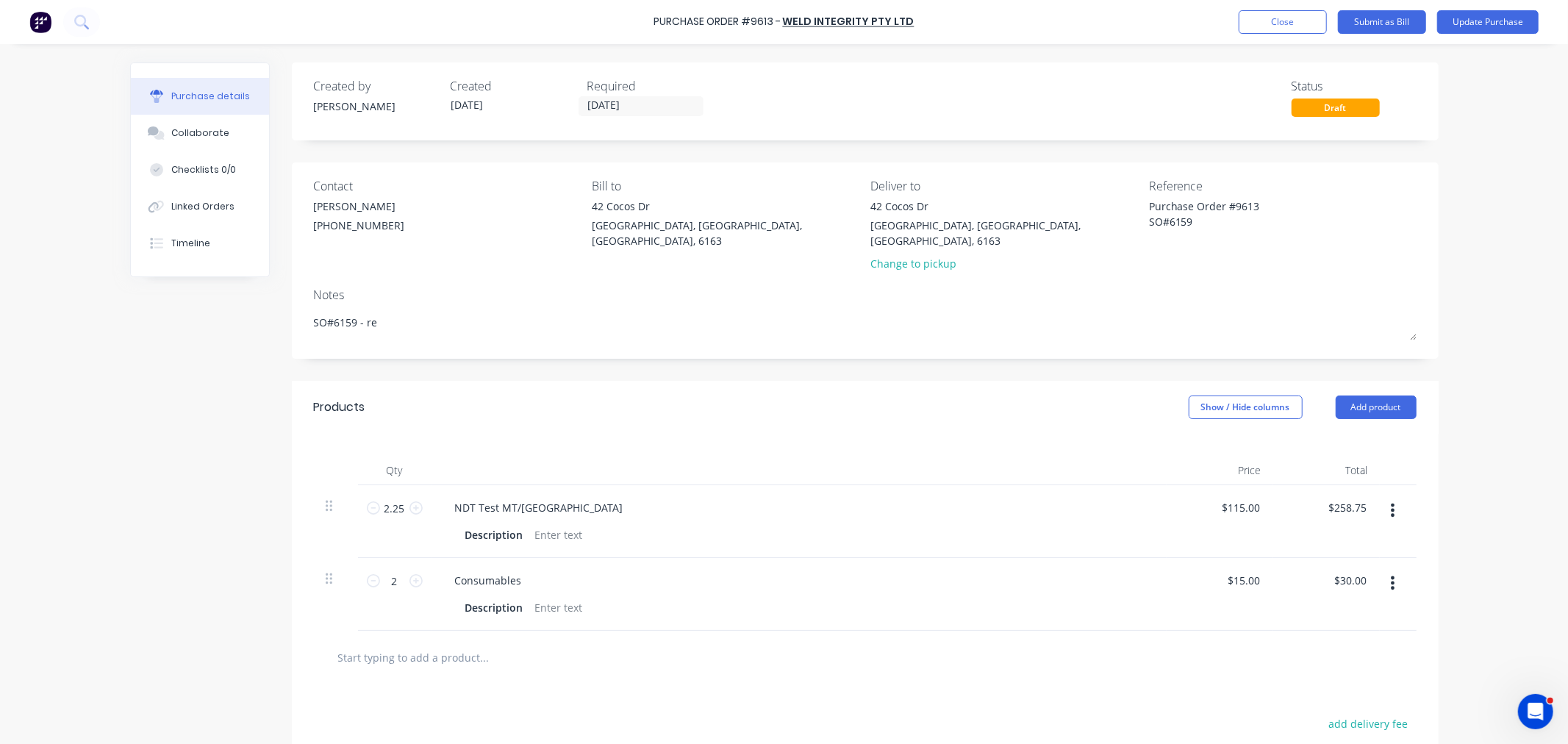
type textarea "x"
type textarea "SO#6159 - rep"
type textarea "x"
type textarea "SO#6159 - repor"
type textarea "x"
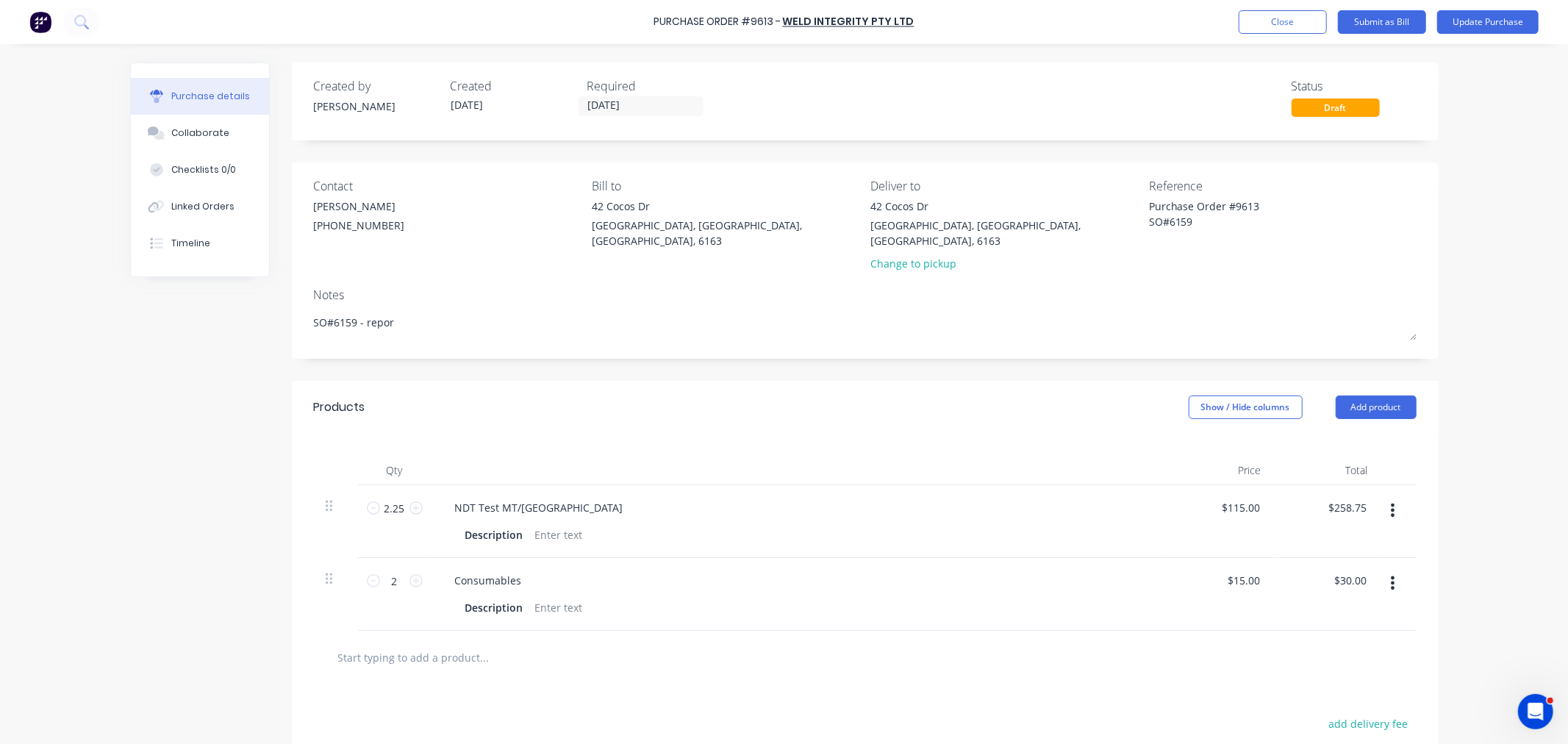
type textarea "SO#6159 - report"
type textarea "x"
type textarea "SO#6159 - reports"
type textarea "x"
type textarea "SO#6159 - reports"
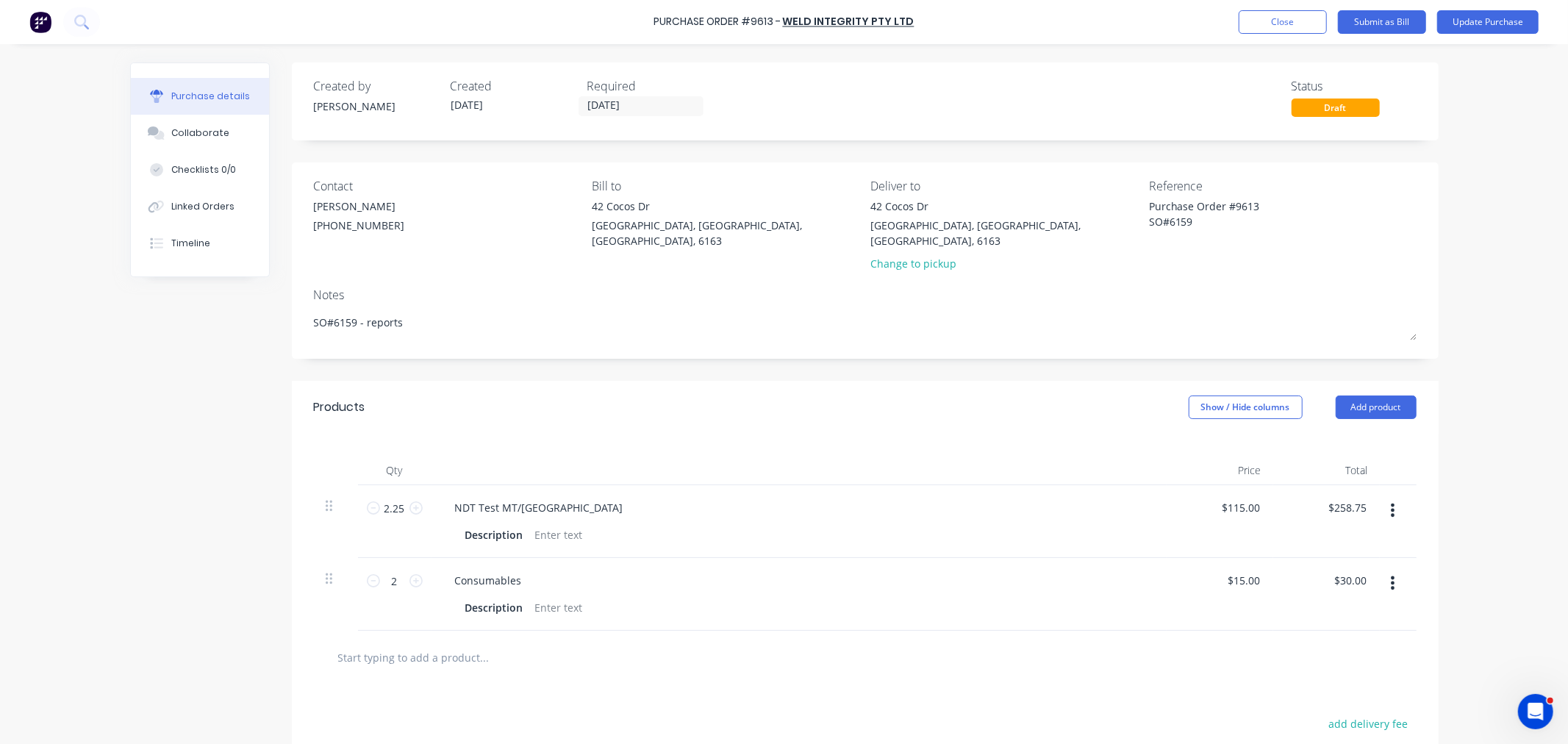
type textarea "x"
type textarea "SO#6159 - reports r"
type textarea "x"
type textarea "SO#6159 - reports re"
type textarea "x"
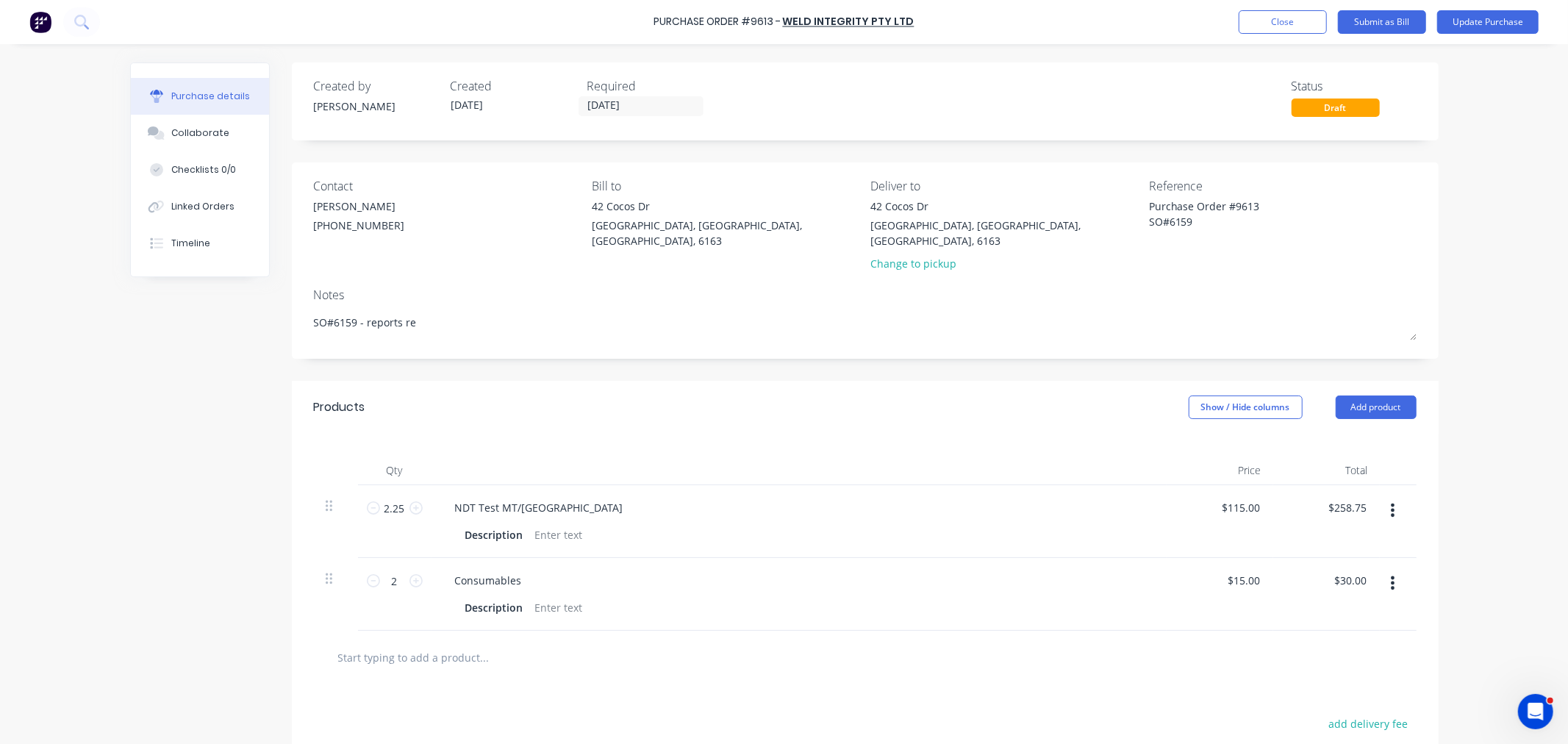
type textarea "SO#6159 - reports ret"
type textarea "x"
type textarea "SO#6159 - reports retu"
type textarea "x"
type textarea "SO#6159 - reports retur"
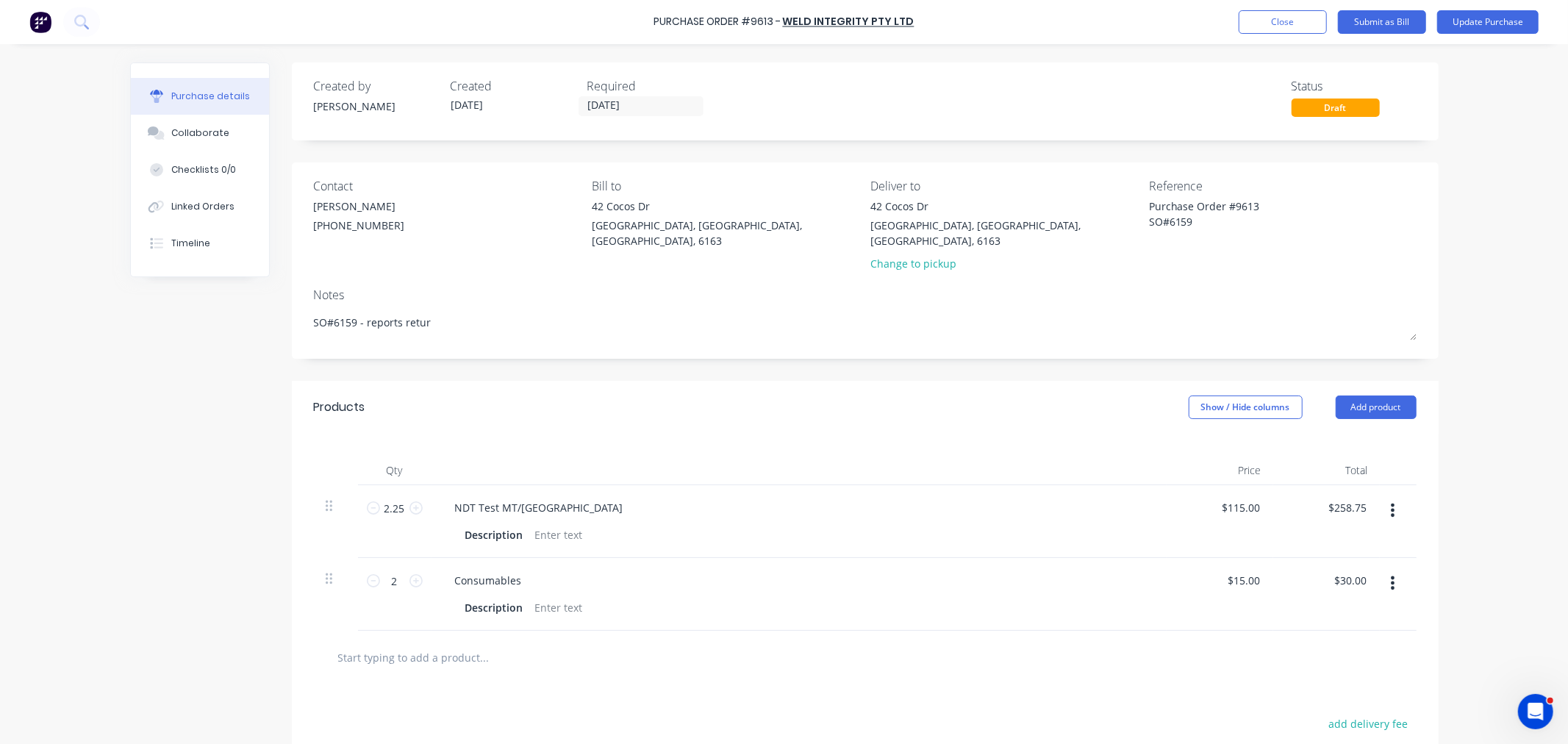
type textarea "x"
type textarea "SO#6159 - reports return"
type textarea "x"
type textarea "SO#6159 - reports returne"
type textarea "x"
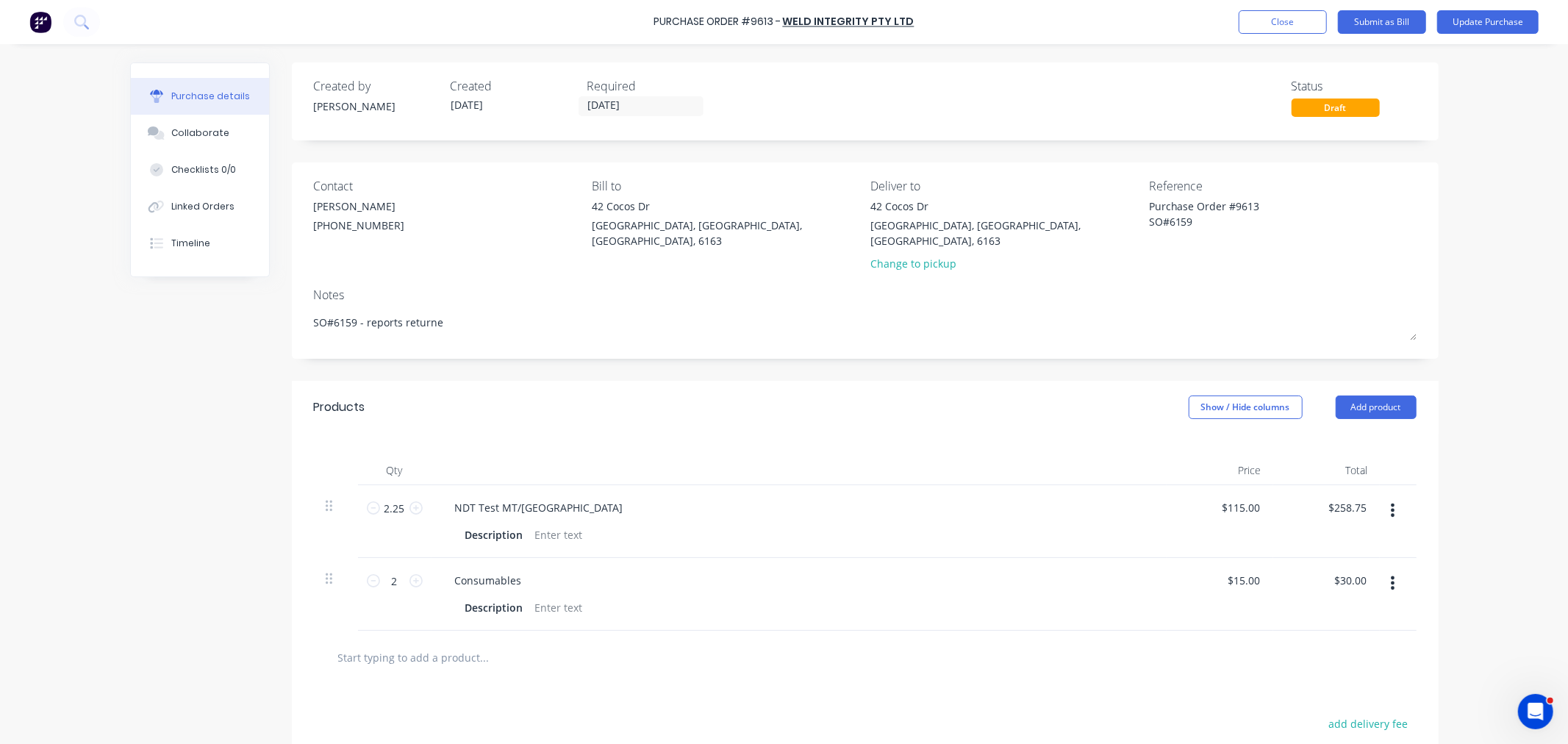
type textarea "SO#6159 - reports returned"
type textarea "x"
type textarea "SO#6159 - reports returned"
type textarea "x"
type textarea "SO#6159 - reports returned"
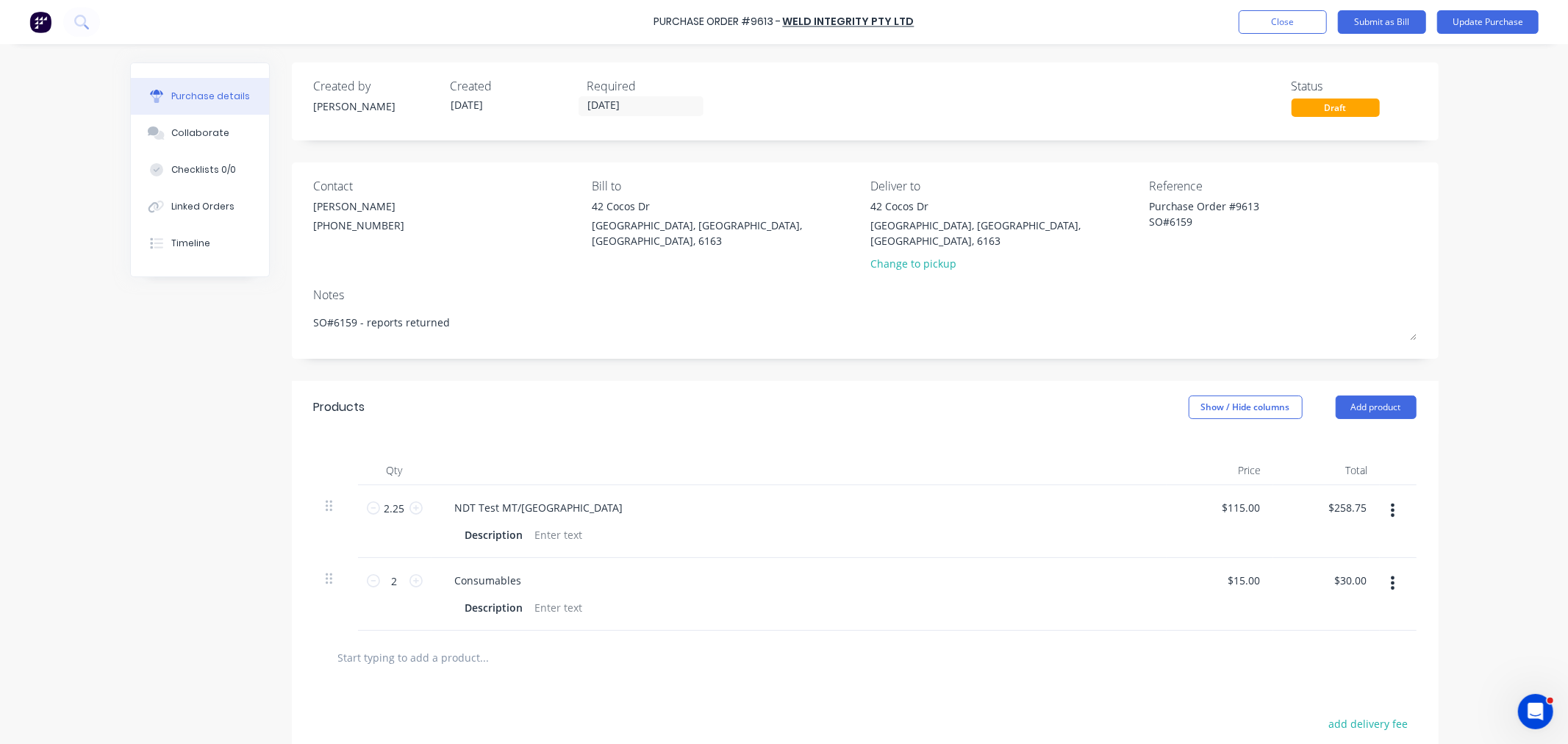
type textarea "x"
type textarea "SO#6159 - reports returned"
click at [1496, 27] on button "Update Purchase" at bounding box center [1487, 21] width 101 height 23
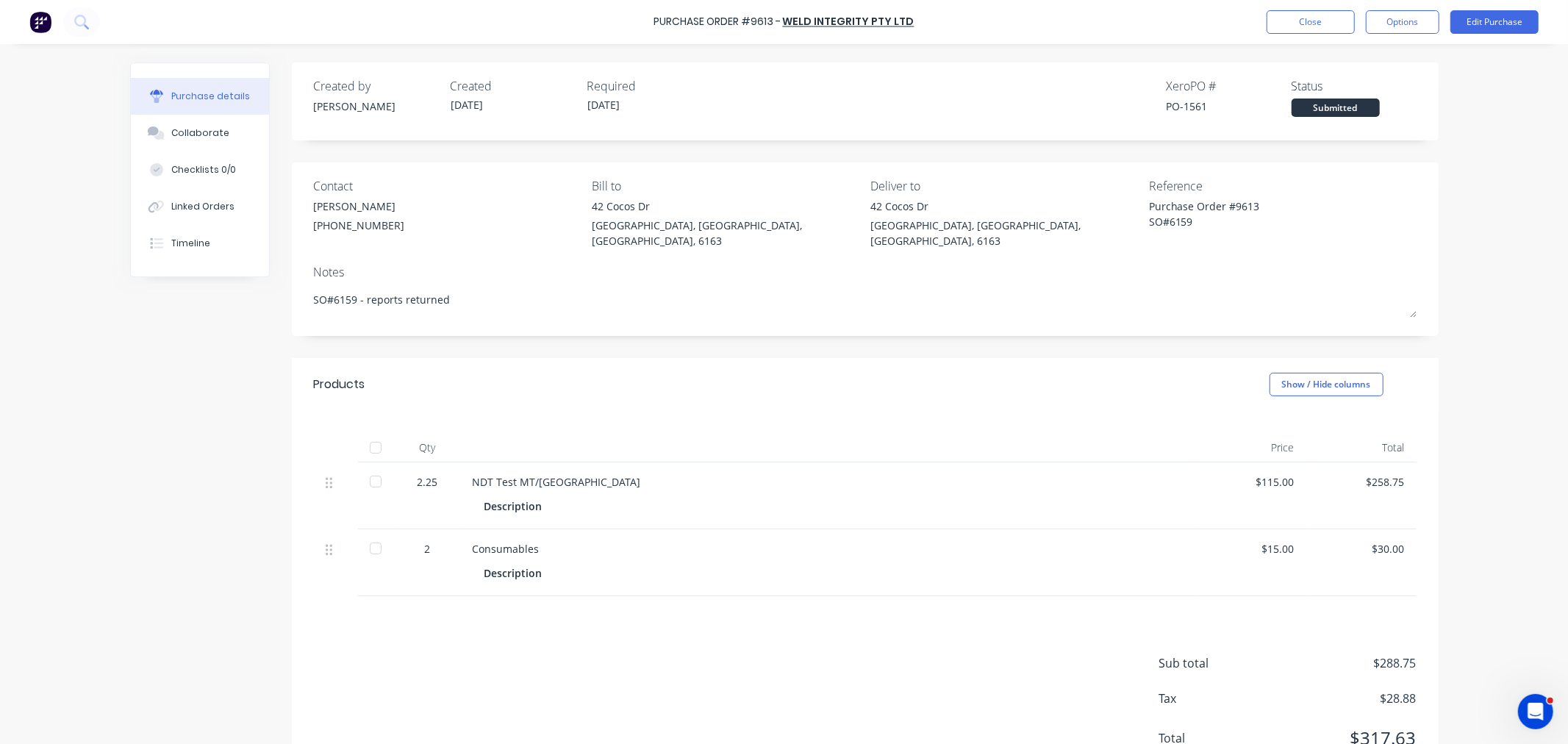
click at [372, 433] on div at bounding box center [376, 448] width 30 height 30
click at [1397, 20] on button "Options" at bounding box center [1402, 21] width 73 height 23
click at [1368, 86] on div "Convert to Bill" at bounding box center [1369, 89] width 113 height 21
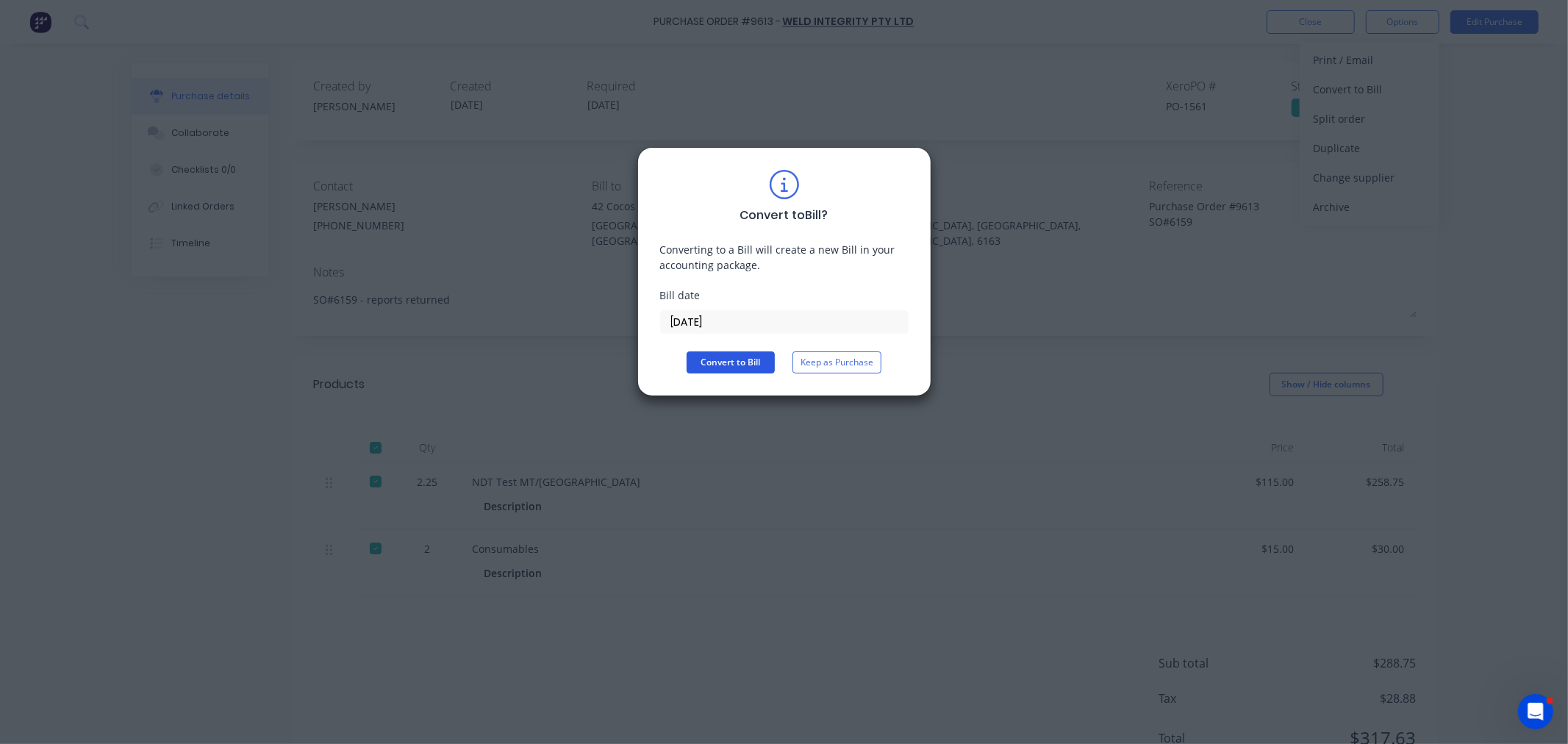
click at [701, 361] on button "Convert to Bill" at bounding box center [731, 362] width 88 height 22
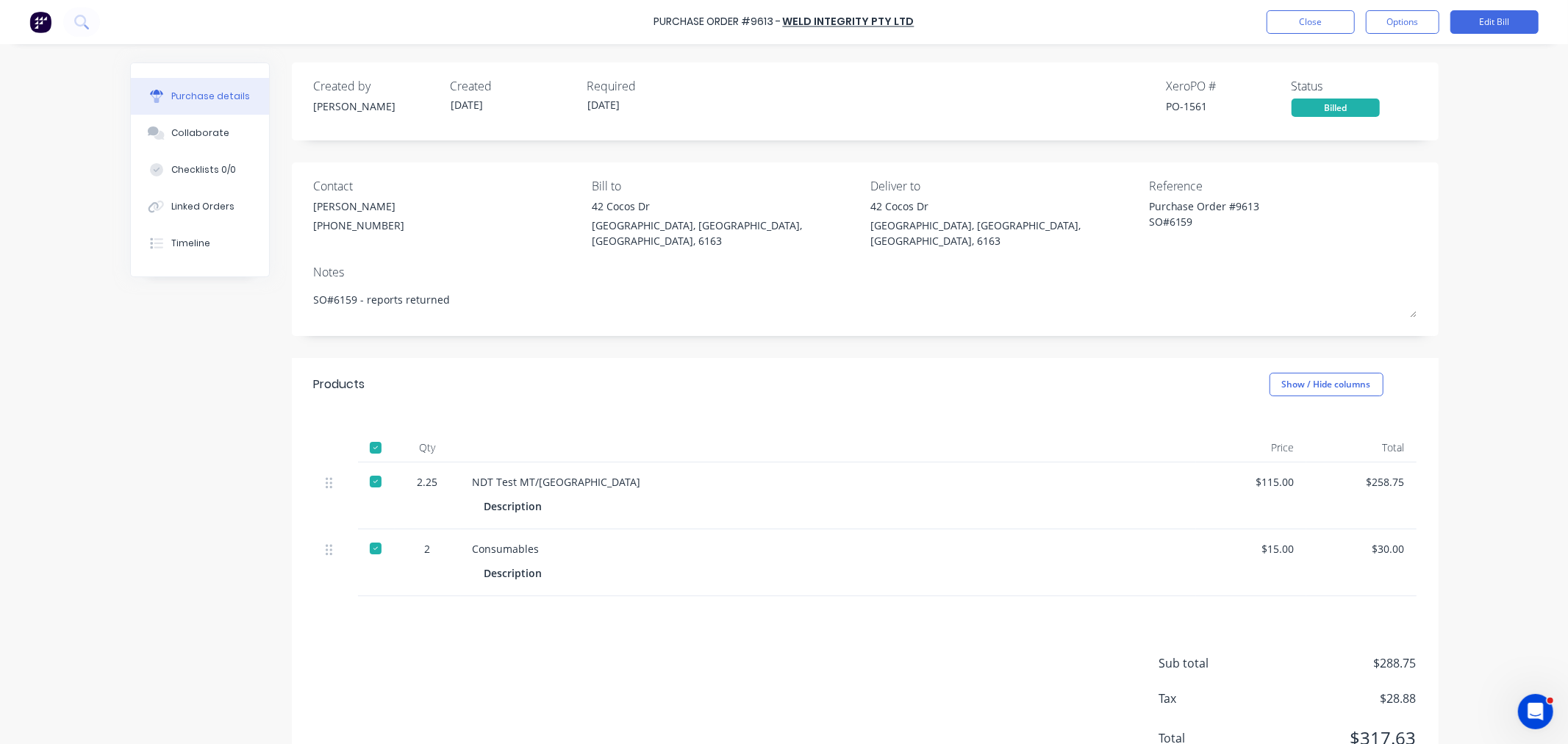
type textarea "x"
click at [1285, 13] on button "Close" at bounding box center [1310, 21] width 88 height 23
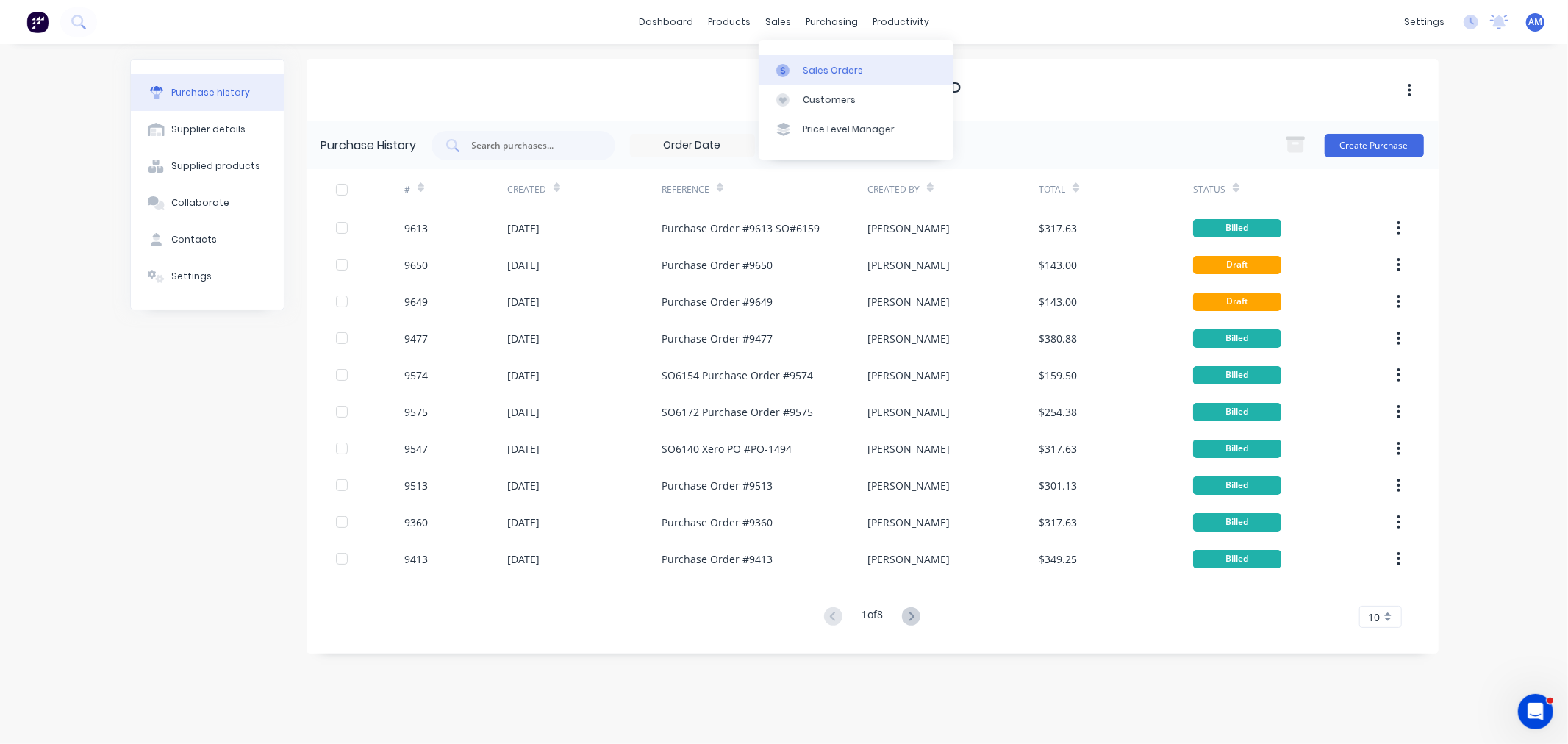
click at [814, 75] on div "Sales Orders" at bounding box center [833, 71] width 60 height 13
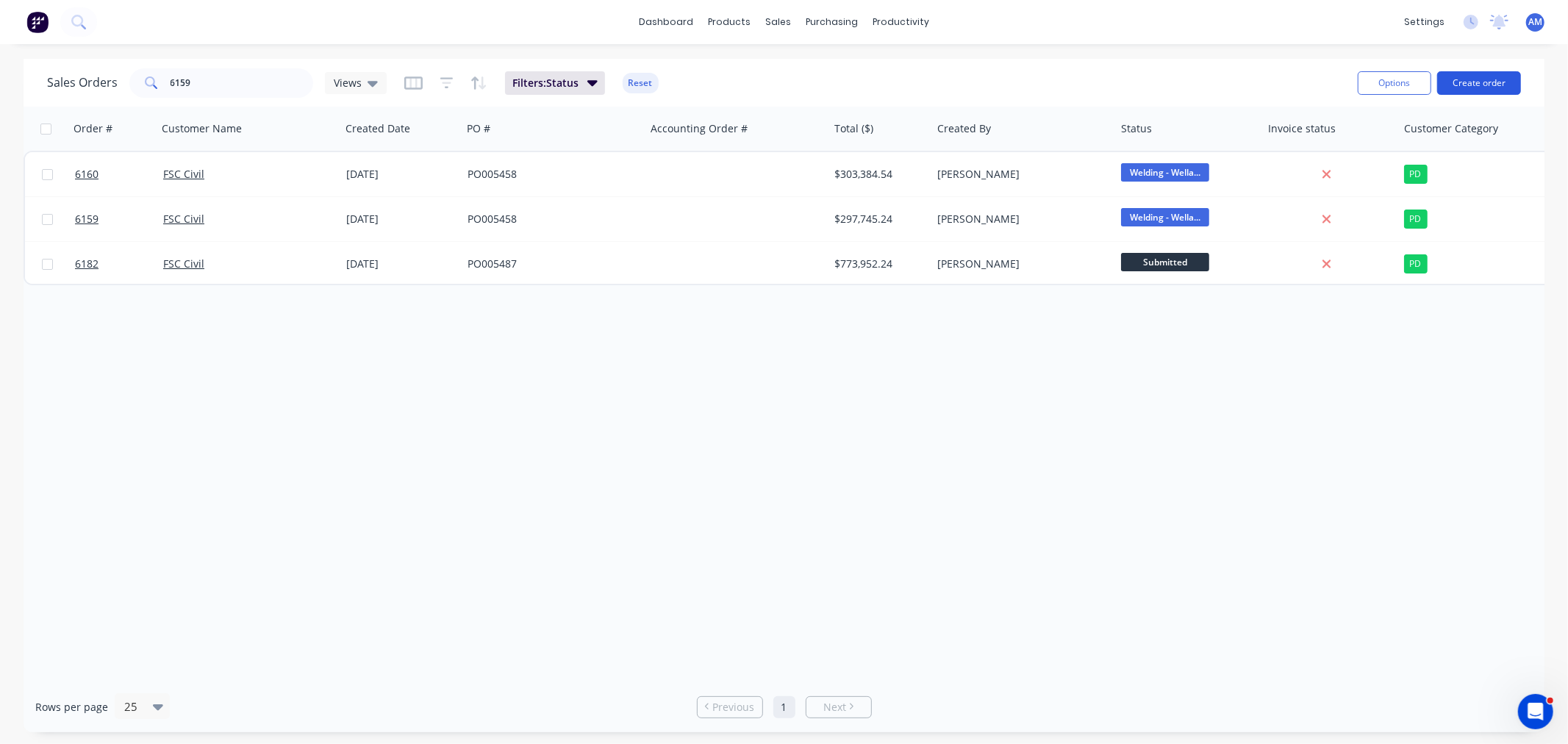
click at [1491, 77] on button "Create order" at bounding box center [1479, 83] width 84 height 23
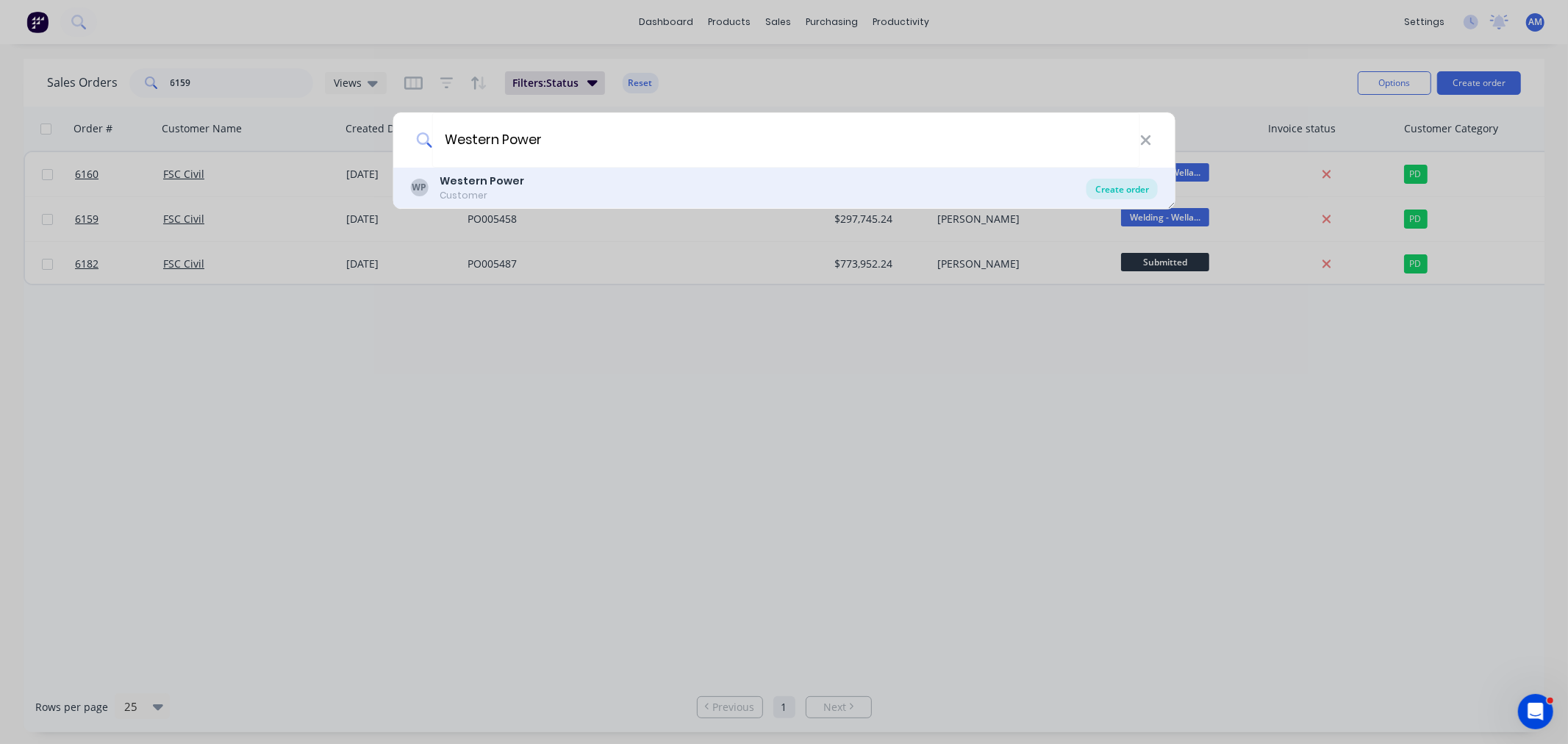
type input "Western Power"
click at [1134, 192] on div "Create order" at bounding box center [1121, 189] width 71 height 20
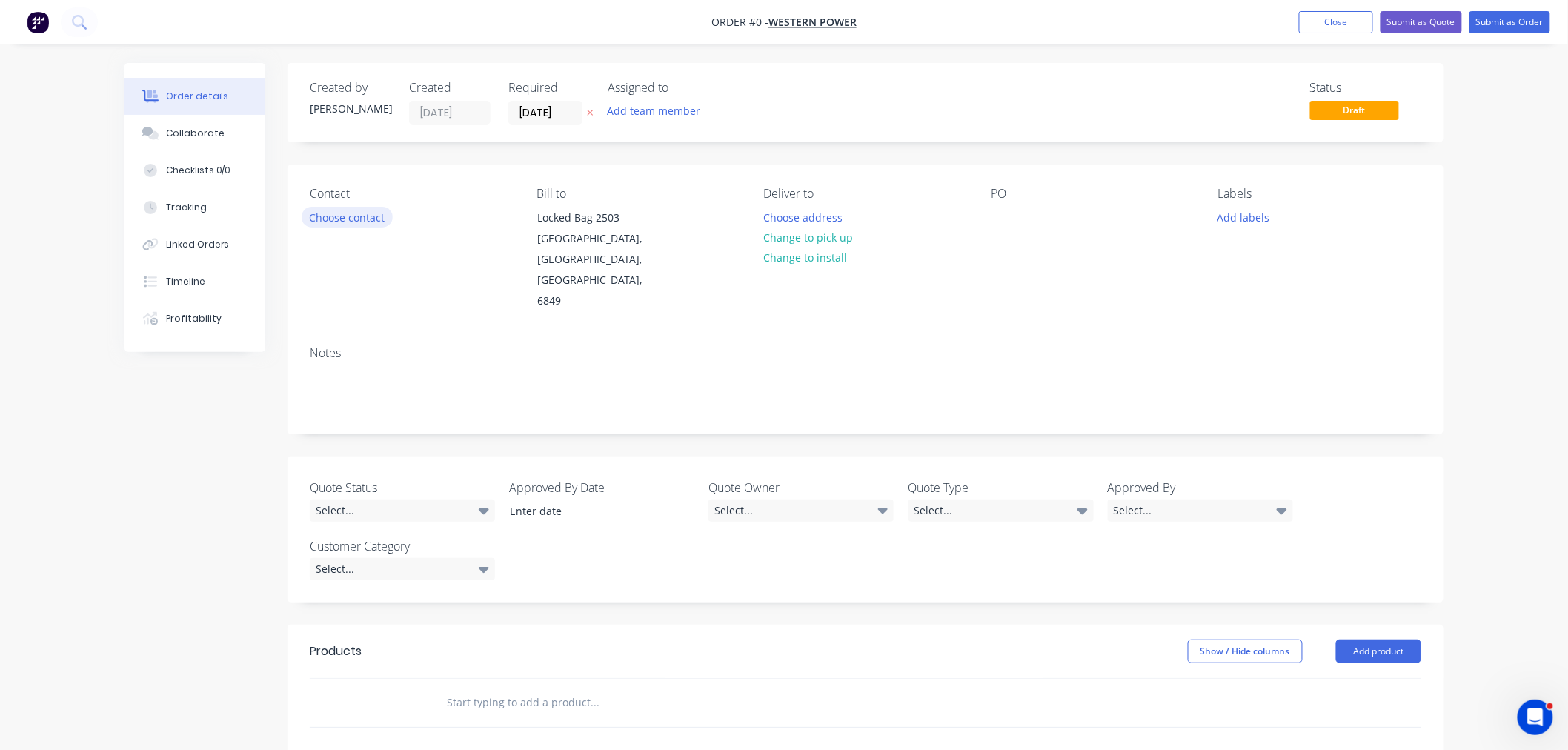
click at [354, 219] on button "Choose contact" at bounding box center [346, 216] width 91 height 20
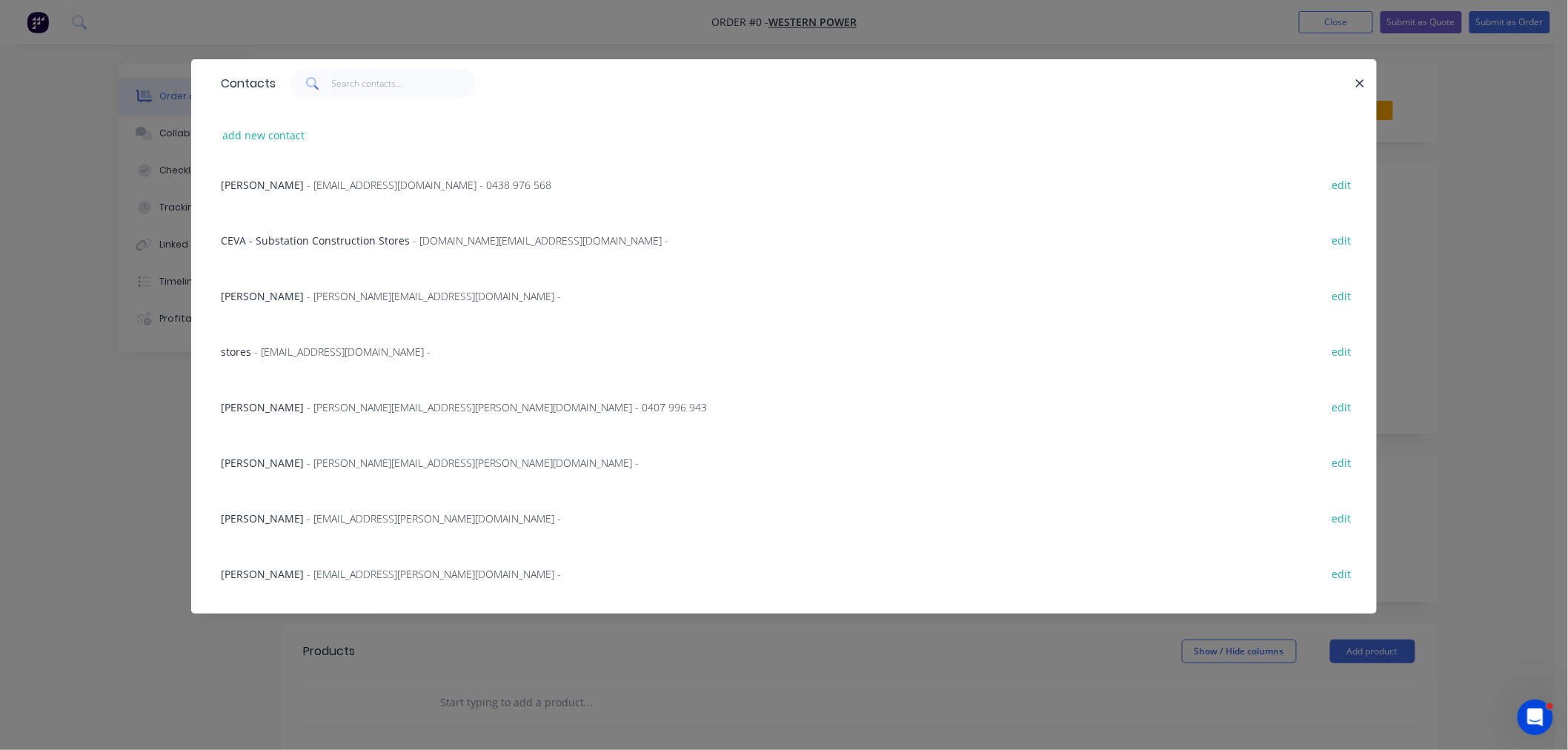
scroll to position [1647, 0]
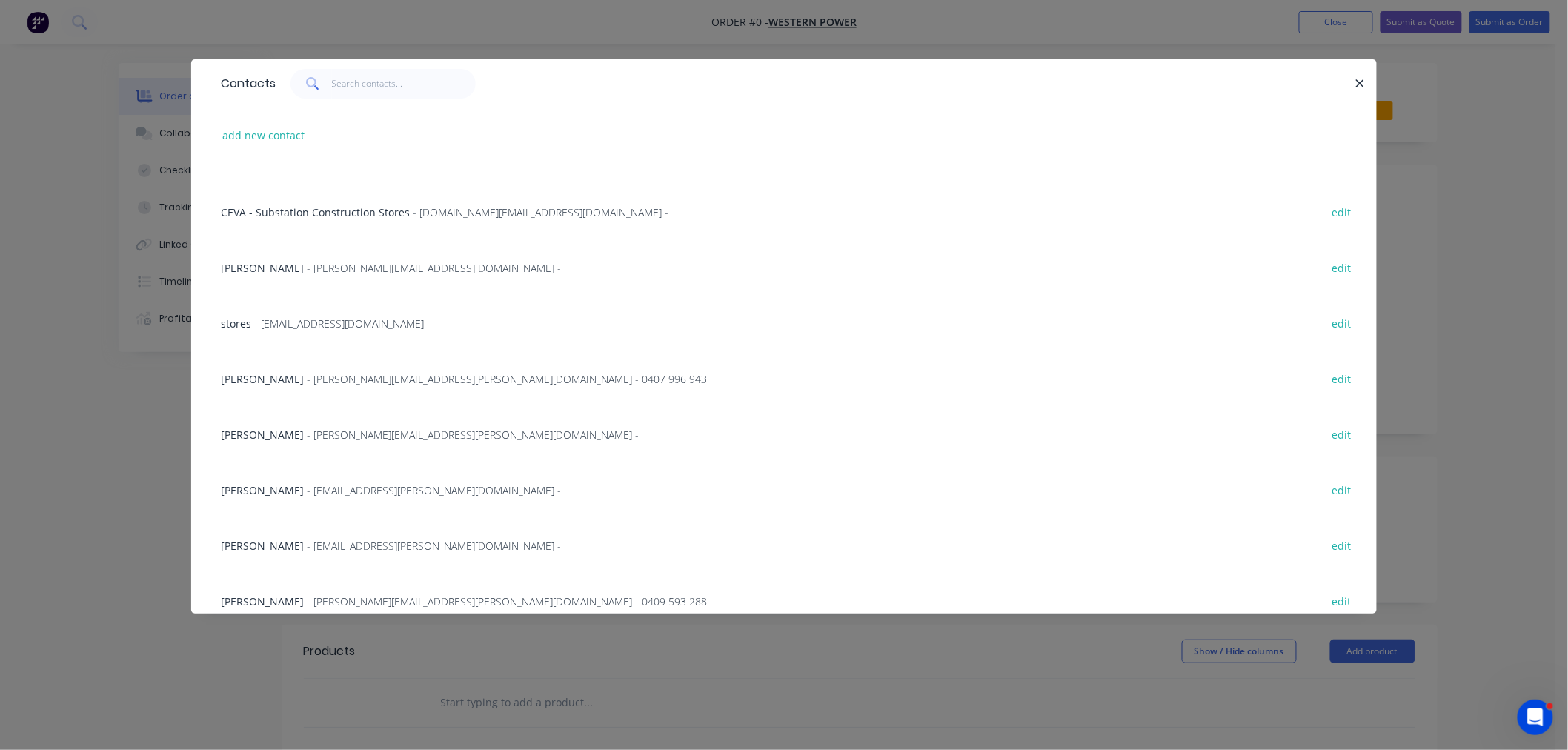
click at [379, 484] on span "- [EMAIL_ADDRESS][PERSON_NAME][DOMAIN_NAME] -" at bounding box center [434, 490] width 255 height 14
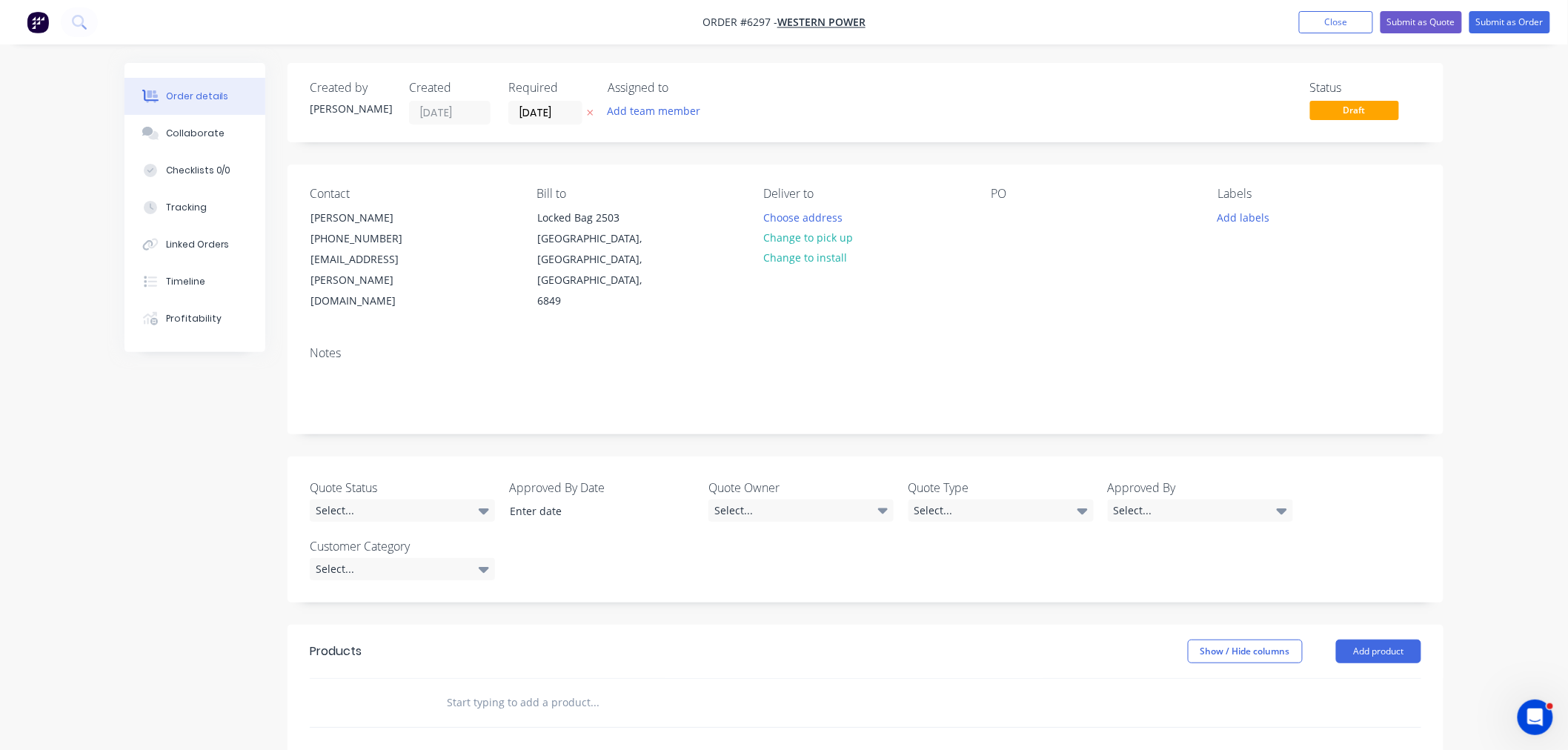
click at [387, 478] on label "Quote Status" at bounding box center [403, 487] width 185 height 18
click at [378, 500] on div "Select..." at bounding box center [403, 511] width 185 height 22
click at [344, 581] on div "Pending" at bounding box center [344, 589] width 45 height 20
click at [782, 500] on div "Select..." at bounding box center [801, 511] width 185 height 22
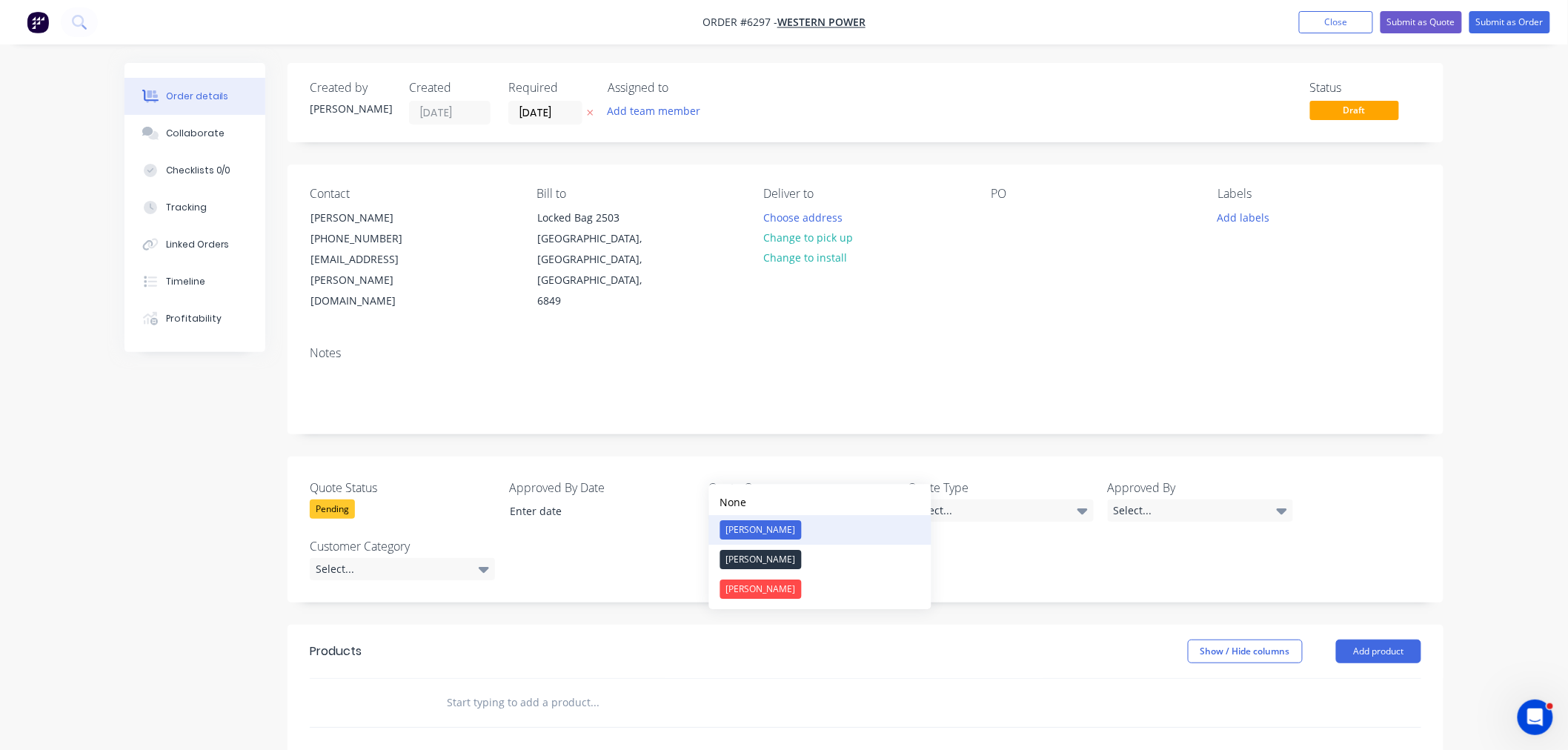
drag, startPoint x: 751, startPoint y: 528, endPoint x: 757, endPoint y: 524, distance: 7.2
click at [753, 526] on div "[PERSON_NAME]" at bounding box center [761, 530] width 81 height 20
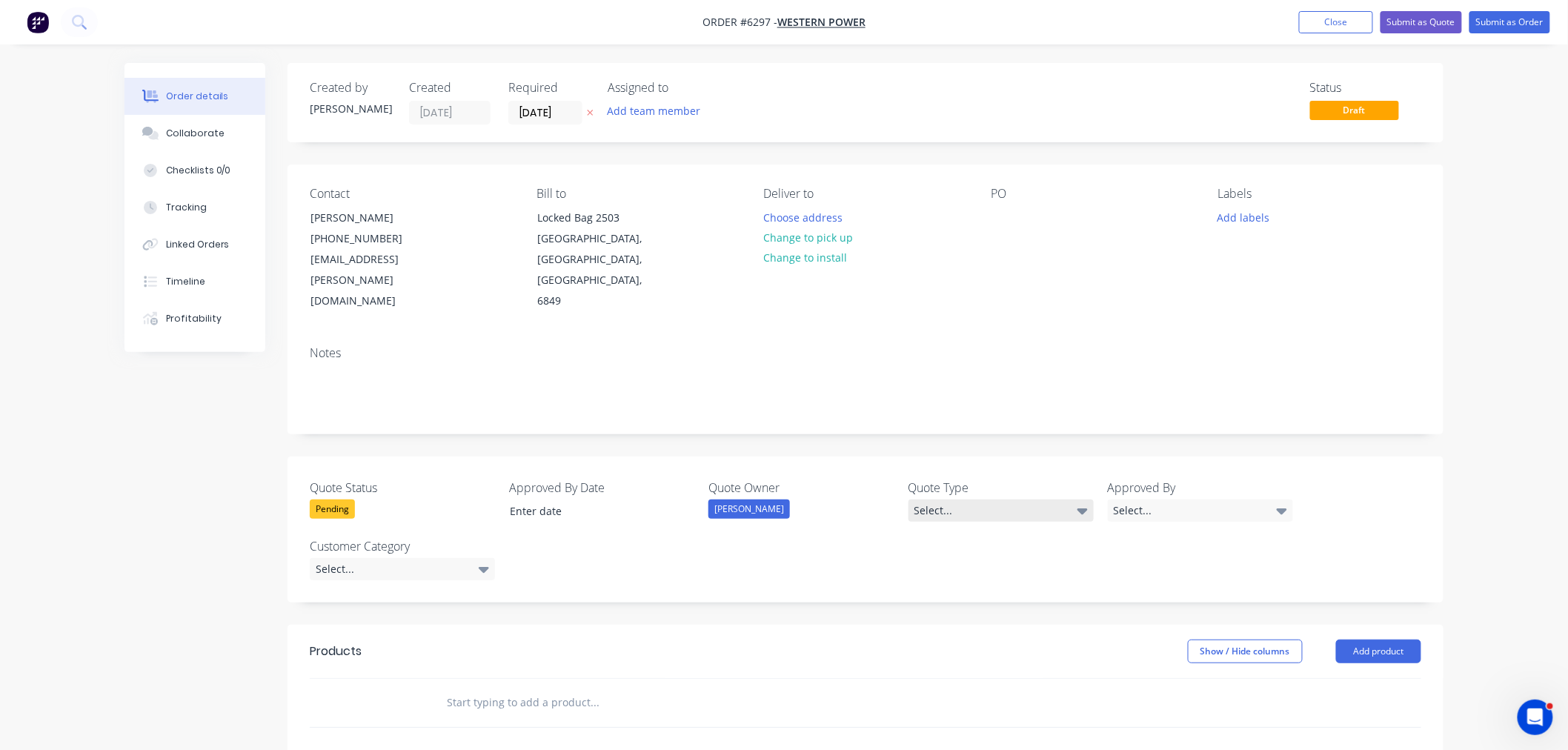
click at [981, 500] on div "Select..." at bounding box center [1002, 511] width 185 height 22
click at [934, 589] on div "Quote" at bounding box center [939, 589] width 37 height 20
click at [1145, 500] on div "Select..." at bounding box center [1201, 511] width 185 height 22
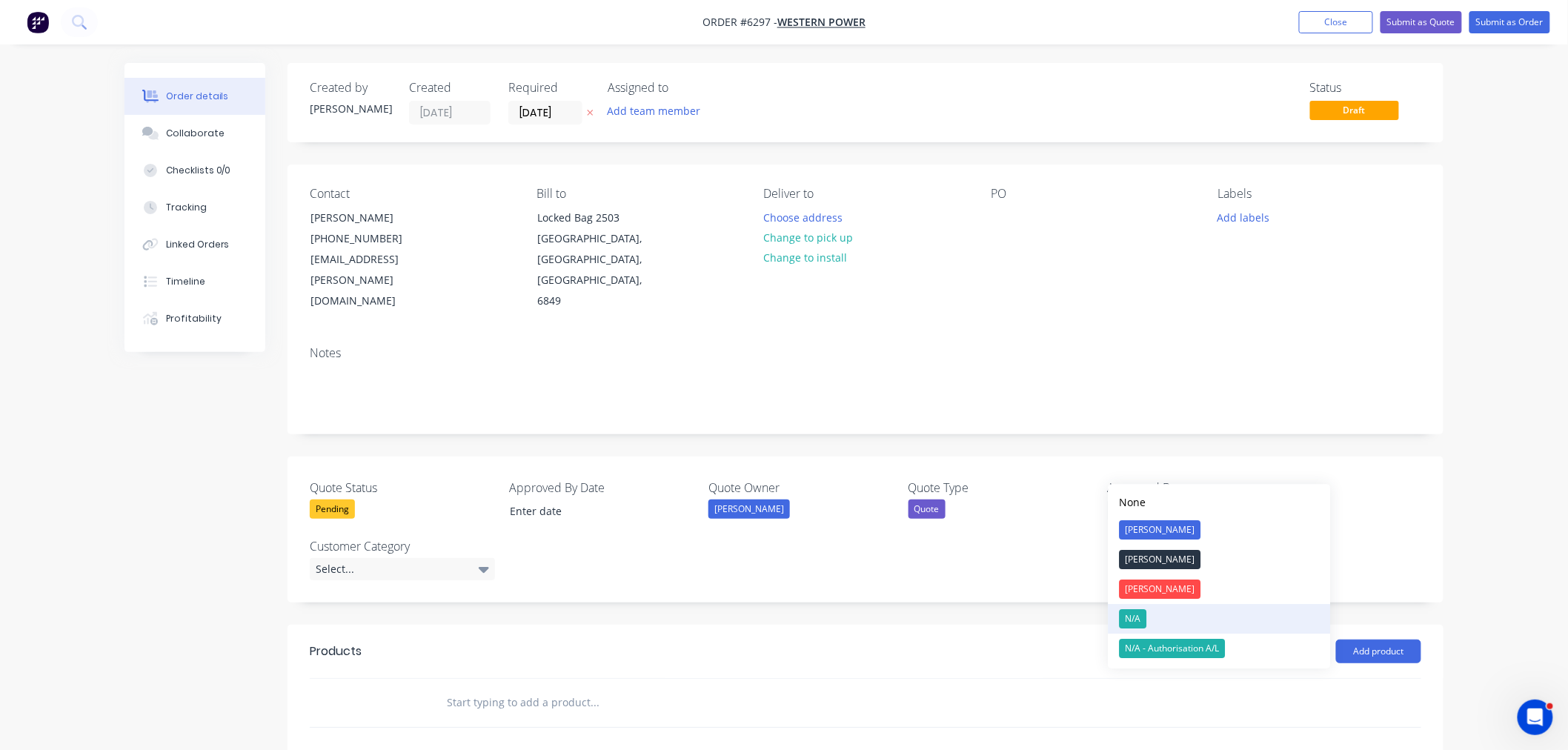
click at [1156, 618] on button "N/A" at bounding box center [1221, 619] width 223 height 30
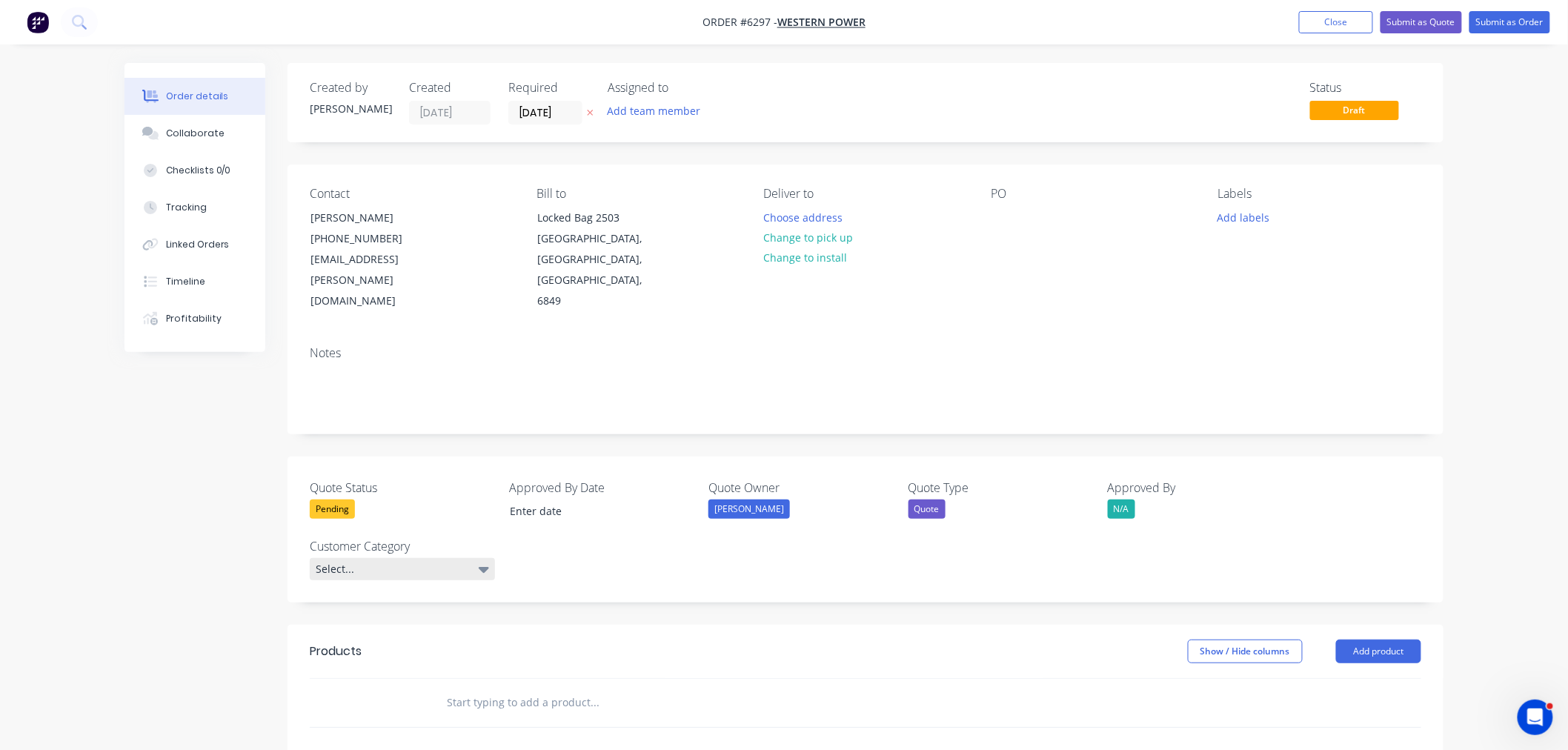
click at [330, 558] on div "Select..." at bounding box center [403, 569] width 185 height 22
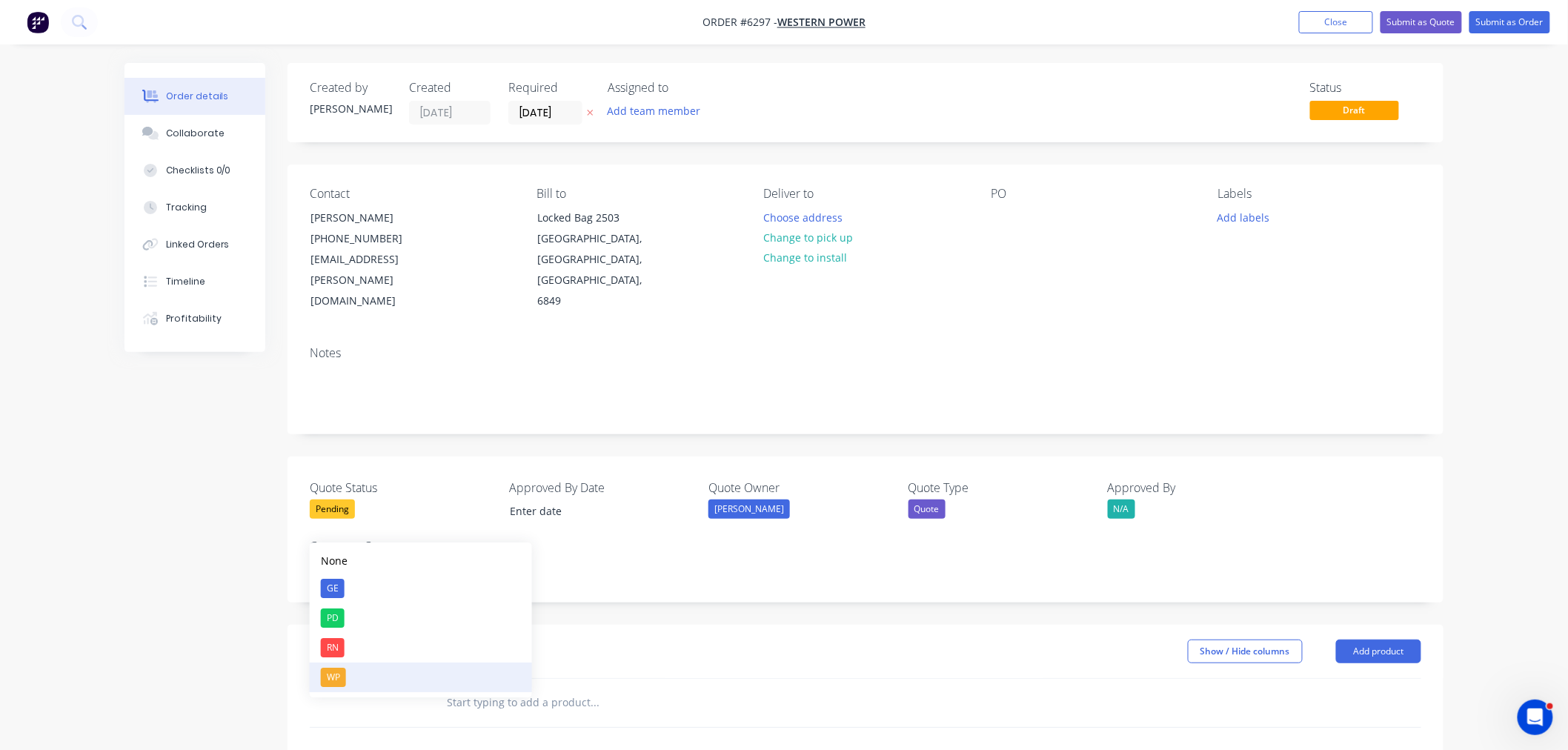
click at [344, 684] on div "WP" at bounding box center [333, 677] width 25 height 20
click at [1377, 623] on header "Products Show / Hide columns Add product" at bounding box center [865, 648] width 1156 height 53
drag, startPoint x: 1372, startPoint y: 614, endPoint x: 1371, endPoint y: 622, distance: 8.1
click at [1372, 637] on button "Add product" at bounding box center [1379, 648] width 85 height 23
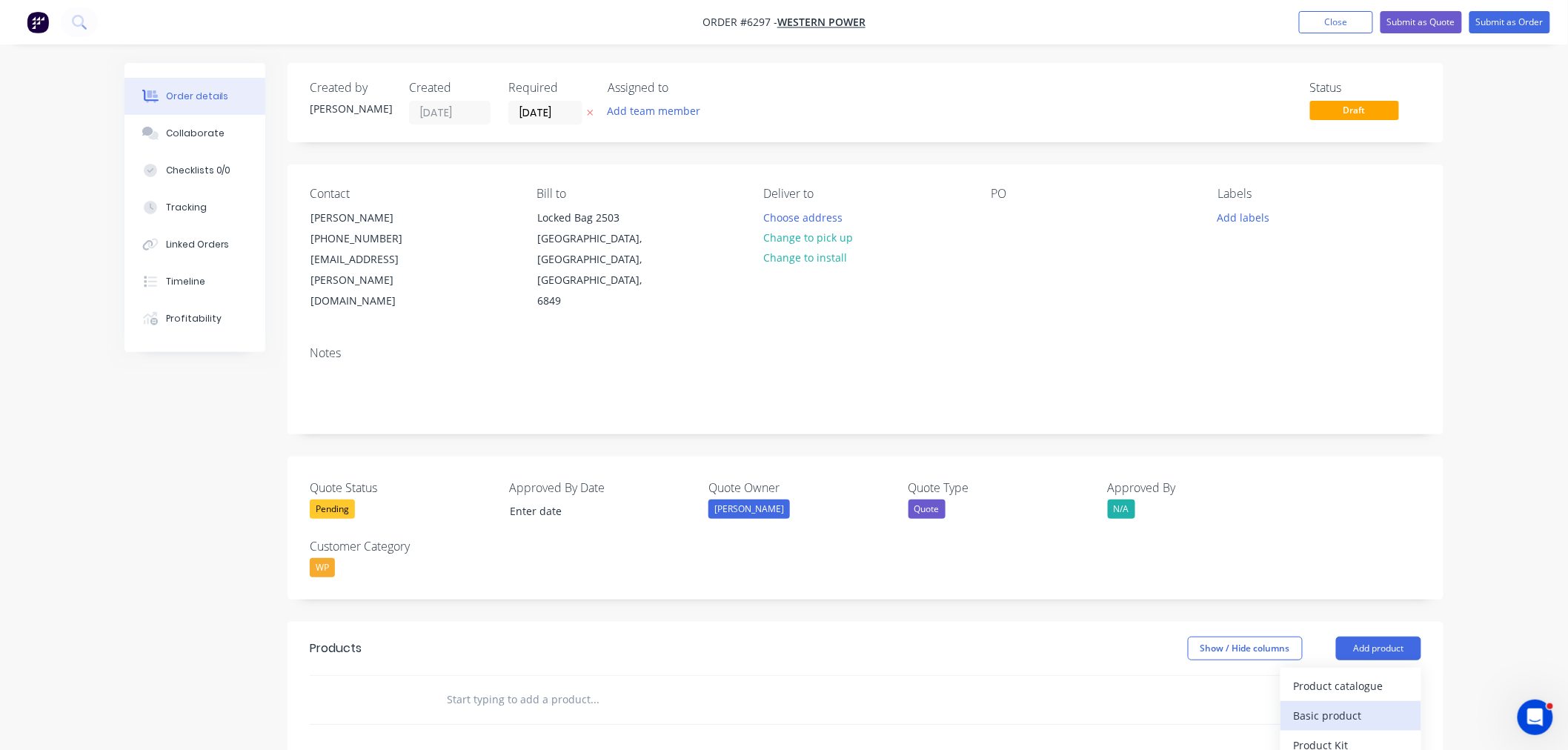
click at [1343, 705] on div "Basic product" at bounding box center [1351, 715] width 114 height 22
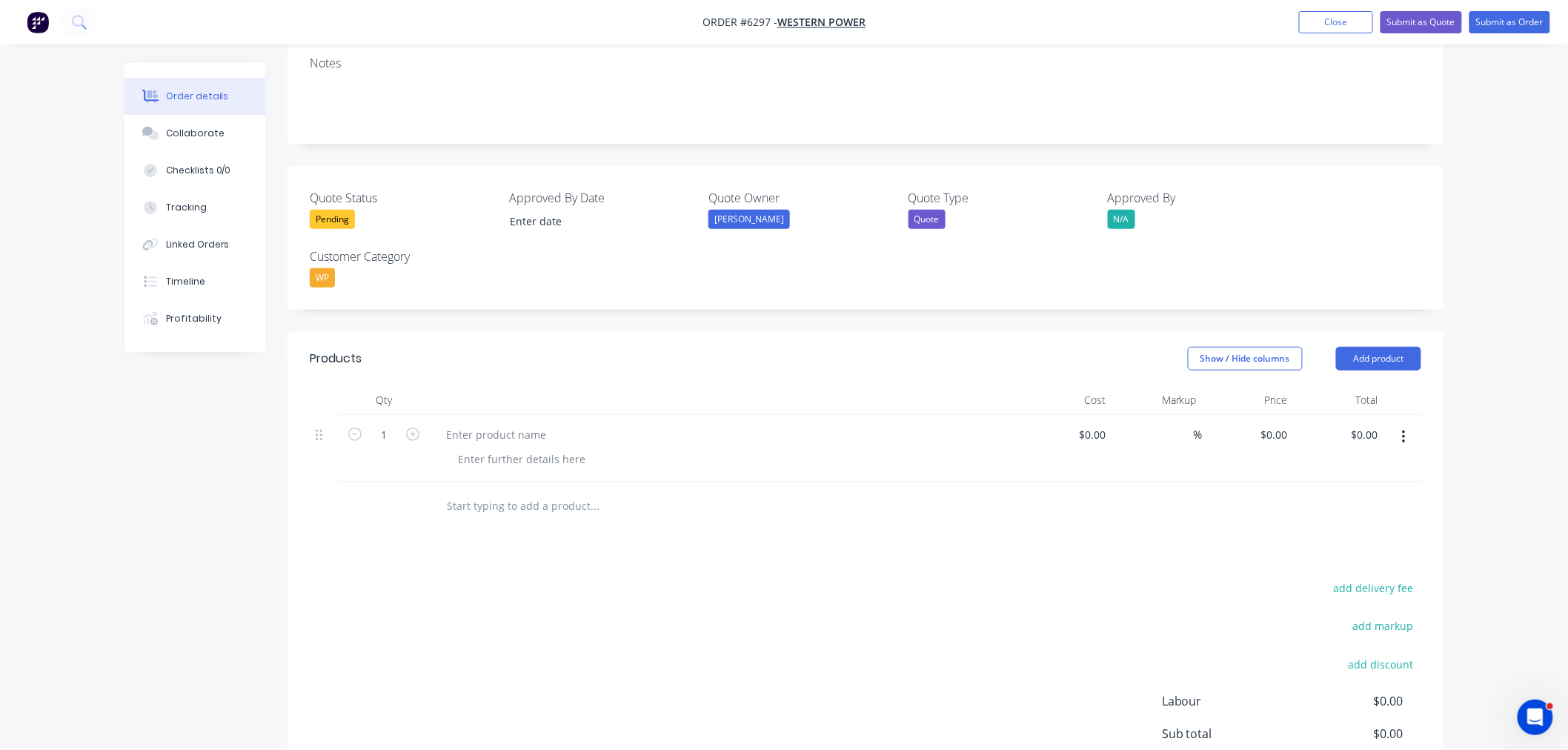
scroll to position [330, 0]
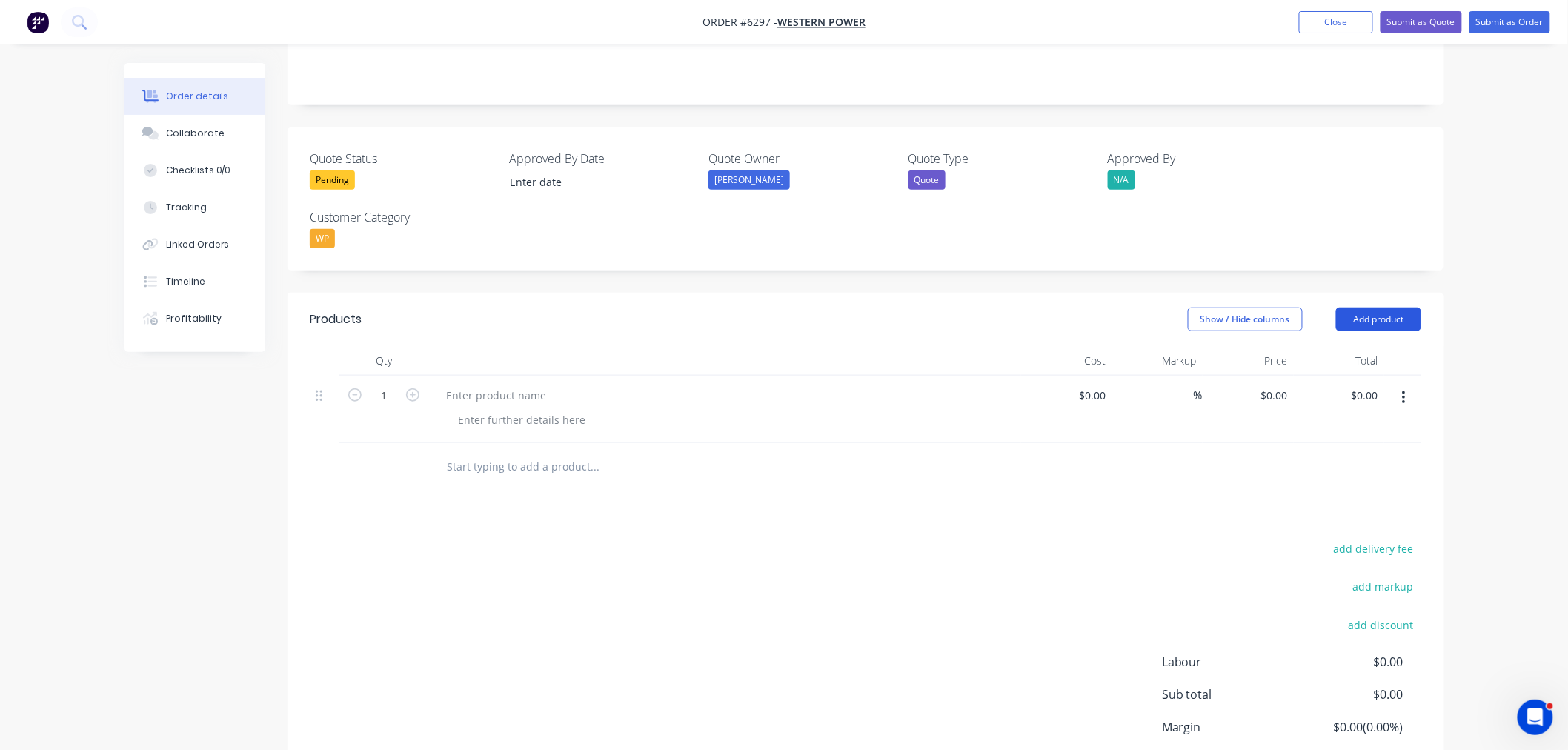
click at [1388, 308] on button "Add product" at bounding box center [1379, 319] width 85 height 23
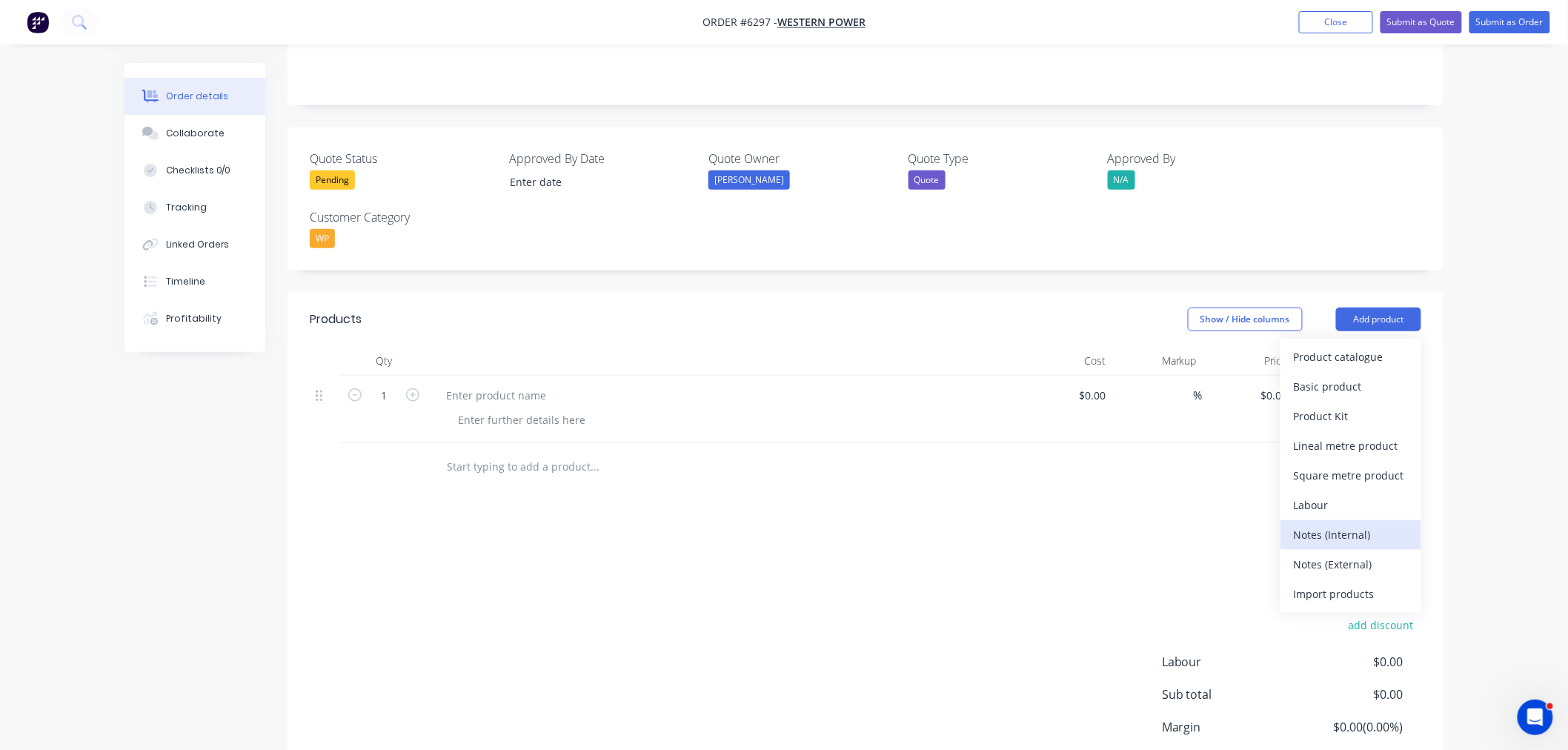
click at [1308, 524] on div "Notes (Internal)" at bounding box center [1351, 535] width 114 height 22
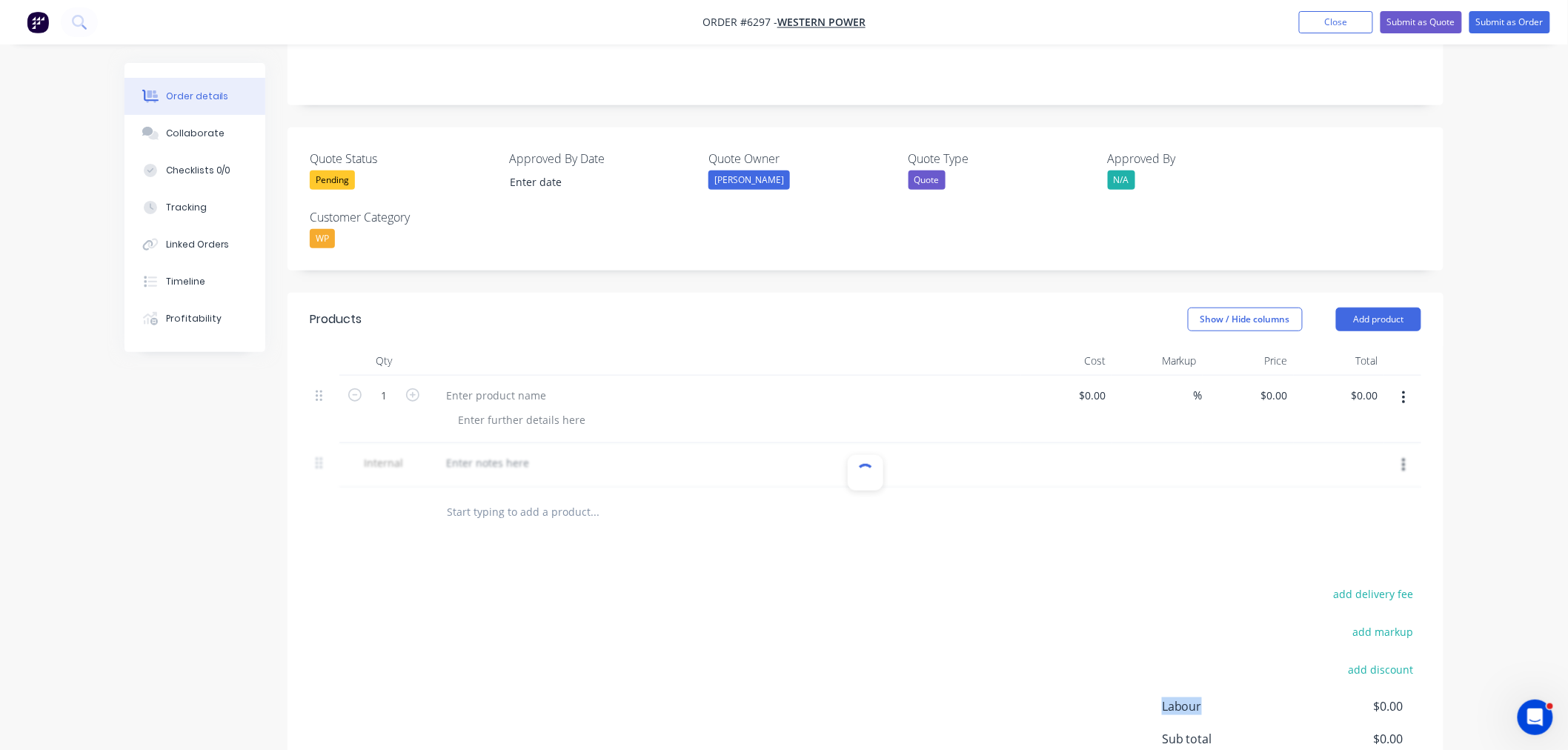
click at [1308, 497] on div "Products Show / Hide columns Add product Qty Cost Markup Price Total 1 $0.00 $0…" at bounding box center [865, 593] width 1156 height 600
click at [1372, 308] on button "Add product" at bounding box center [1379, 319] width 85 height 23
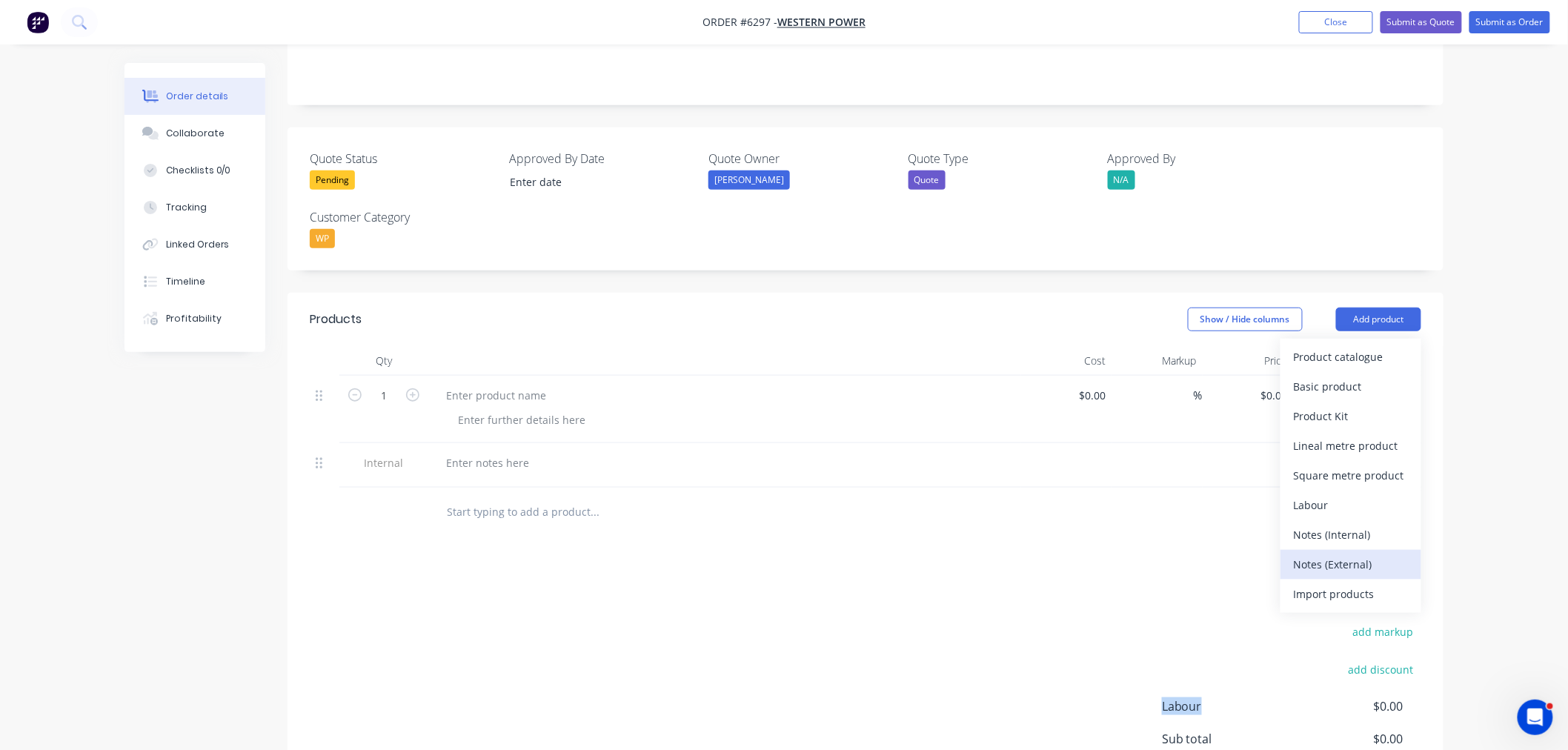
click at [1334, 553] on div "Notes (External)" at bounding box center [1351, 564] width 114 height 22
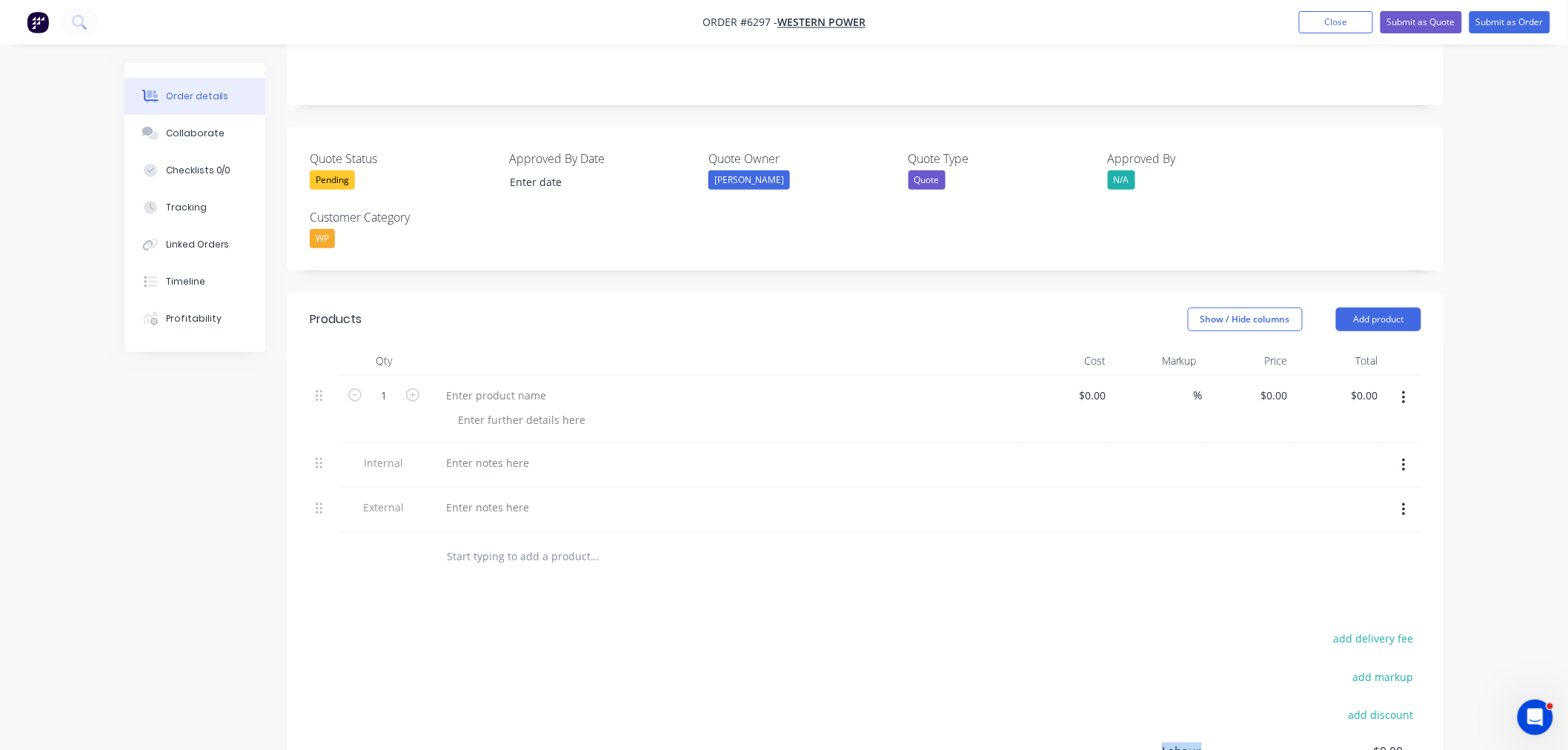
click at [1404, 458] on icon "button" at bounding box center [1404, 465] width 4 height 16
click at [1349, 523] on div "Delete" at bounding box center [1351, 534] width 114 height 22
click at [494, 443] on div at bounding box center [725, 465] width 593 height 45
click at [396, 385] on input "1" at bounding box center [384, 396] width 38 height 22
type input "24"
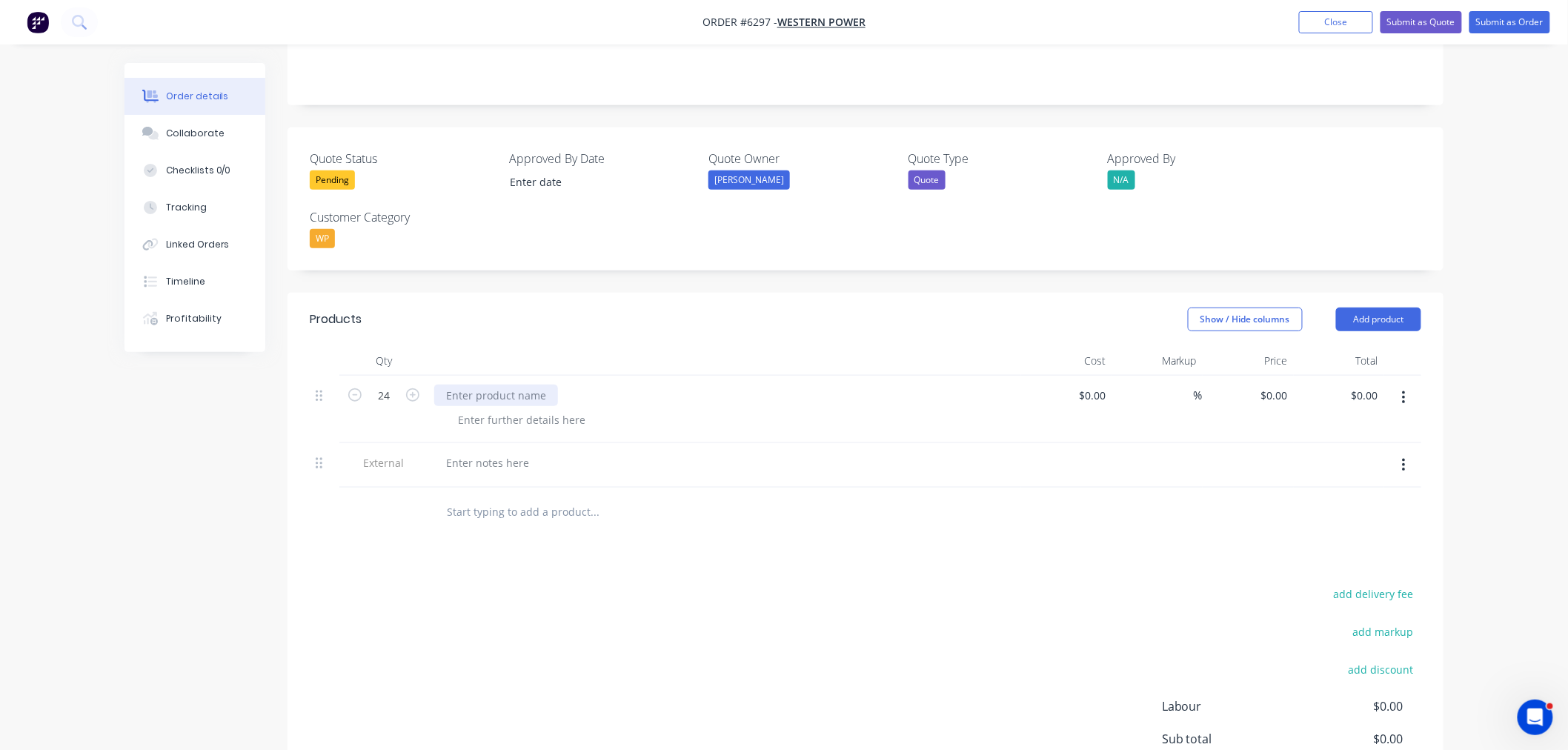
click at [460, 385] on div at bounding box center [496, 395] width 124 height 22
click at [464, 385] on div at bounding box center [496, 395] width 124 height 22
drag, startPoint x: 454, startPoint y: 357, endPoint x: 512, endPoint y: 508, distance: 161.8
click at [454, 385] on div at bounding box center [496, 395] width 124 height 22
click at [507, 409] on div at bounding box center [522, 419] width 152 height 22
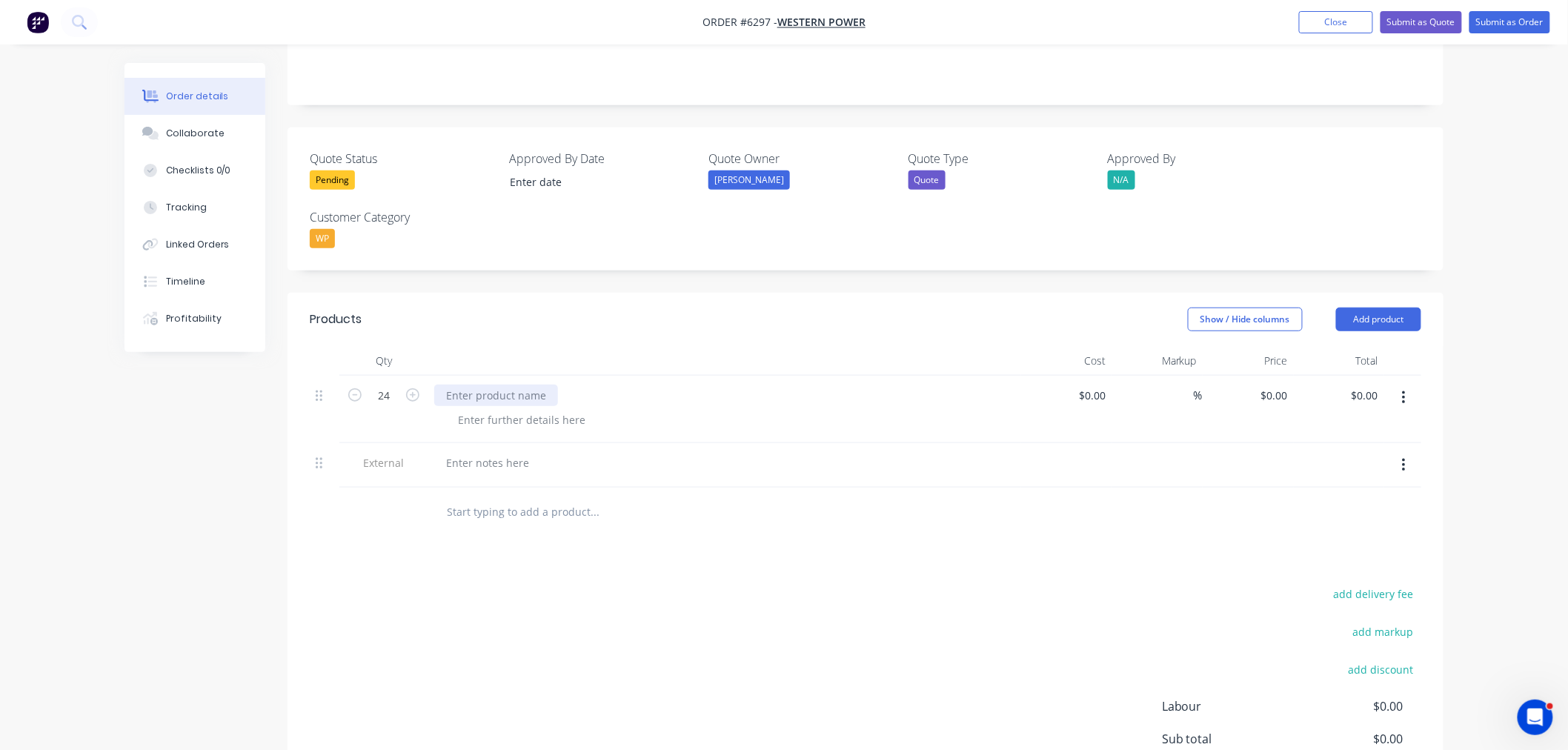
click at [507, 385] on div at bounding box center [496, 395] width 124 height 22
click at [515, 385] on div at bounding box center [496, 395] width 124 height 22
click at [500, 385] on div at bounding box center [496, 395] width 124 height 22
click at [502, 385] on div at bounding box center [496, 395] width 124 height 22
type input "$0.00"
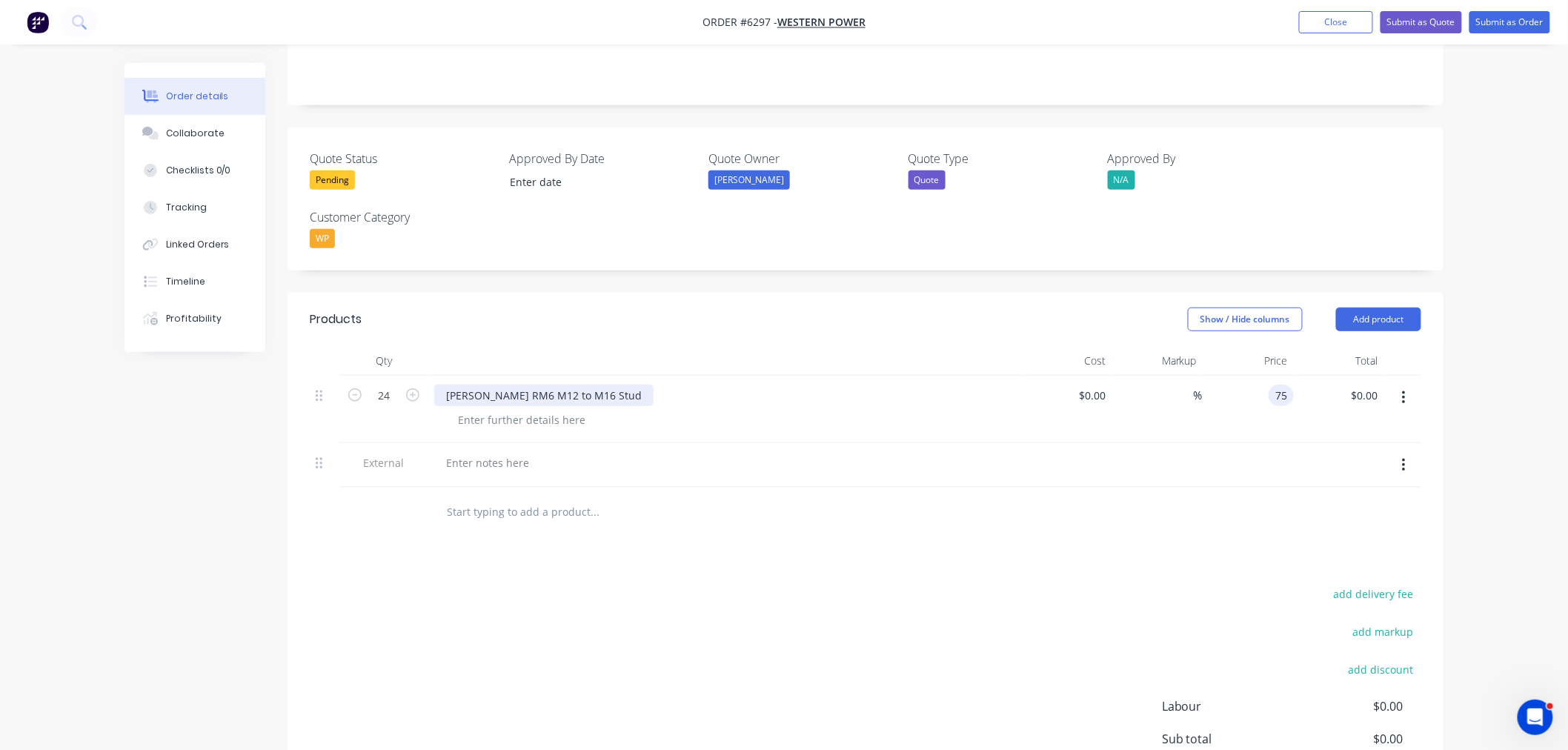
type input "$75.00"
type input "$1,800.00"
drag, startPoint x: 495, startPoint y: 427, endPoint x: 507, endPoint y: 454, distance: 29.5
click at [495, 452] on div at bounding box center [488, 463] width 107 height 22
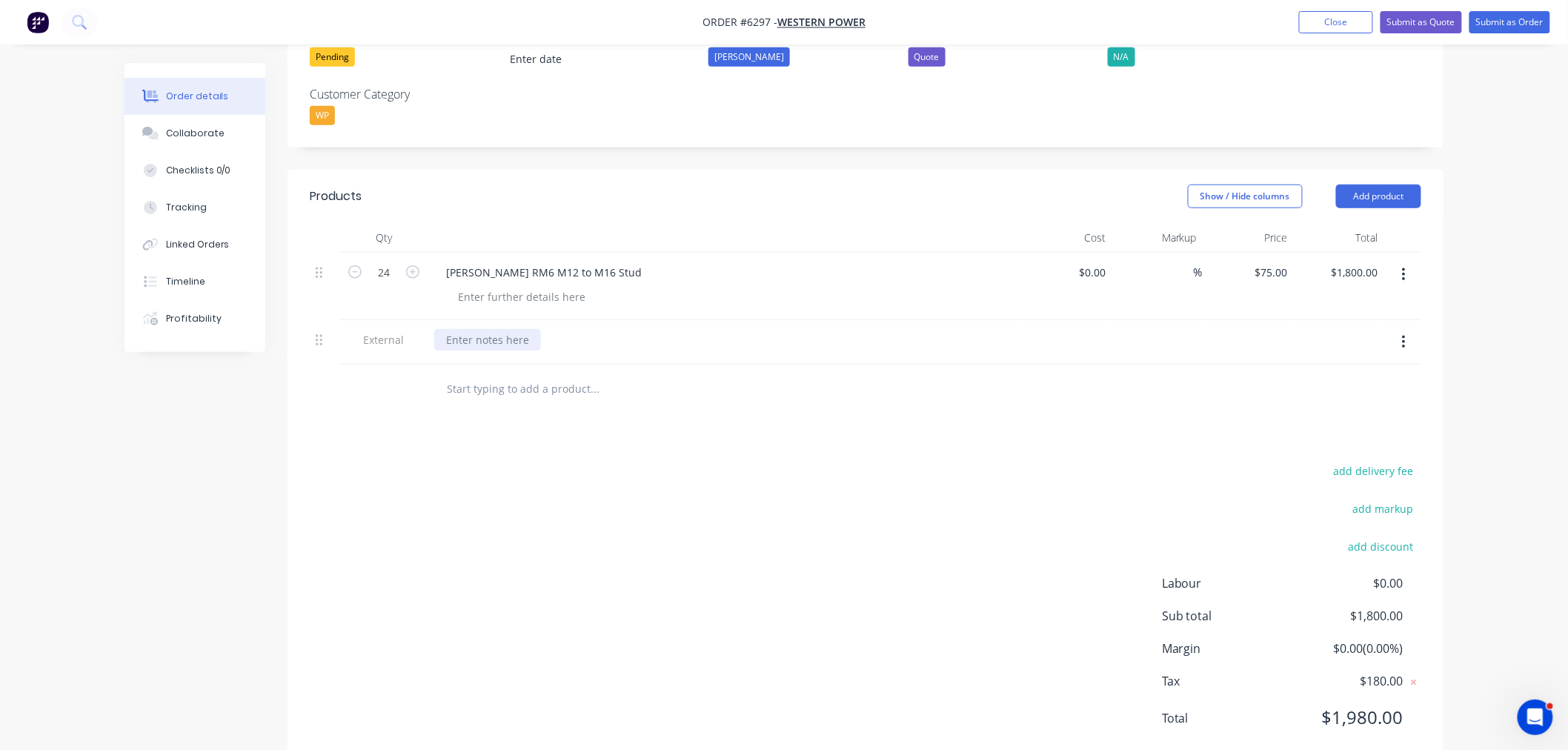
click at [478, 330] on div at bounding box center [488, 340] width 107 height 22
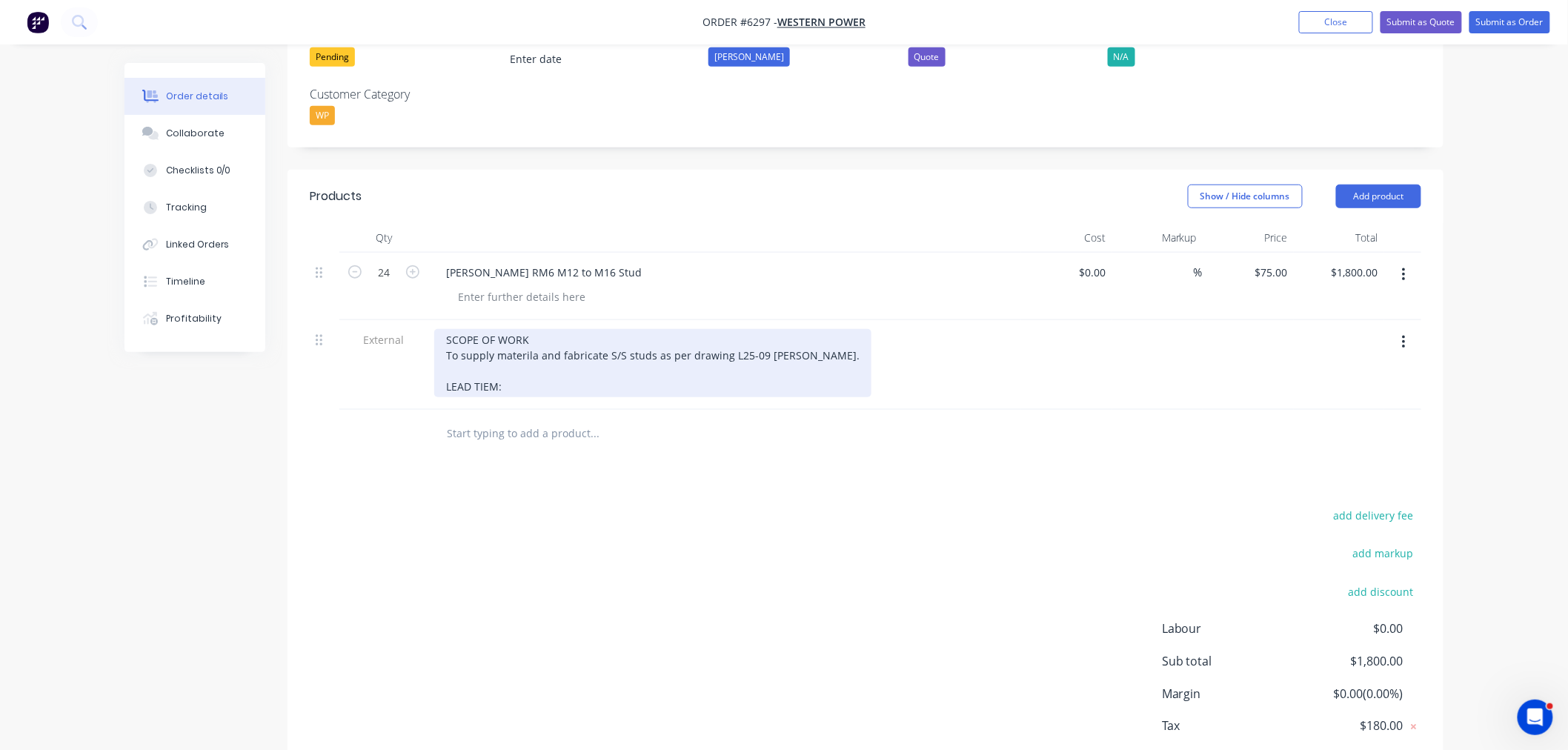
drag, startPoint x: 500, startPoint y: 349, endPoint x: 500, endPoint y: 358, distance: 9.0
click at [500, 351] on div "SCOPE OF WORK To supply materila and fabricate S/S studs as per drawing L25-09 …" at bounding box center [652, 363] width 437 height 68
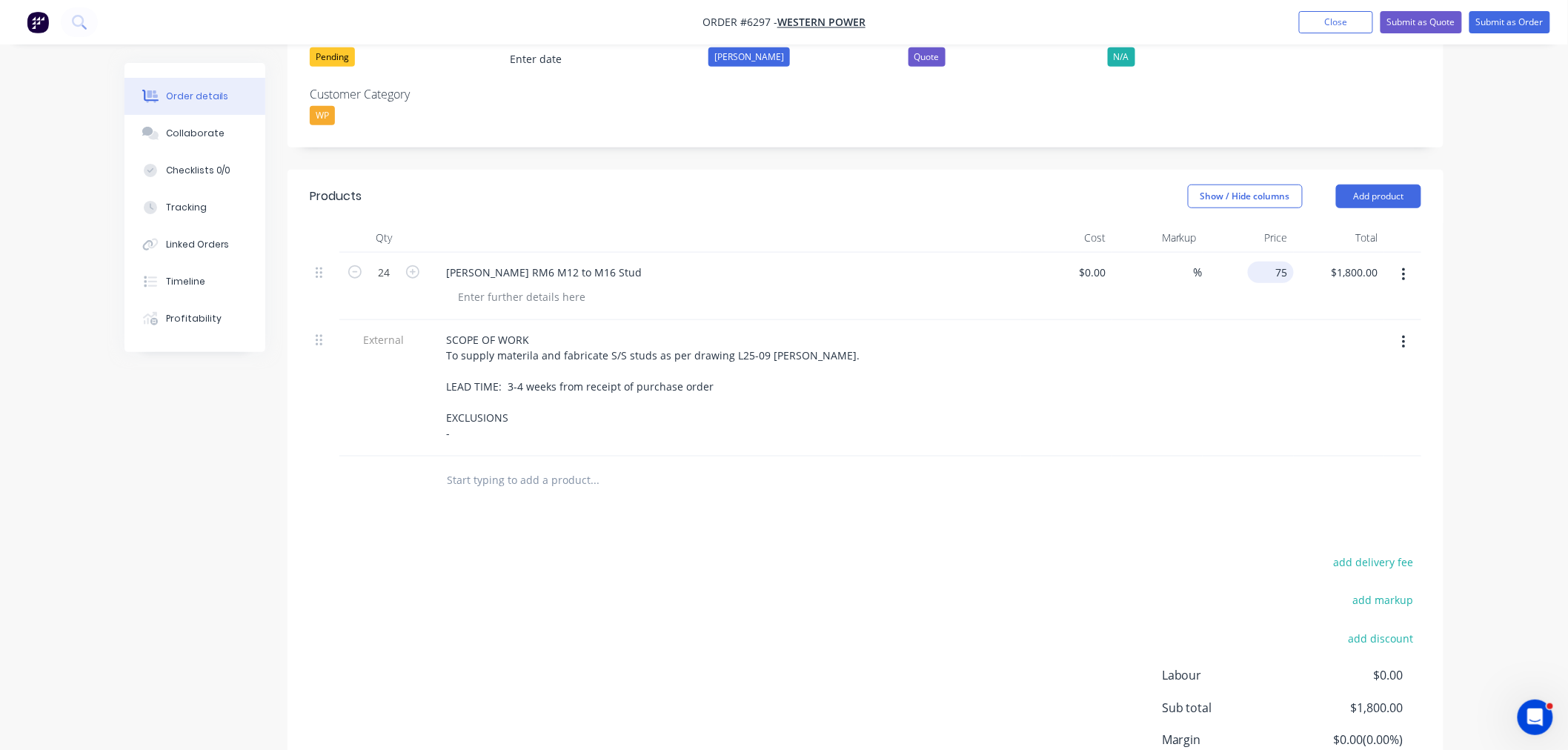
drag, startPoint x: 1272, startPoint y: 227, endPoint x: 1272, endPoint y: 237, distance: 10.0
click at [1272, 261] on div "75 $75.00" at bounding box center [1270, 272] width 46 height 22
type input "$78.46"
type input "1883.04"
type input "78.46"
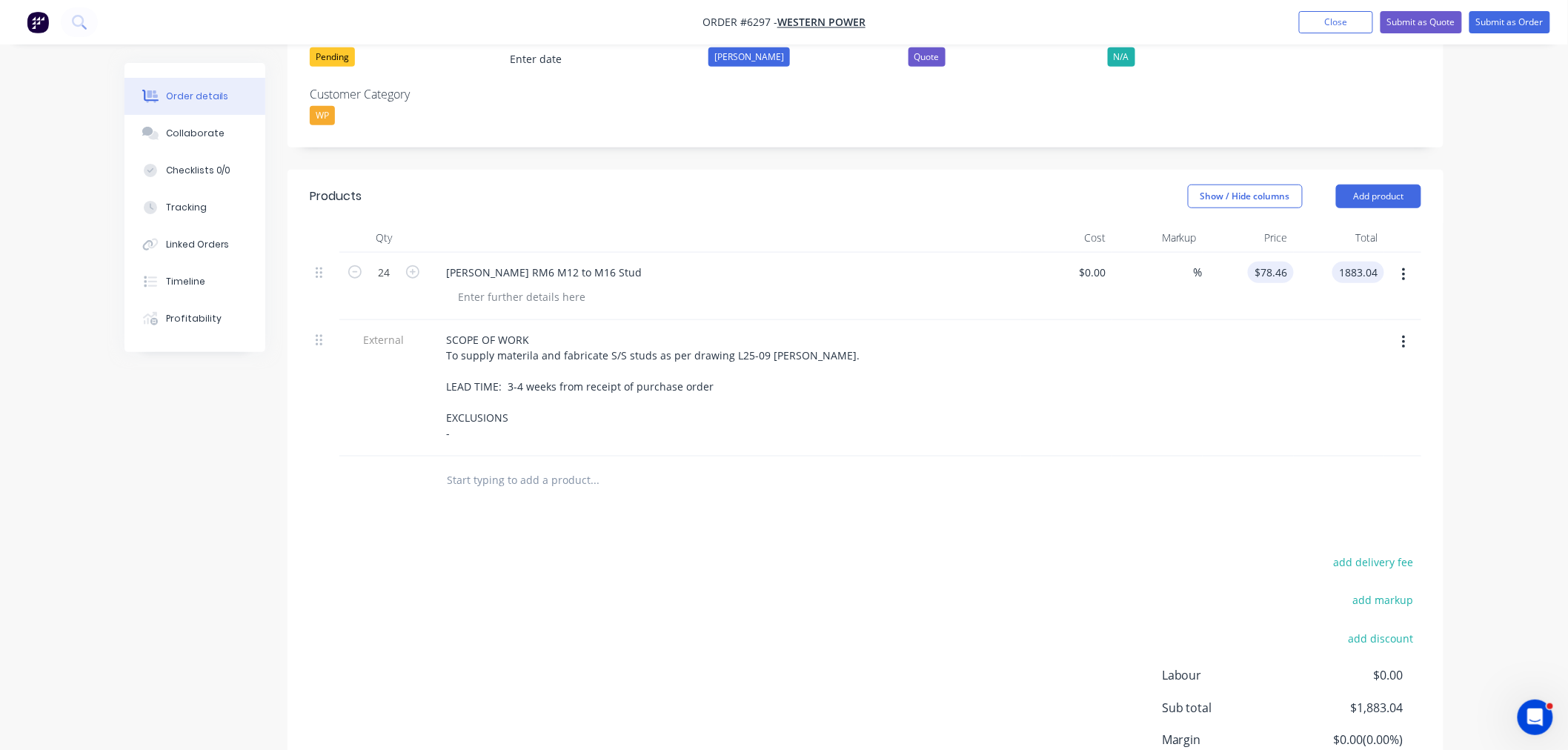
type input "$1,883.04"
drag, startPoint x: 1271, startPoint y: 227, endPoint x: 1269, endPoint y: 282, distance: 55.0
click at [1272, 261] on input "78.46" at bounding box center [1277, 272] width 34 height 22
type input "$78.50"
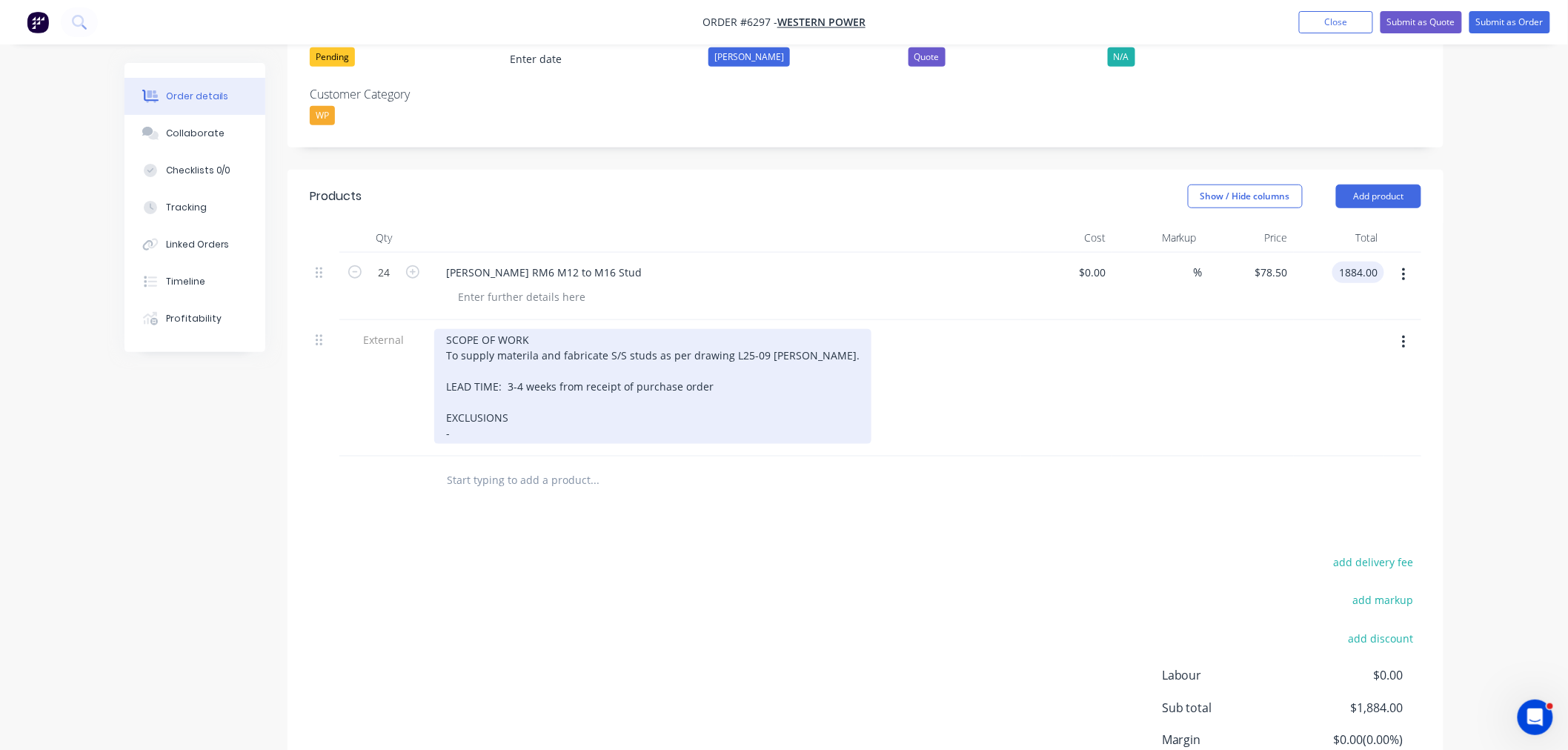
type input "$1,884.00"
click at [504, 393] on div "SCOPE OF WORK To supply materila and fabricate S/S studs as per drawing L25-09 …" at bounding box center [652, 387] width 437 height 115
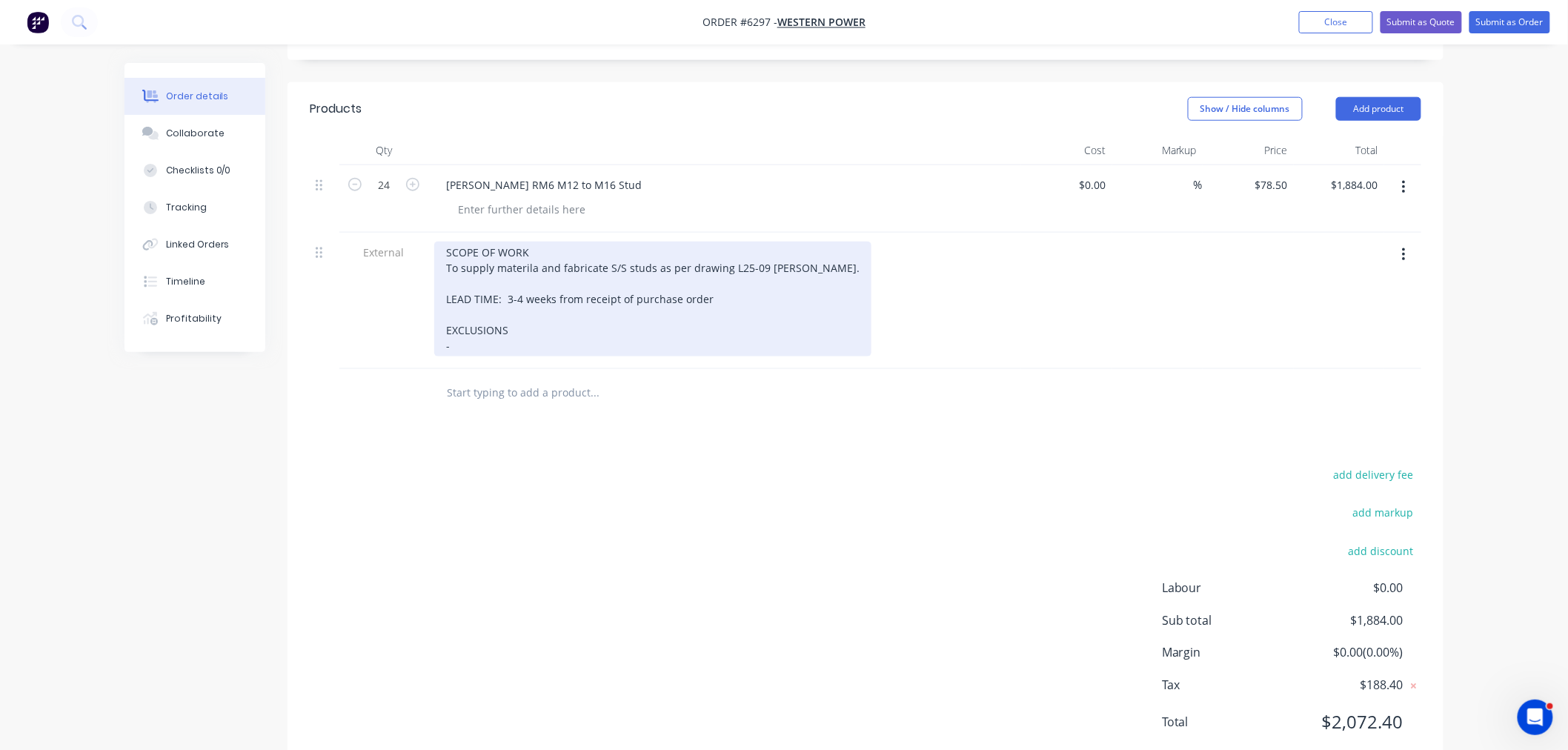
scroll to position [543, 0]
click at [472, 300] on div "SCOPE OF WORK To supply materila and fabricate S/S studs as per drawing L25-09 …" at bounding box center [652, 295] width 437 height 115
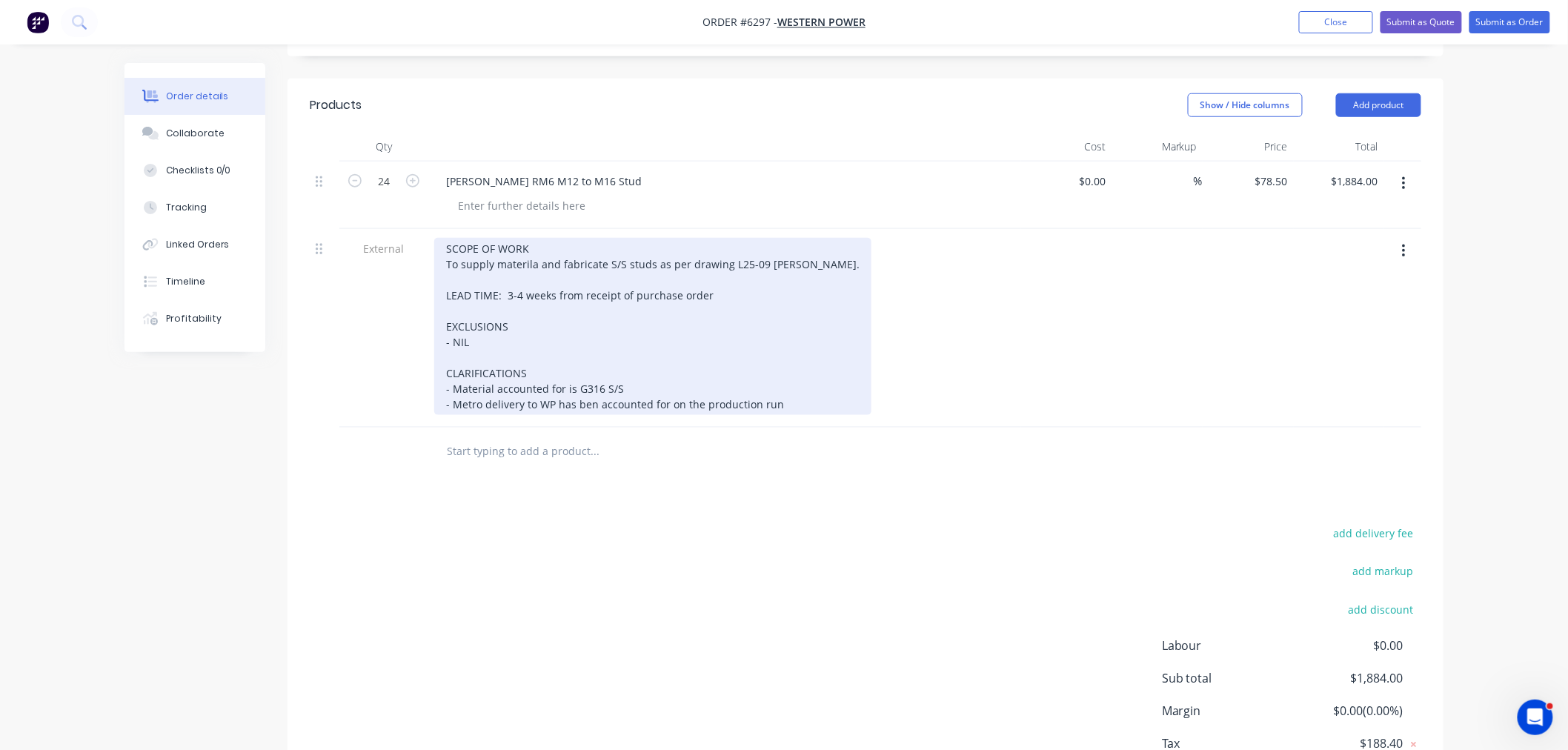
drag, startPoint x: 588, startPoint y: 361, endPoint x: 599, endPoint y: 383, distance: 24.6
click at [588, 365] on div "SCOPE OF WORK To supply materila and fabricate S/S studs as per drawing L25-09 …" at bounding box center [652, 326] width 437 height 177
click at [781, 363] on div "SCOPE OF WORK To supply materila and fabricate S/S studs as per drawing L25-09 …" at bounding box center [652, 326] width 437 height 177
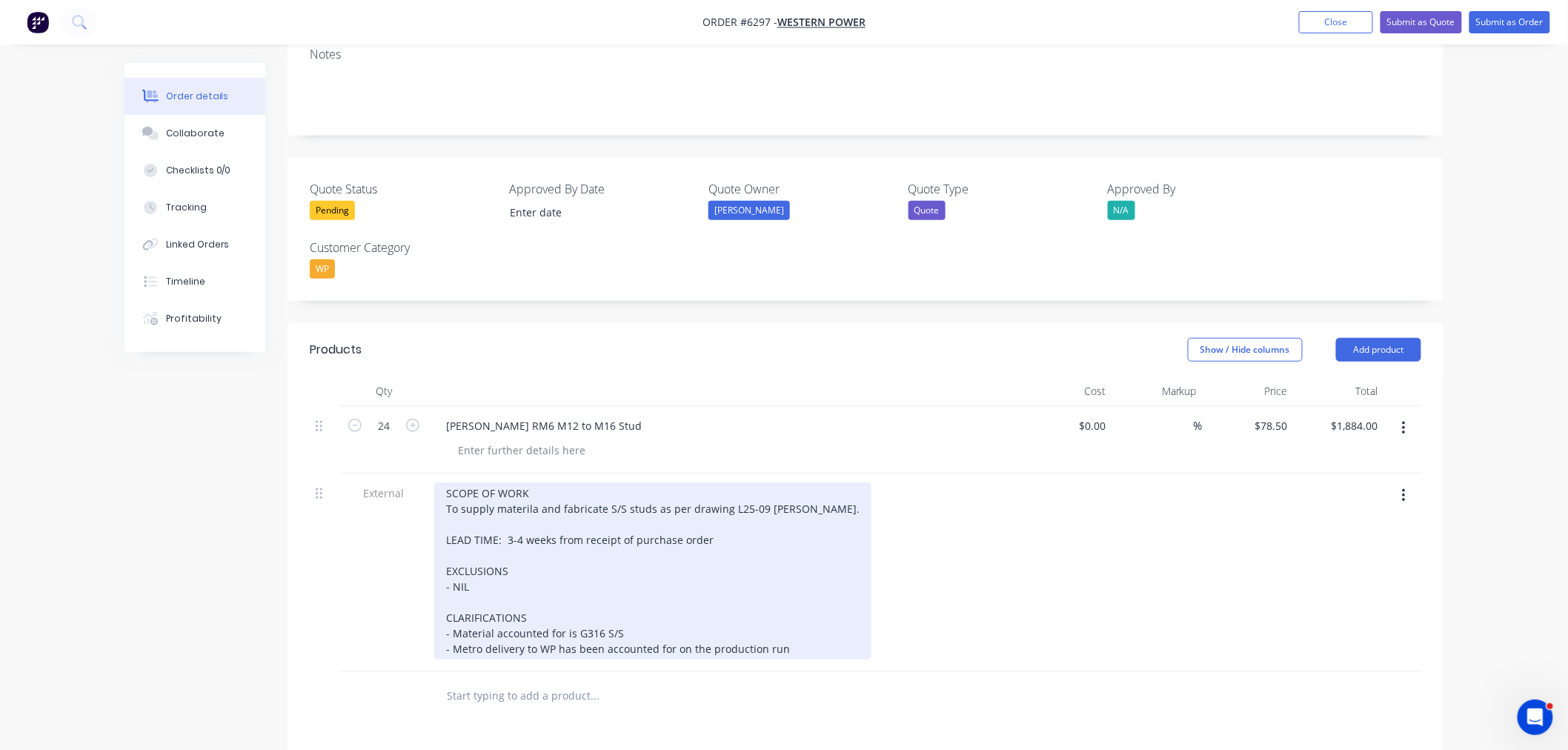
scroll to position [330, 0]
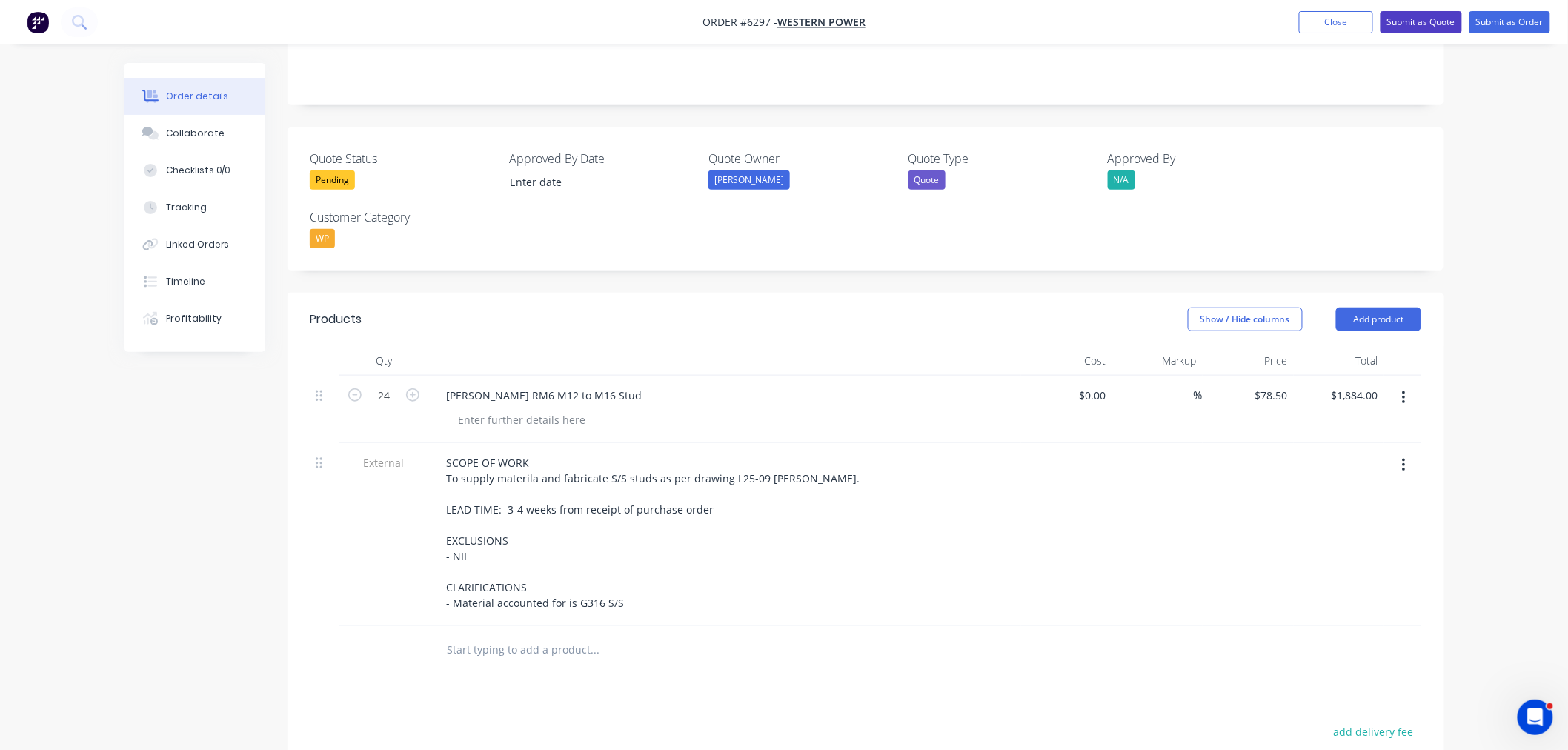
click at [1416, 18] on button "Submit as Quote" at bounding box center [1421, 22] width 81 height 22
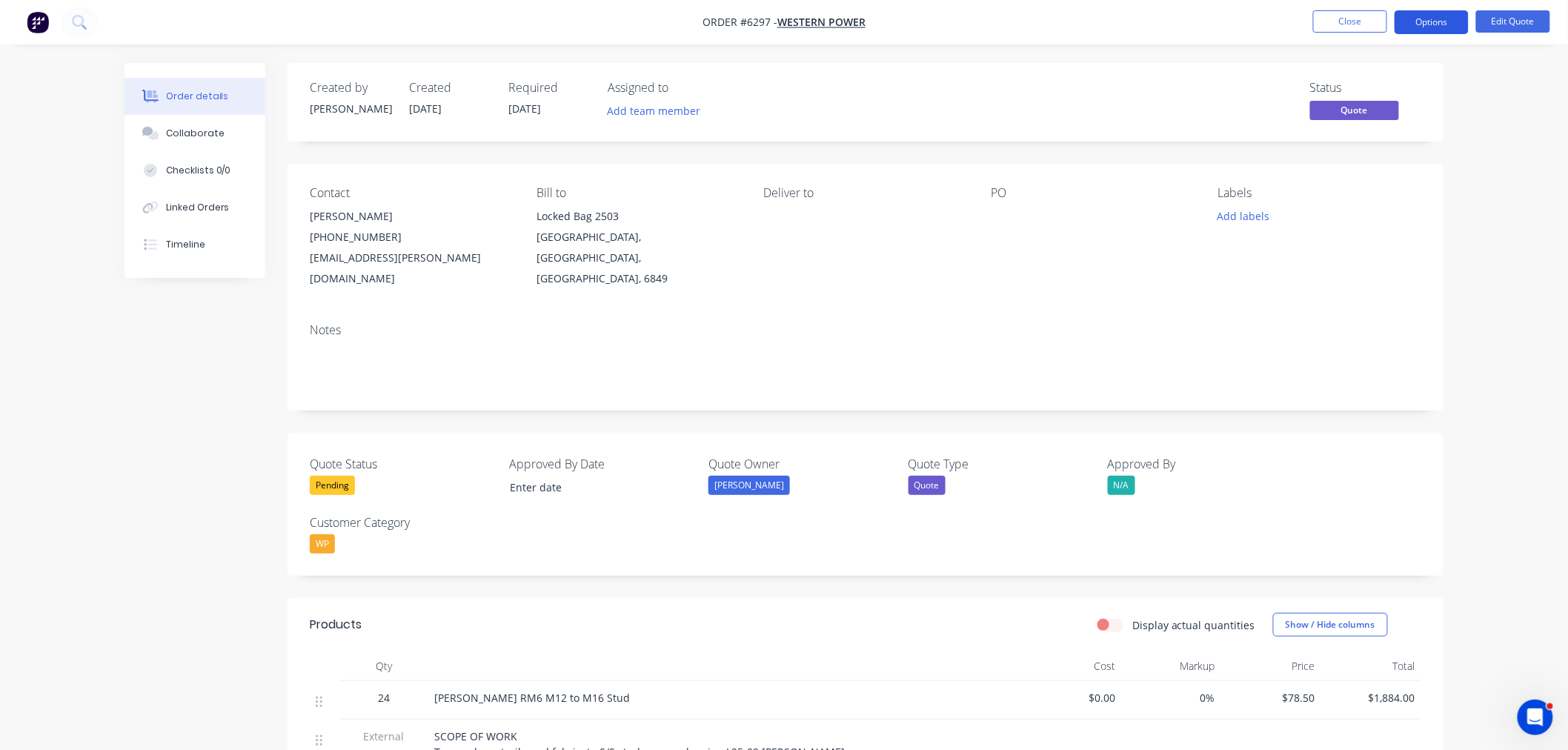
click at [1414, 23] on button "Options" at bounding box center [1431, 22] width 74 height 23
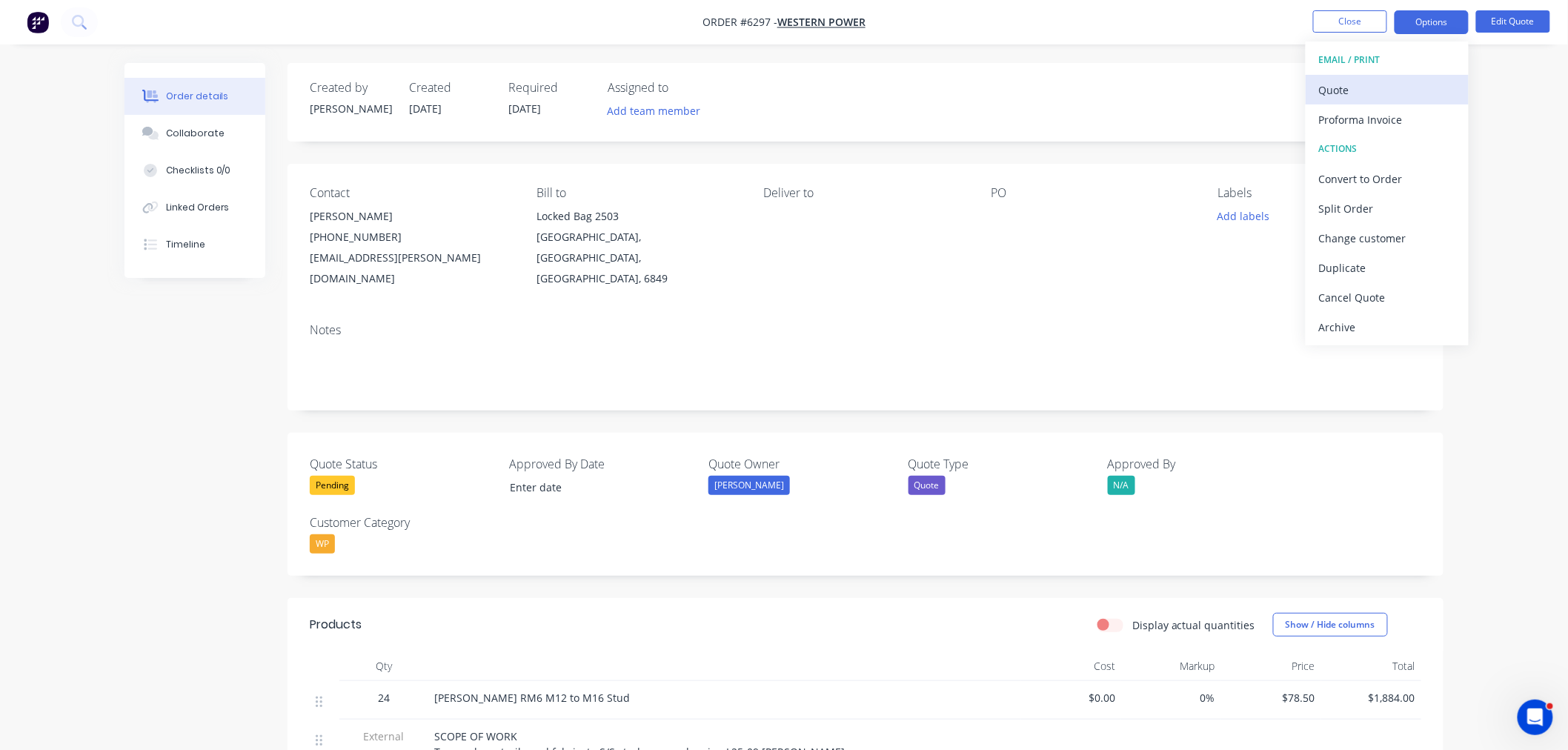
click at [1390, 83] on div "Quote" at bounding box center [1387, 90] width 137 height 22
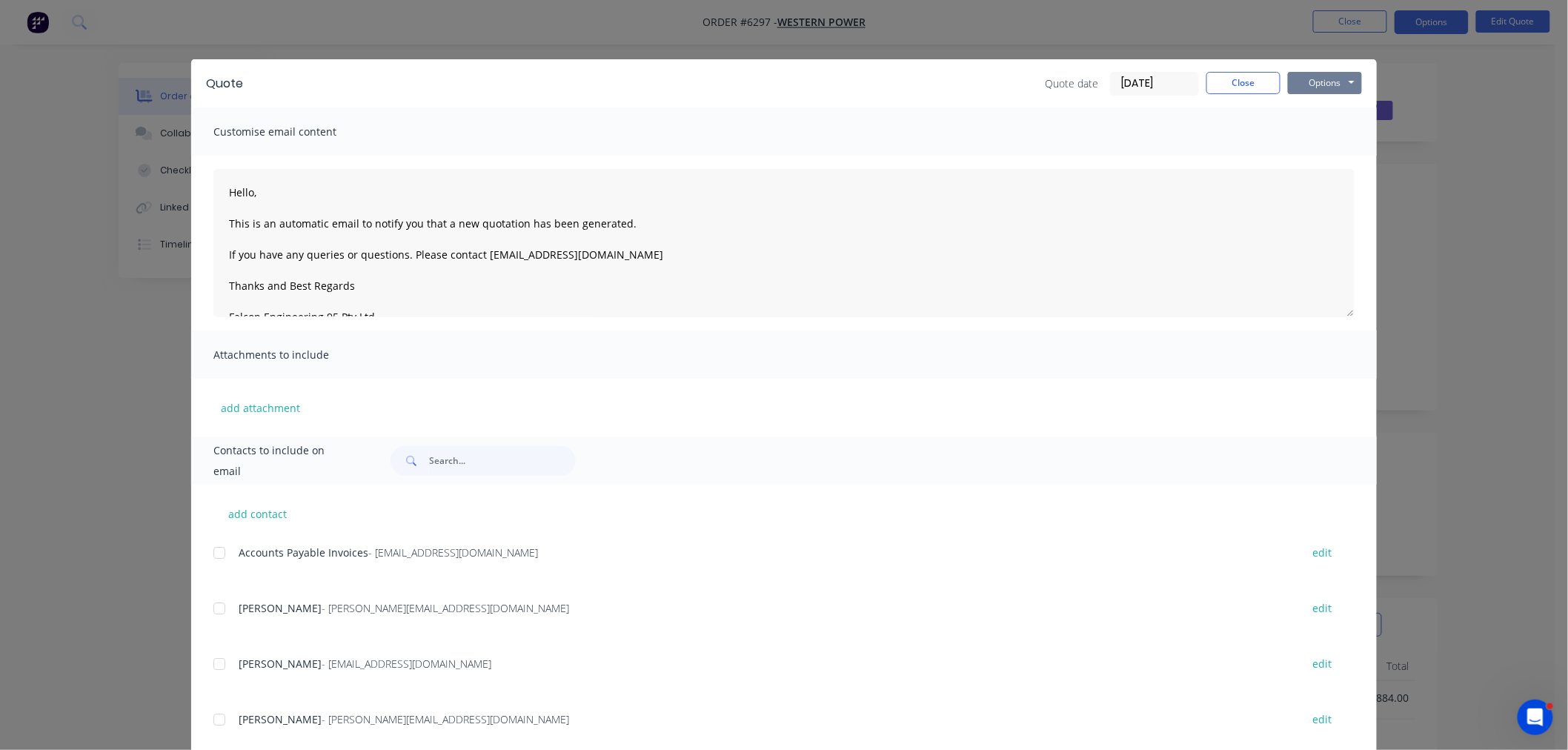
click at [1305, 77] on button "Options" at bounding box center [1325, 83] width 74 height 22
click at [1310, 107] on button "Preview" at bounding box center [1335, 110] width 95 height 24
click at [1234, 72] on button "Close" at bounding box center [1243, 83] width 74 height 22
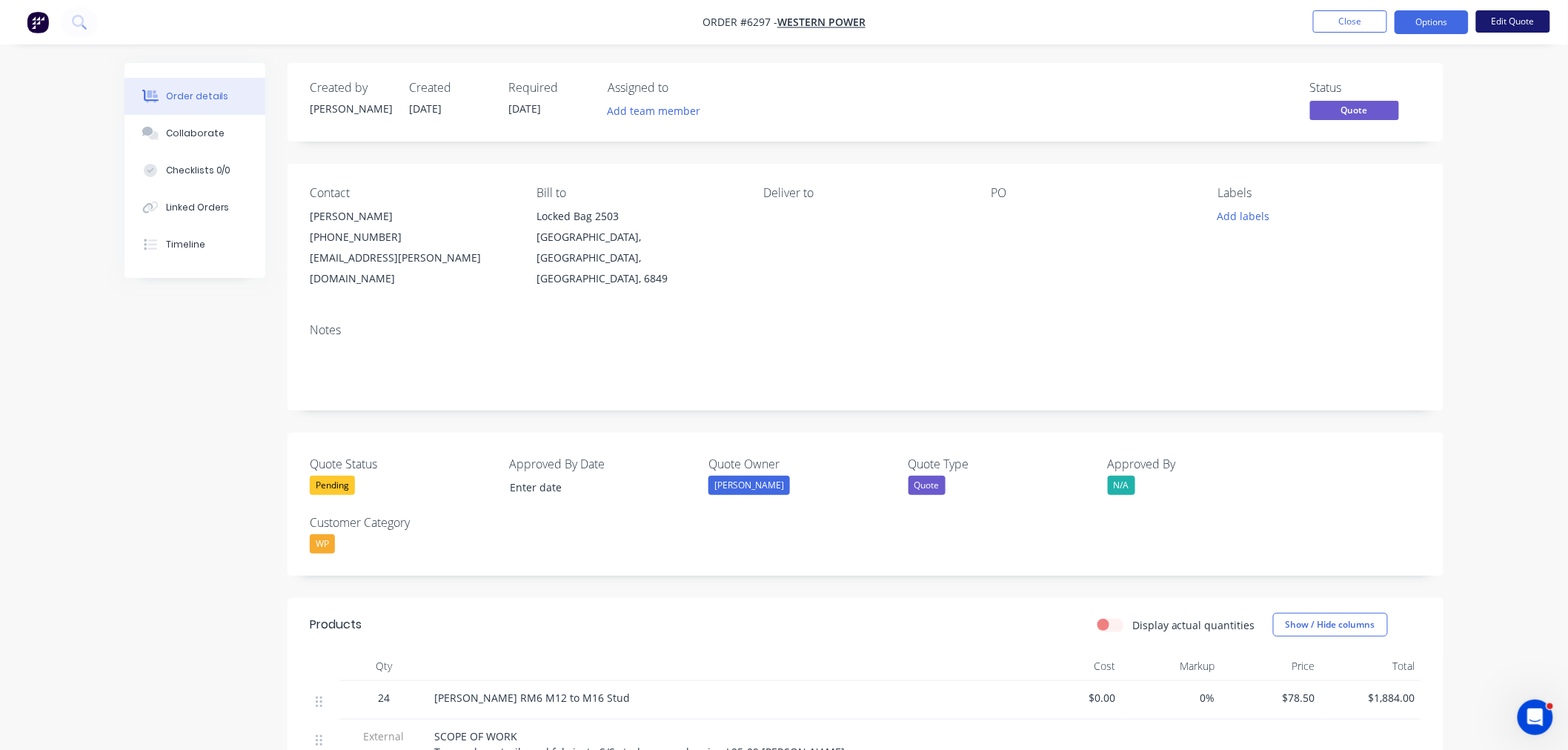
click at [1505, 19] on button "Edit Quote" at bounding box center [1513, 22] width 74 height 22
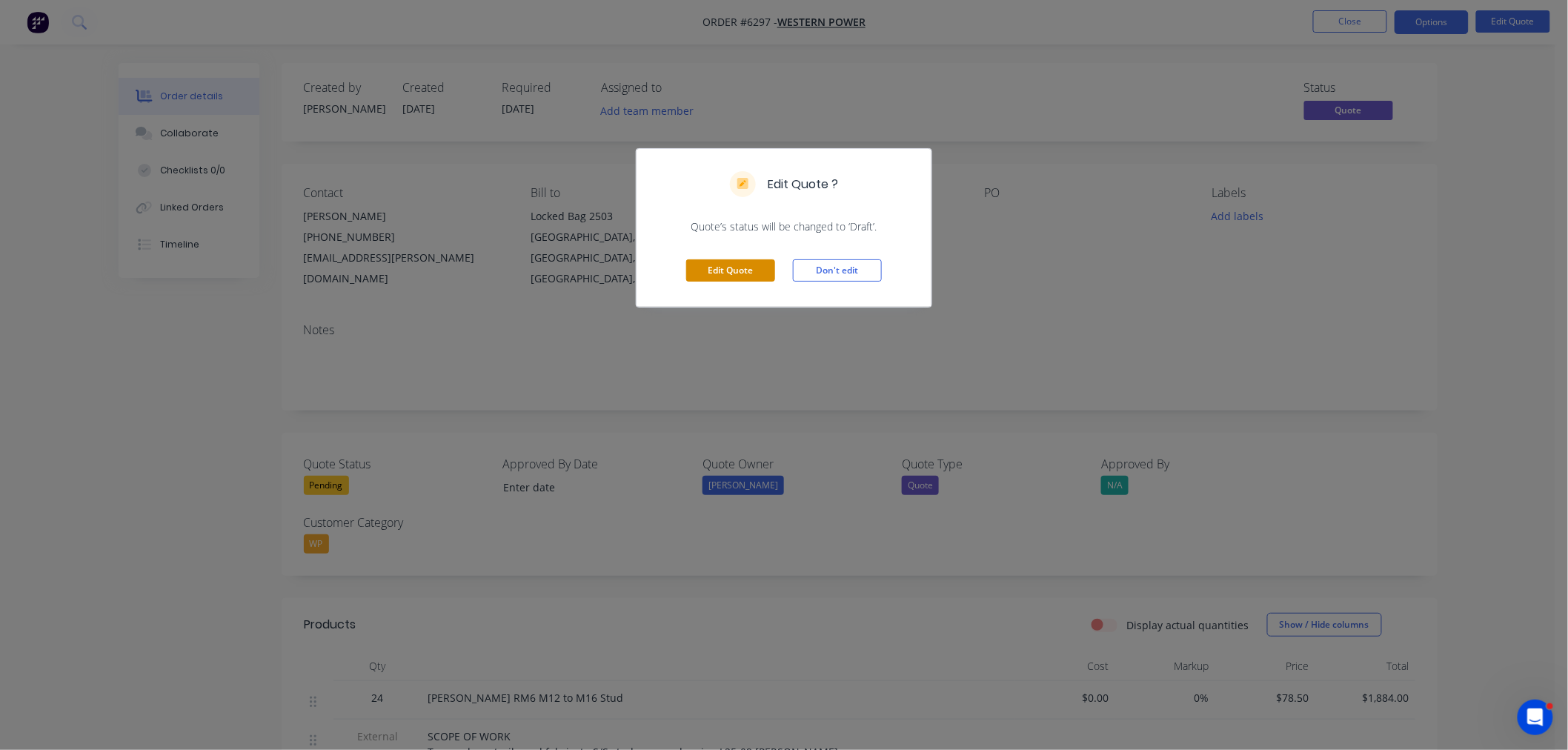
click at [727, 269] on button "Edit Quote" at bounding box center [730, 271] width 89 height 22
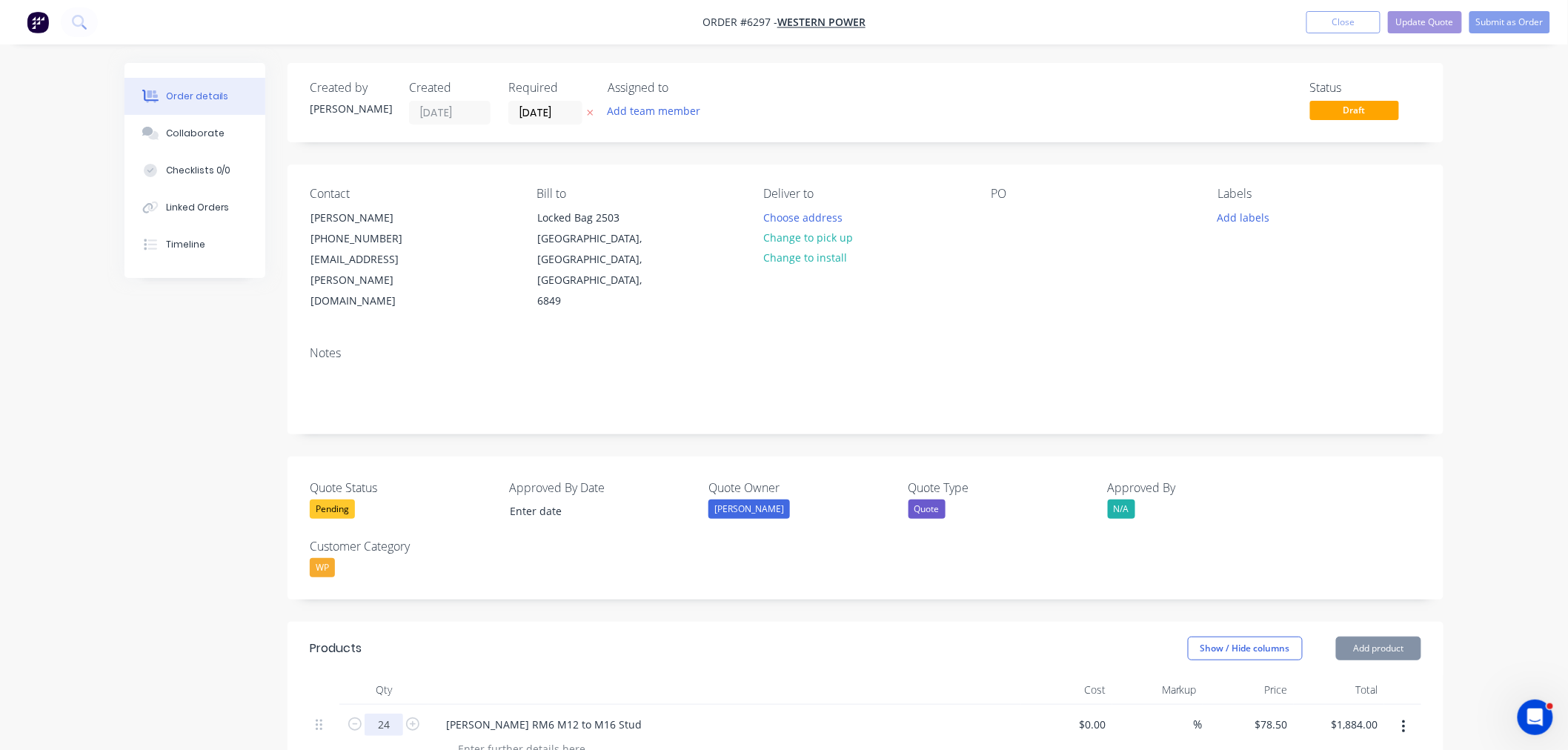
click at [381, 713] on input "24" at bounding box center [384, 725] width 38 height 22
type input "20"
type input "$1,570.00"
type input "24"
type input "$1,884.00"
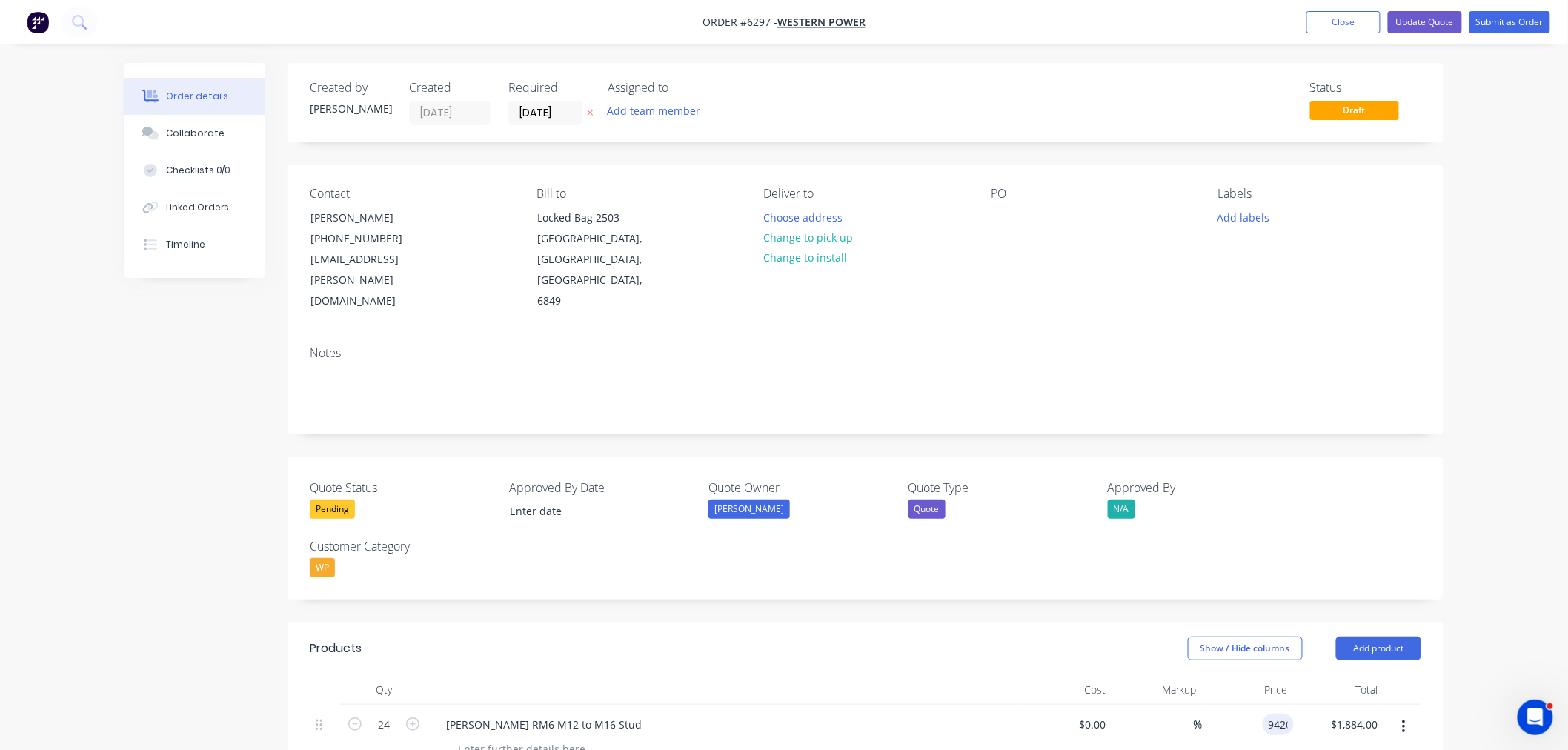
type input "$9,420.00"
type input "226080.00"
type input "9420"
type input "$226,080.00"
click at [1269, 713] on input "9420" at bounding box center [1268, 724] width 54 height 22
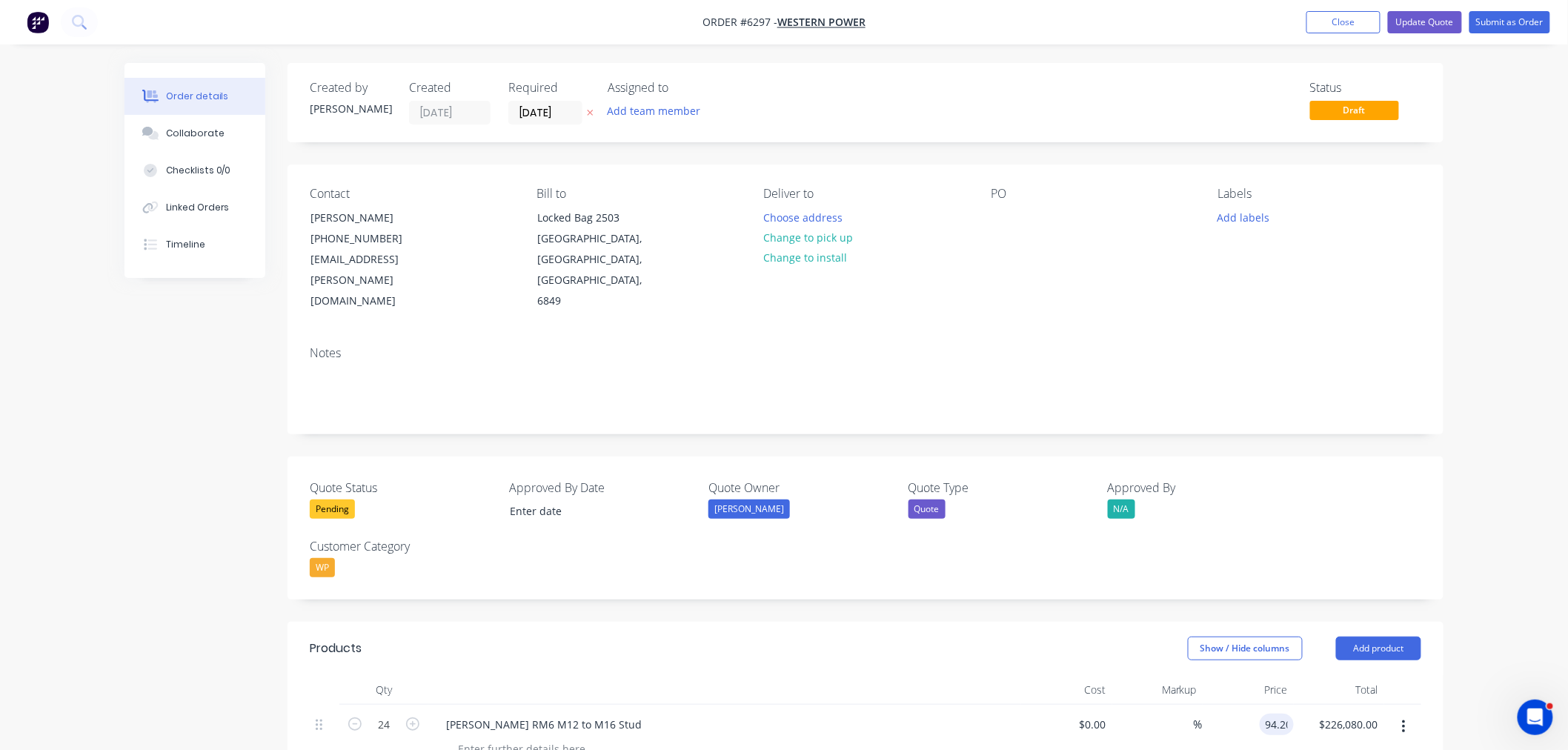
type input "$94.20"
type input "2260.80"
type input "94.2"
type input "$2,260.80"
click at [1273, 713] on input "94.2" at bounding box center [1274, 724] width 40 height 22
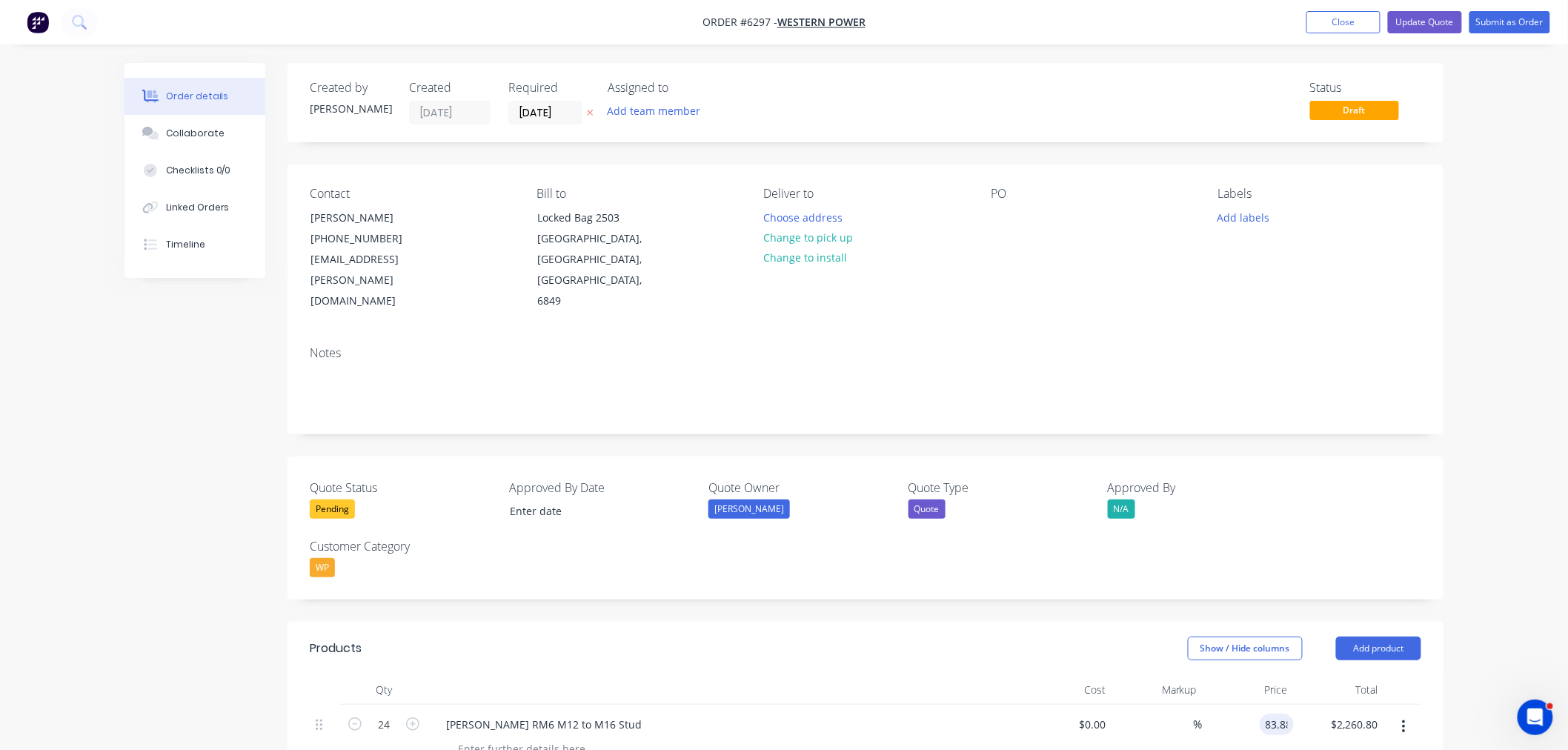
type input "$83.88"
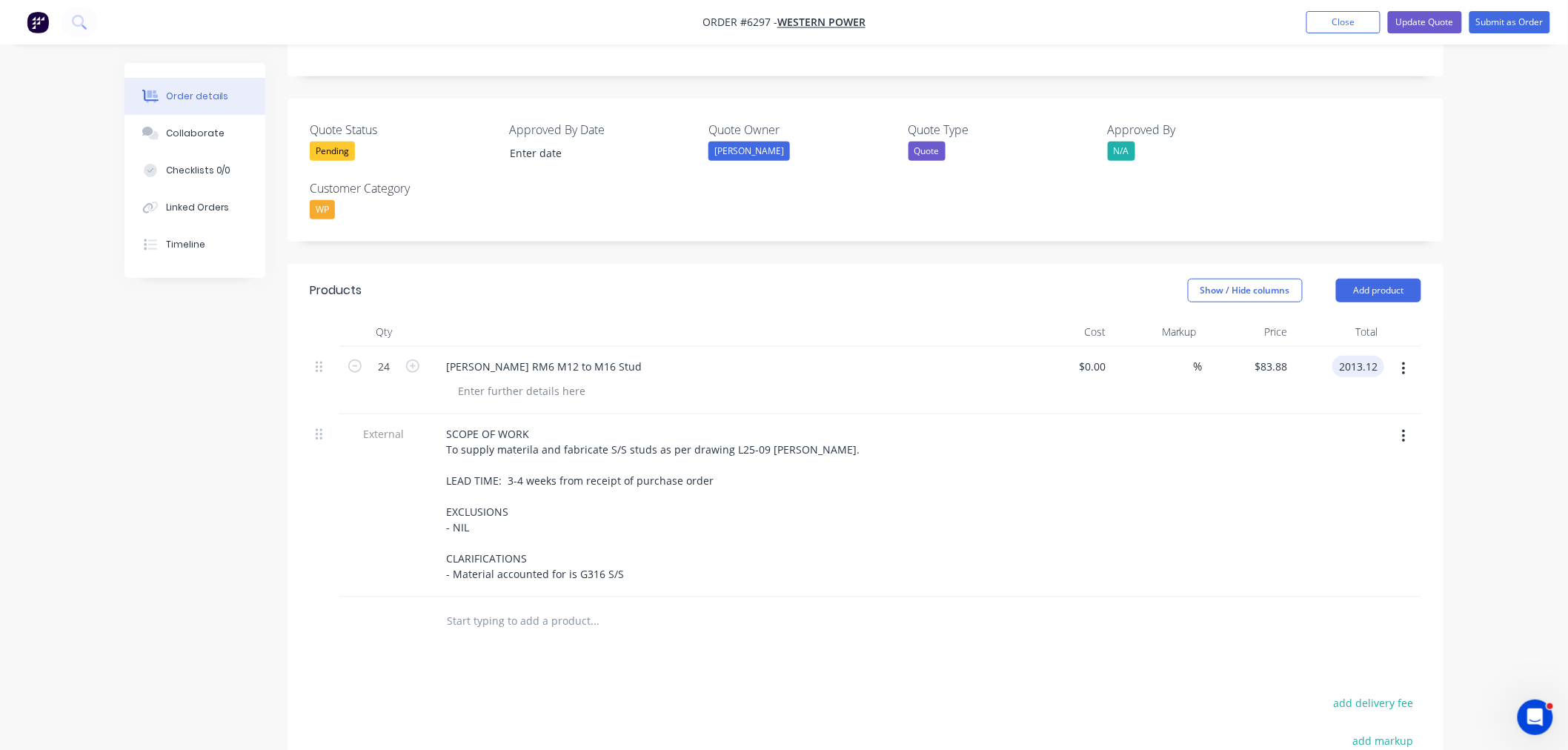
scroll to position [411, 0]
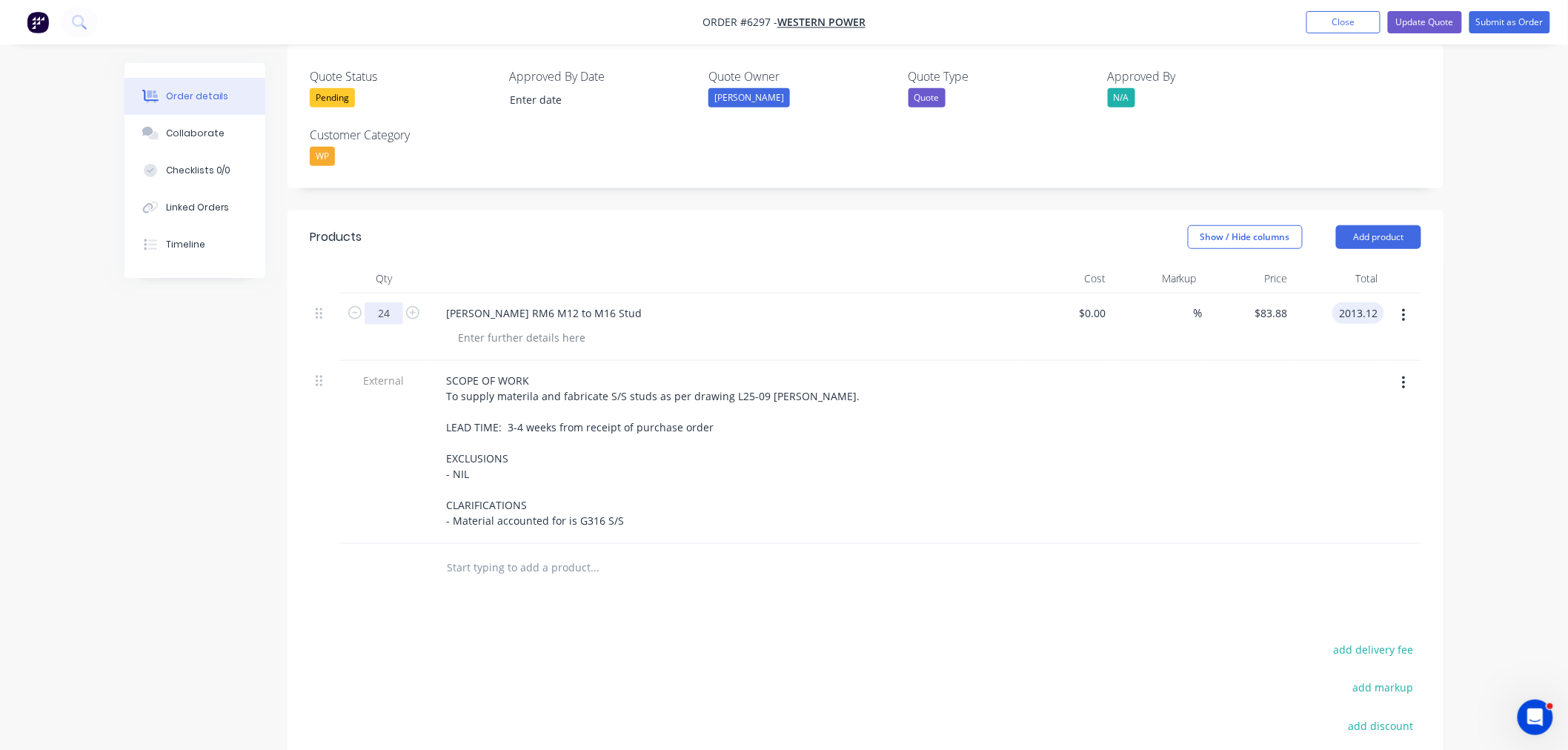
type input "$2,013.12"
click at [390, 302] on input "24" at bounding box center [384, 314] width 38 height 22
type input "20"
type input "$1,677.60"
click at [889, 553] on div at bounding box center [695, 568] width 521 height 30
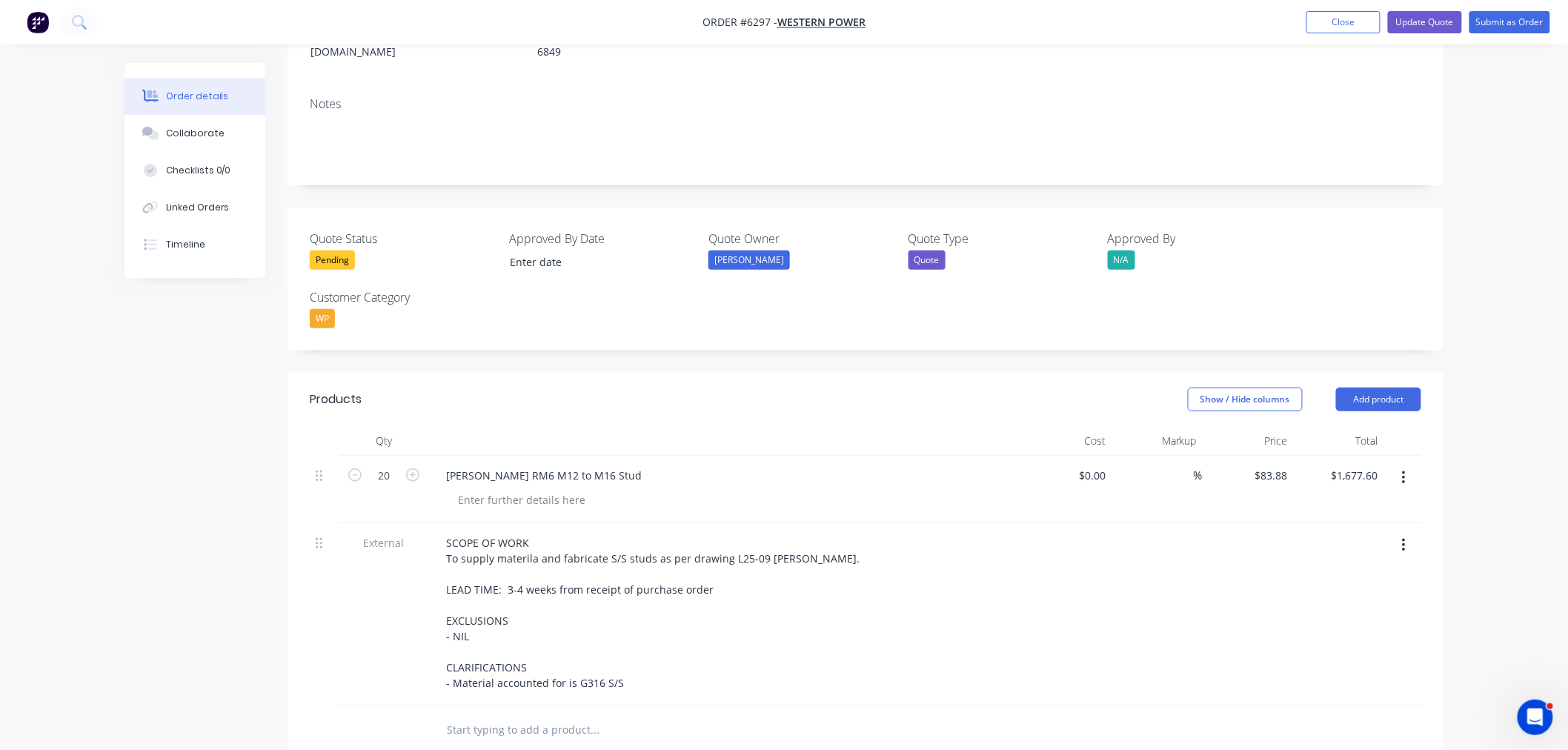
scroll to position [0, 0]
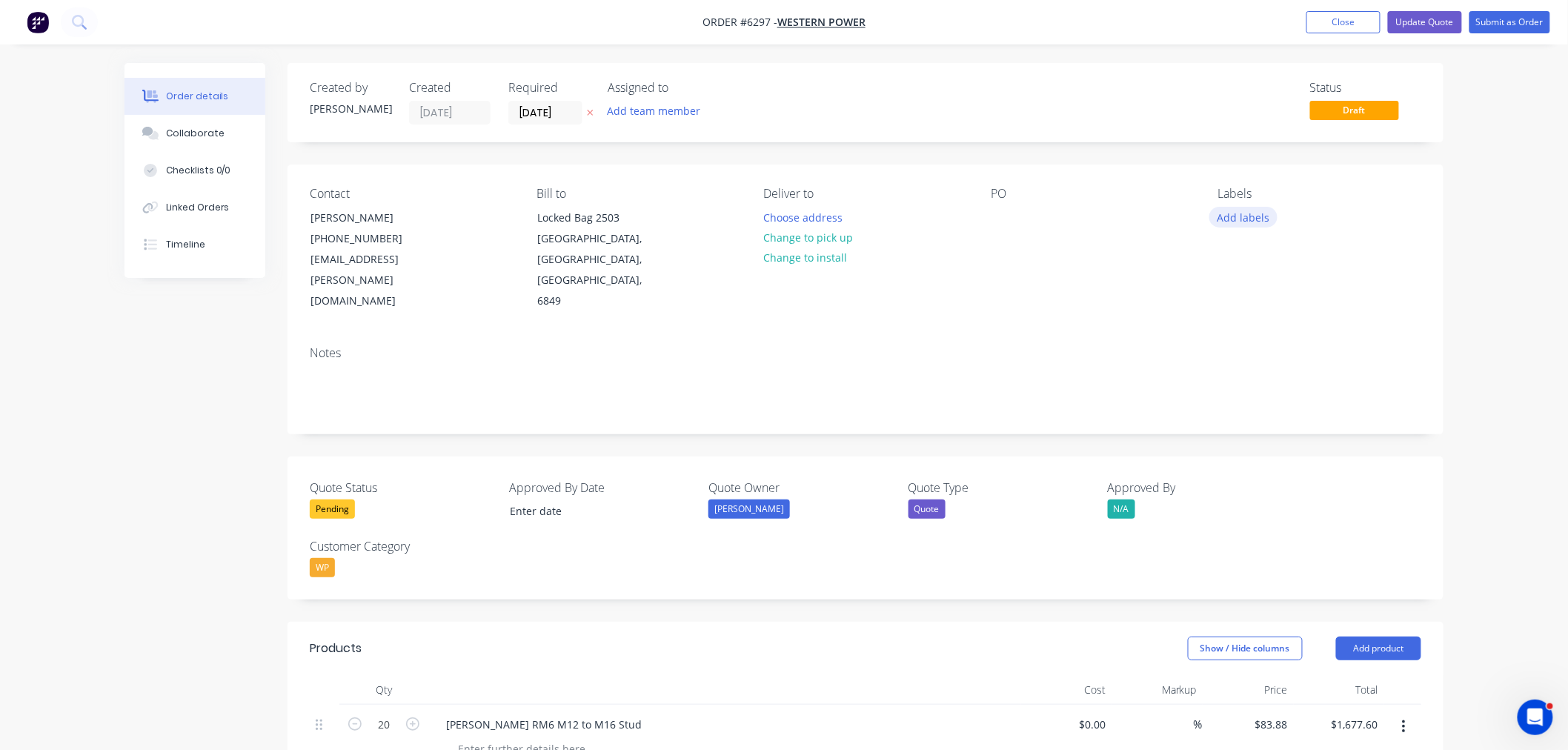
click at [1254, 216] on button "Add labels" at bounding box center [1243, 216] width 68 height 20
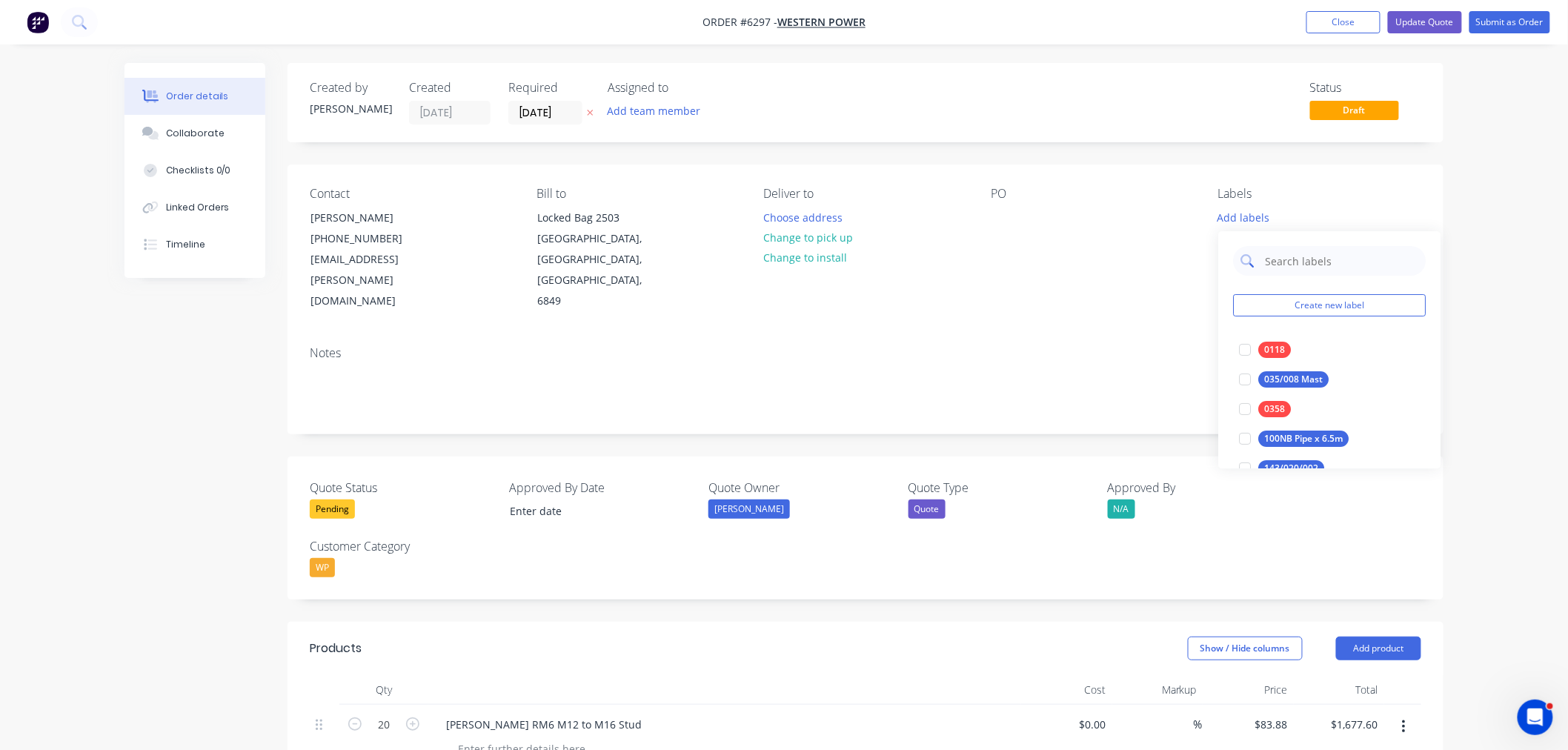
click at [1278, 261] on input "text" at bounding box center [1341, 261] width 154 height 30
drag, startPoint x: 1341, startPoint y: 256, endPoint x: 1187, endPoint y: 255, distance: 154.0
click at [1187, 255] on body "Order #6297 - Western Power Add product Close Update Quote Submit as Order Orde…" at bounding box center [784, 691] width 1568 height 1382
drag, startPoint x: 1279, startPoint y: 255, endPoint x: 1229, endPoint y: 250, distance: 50.2
click at [1229, 250] on div "S/S RM^ Studs Create new label" at bounding box center [1330, 290] width 223 height 119
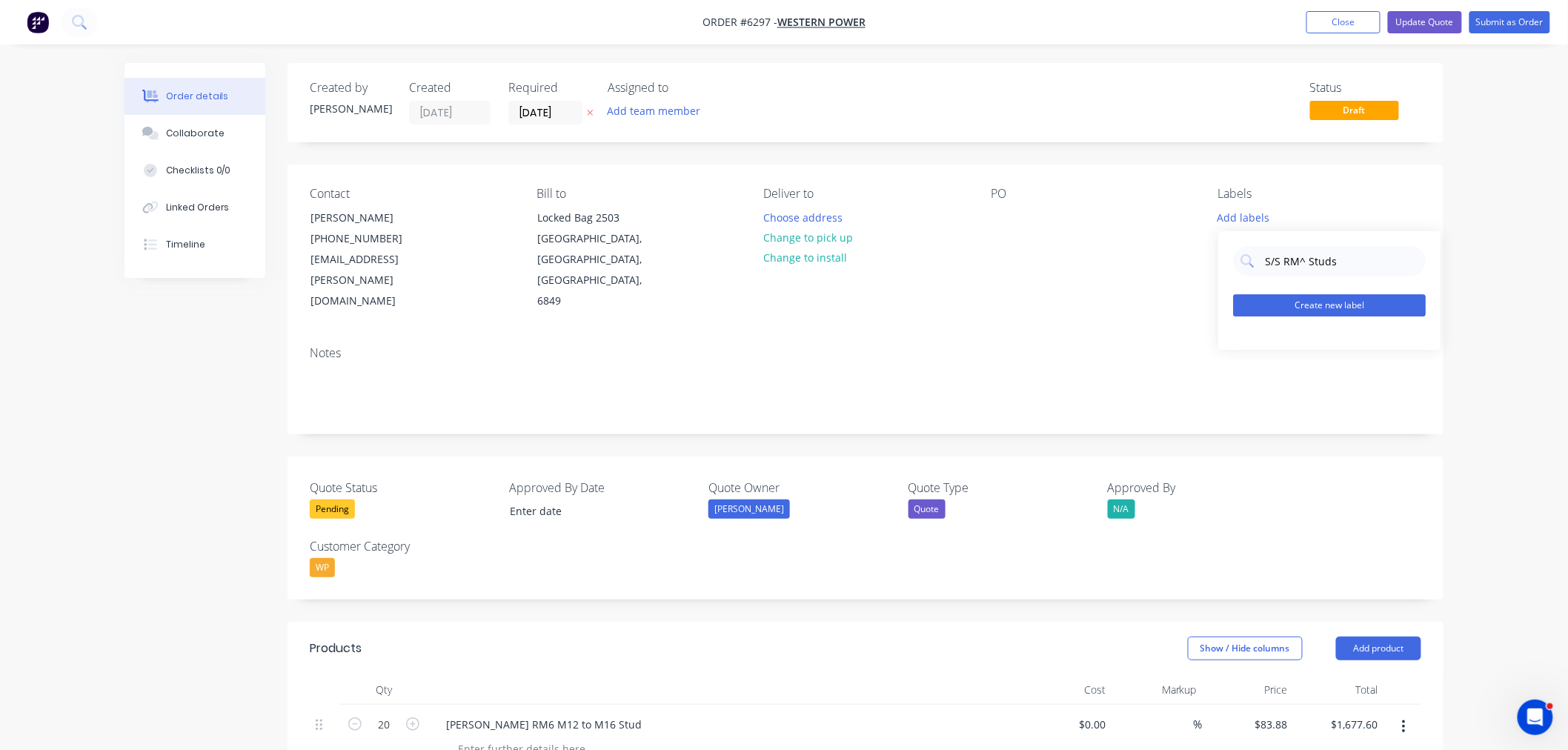
type input "S/S RM^ Studs"
click at [1331, 308] on button "Create new label" at bounding box center [1330, 305] width 193 height 22
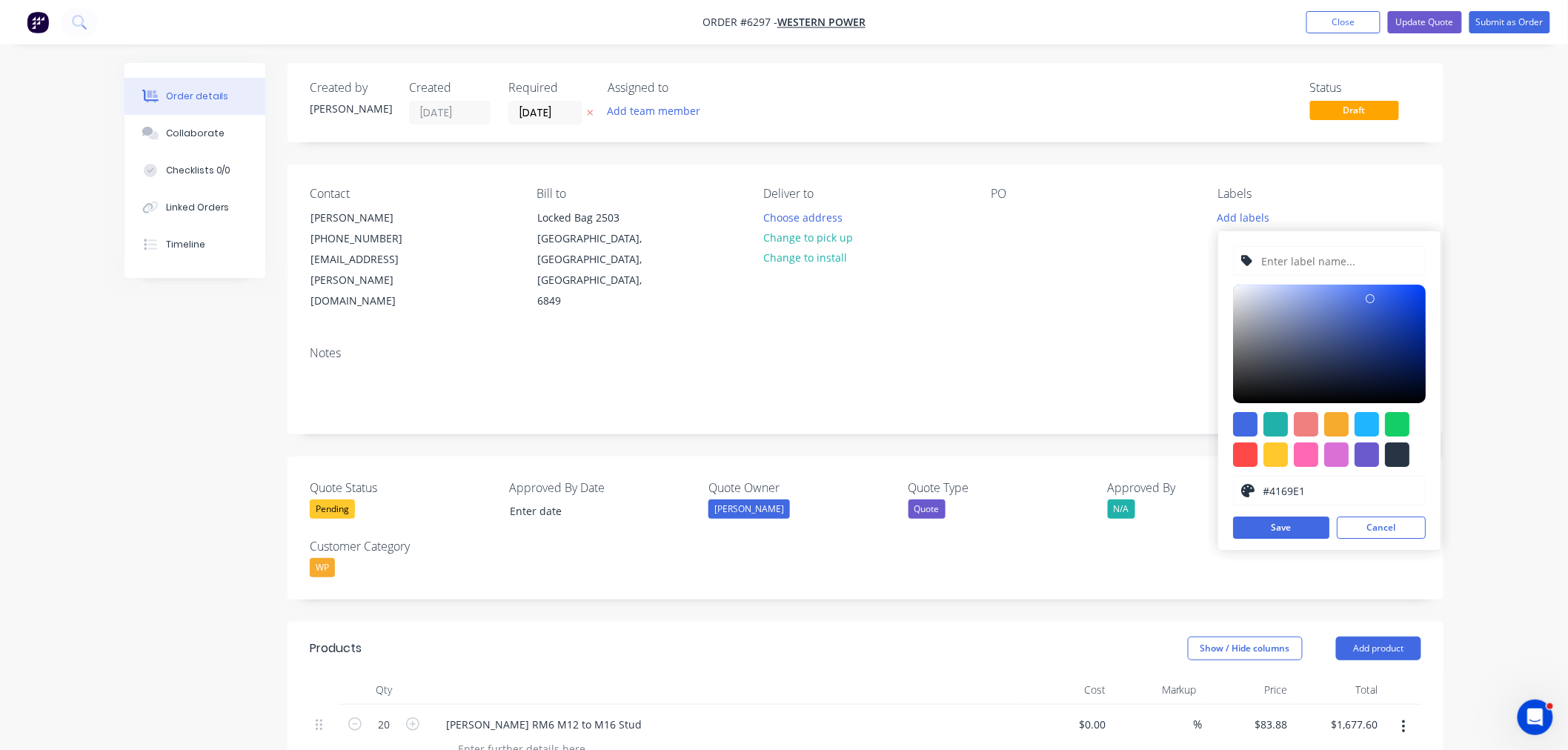
click at [1303, 256] on input "text" at bounding box center [1340, 261] width 158 height 28
paste input "S/S RM^ Studs"
drag, startPoint x: 1298, startPoint y: 261, endPoint x: 1305, endPoint y: 297, distance: 36.7
click at [1298, 263] on input "S/S RM^ Studs" at bounding box center [1340, 261] width 158 height 28
type input "S/S RM6 Studs"
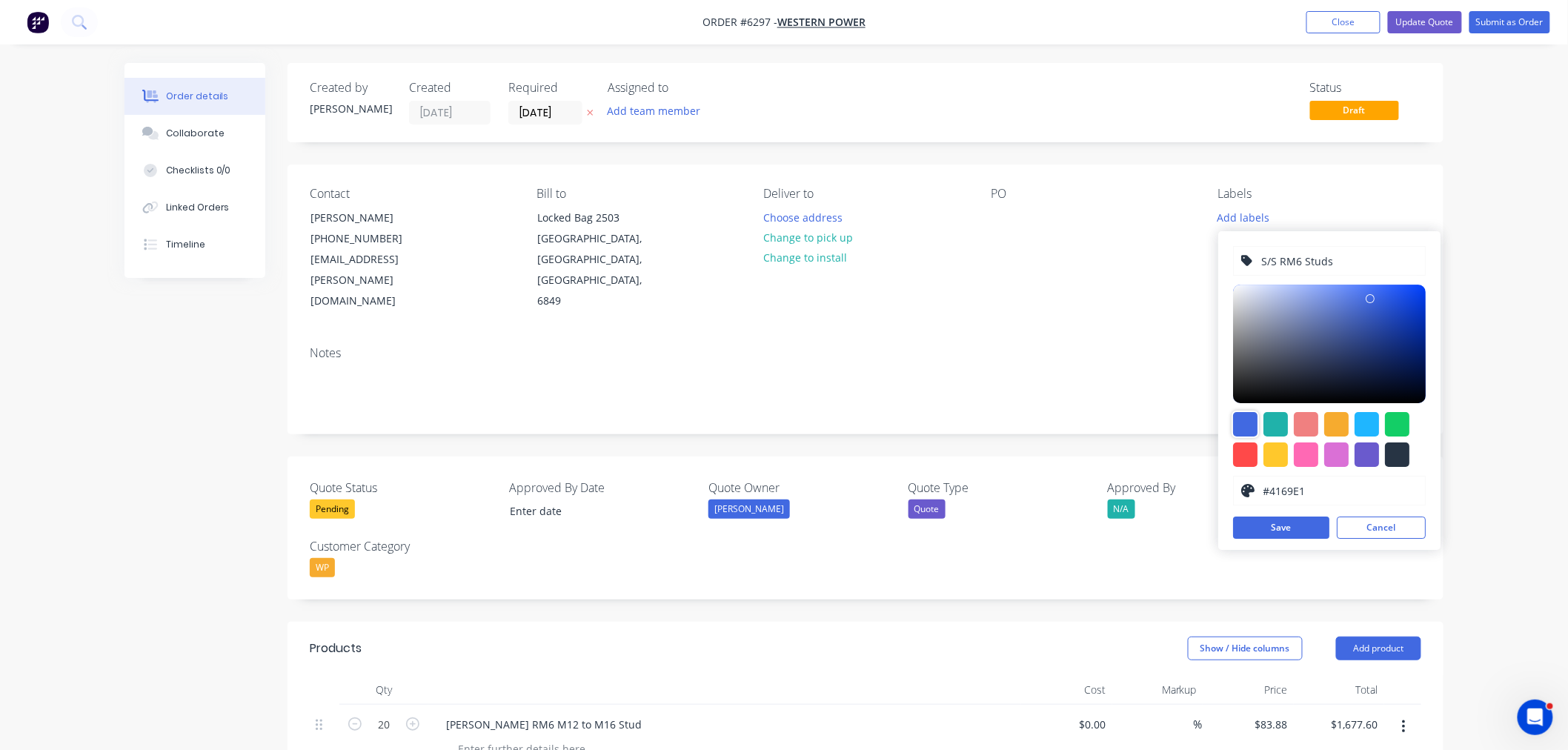
click at [1243, 421] on div at bounding box center [1246, 424] width 24 height 24
click at [1399, 425] on div at bounding box center [1398, 424] width 24 height 24
type input "#13CE66"
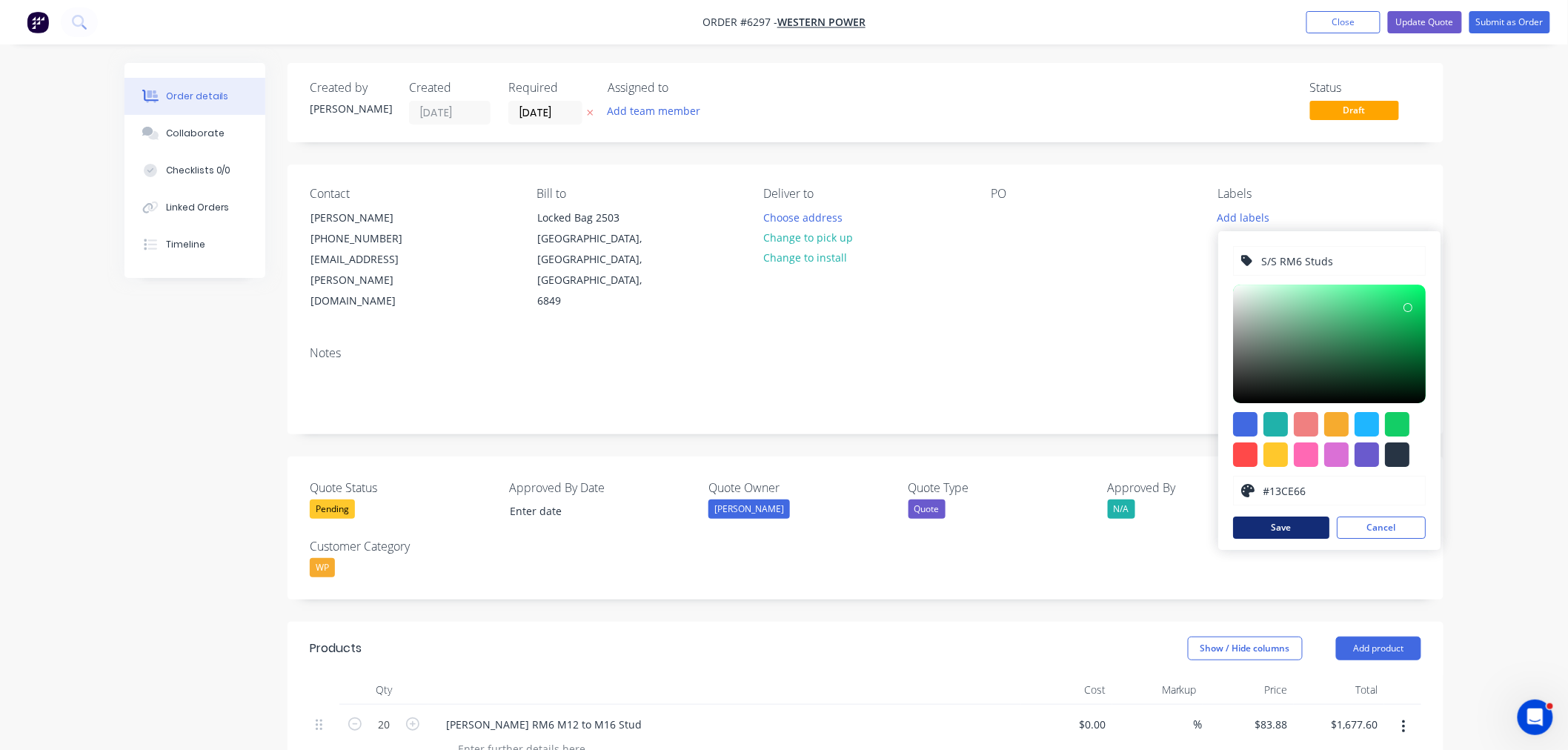
click at [1297, 532] on button "Save" at bounding box center [1282, 528] width 96 height 22
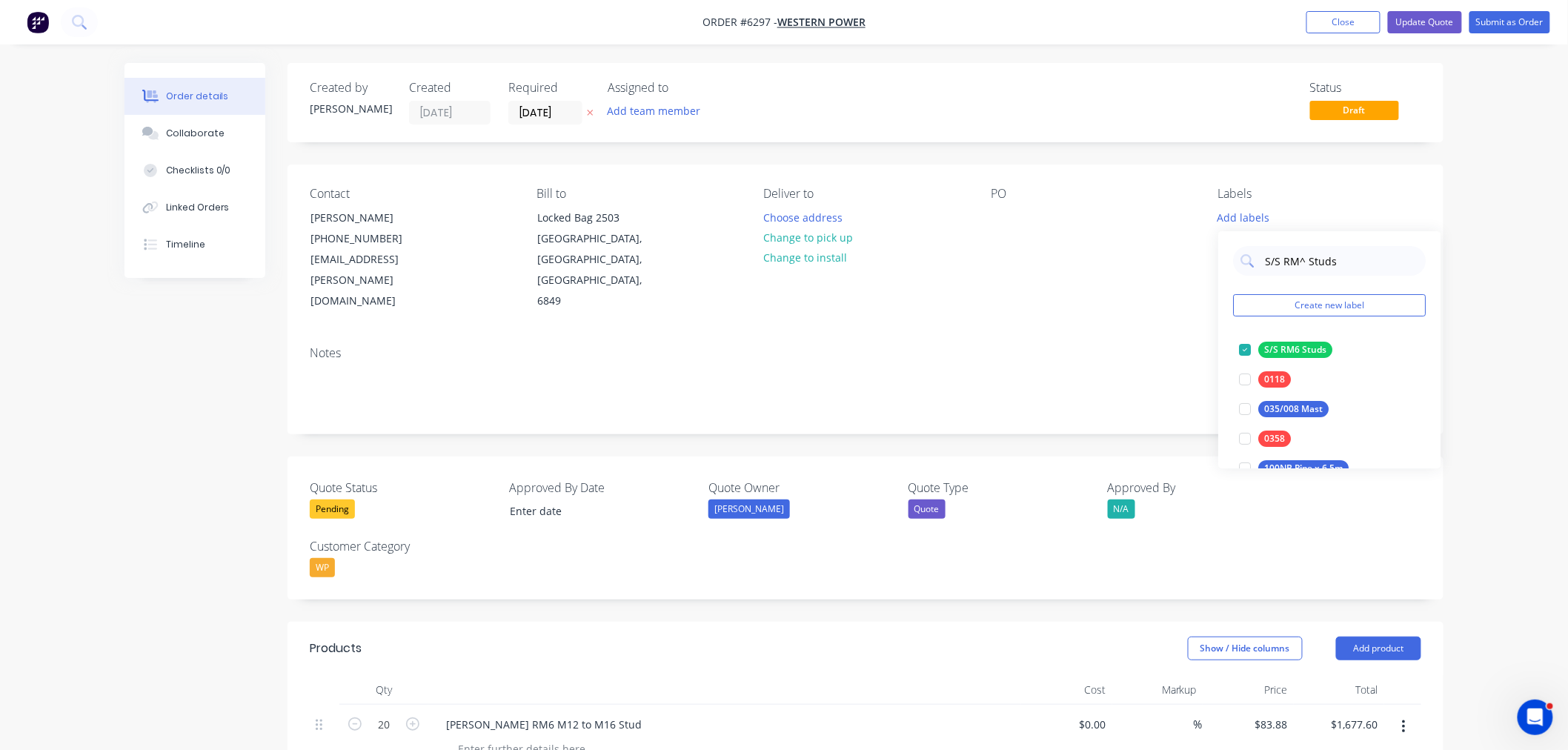
click at [1052, 280] on div "Contact [PERSON_NAME] [PHONE_NUMBER] [EMAIL_ADDRESS][PERSON_NAME][DOMAIN_NAME] …" at bounding box center [865, 249] width 1156 height 169
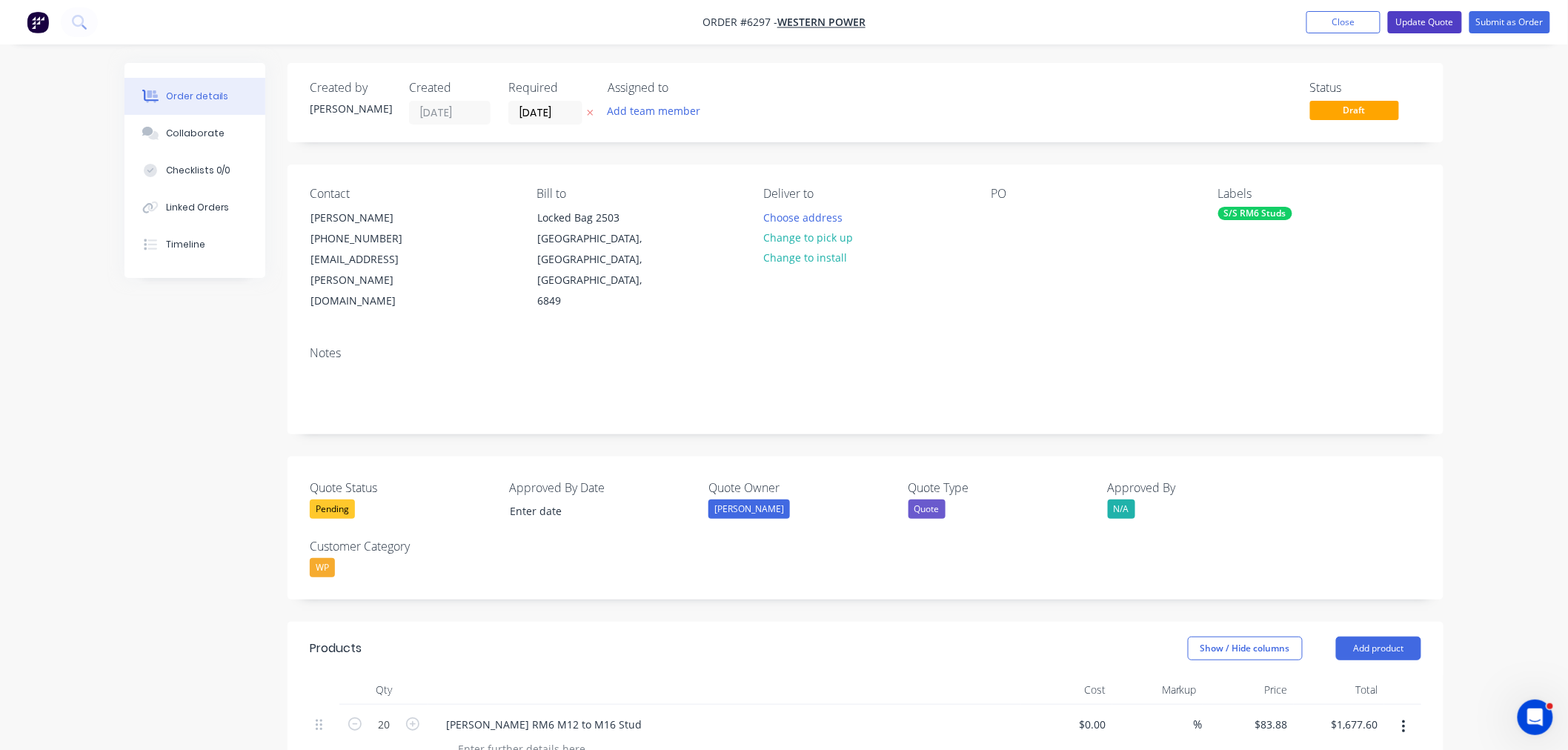
click at [1435, 23] on button "Update Quote" at bounding box center [1425, 22] width 74 height 22
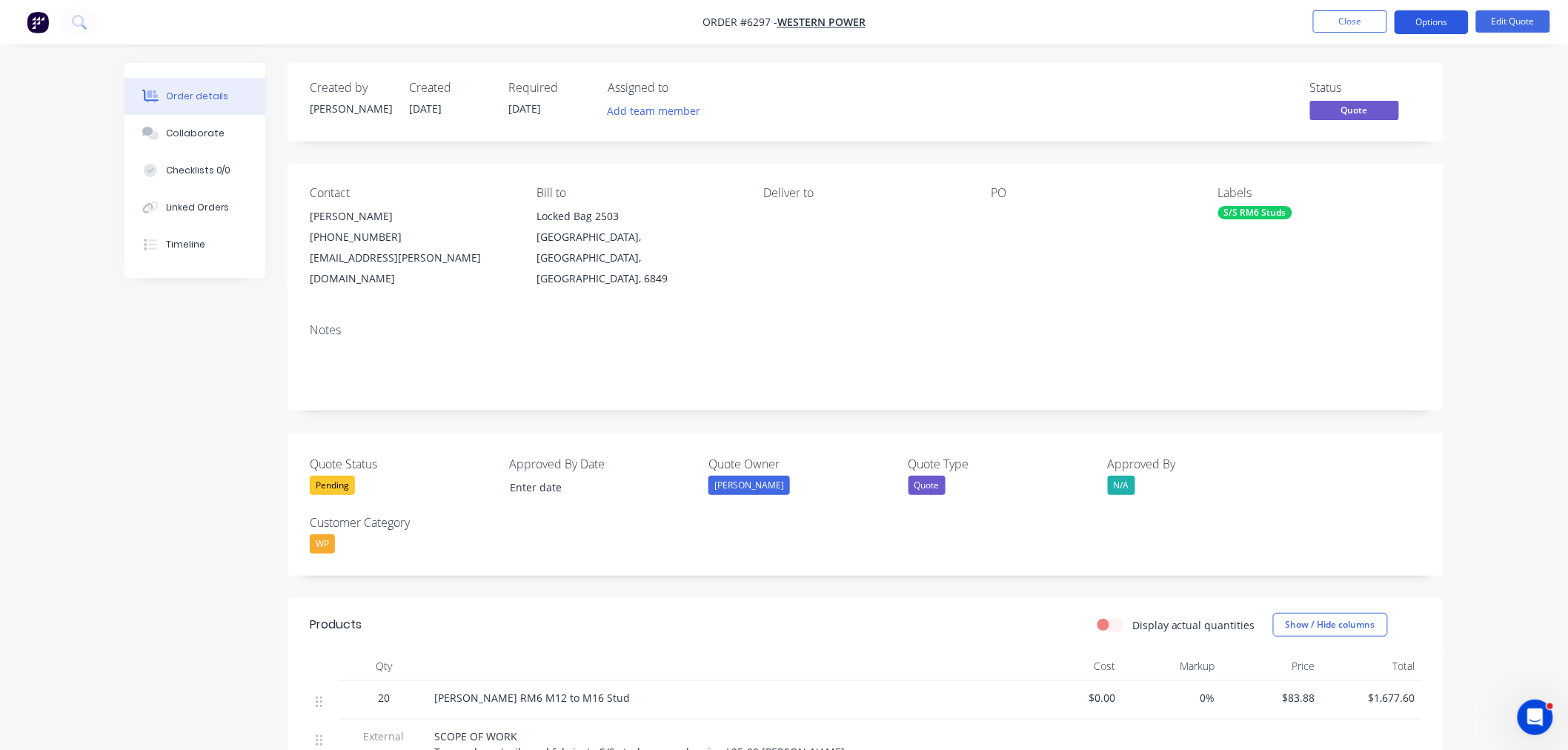
drag, startPoint x: 1439, startPoint y: 16, endPoint x: 1436, endPoint y: 25, distance: 9.5
click at [1436, 19] on button "Options" at bounding box center [1431, 22] width 74 height 23
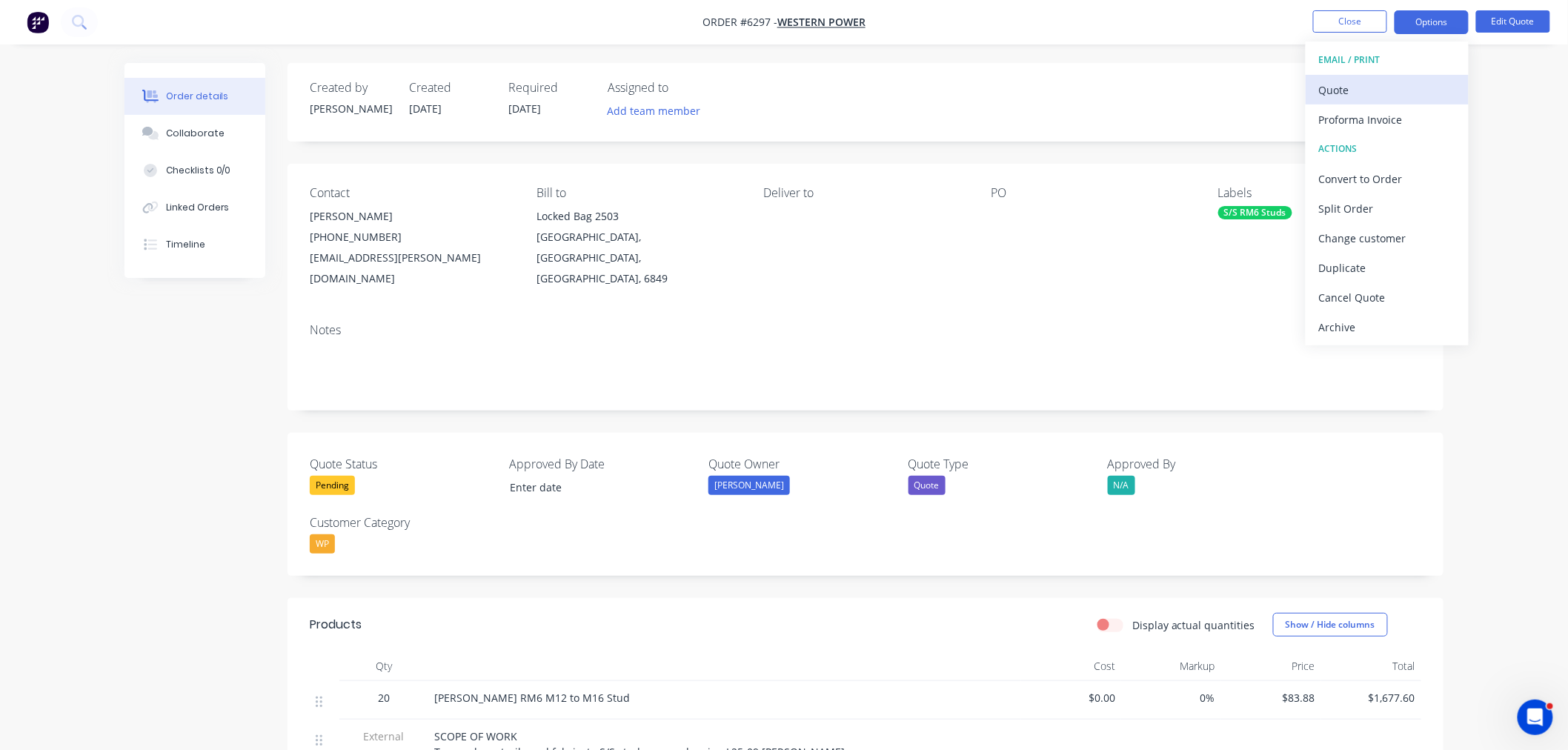
click at [1394, 83] on div "Quote" at bounding box center [1387, 90] width 137 height 22
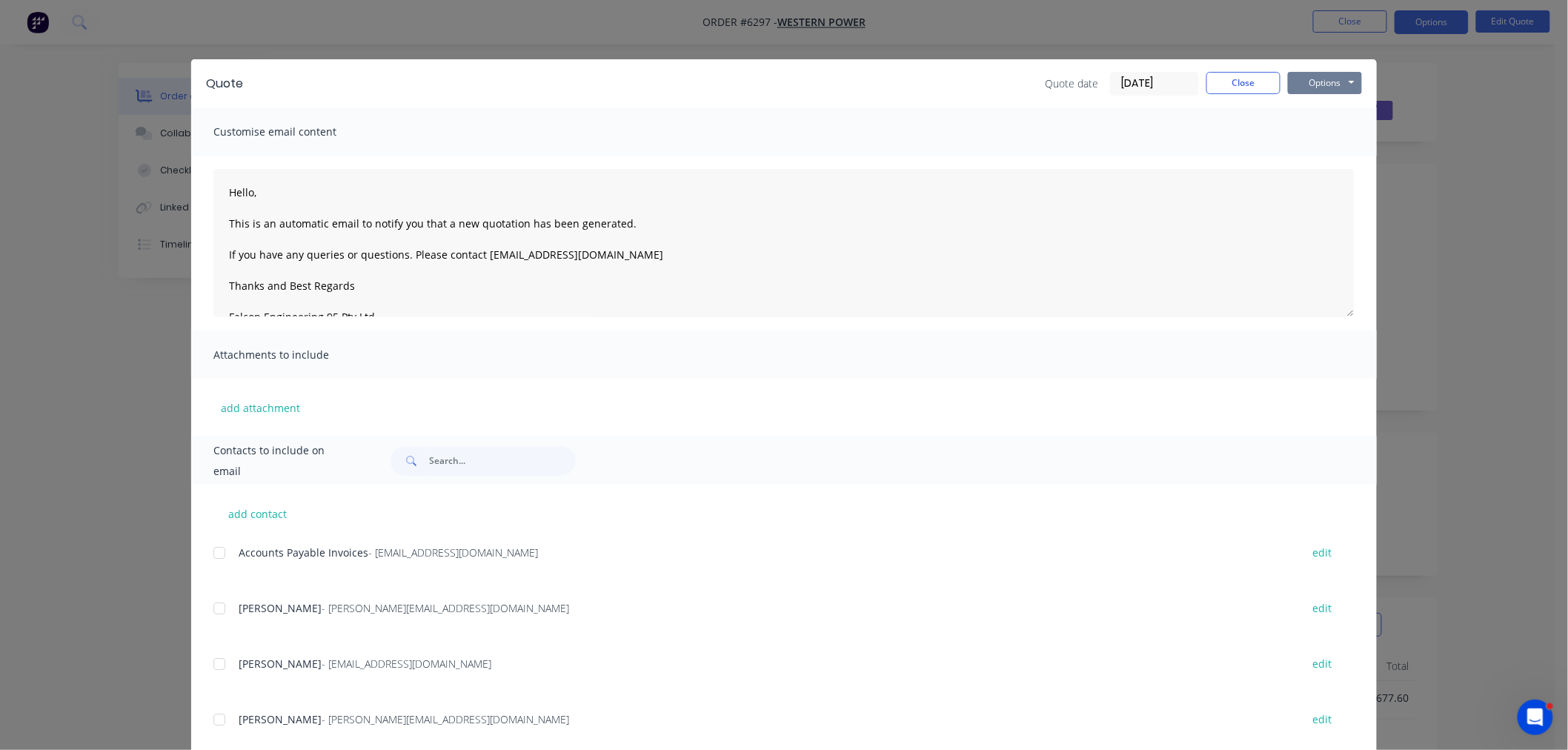
click at [1336, 79] on button "Options" at bounding box center [1325, 83] width 74 height 22
click at [1326, 112] on button "Preview" at bounding box center [1335, 110] width 95 height 24
click at [1245, 93] on div "Quote date [DATE] Close Options Preview Print Email" at bounding box center [1203, 83] width 317 height 23
click at [1249, 81] on button "Close" at bounding box center [1243, 83] width 74 height 22
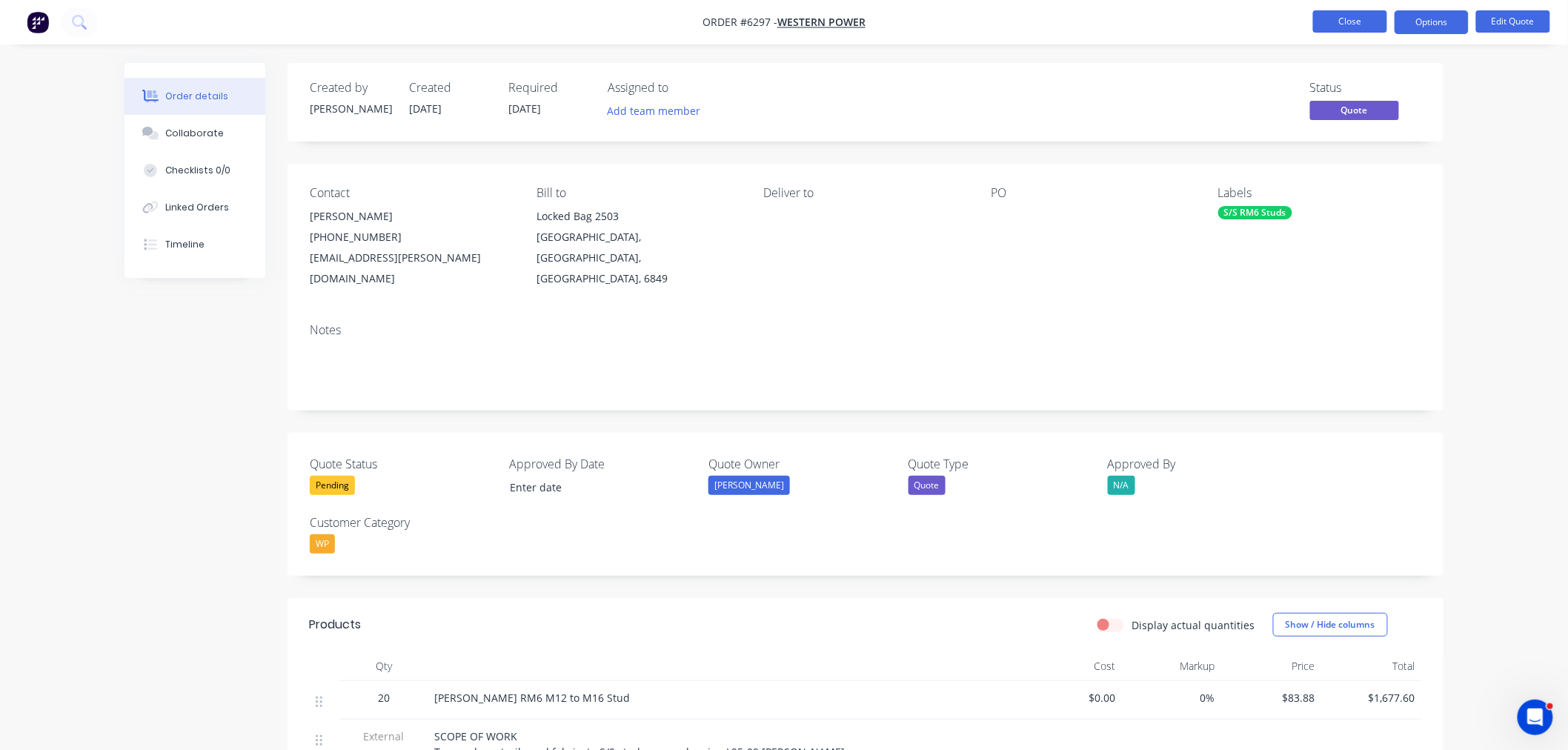
click at [1343, 15] on button "Close" at bounding box center [1350, 22] width 74 height 22
